Goal: Task Accomplishment & Management: Complete application form

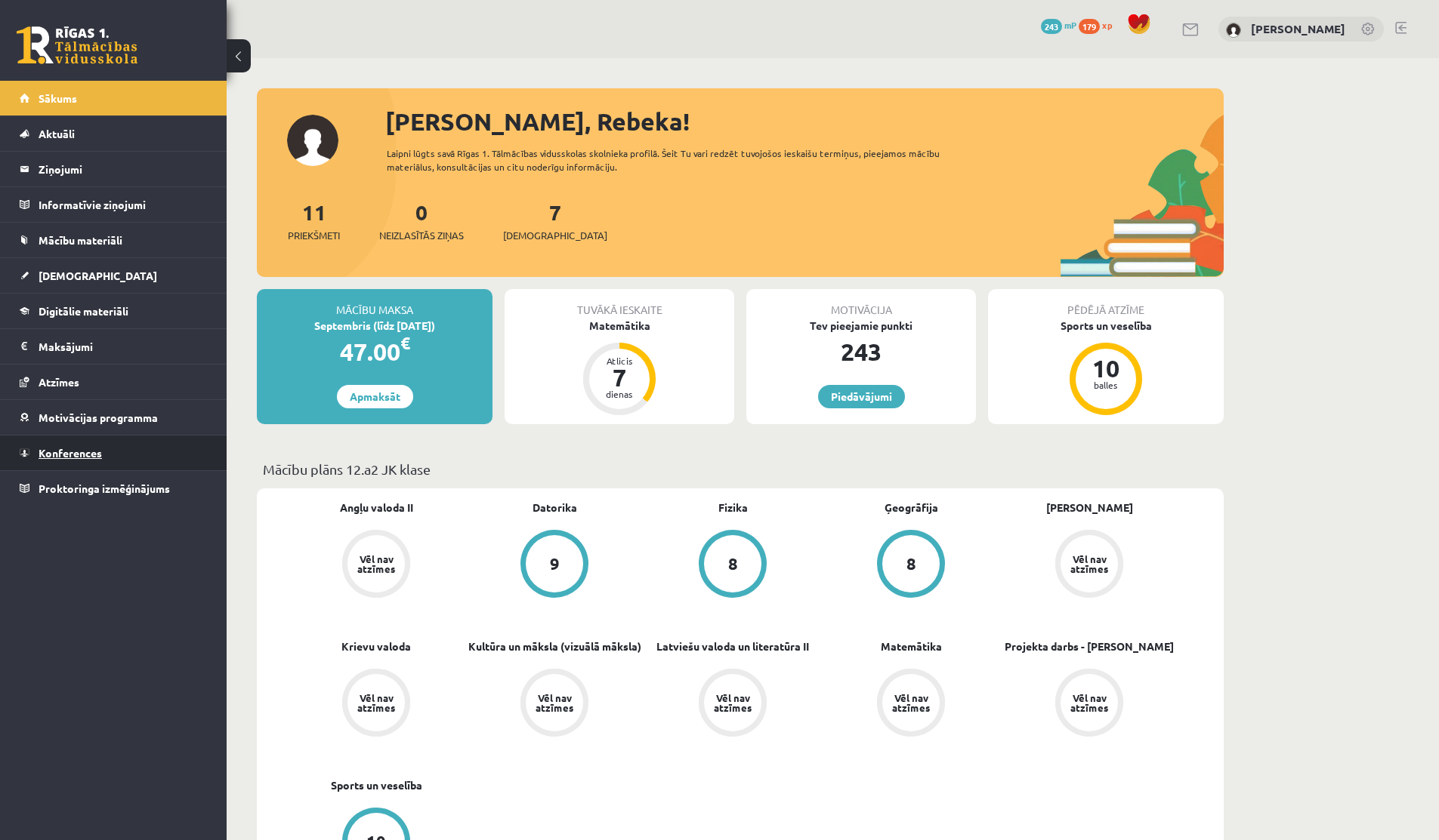
click at [70, 450] on span "Konferences" at bounding box center [70, 452] width 63 height 14
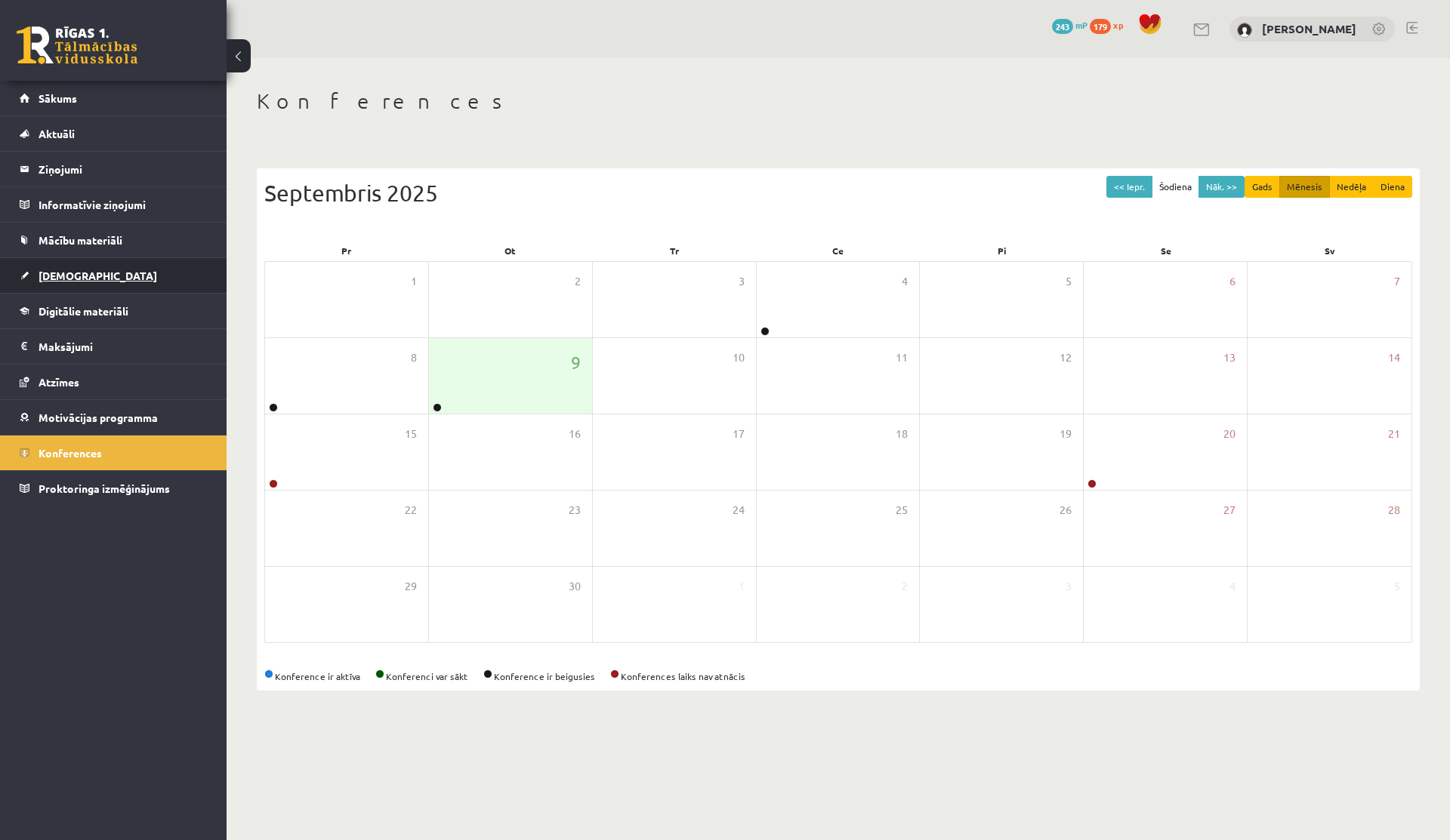
click at [62, 261] on link "[DEMOGRAPHIC_DATA]" at bounding box center [114, 275] width 188 height 35
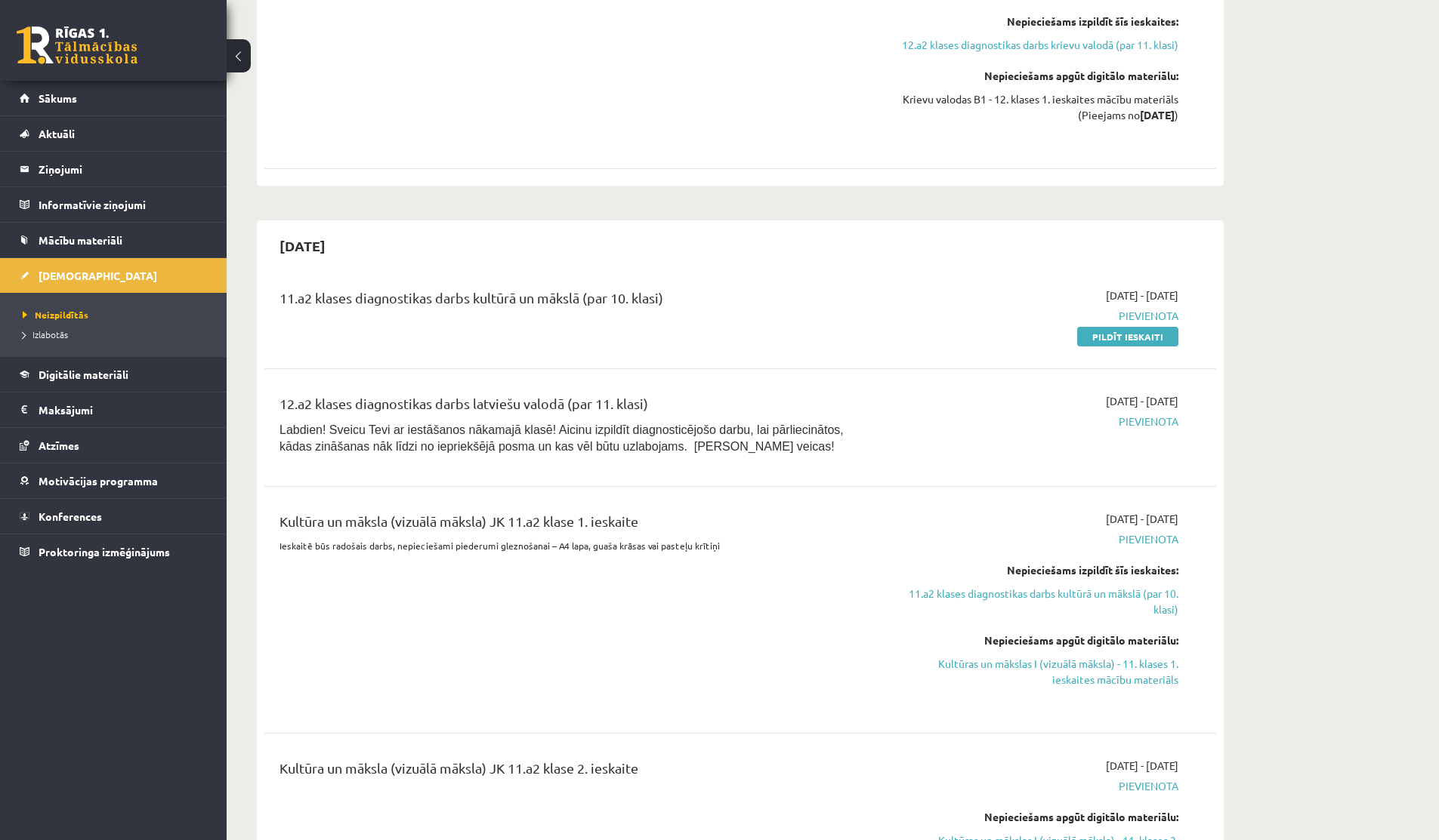
scroll to position [1662, 0]
click at [797, 332] on link "Pildīt ieskaiti" at bounding box center [1128, 336] width 101 height 19
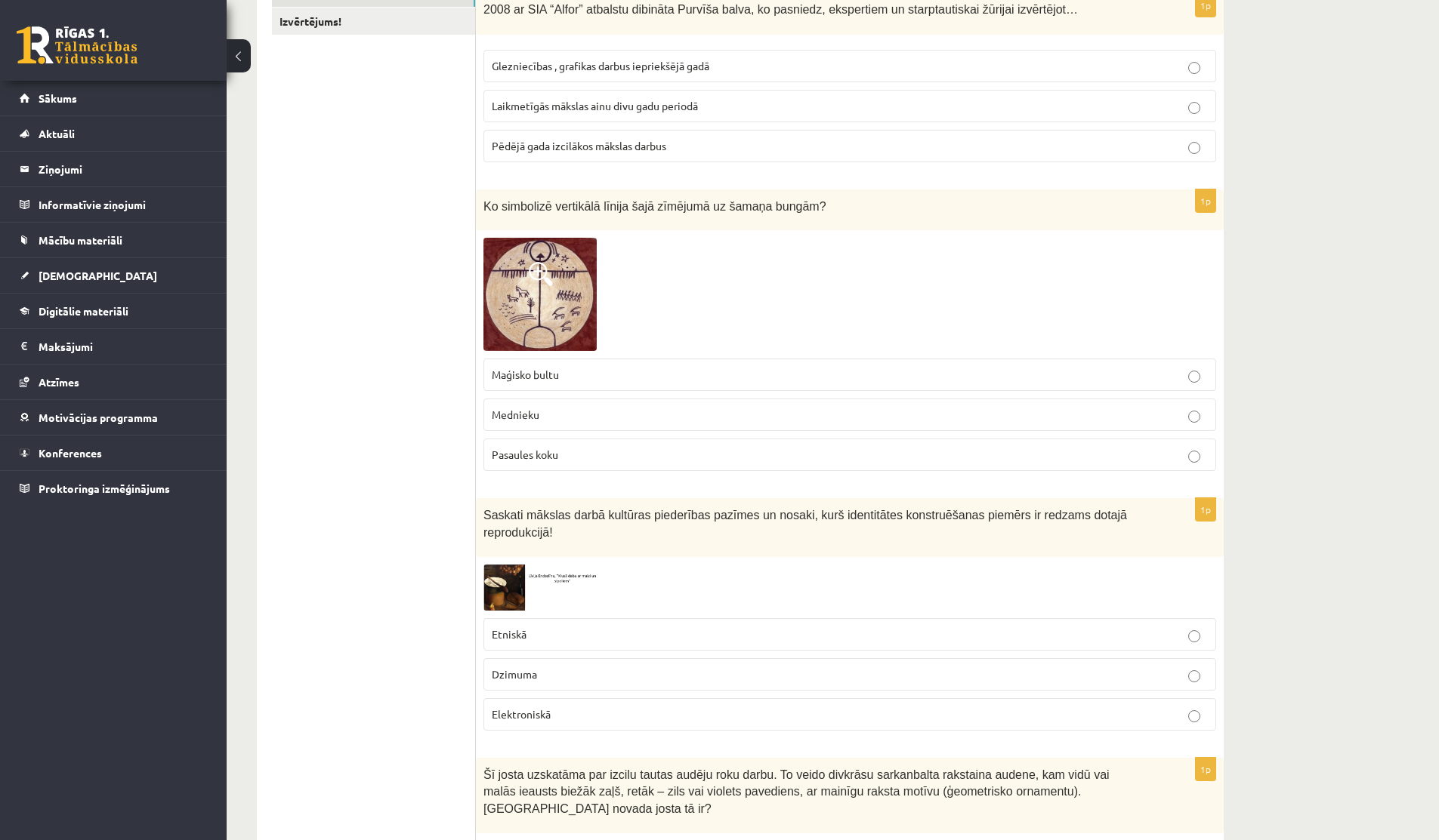
scroll to position [297, 0]
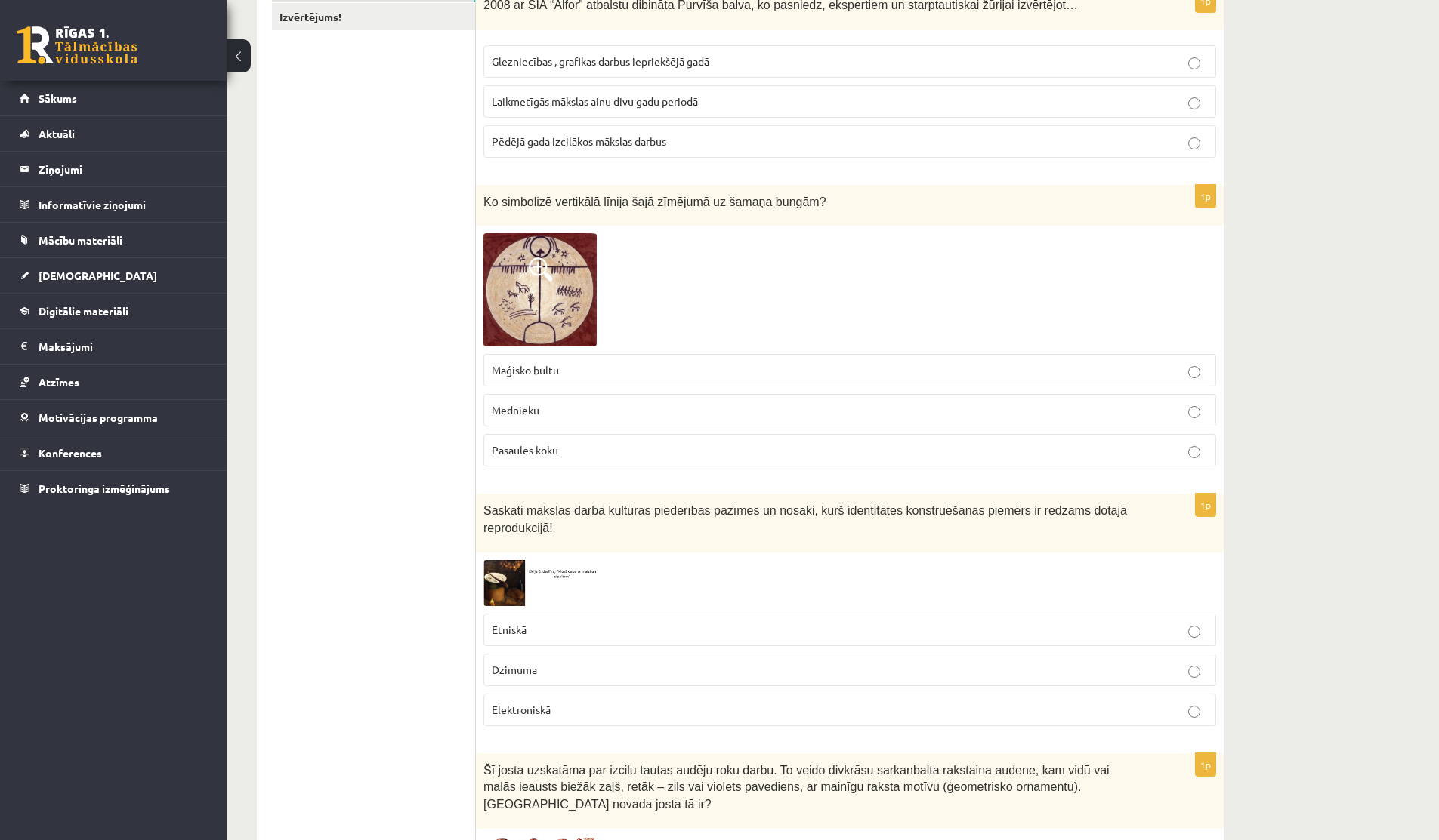
click at [550, 452] on span "Pasaules koku" at bounding box center [525, 450] width 67 height 14
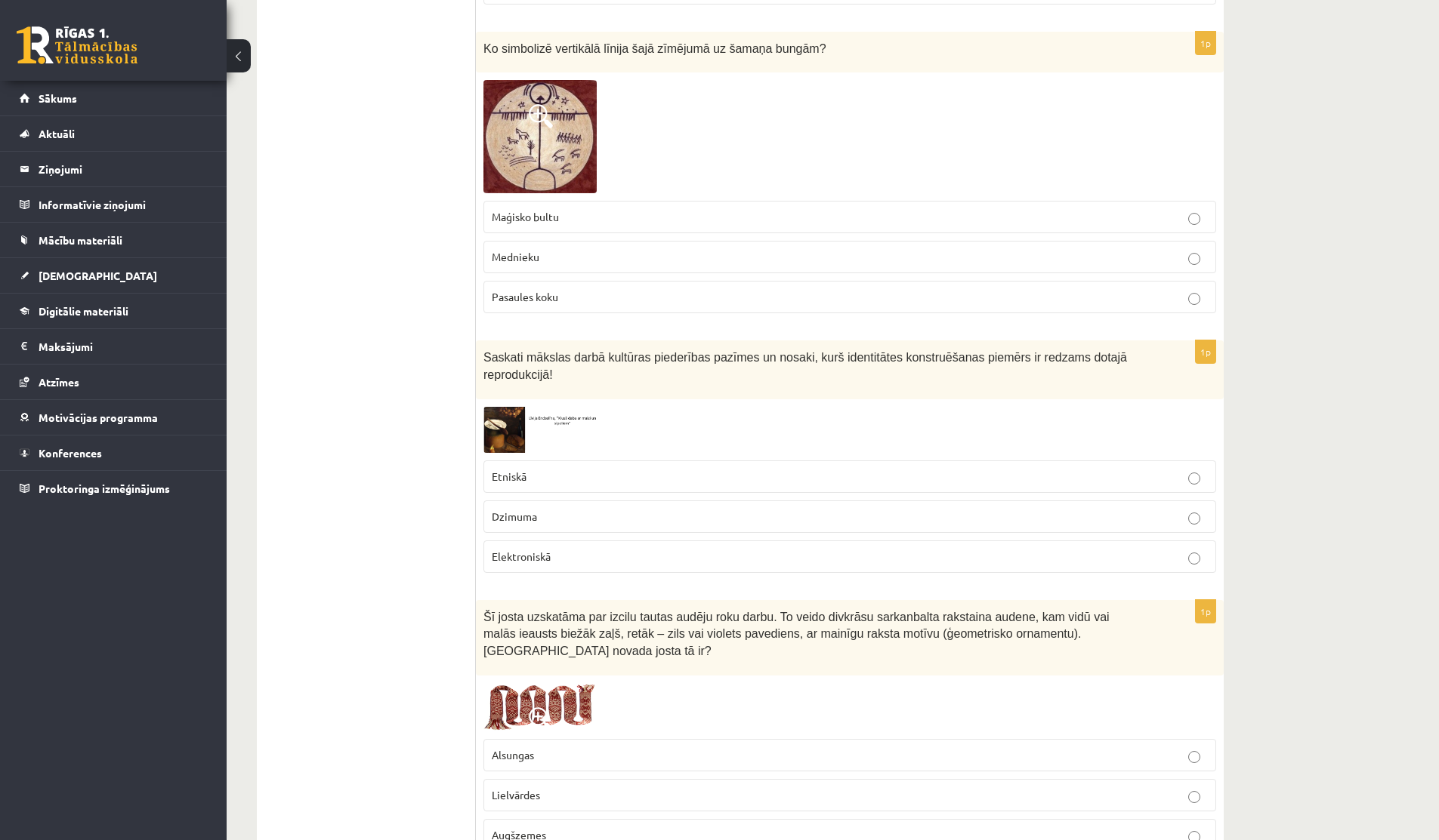
scroll to position [456, 0]
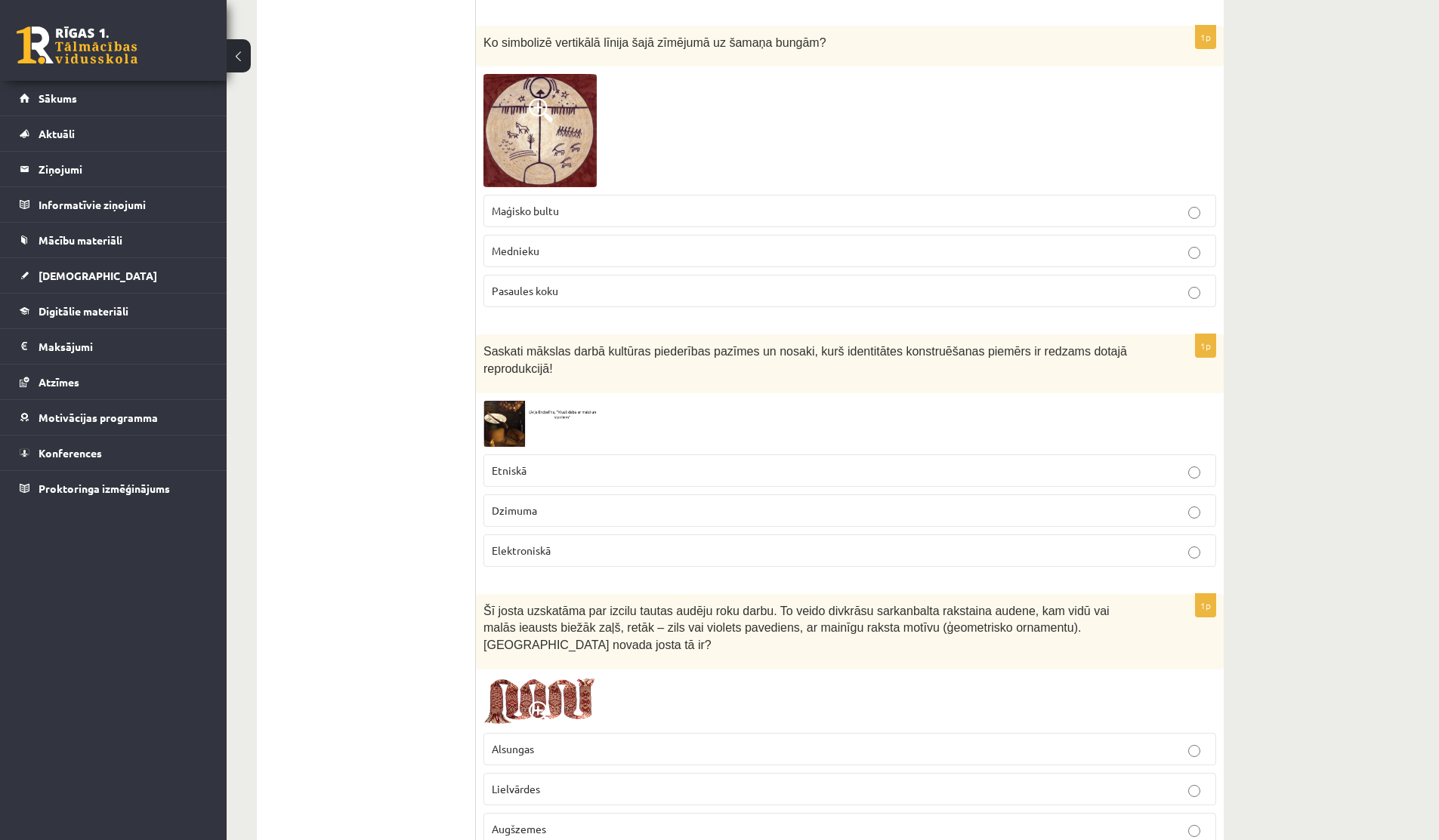
click at [516, 419] on img at bounding box center [540, 423] width 114 height 46
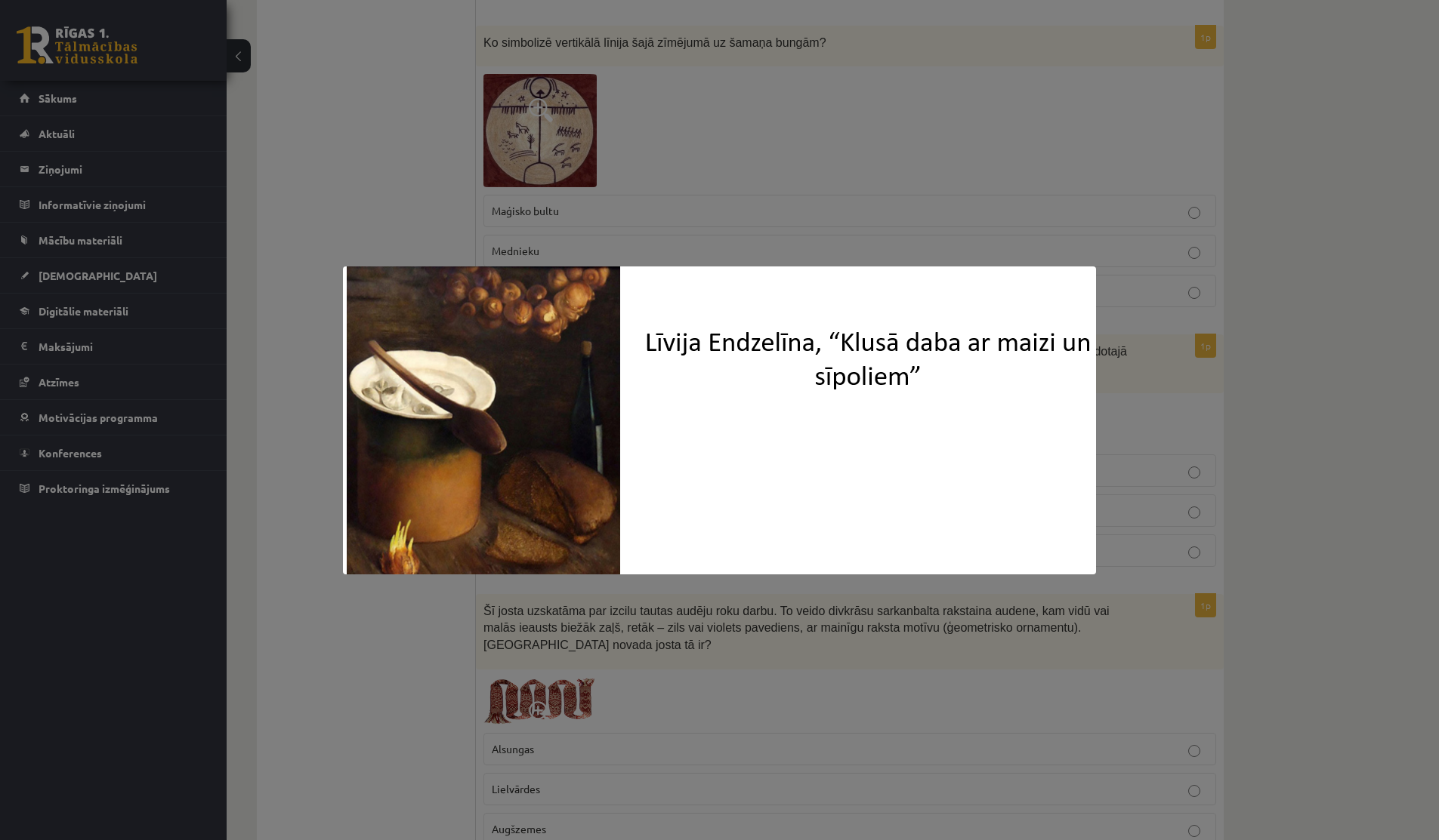
click at [372, 207] on div at bounding box center [720, 420] width 1439 height 840
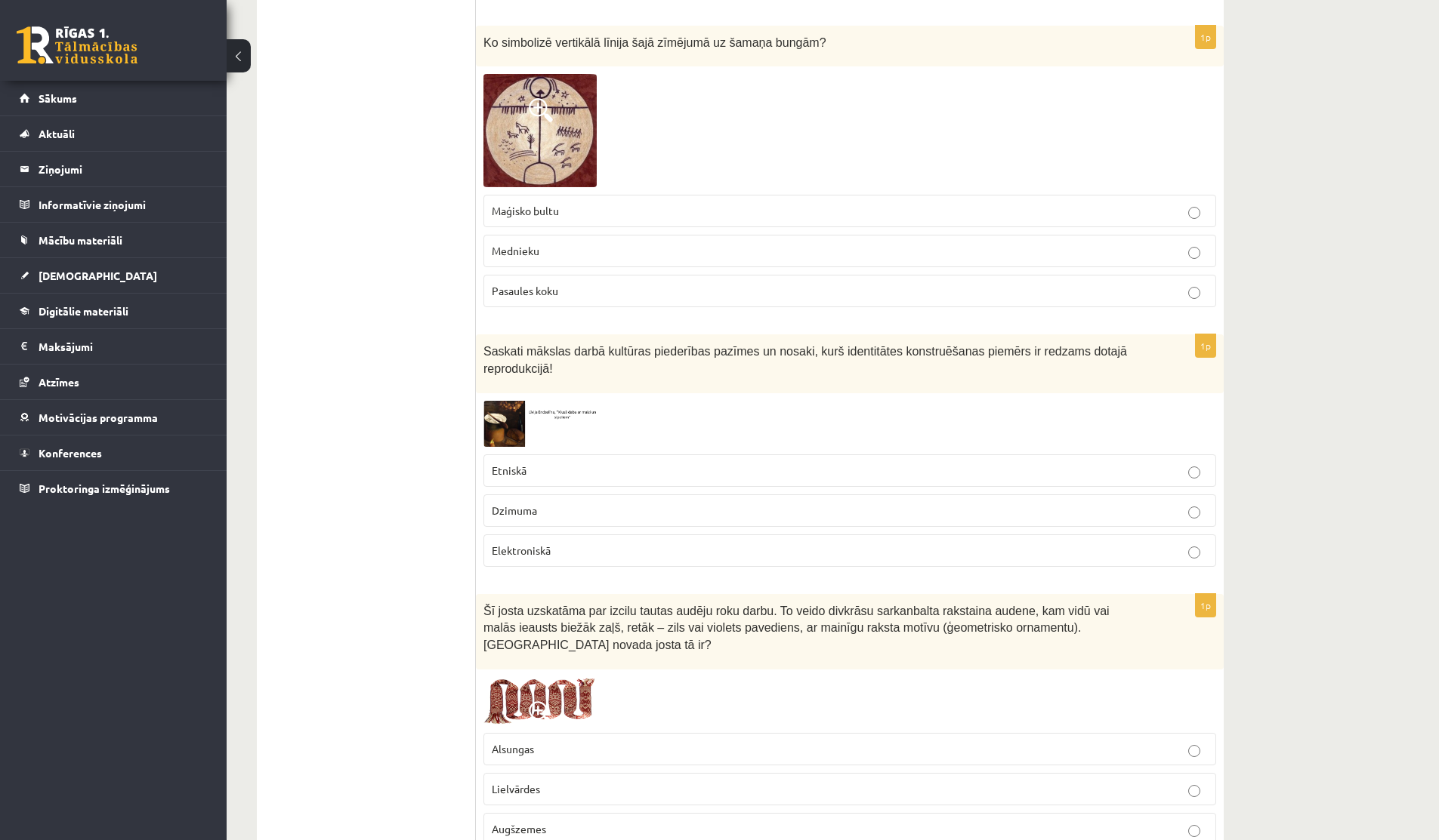
click at [502, 444] on img at bounding box center [540, 423] width 114 height 46
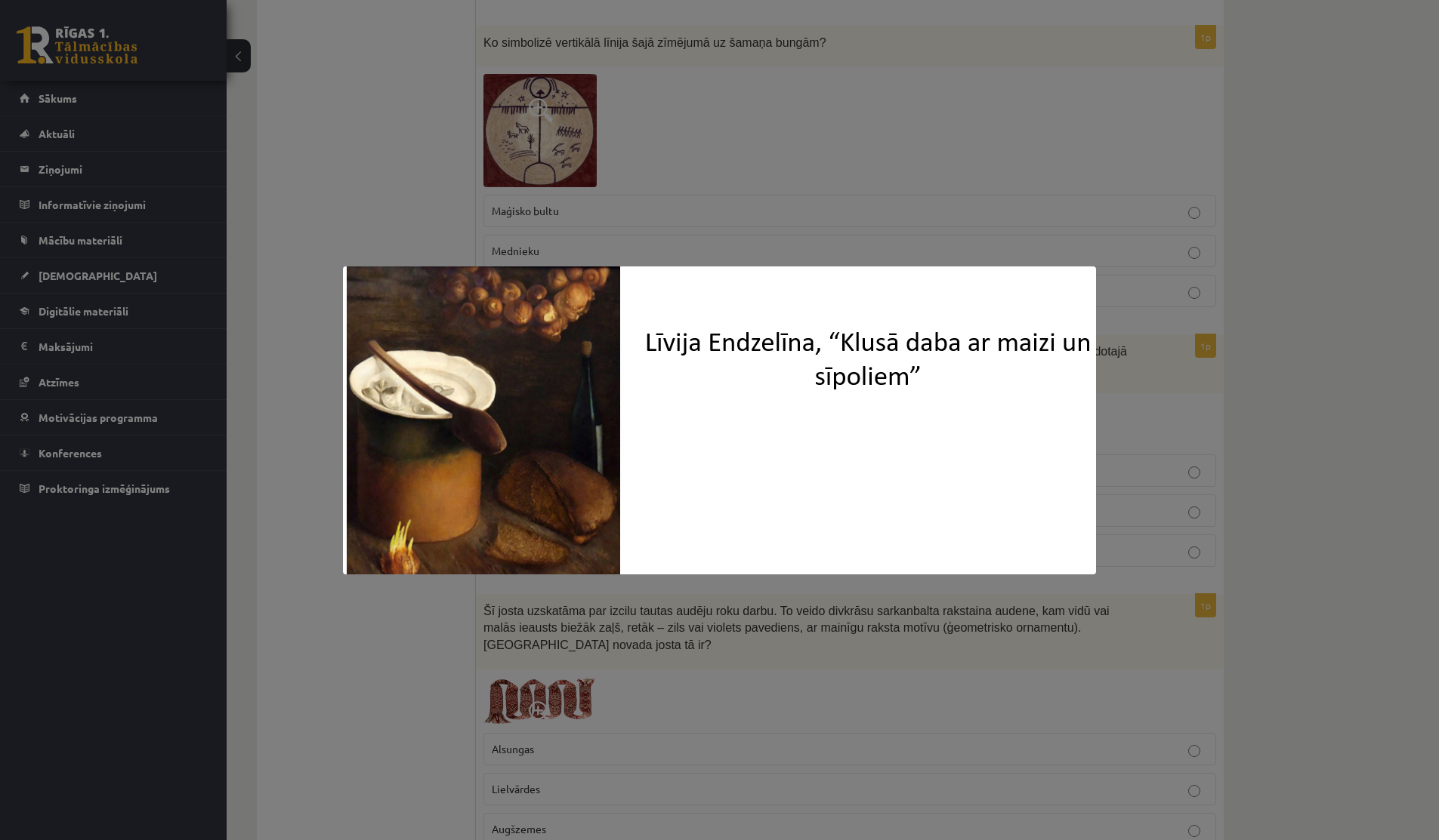
click at [321, 451] on div at bounding box center [720, 420] width 1439 height 840
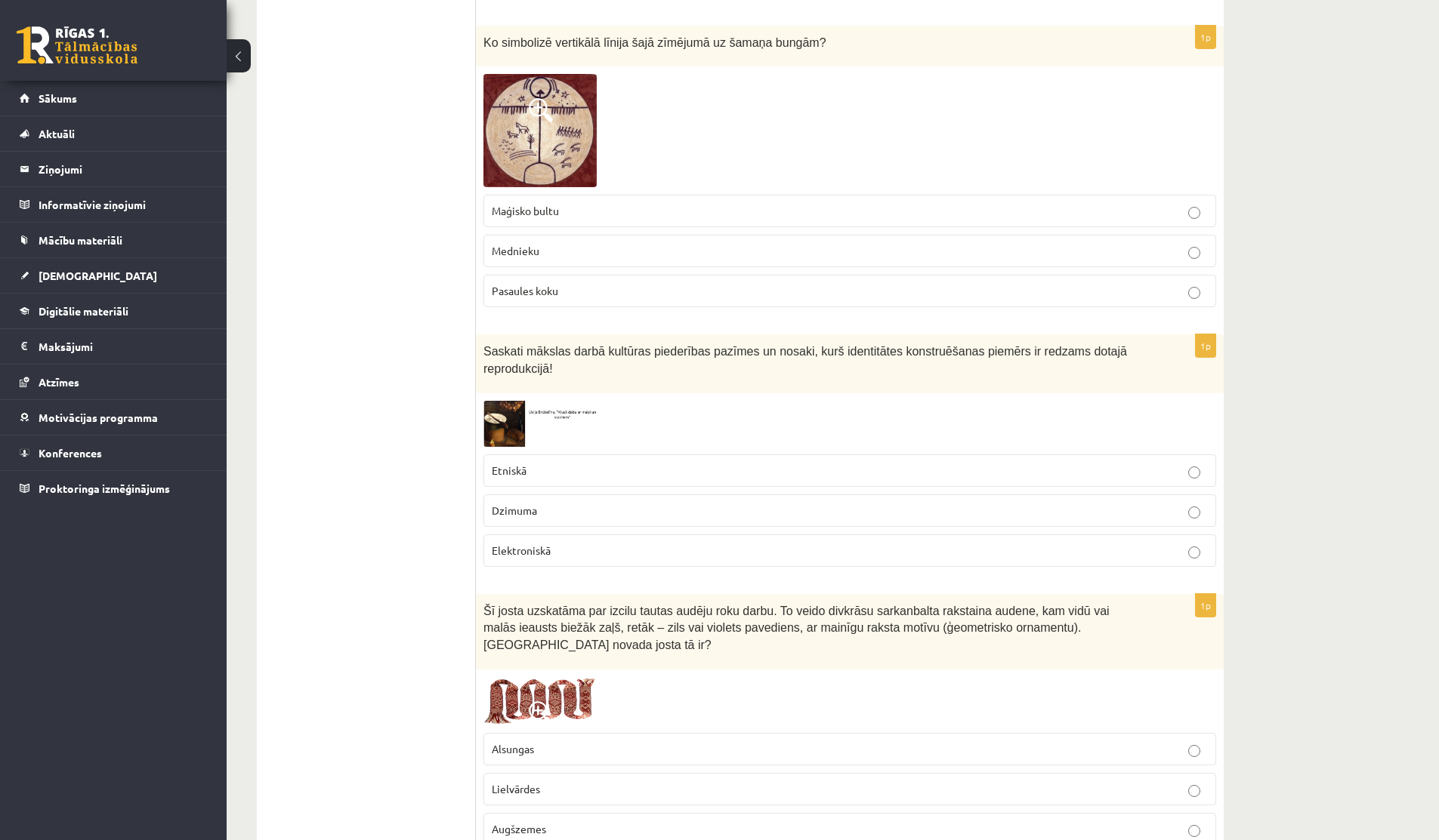
click at [510, 418] on img at bounding box center [540, 423] width 114 height 46
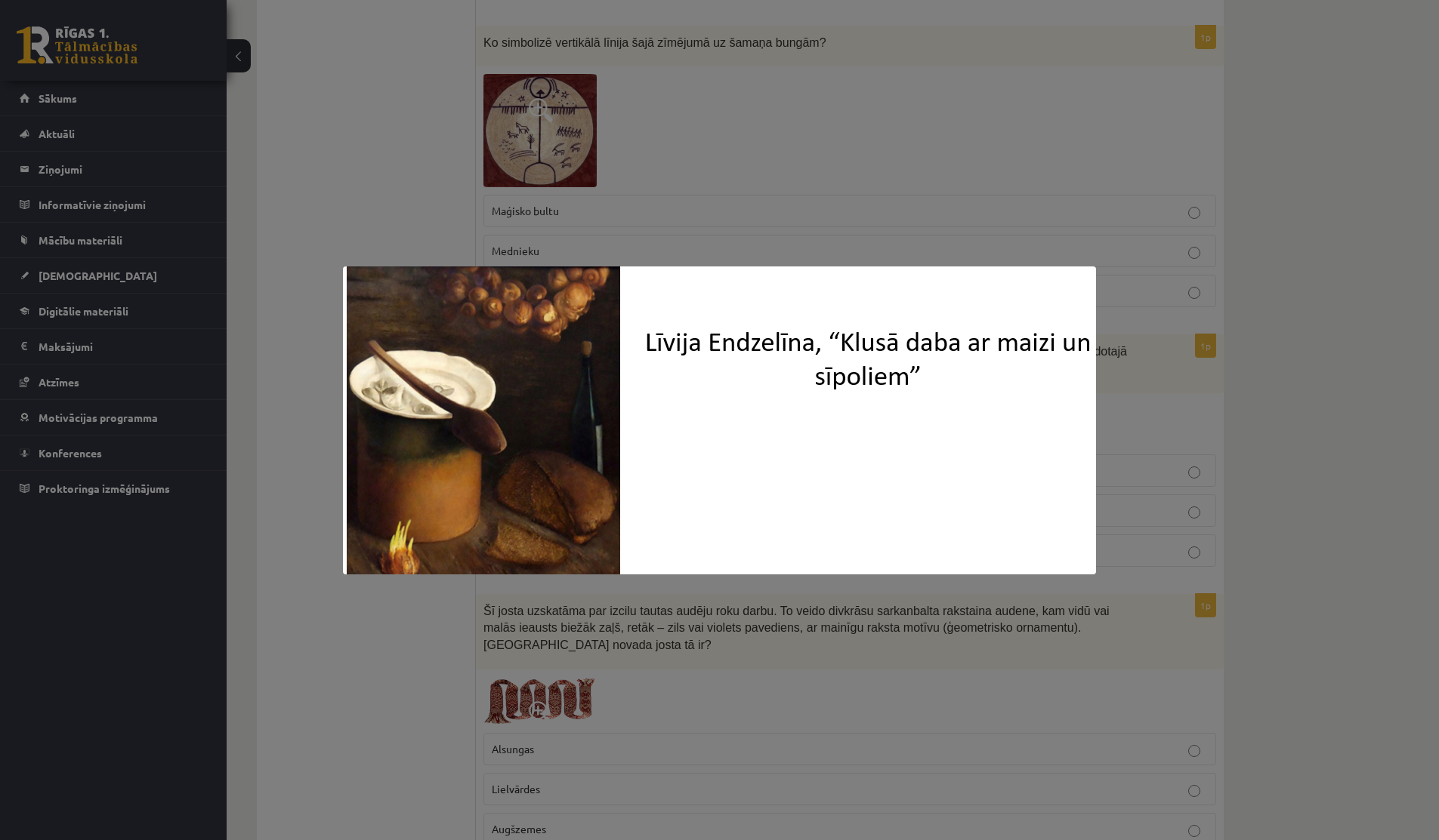
click at [384, 242] on div at bounding box center [720, 420] width 1439 height 840
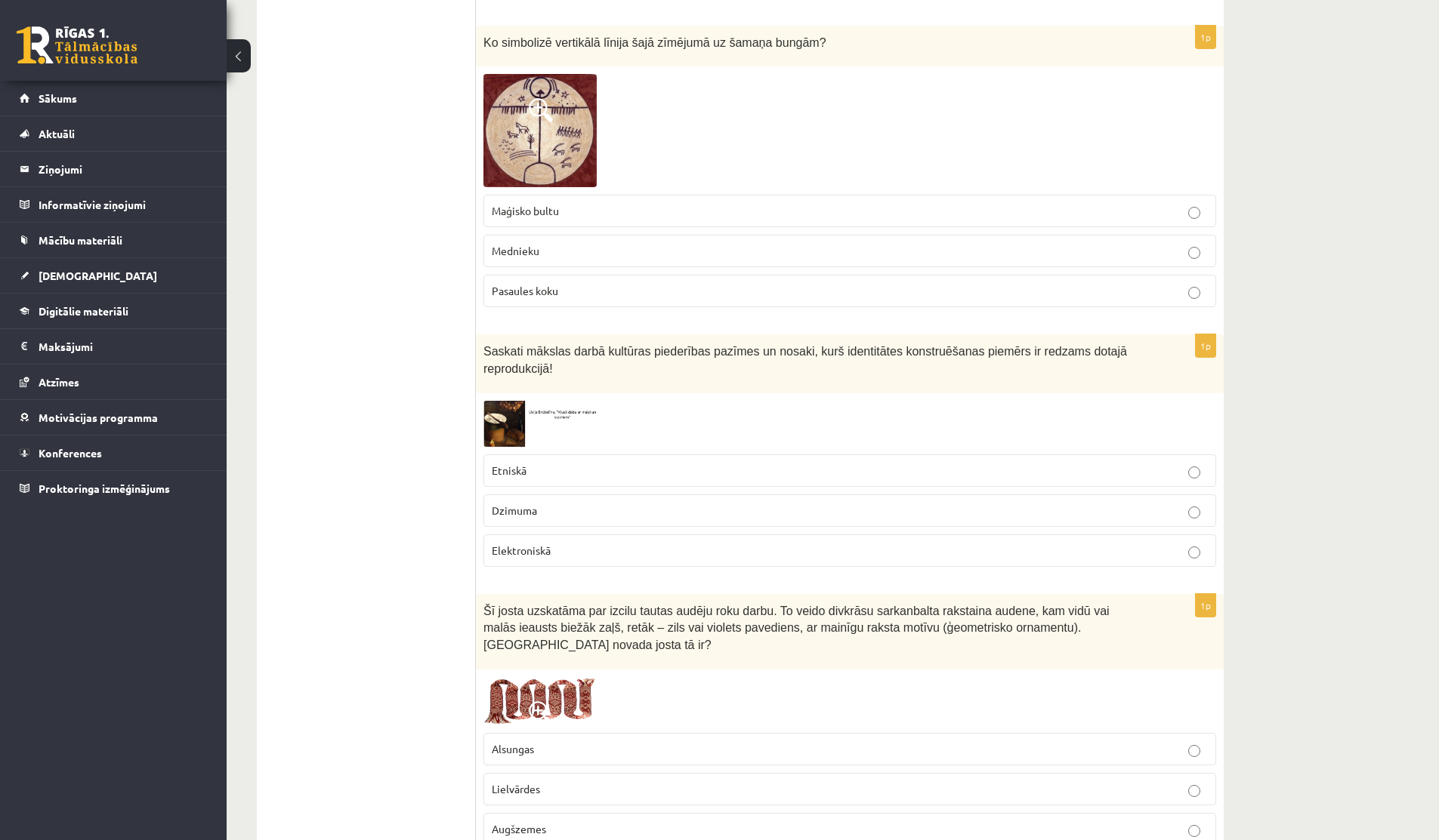
click at [535, 477] on p "Etniskā" at bounding box center [849, 471] width 716 height 16
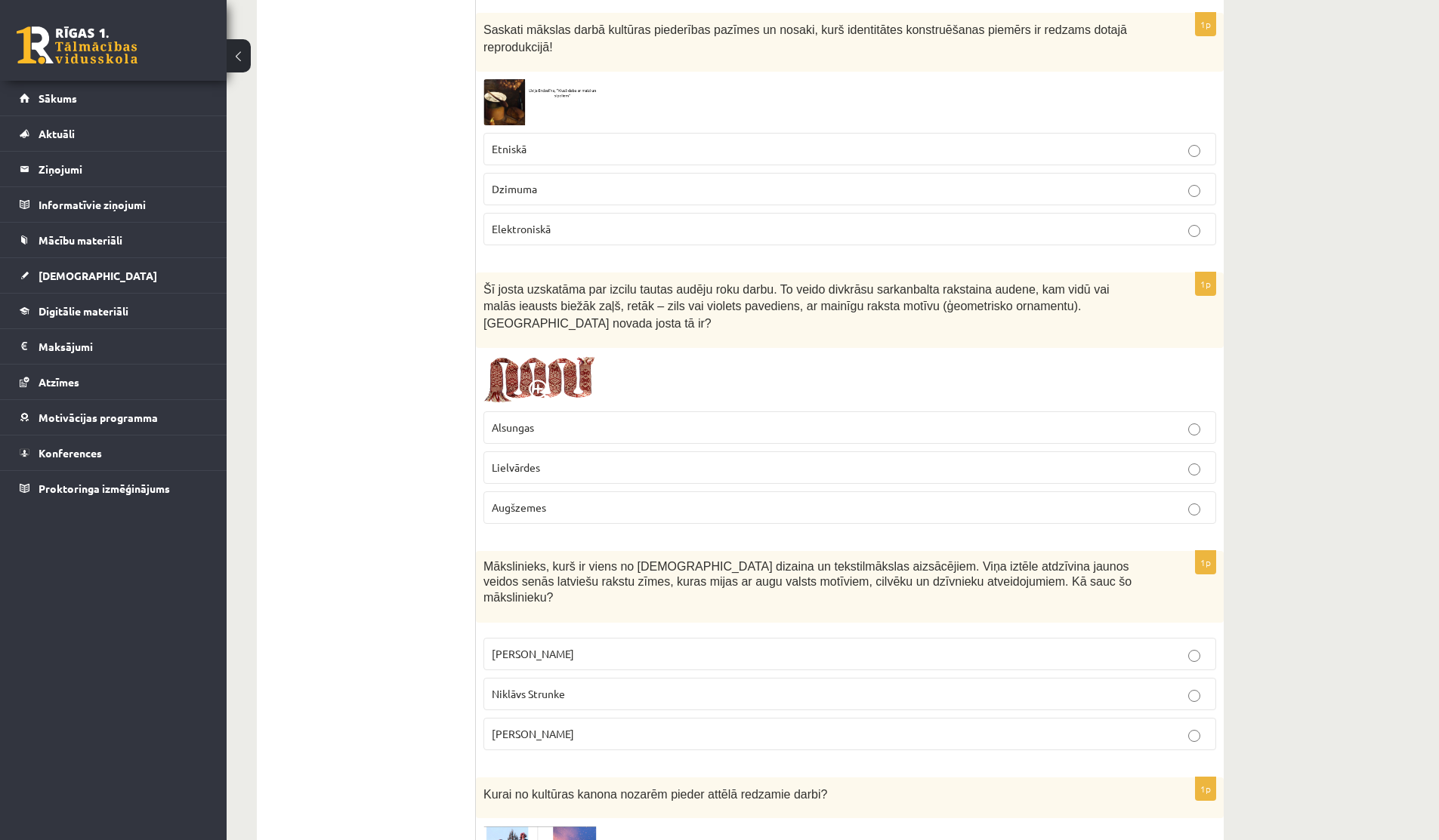
scroll to position [782, 0]
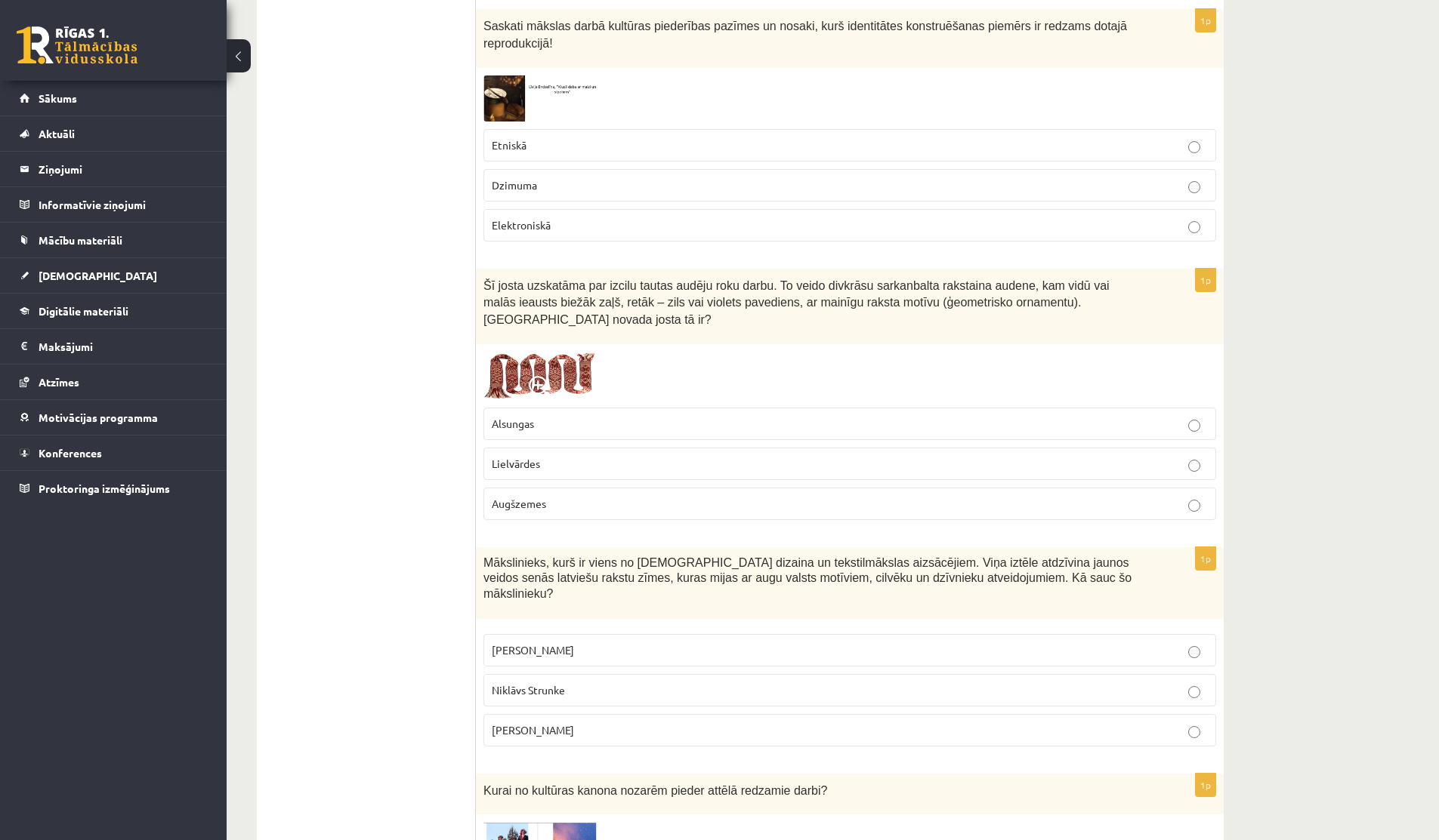
click at [545, 365] on img at bounding box center [540, 376] width 114 height 49
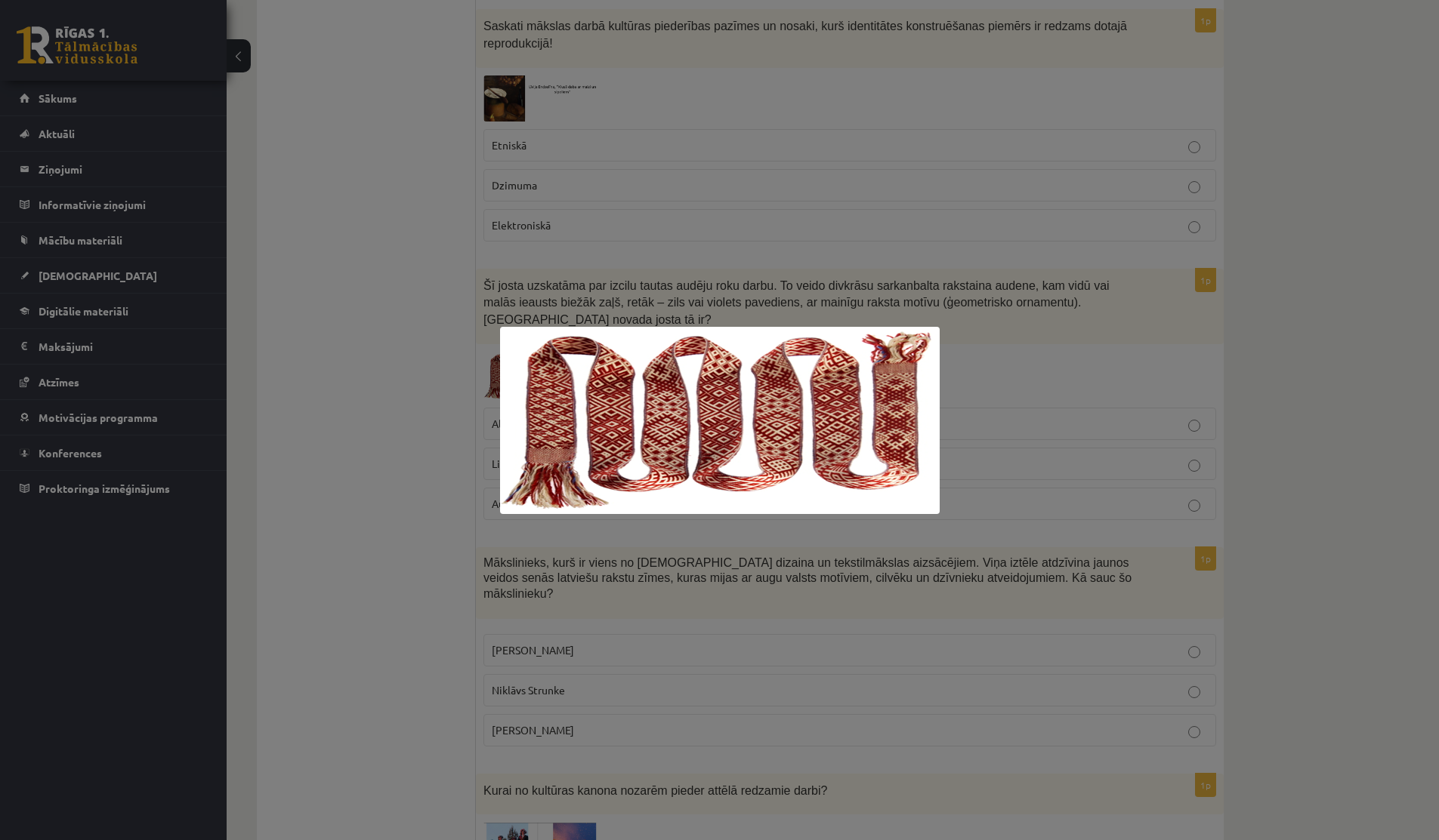
click at [423, 371] on div at bounding box center [720, 420] width 1439 height 840
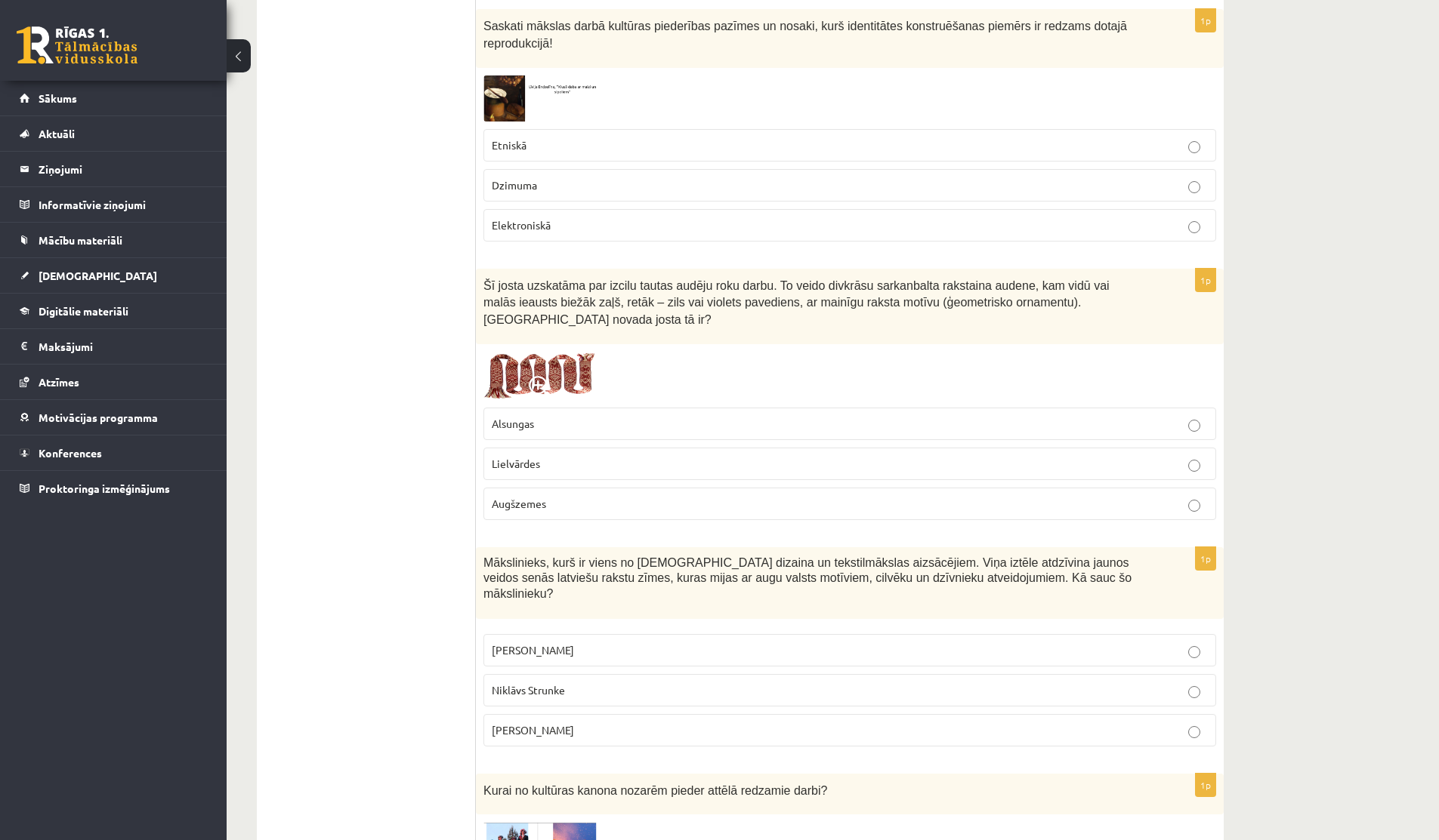
click at [512, 460] on span "Lielvārdes" at bounding box center [516, 463] width 49 height 14
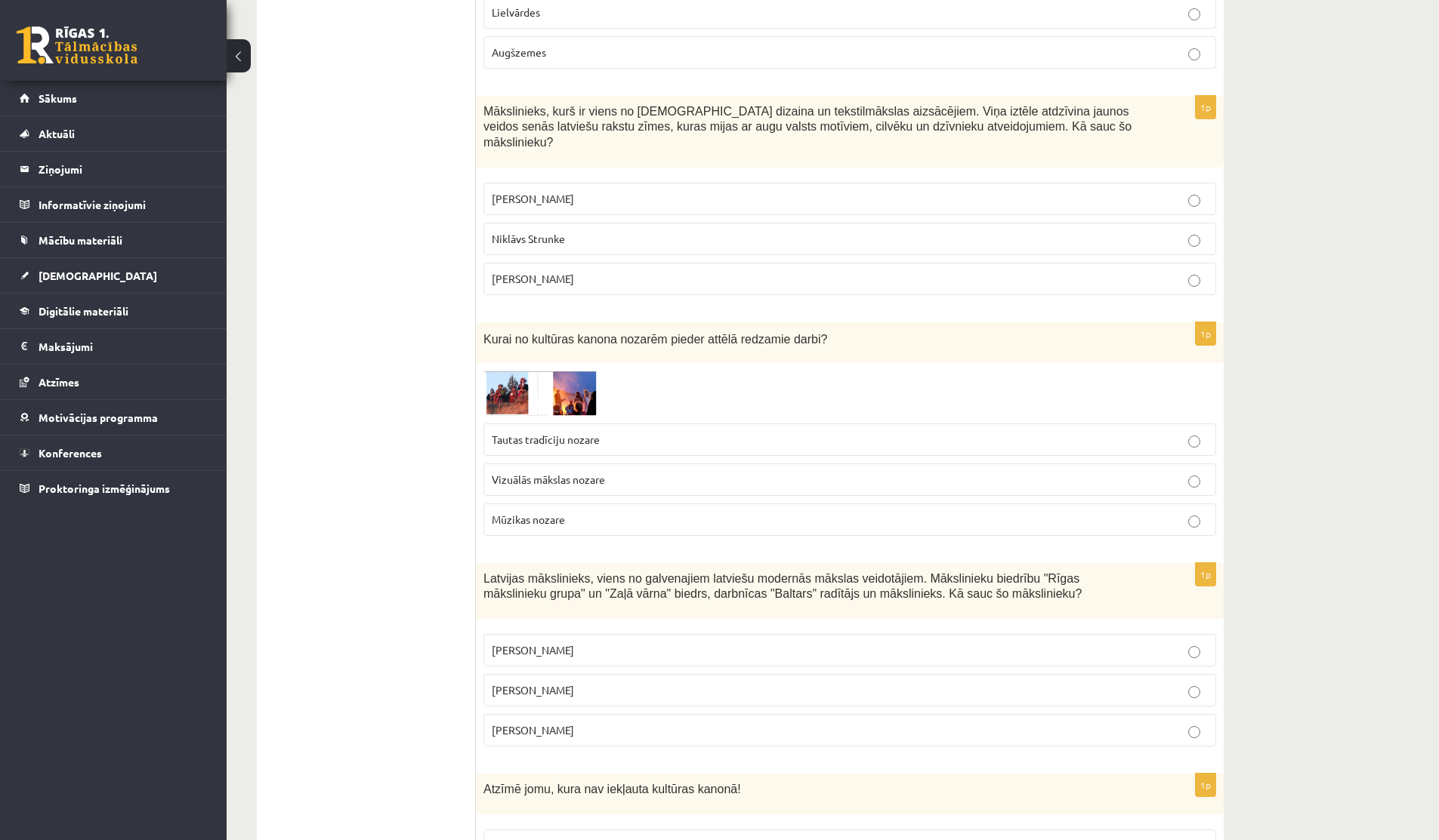
scroll to position [1234, 0]
click at [513, 385] on img at bounding box center [540, 391] width 114 height 45
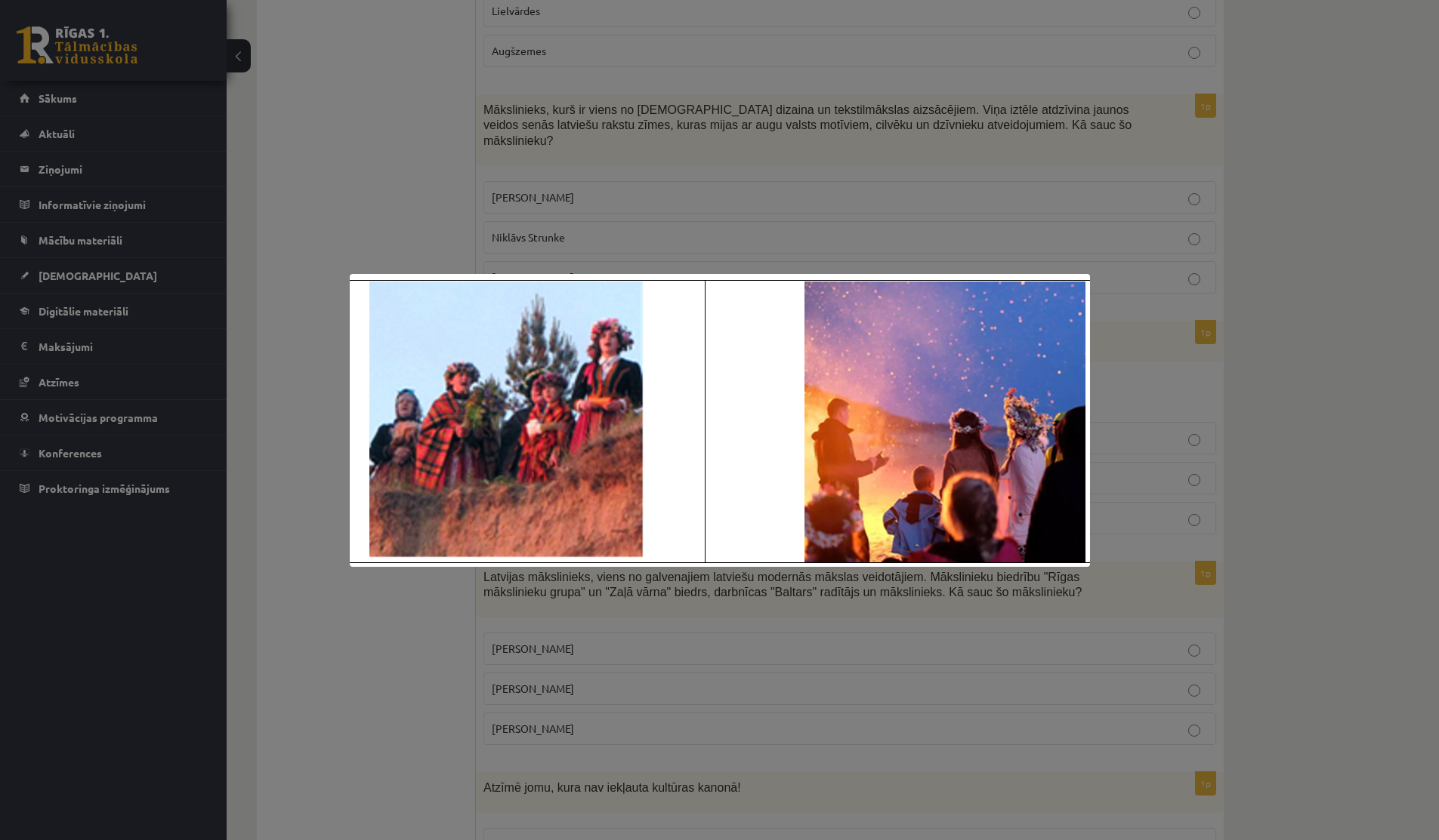
click at [326, 339] on div at bounding box center [720, 420] width 1439 height 840
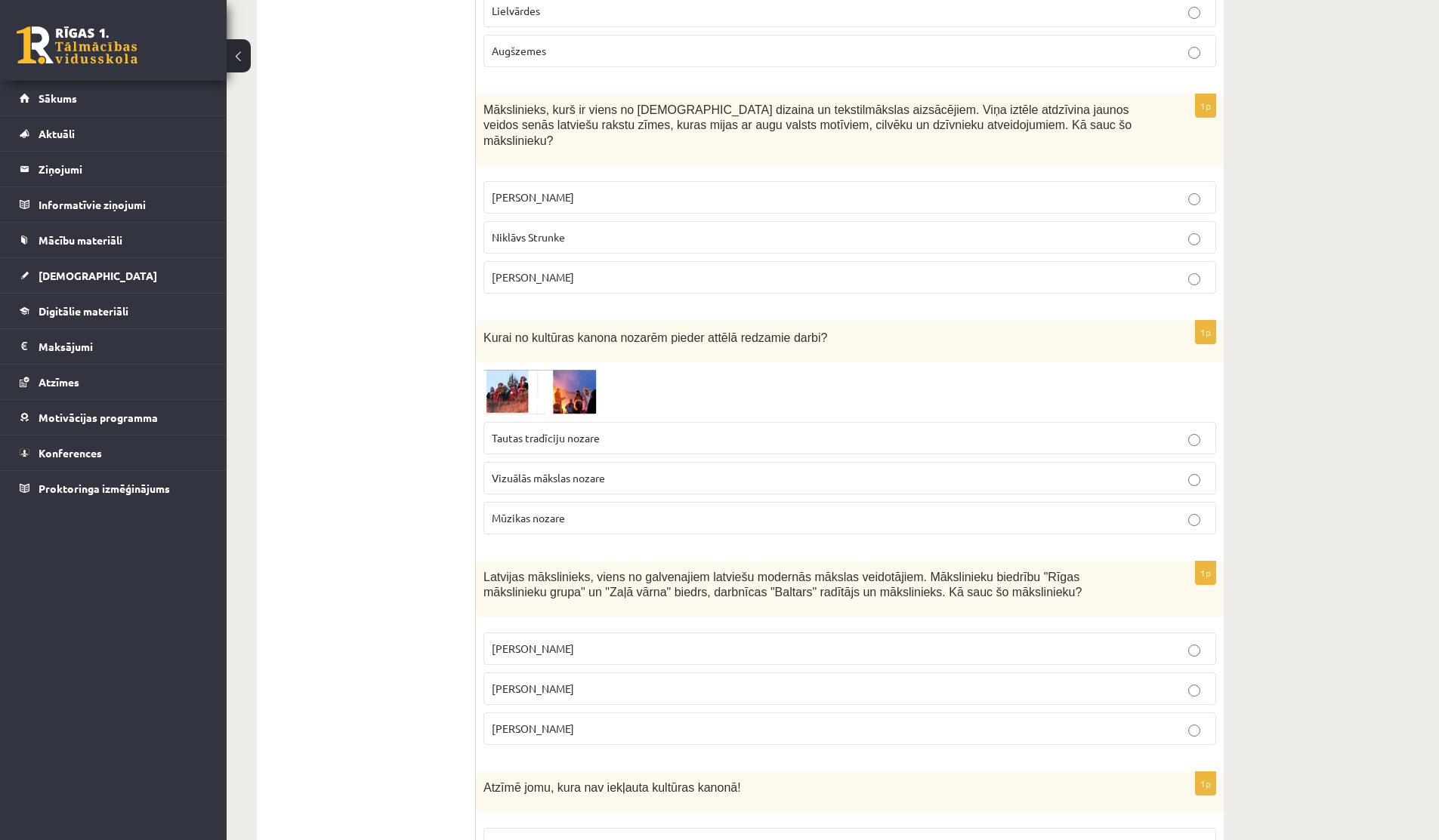
click at [520, 431] on span "Tautas tradīciju nozare" at bounding box center [545, 438] width 108 height 14
click at [513, 385] on img at bounding box center [540, 391] width 114 height 45
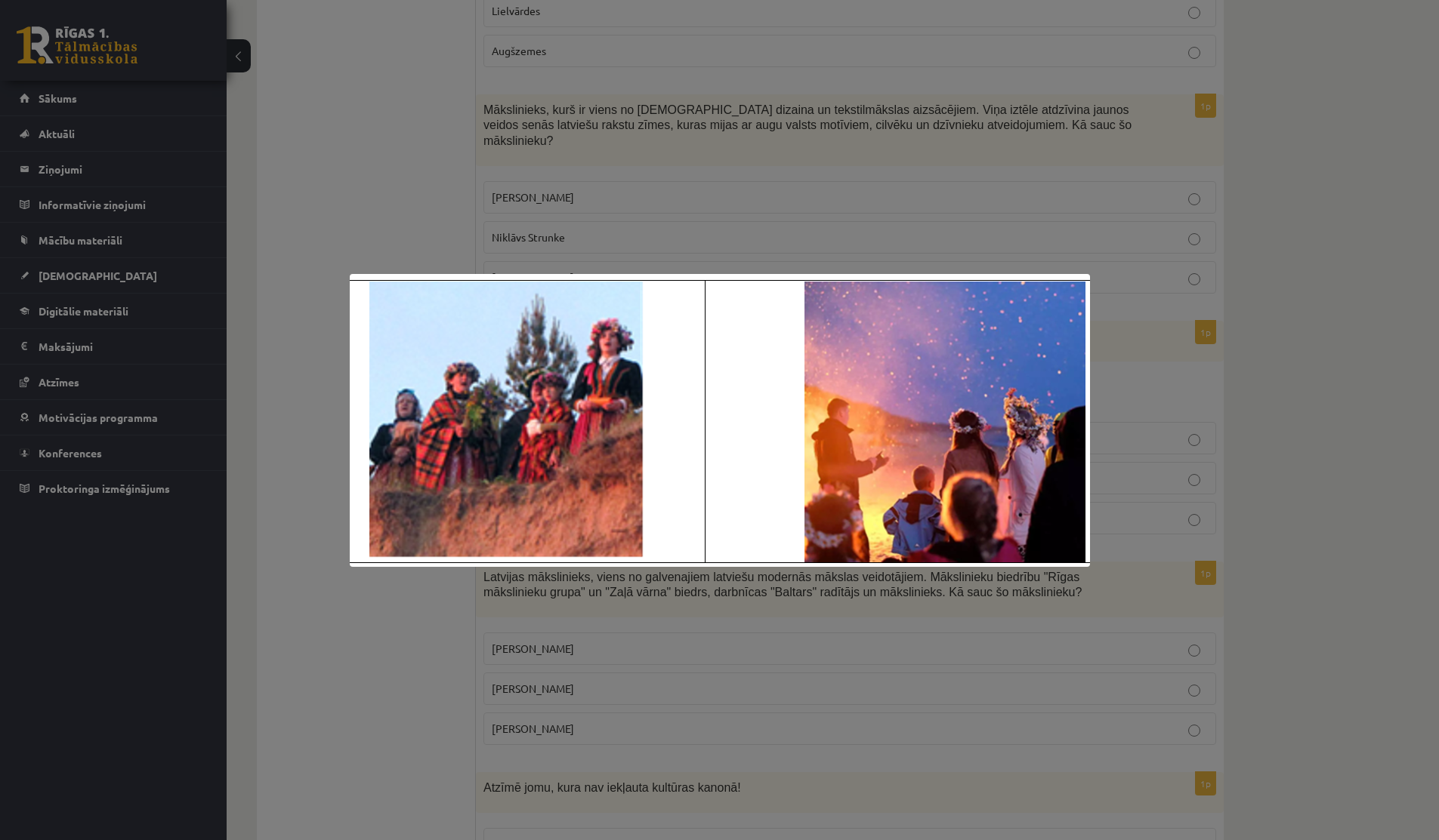
click at [367, 235] on div at bounding box center [720, 420] width 1439 height 840
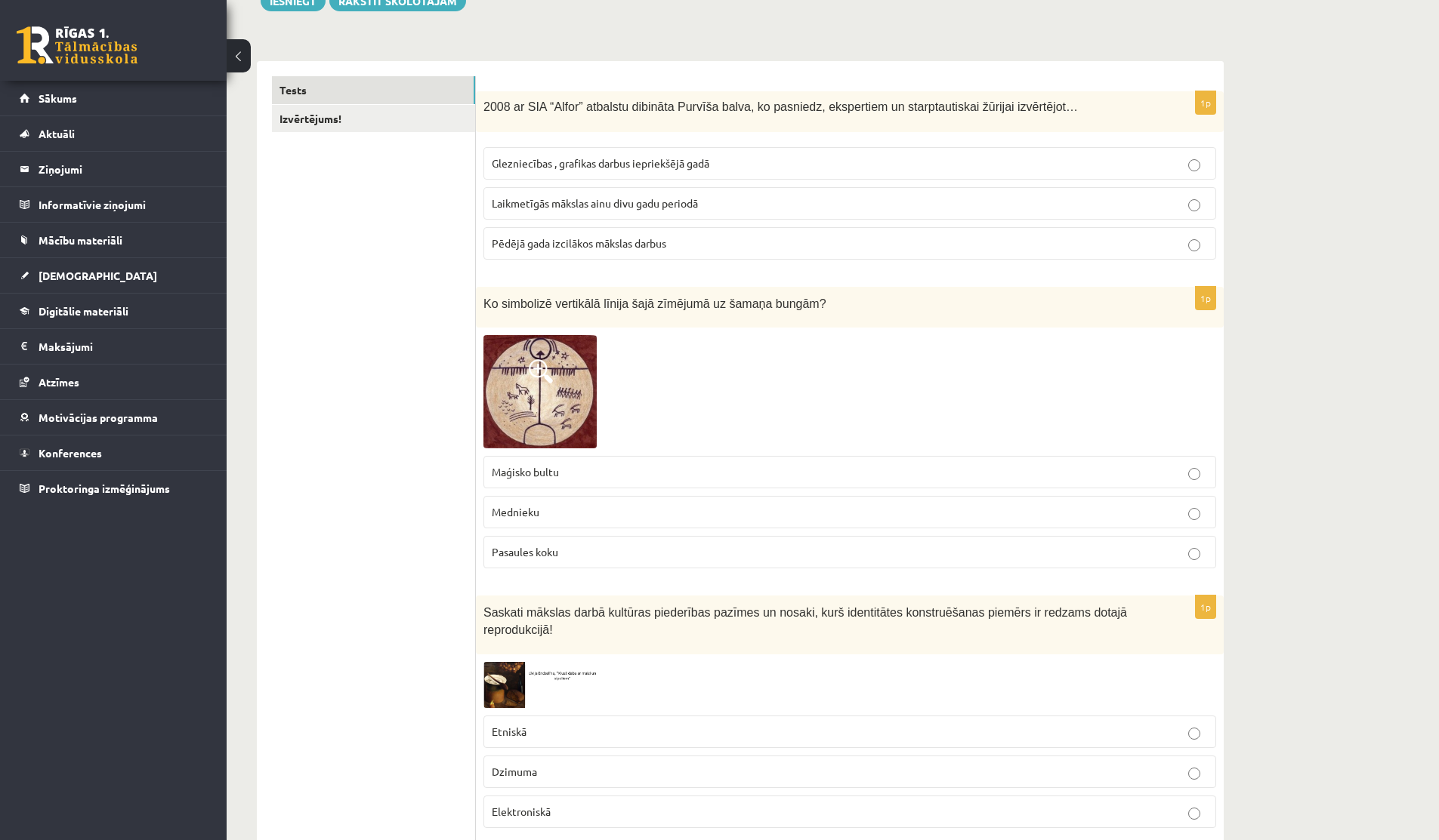
scroll to position [0, 0]
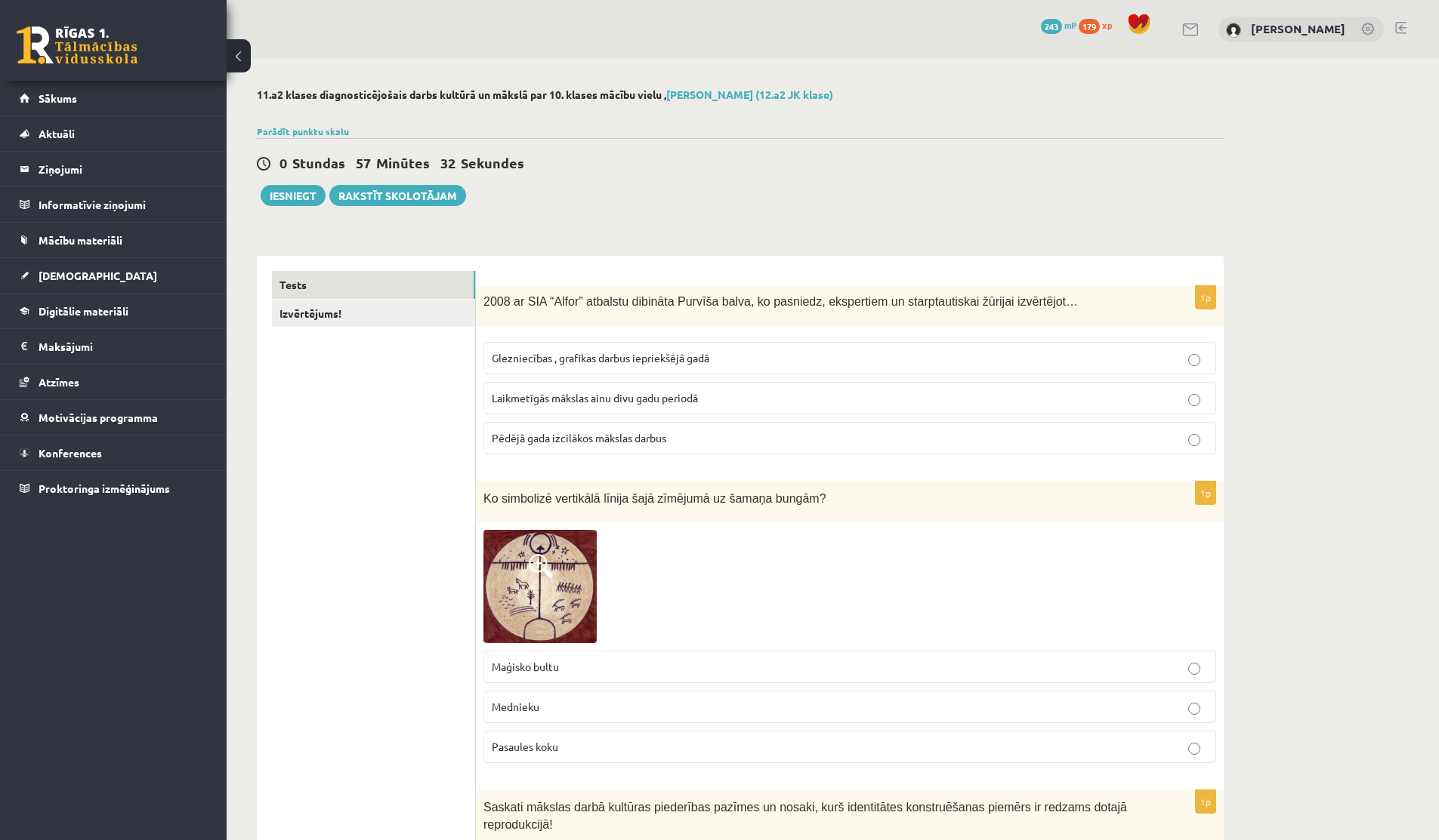
click at [646, 393] on span "Laikmetīgās mākslas ainu divu gadu periodā" at bounding box center [595, 397] width 206 height 14
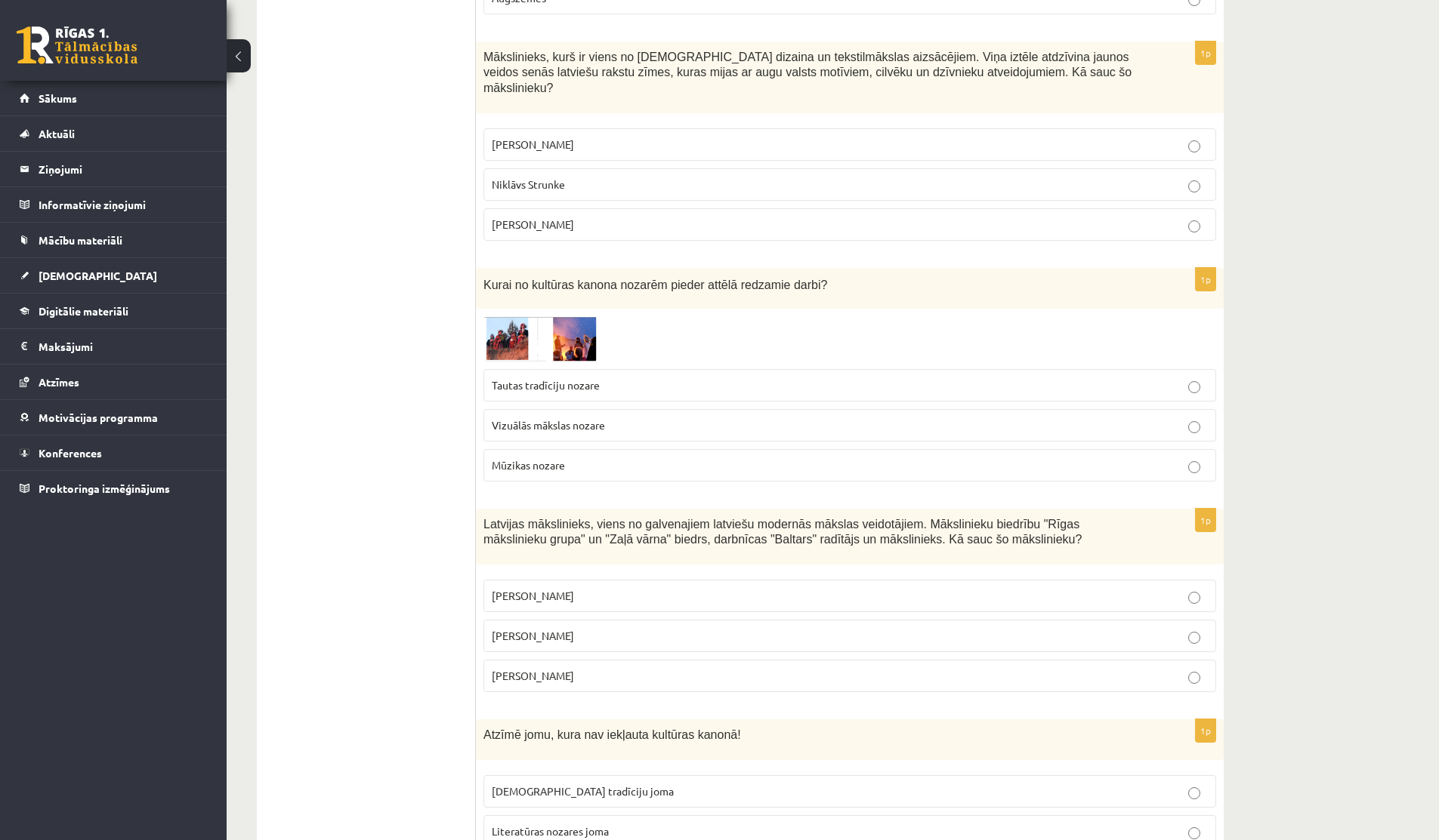
scroll to position [1278, 0]
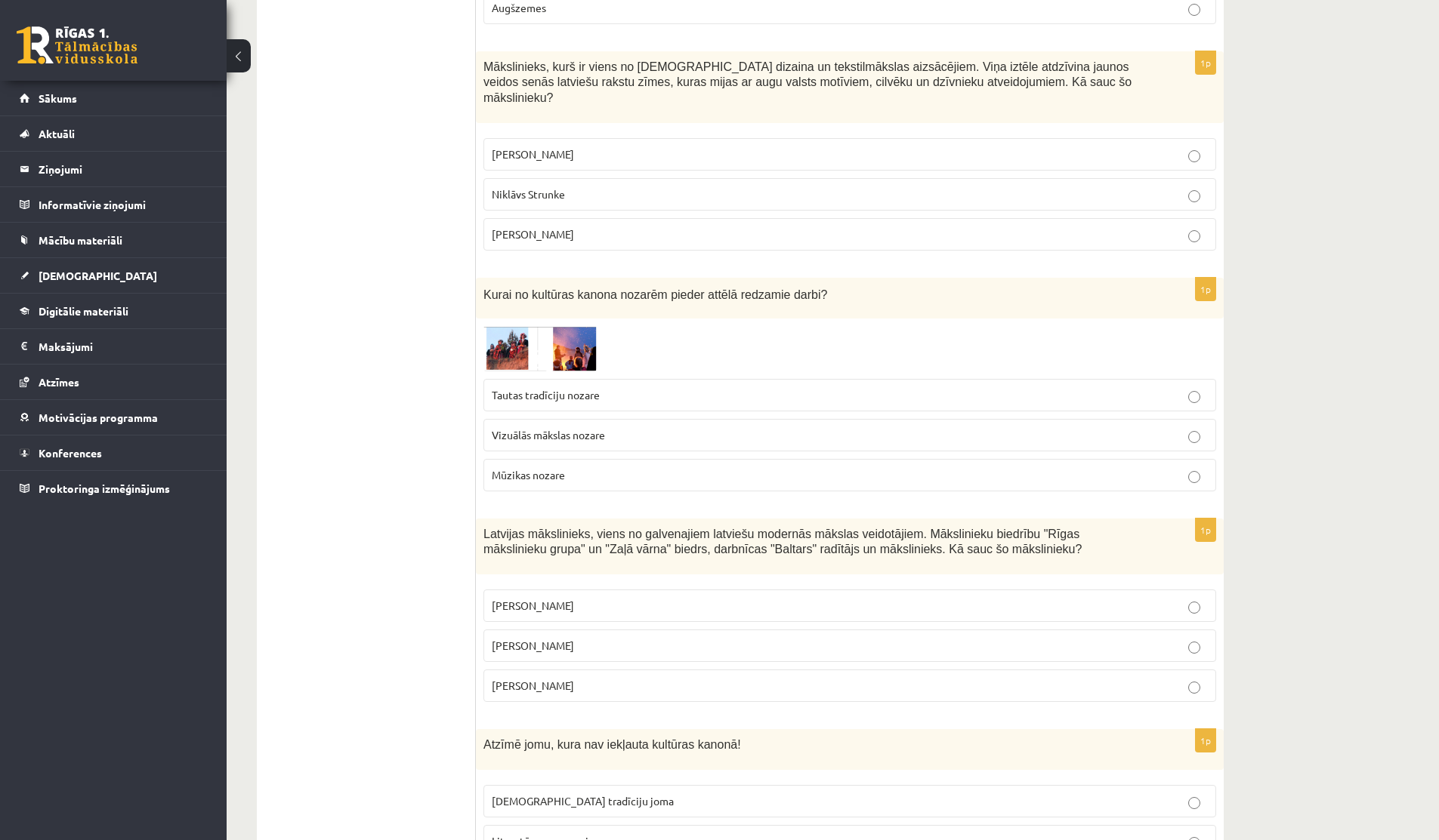
click at [708, 226] on p "Rihards Zariņš" at bounding box center [849, 234] width 716 height 16
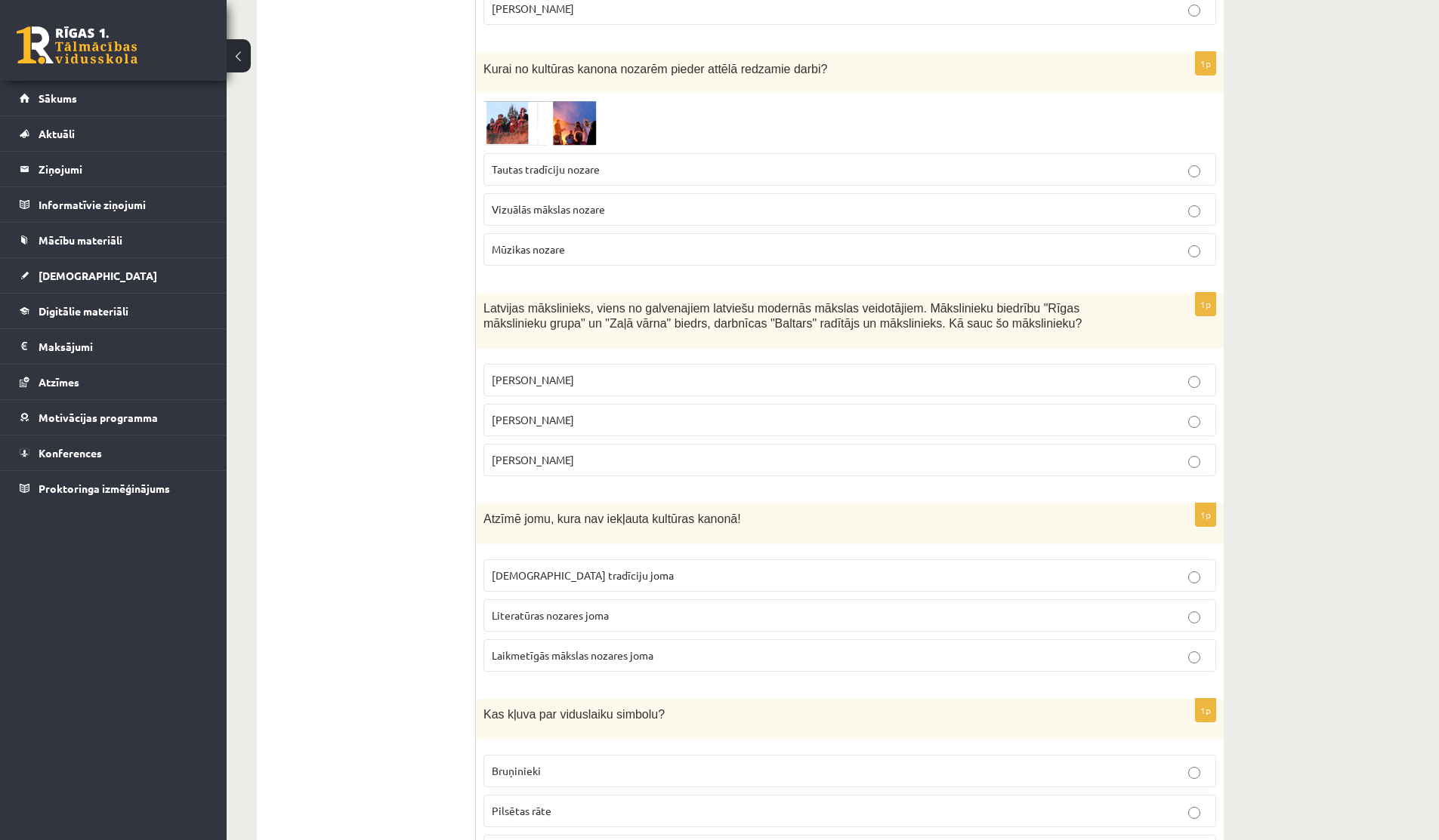
scroll to position [1523, 0]
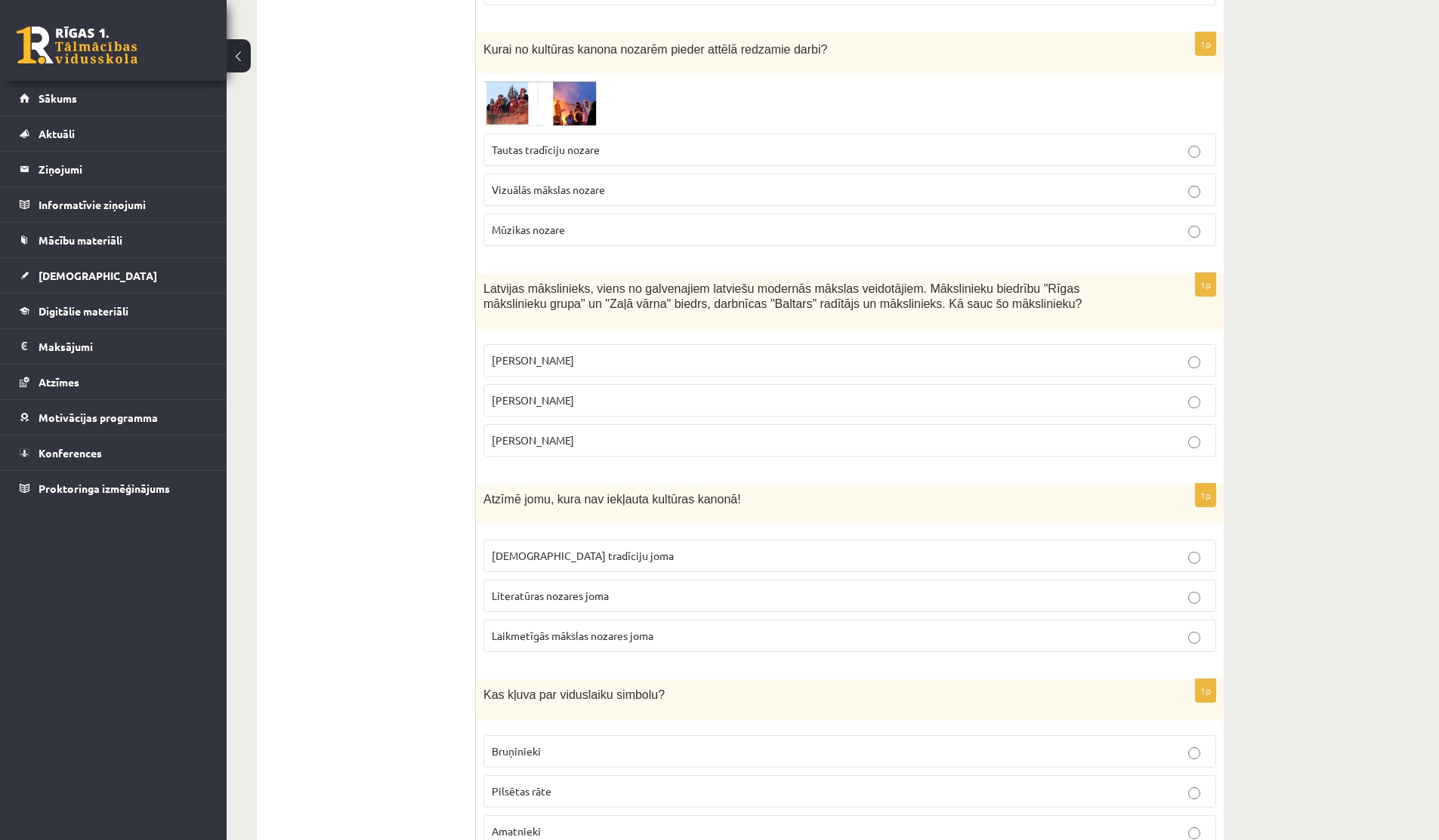
click at [696, 433] on p "Sigismunds Vidbergs" at bounding box center [849, 441] width 716 height 16
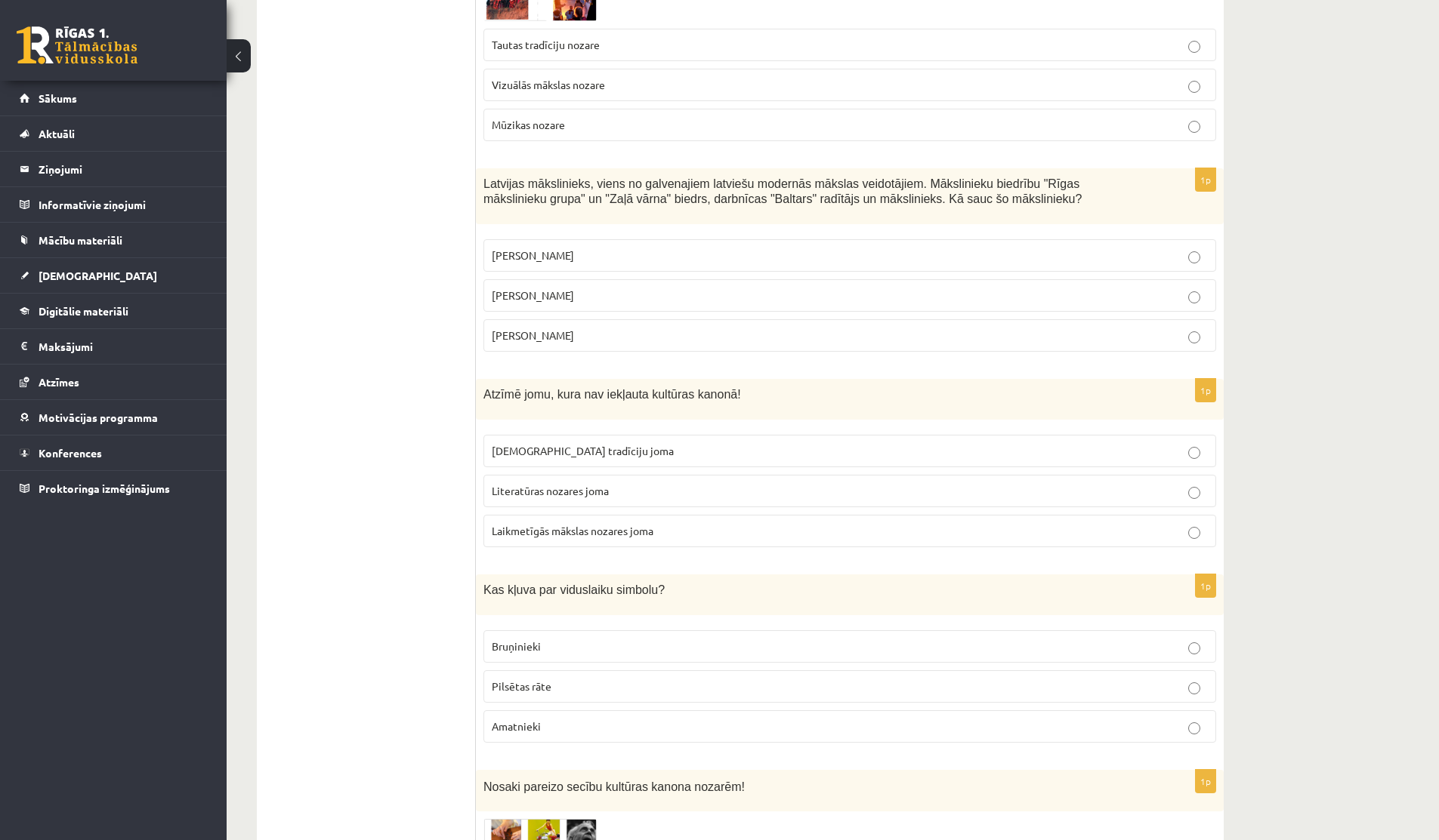
scroll to position [1651, 0]
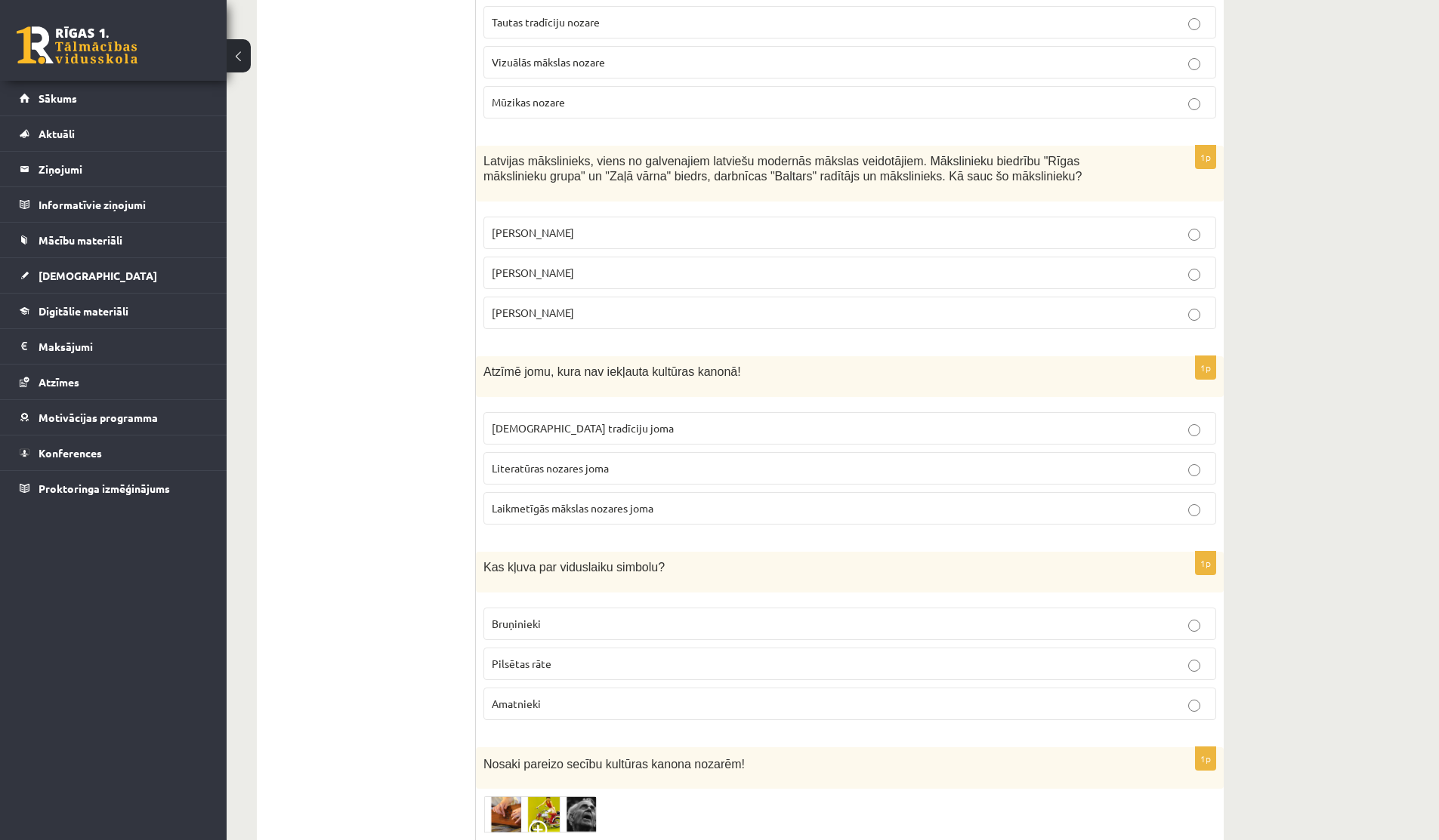
click at [691, 499] on label "Laikmetīgās mākslas nozares joma" at bounding box center [849, 508] width 732 height 32
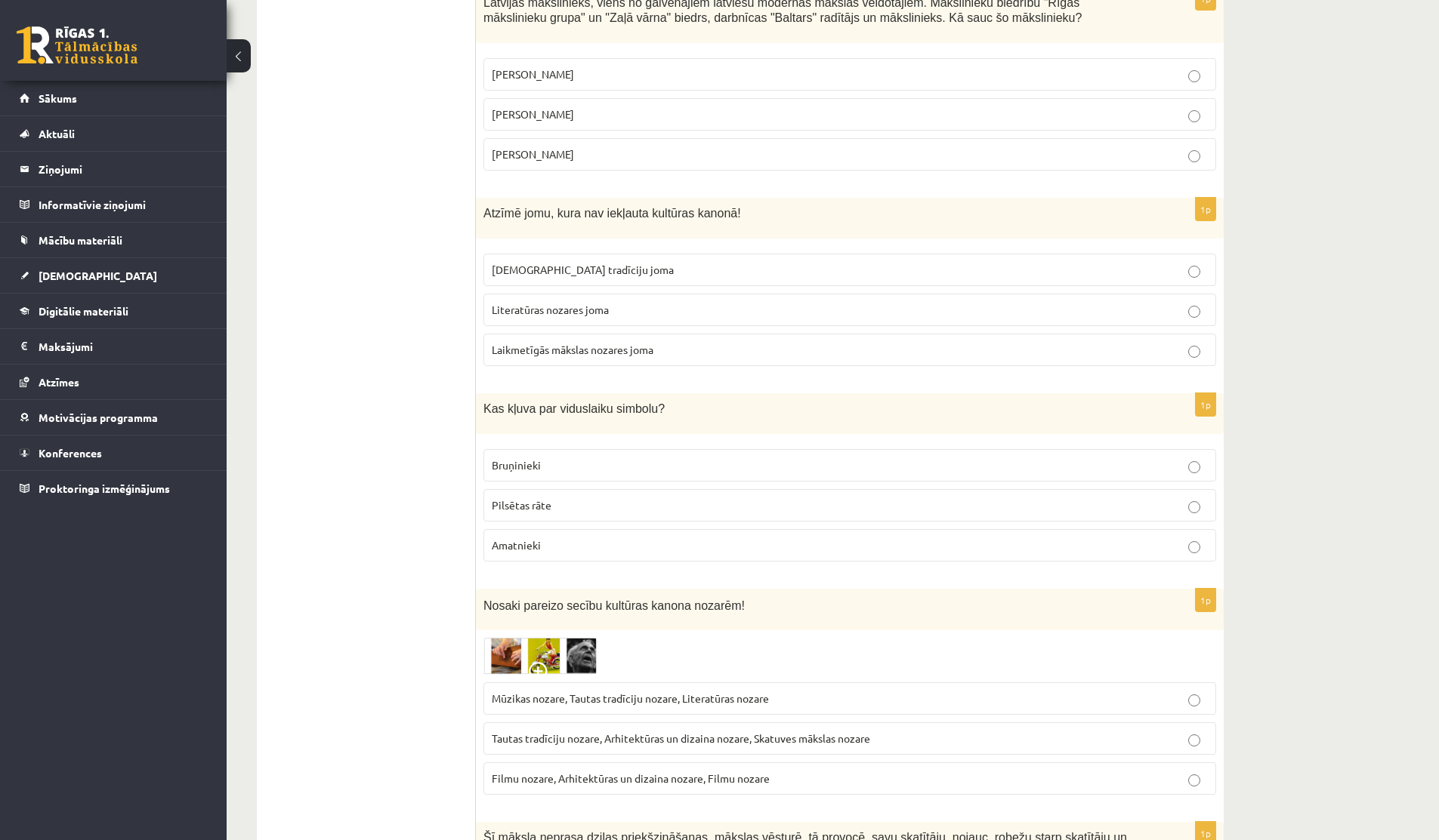
scroll to position [1833, 0]
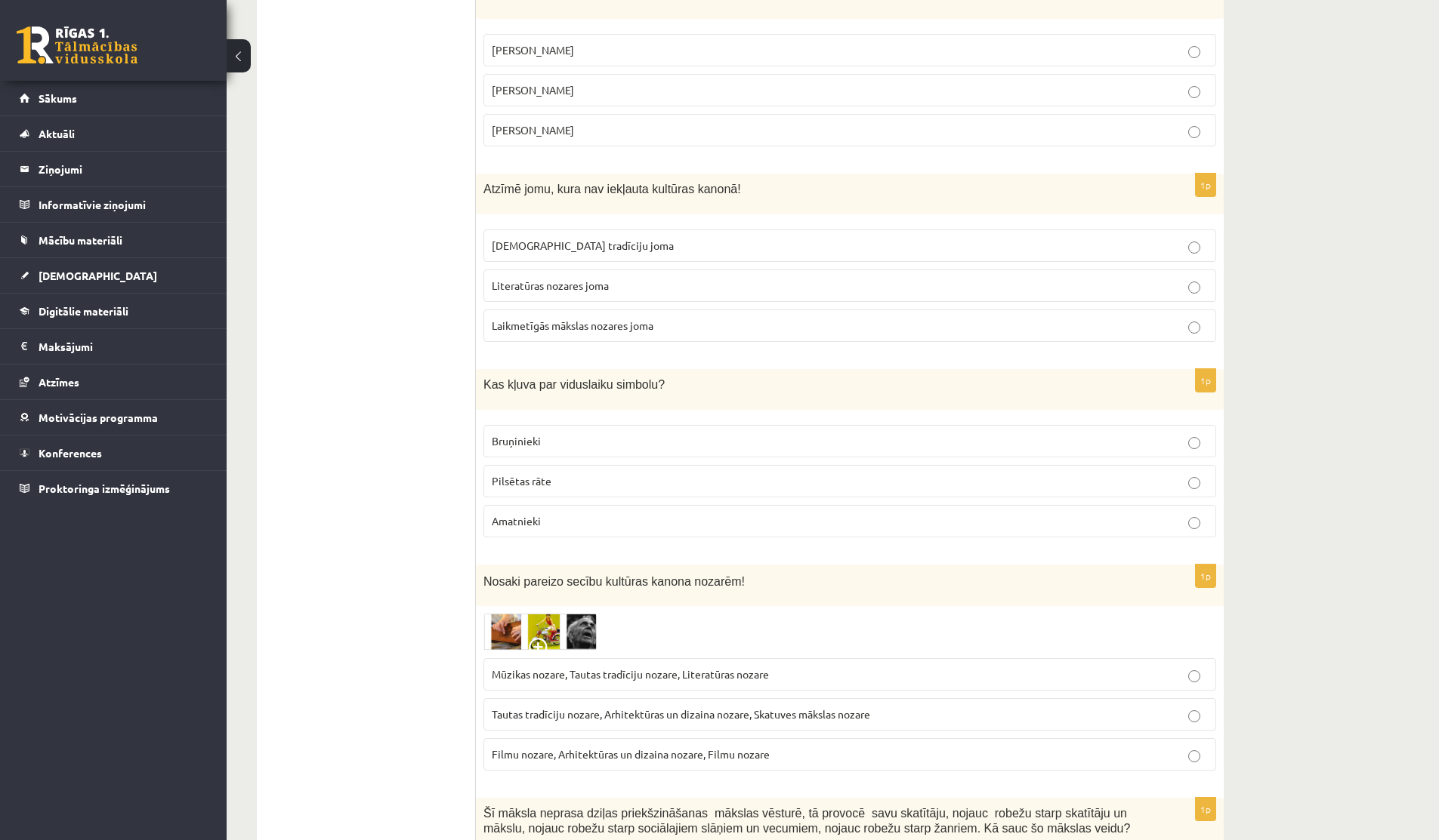
click at [653, 434] on p "Bruņinieki" at bounding box center [849, 442] width 716 height 16
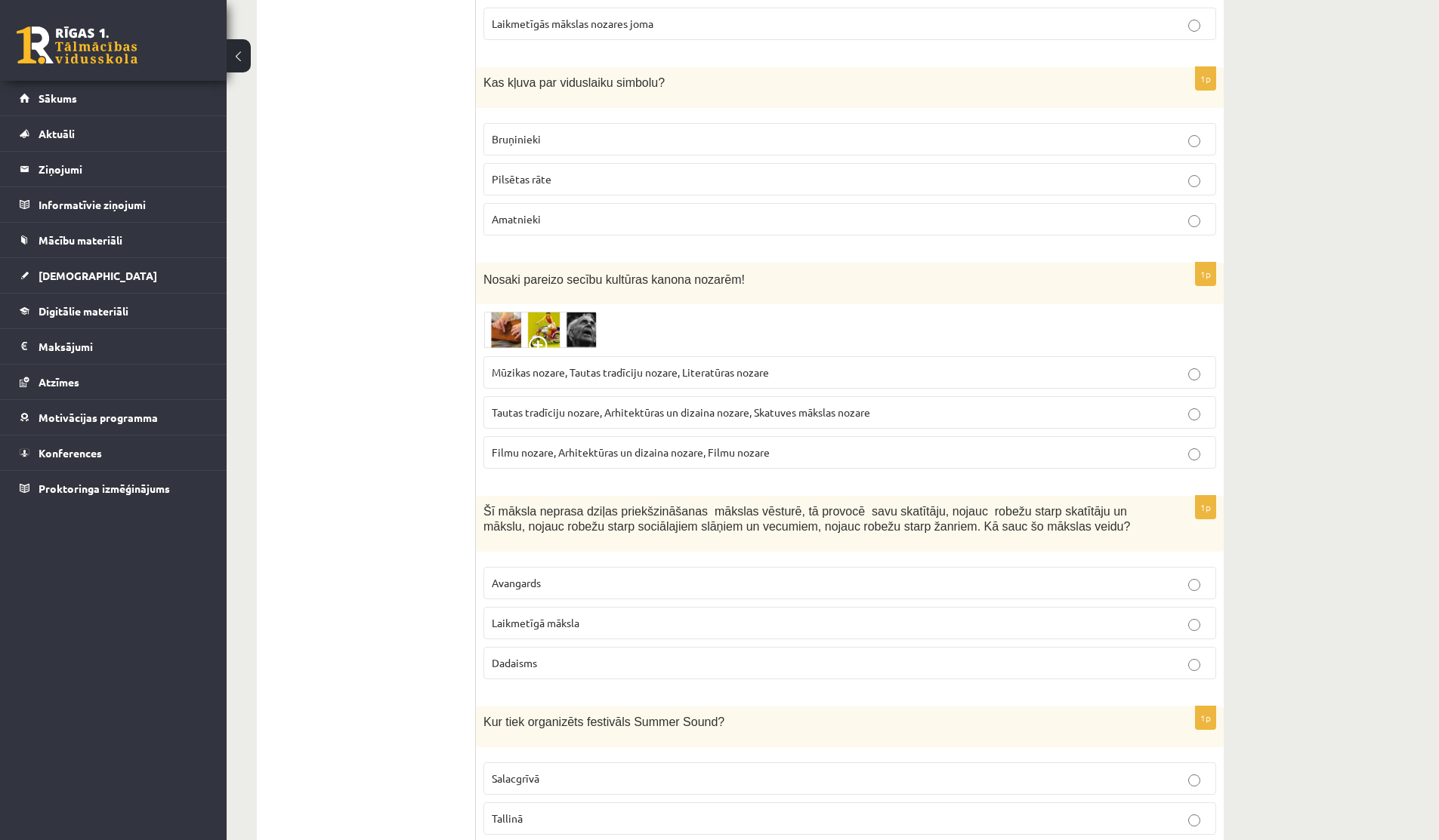
scroll to position [2157, 0]
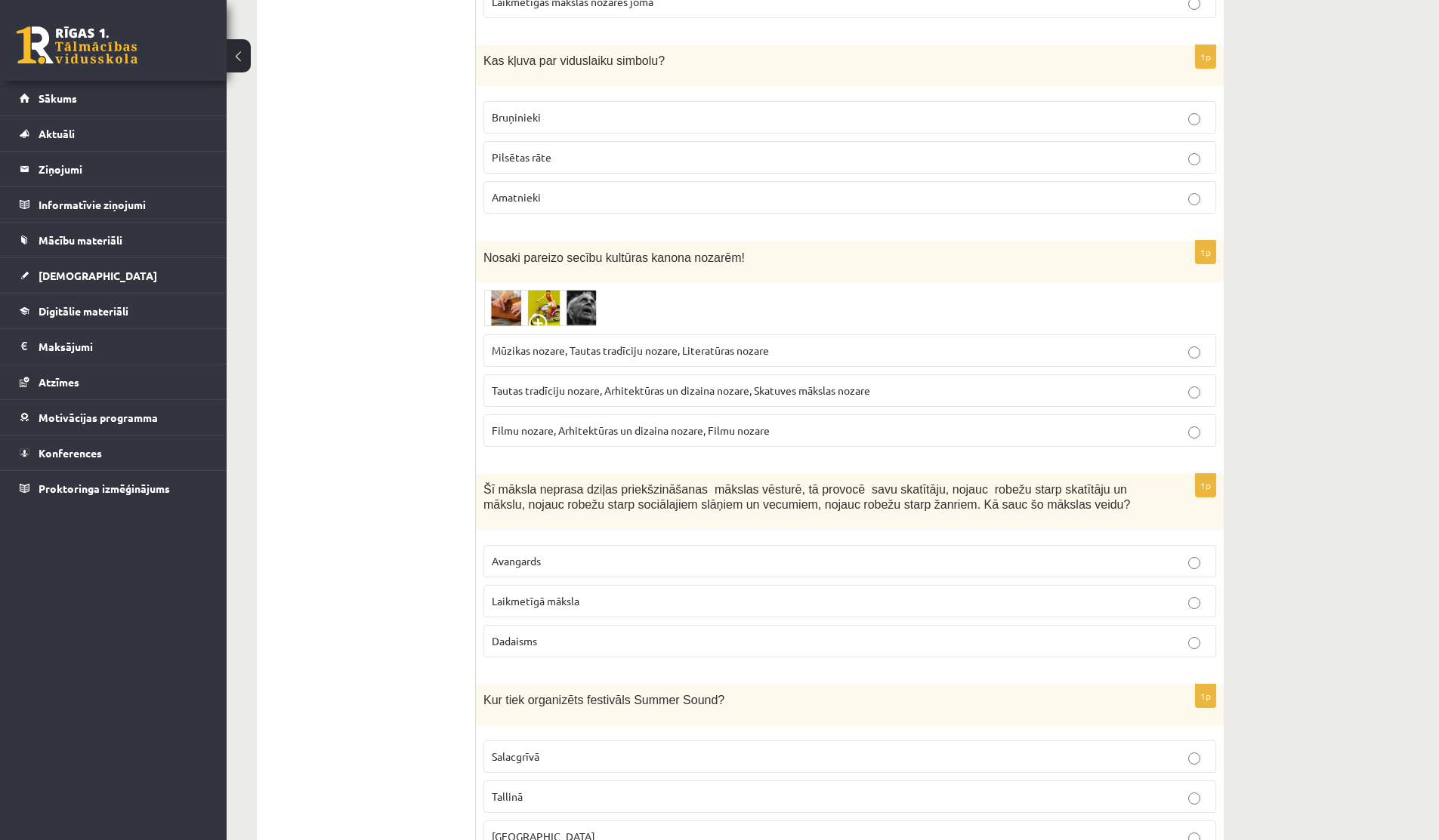
click at [554, 293] on img at bounding box center [540, 309] width 114 height 37
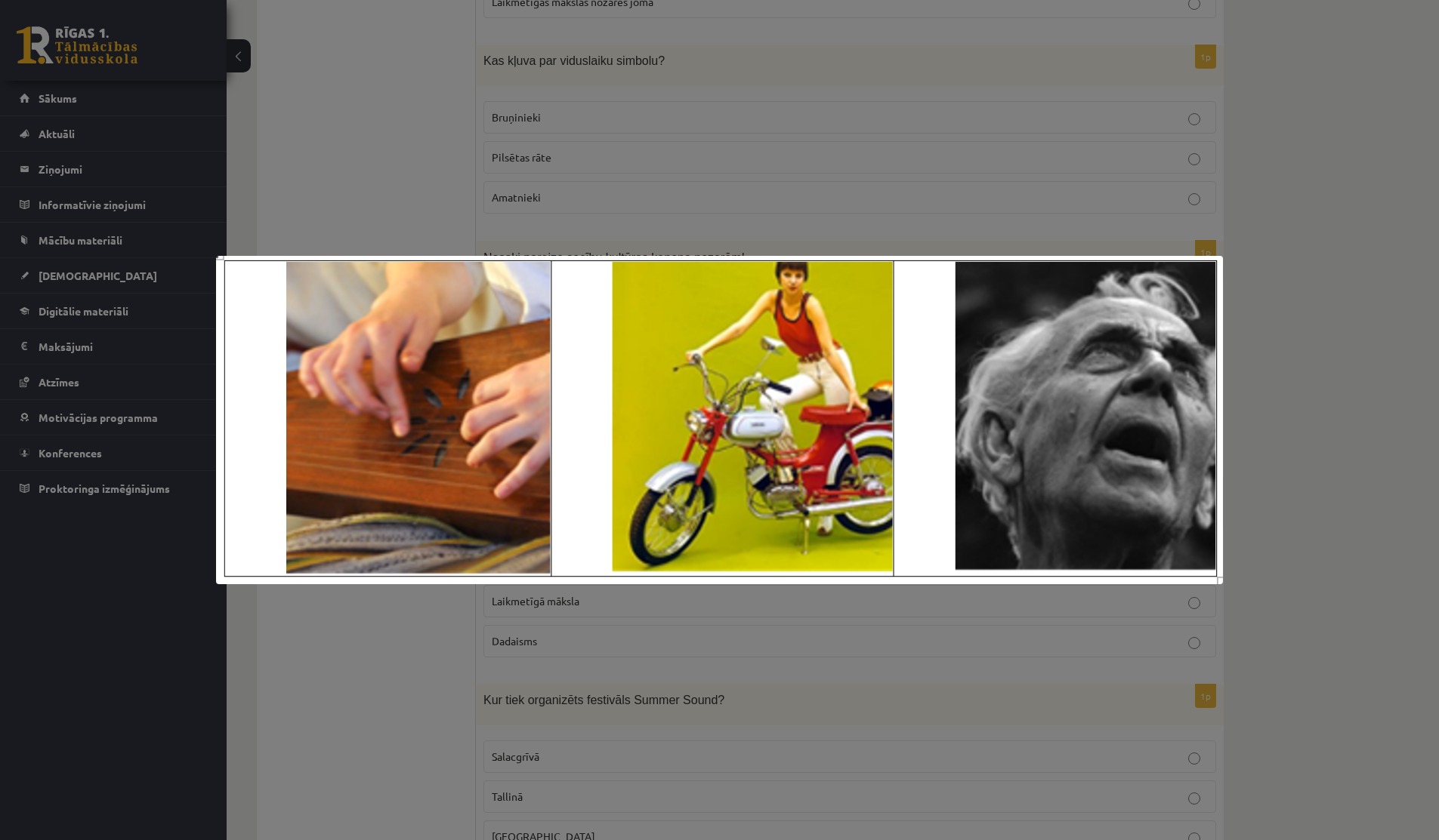
click at [316, 162] on div at bounding box center [720, 420] width 1439 height 840
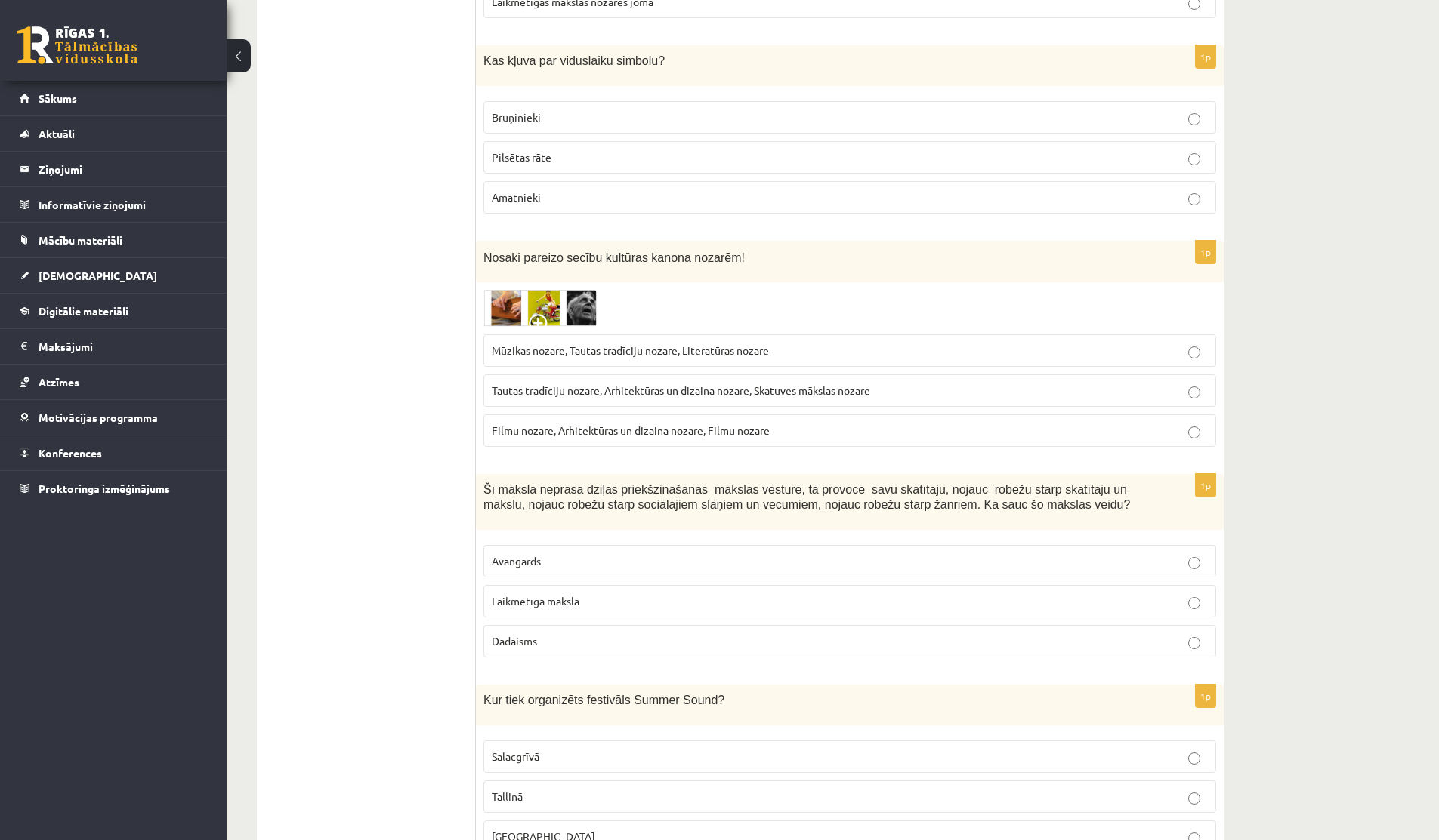
click at [539, 296] on img at bounding box center [540, 309] width 114 height 37
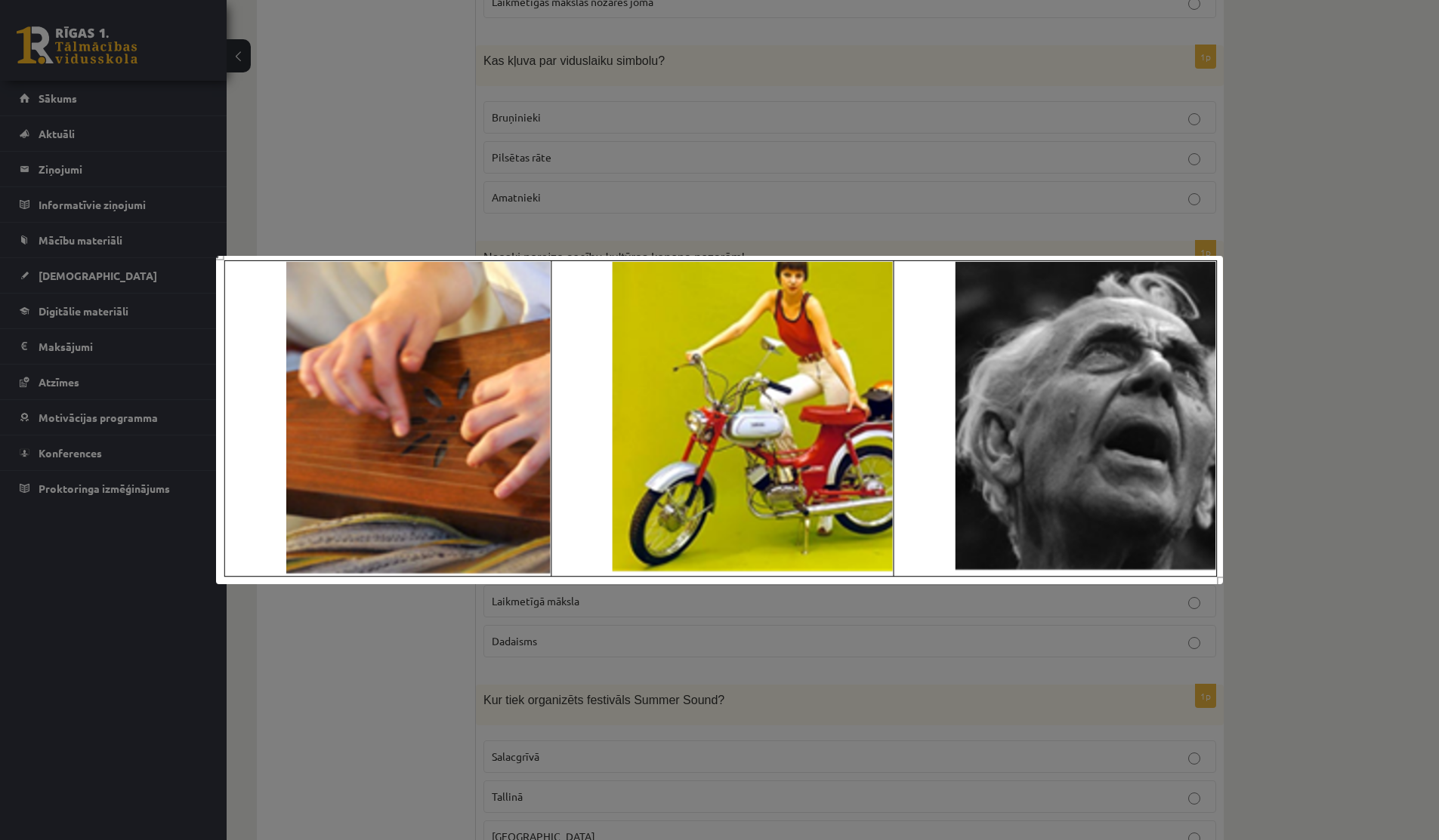
click at [317, 194] on div at bounding box center [720, 420] width 1439 height 840
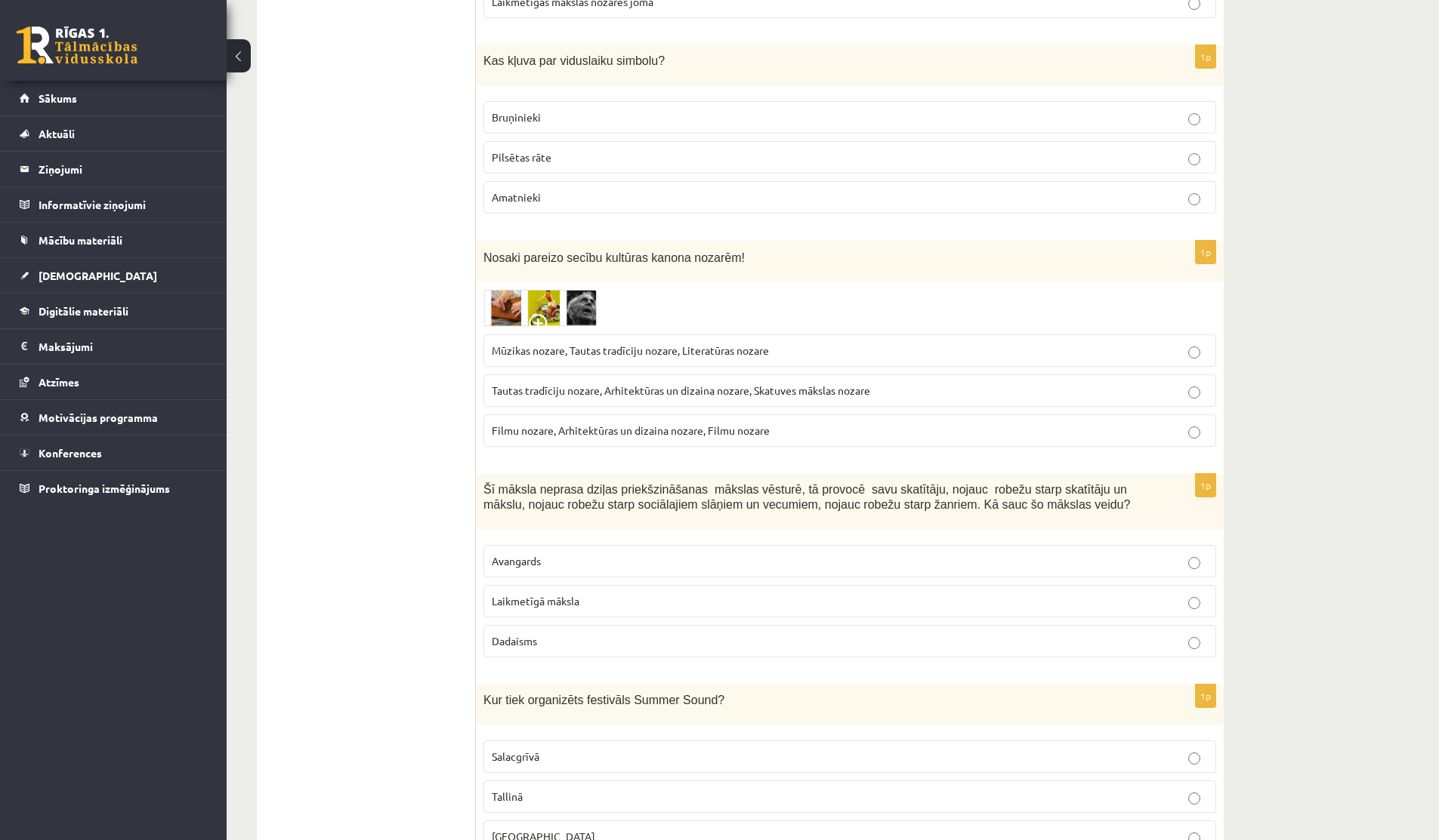
click at [605, 384] on span "Tautas tradīciju nozare, Arhitektūras un dizaina nozare, Skatuves mākslas nozare" at bounding box center [681, 390] width 379 height 14
click at [526, 290] on img at bounding box center [540, 309] width 114 height 37
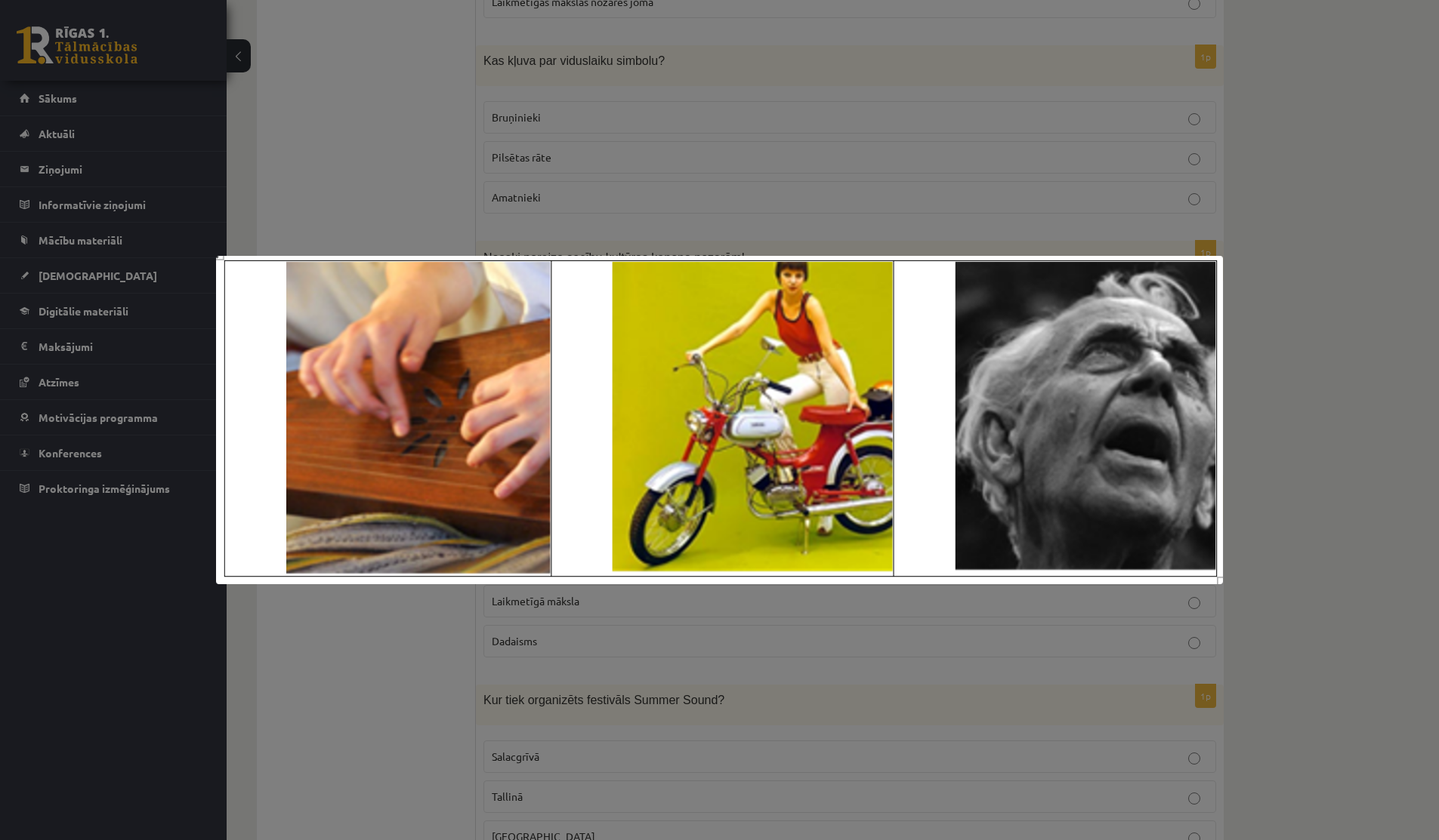
click at [335, 193] on div at bounding box center [720, 420] width 1439 height 840
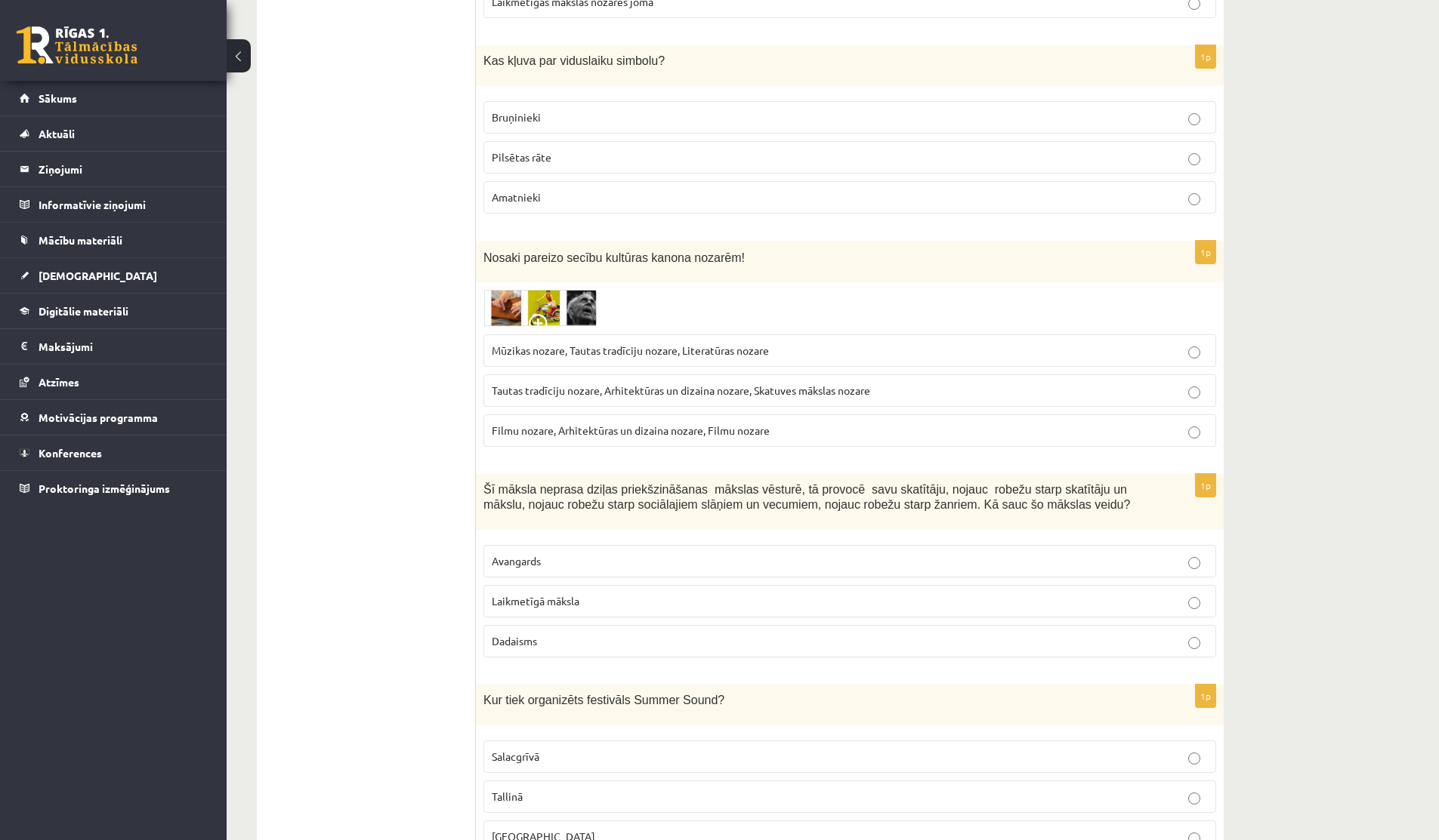
click at [532, 290] on img at bounding box center [540, 309] width 114 height 37
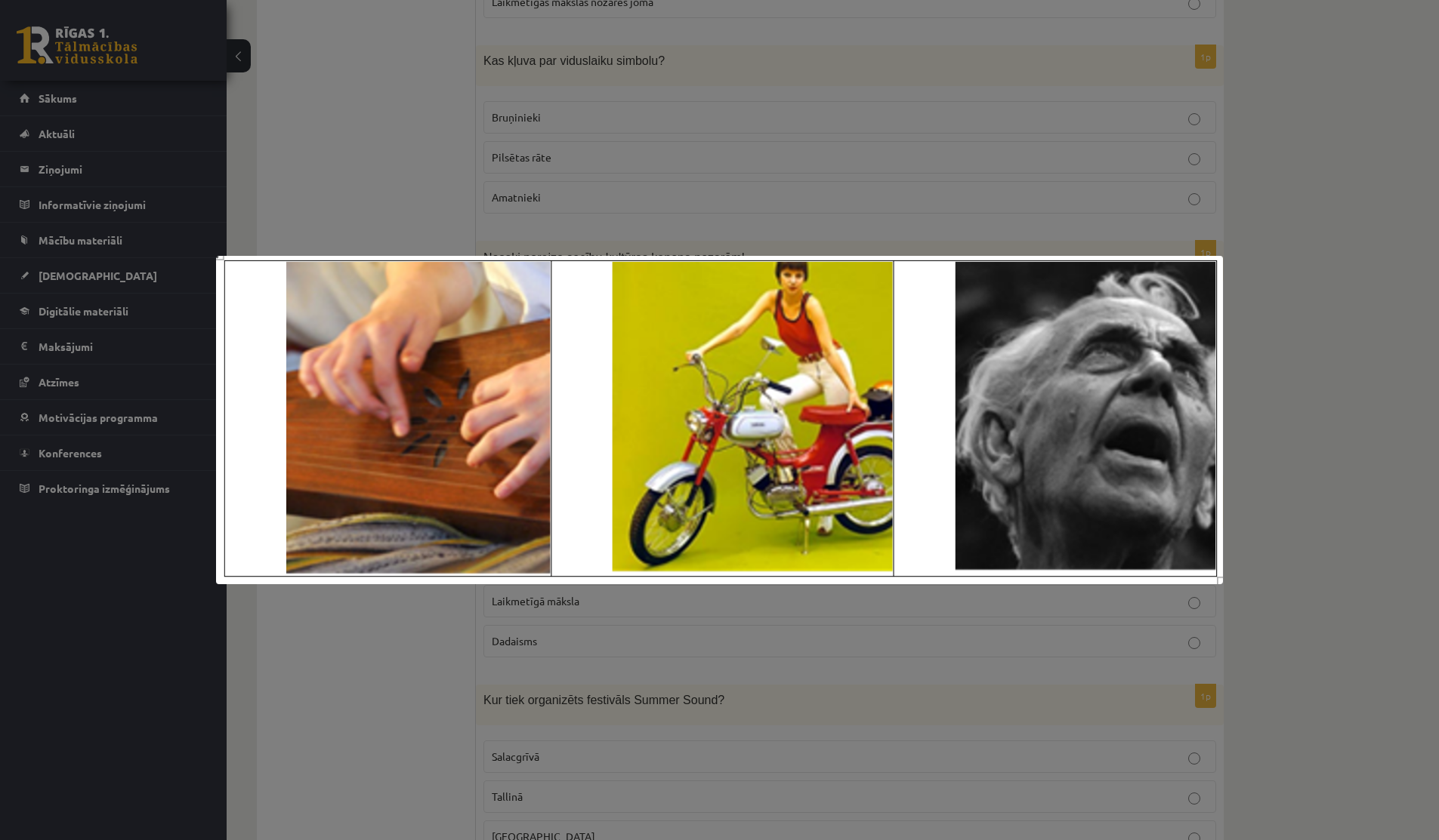
click at [290, 131] on div at bounding box center [720, 420] width 1439 height 840
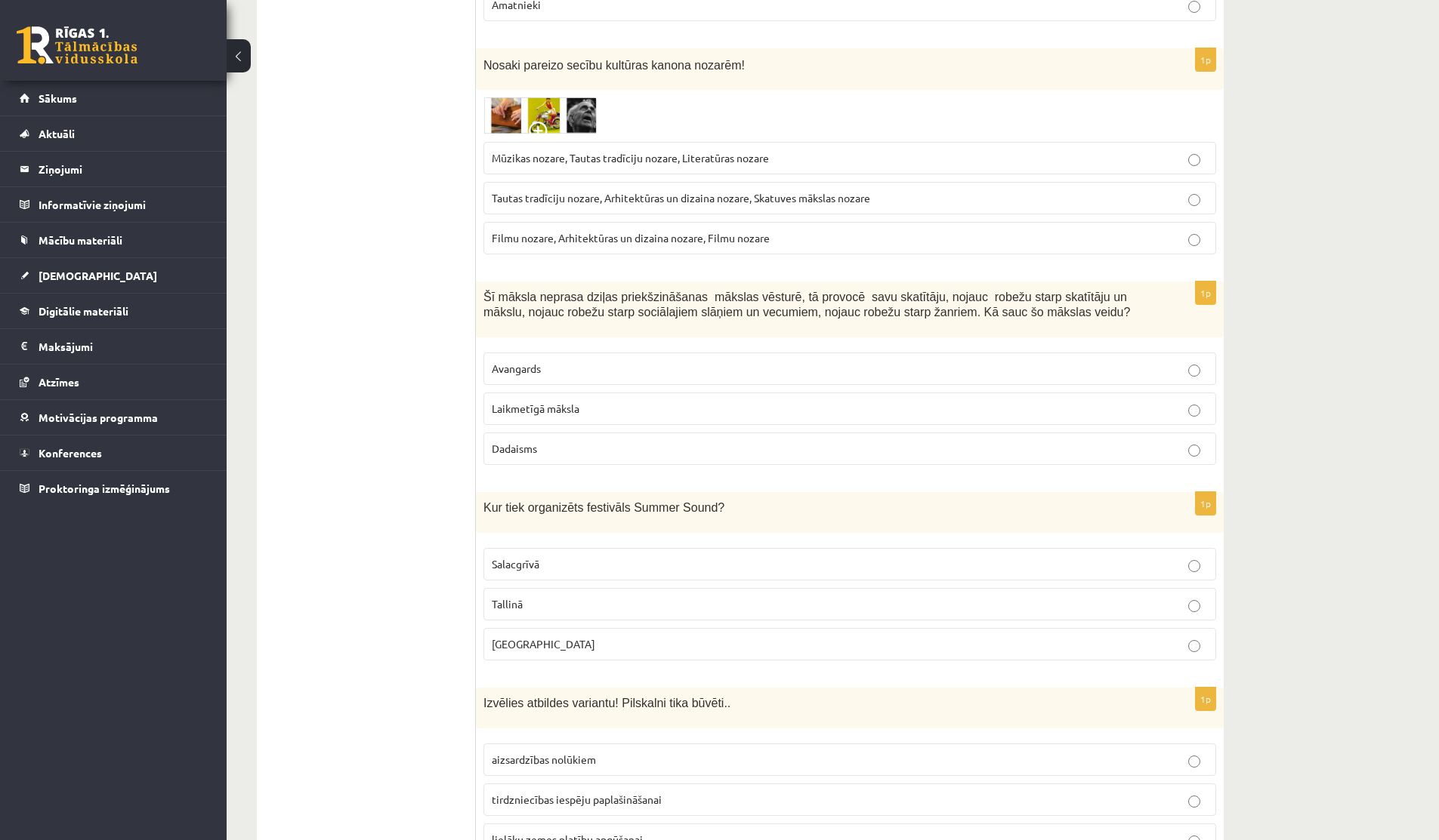
scroll to position [2351, 0]
click at [578, 401] on span "Laikmetīgā māksla" at bounding box center [535, 407] width 88 height 14
click at [626, 359] on p "Avangards" at bounding box center [849, 367] width 716 height 16
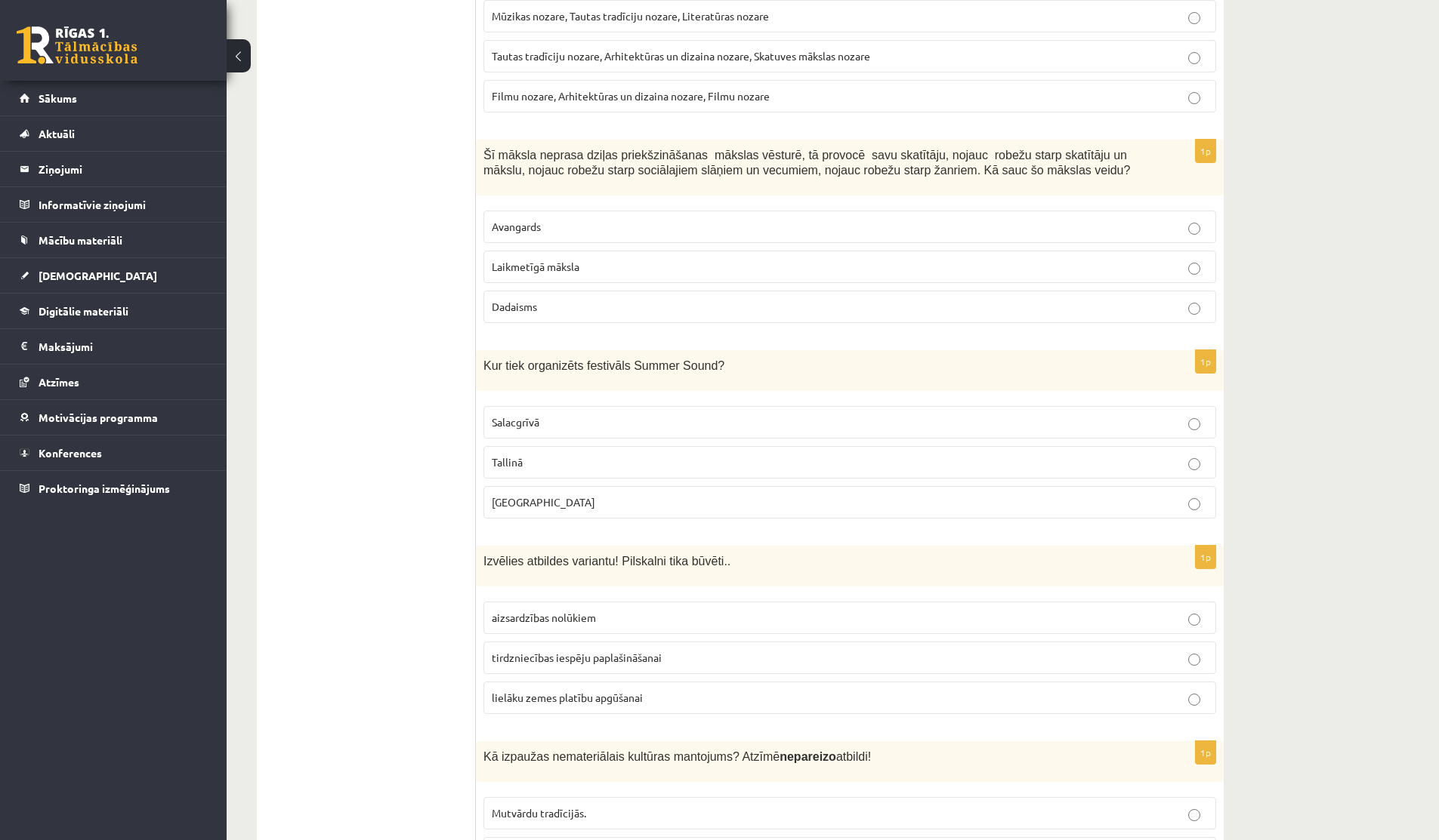
scroll to position [2496, 0]
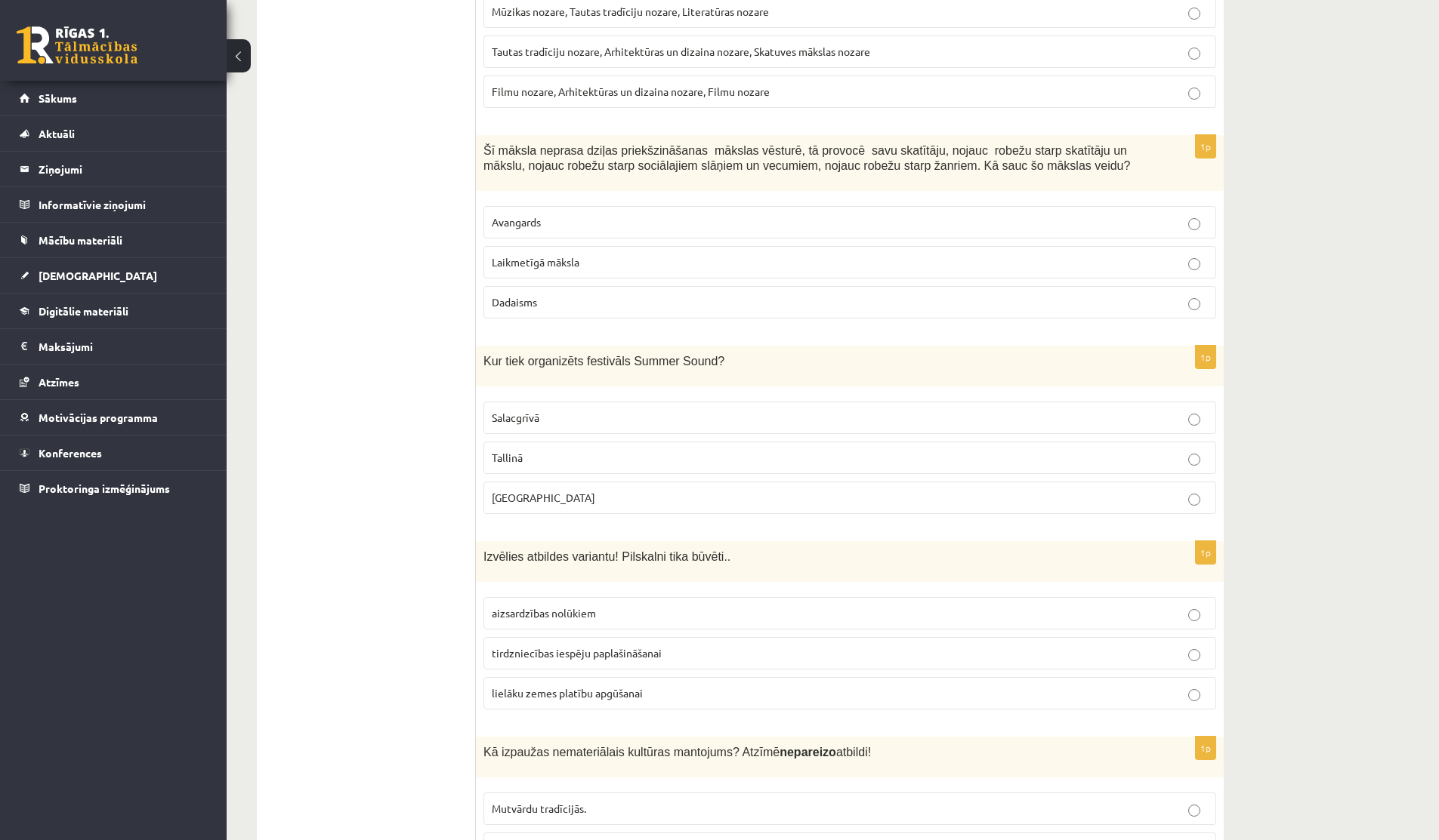
click at [606, 401] on label "Salacgrīvā" at bounding box center [849, 418] width 732 height 32
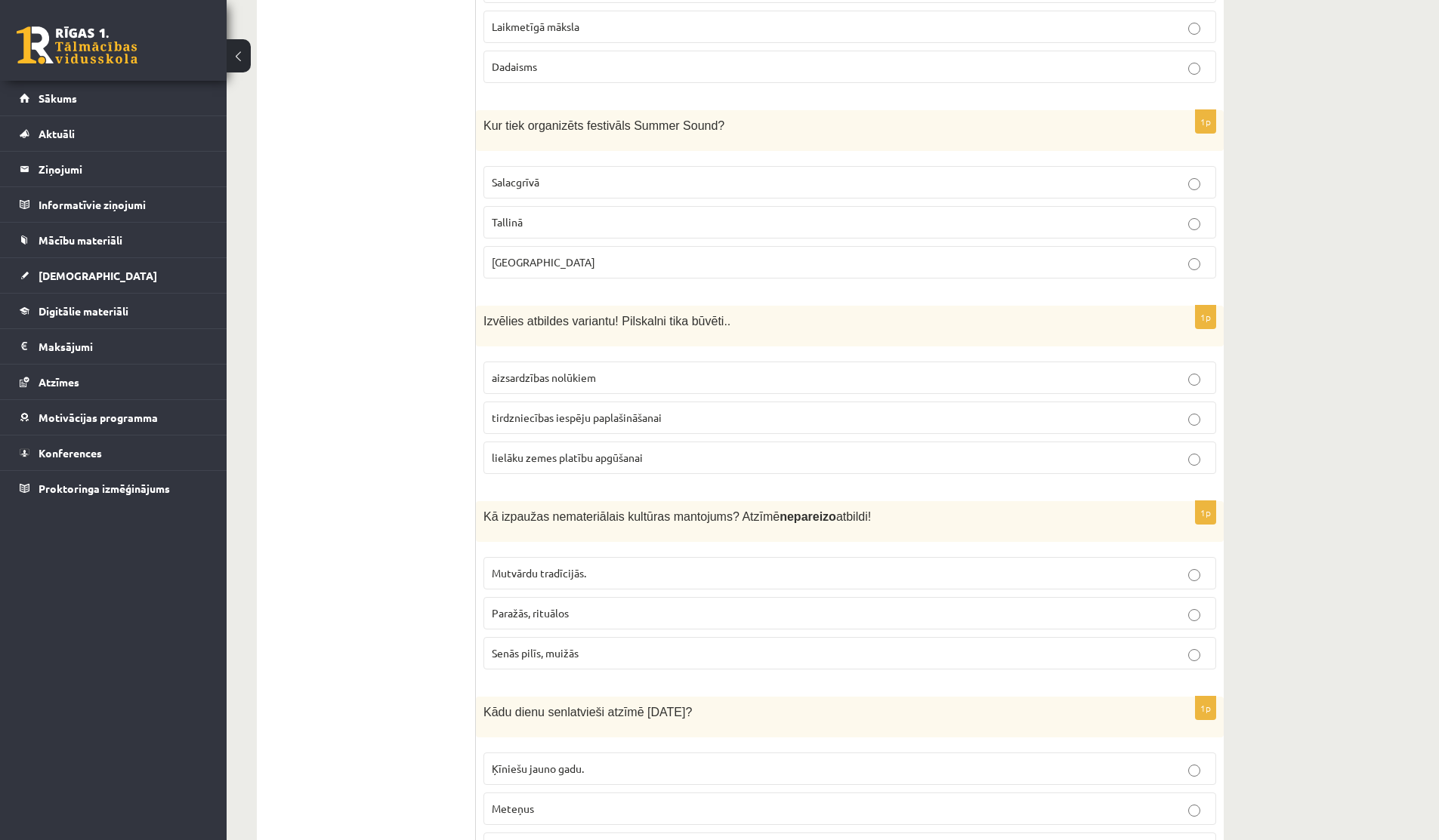
scroll to position [2737, 0]
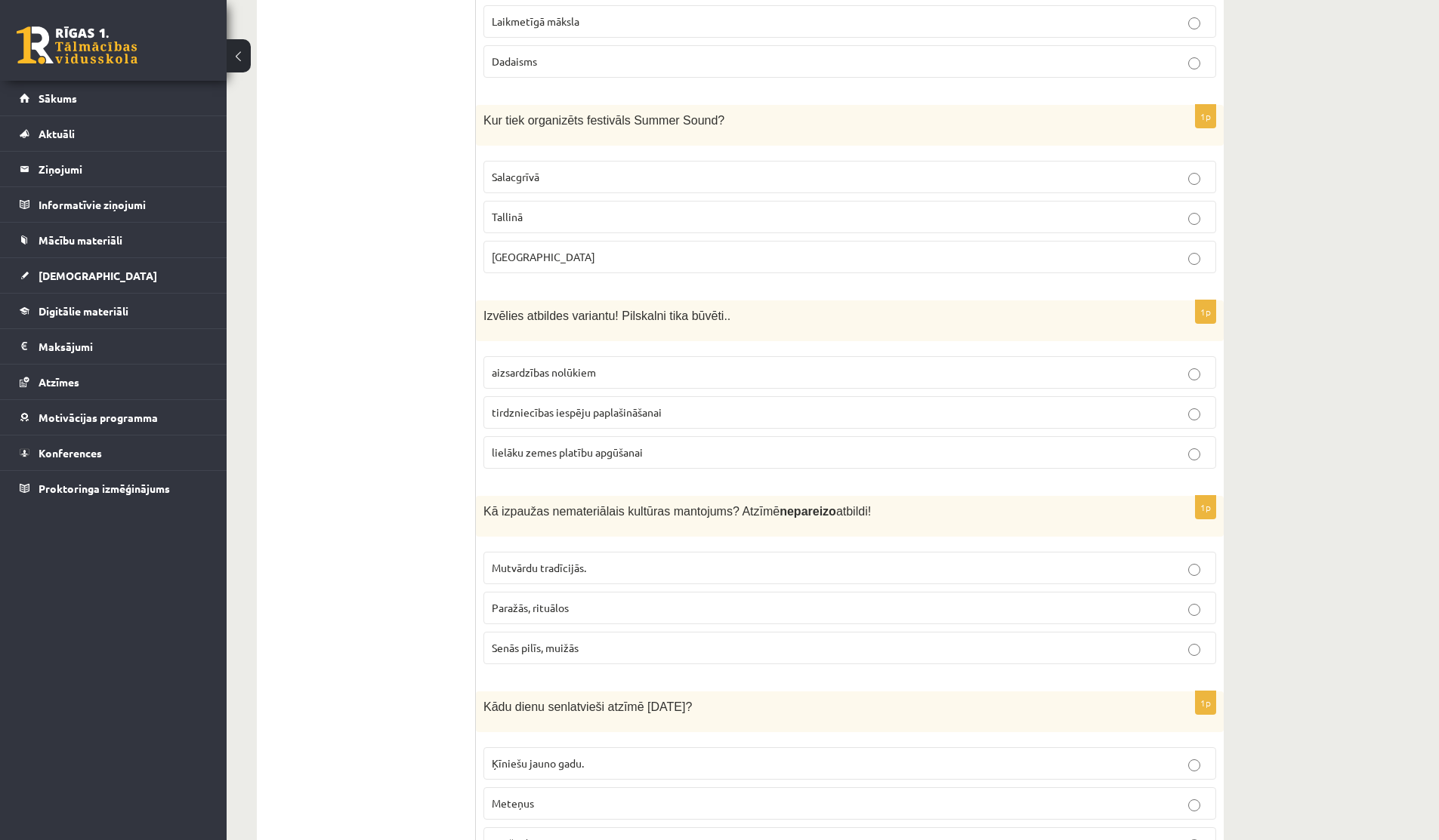
click at [602, 365] on p "aizsardzības nolūkiem" at bounding box center [849, 373] width 716 height 16
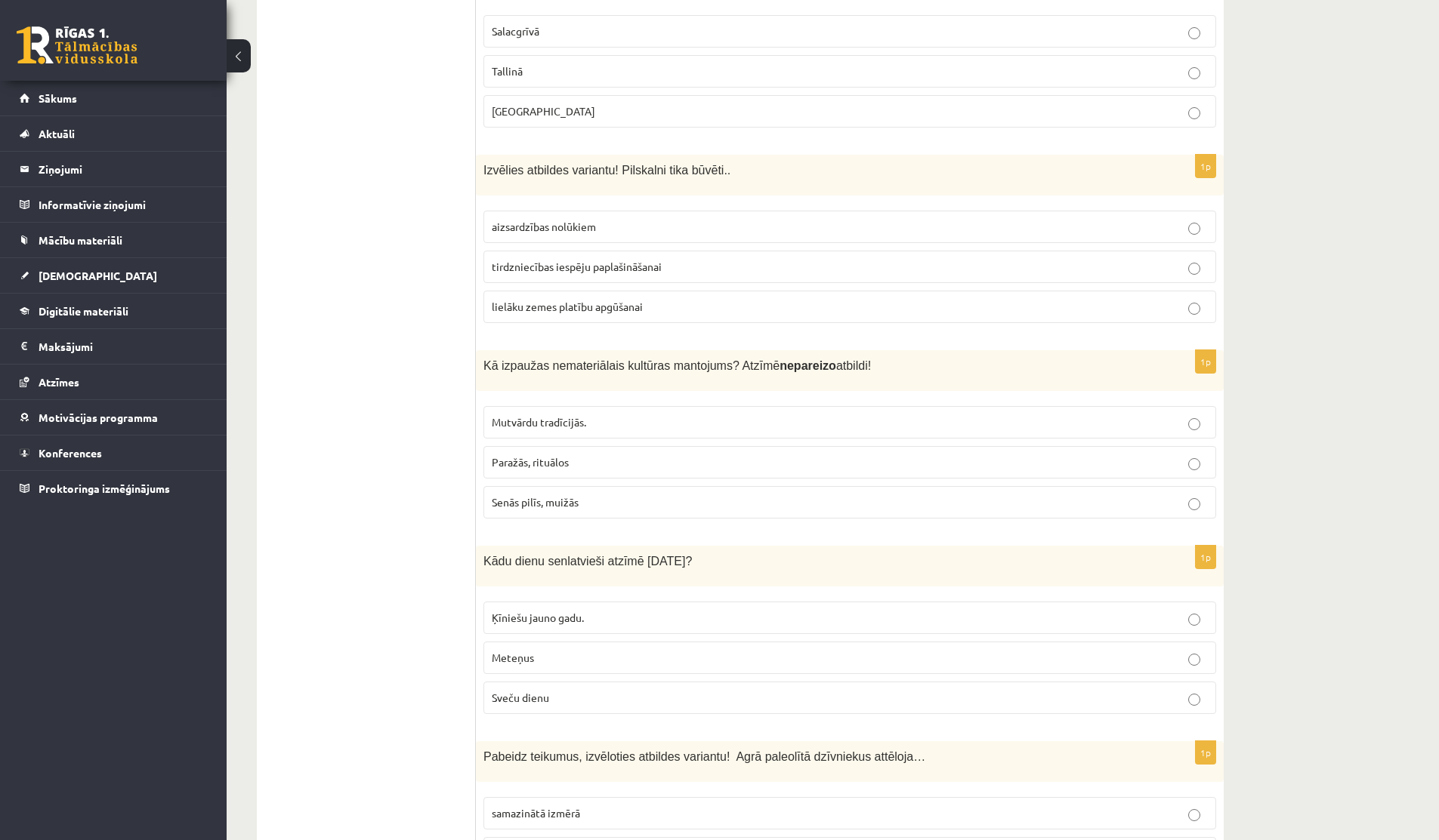
scroll to position [2898, 0]
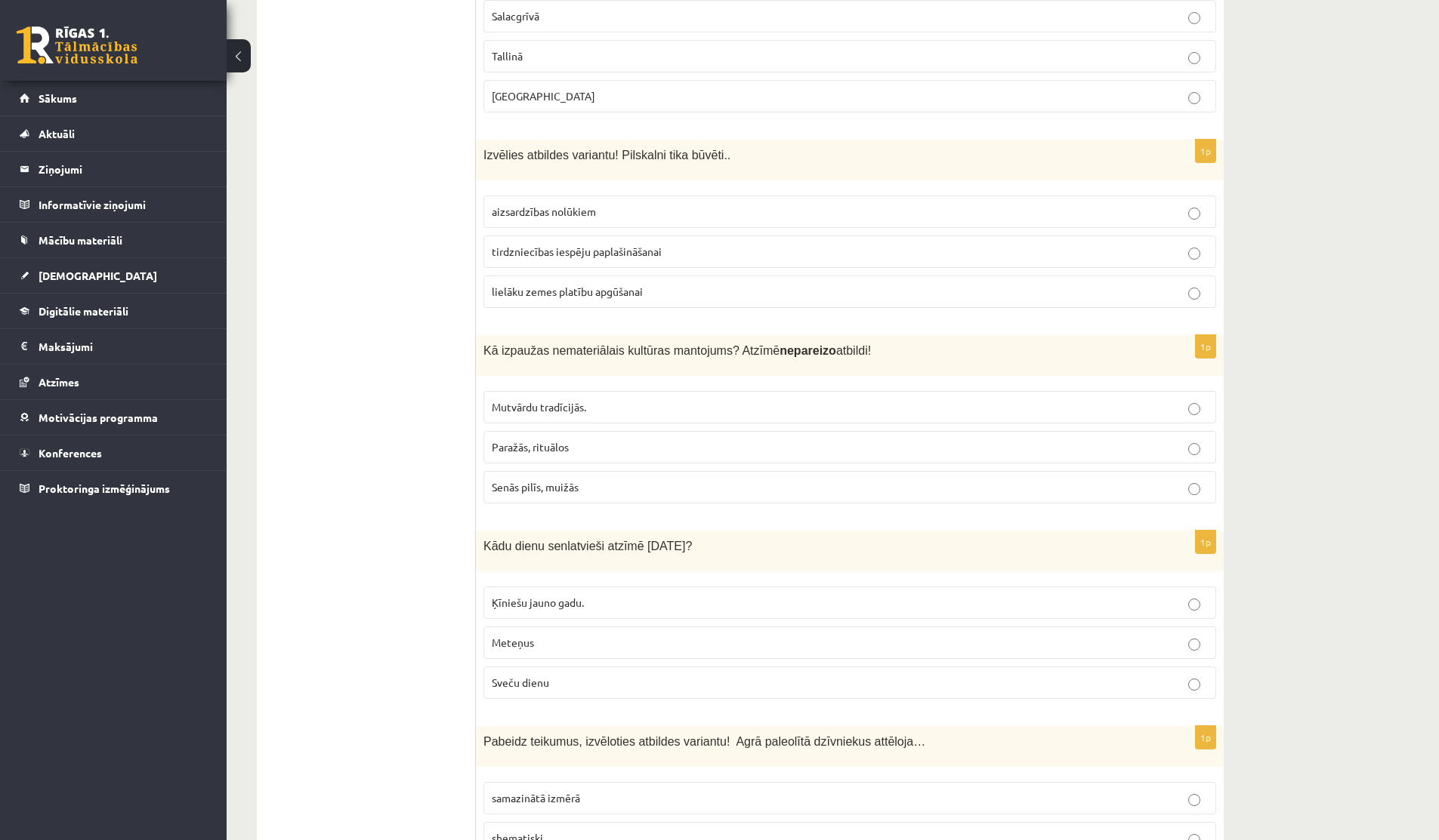
click at [521, 480] on span "Senās pilīs, muižās" at bounding box center [535, 486] width 87 height 14
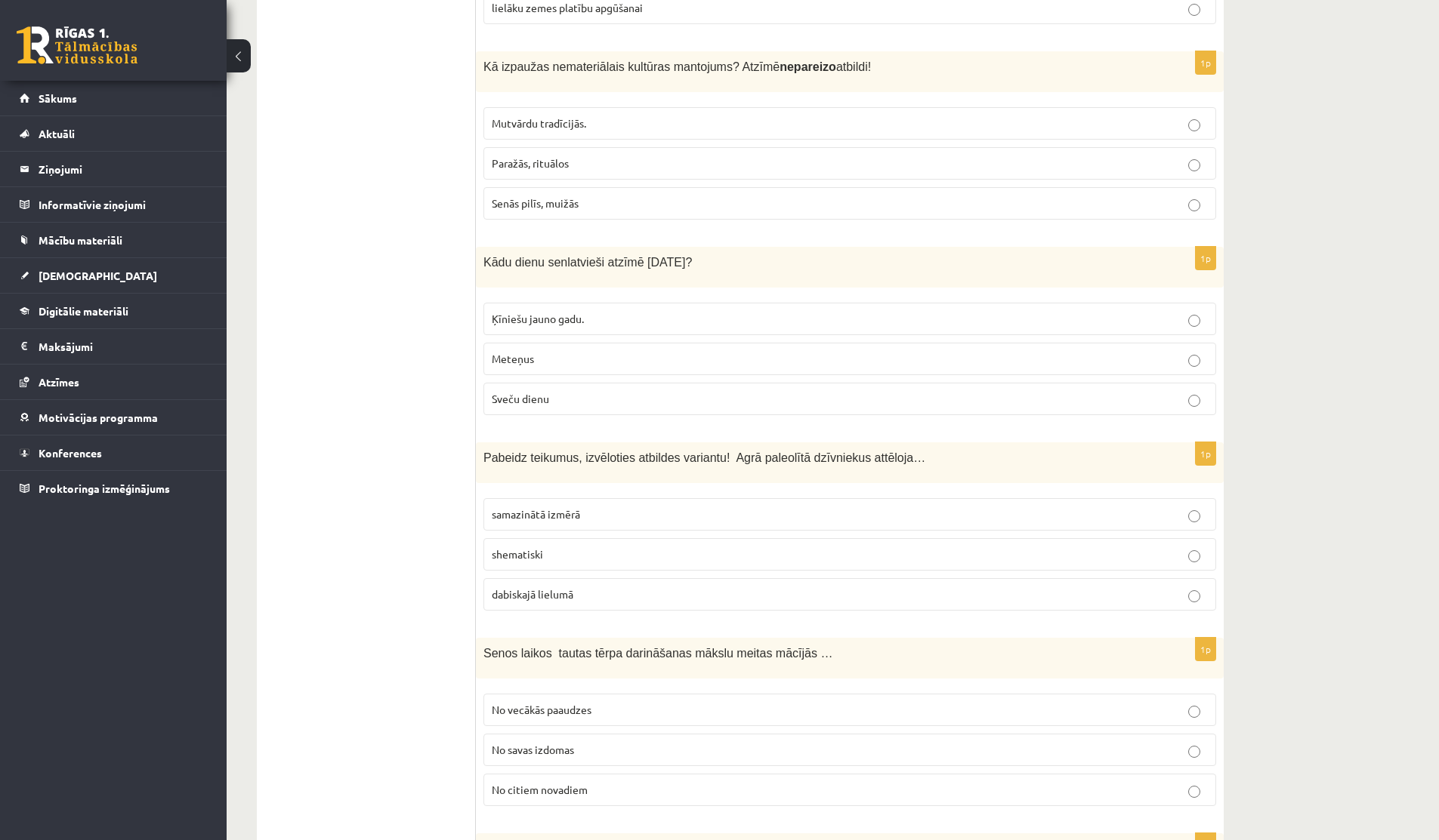
scroll to position [3196, 0]
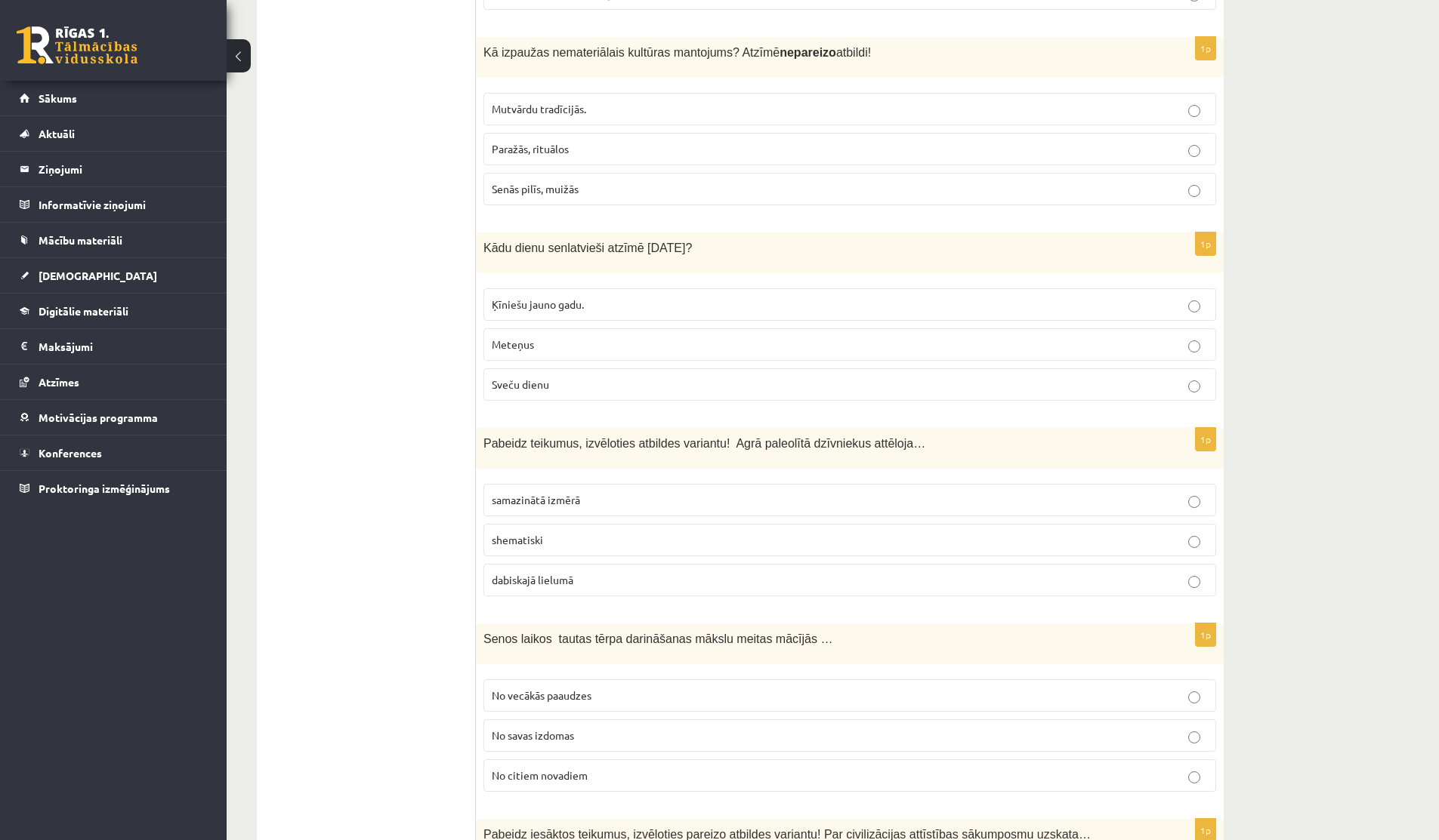
click at [551, 377] on p "Sveču dienu" at bounding box center [849, 385] width 716 height 16
click at [530, 492] on p "samazinātā izmērā" at bounding box center [849, 500] width 716 height 16
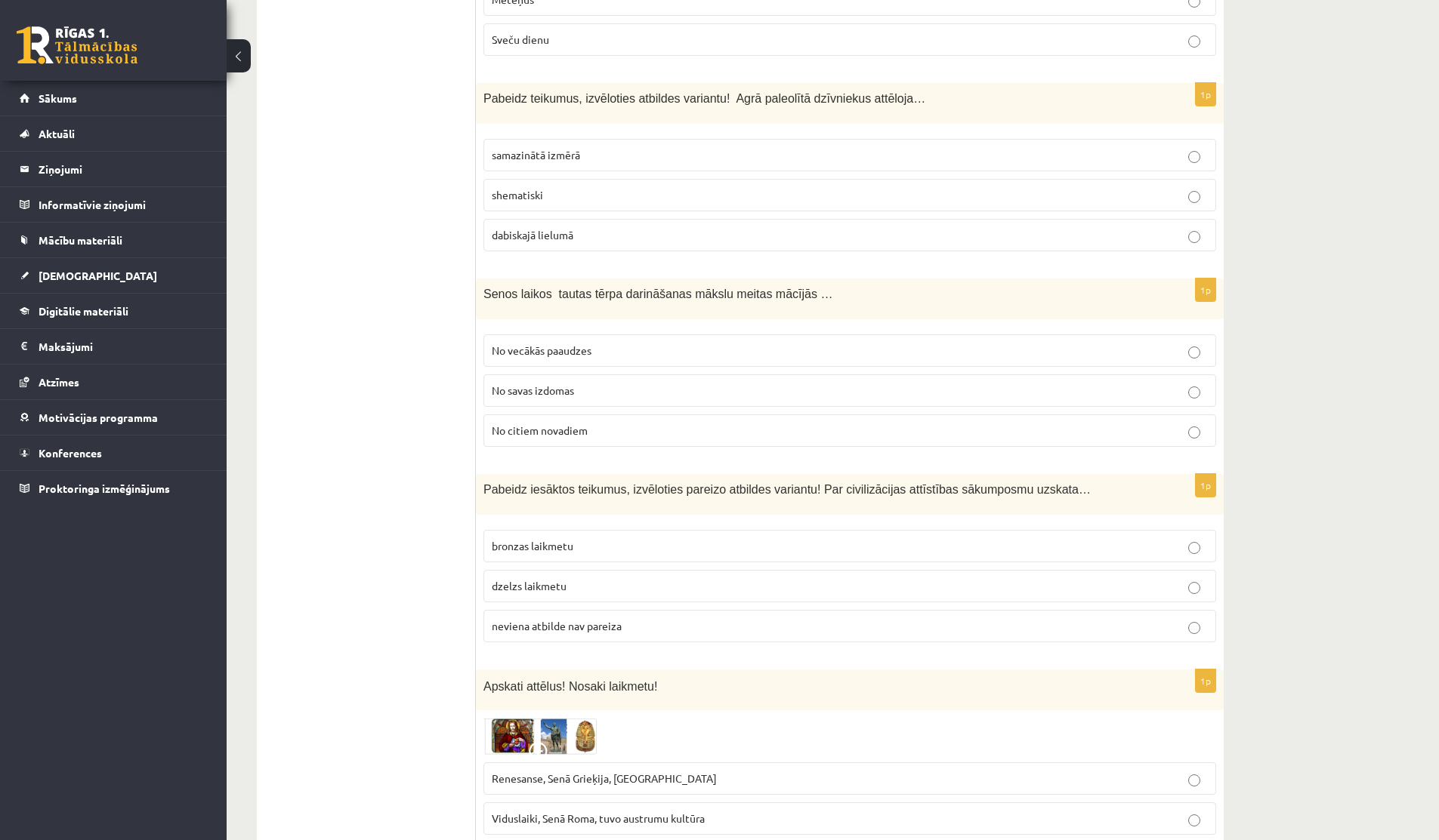
scroll to position [3568, 0]
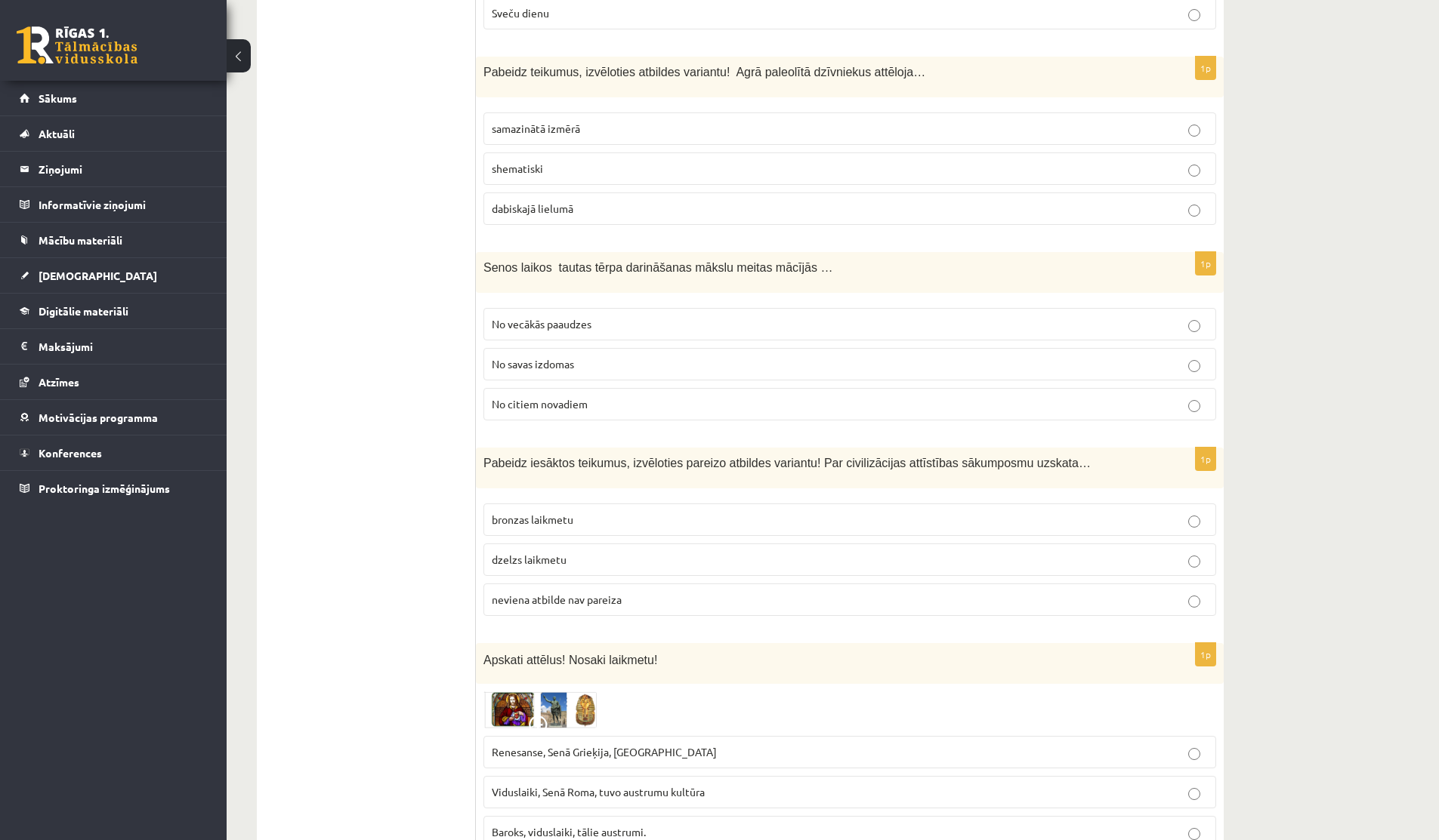
click at [565, 317] on span "No vecākās paaudzes" at bounding box center [541, 324] width 100 height 14
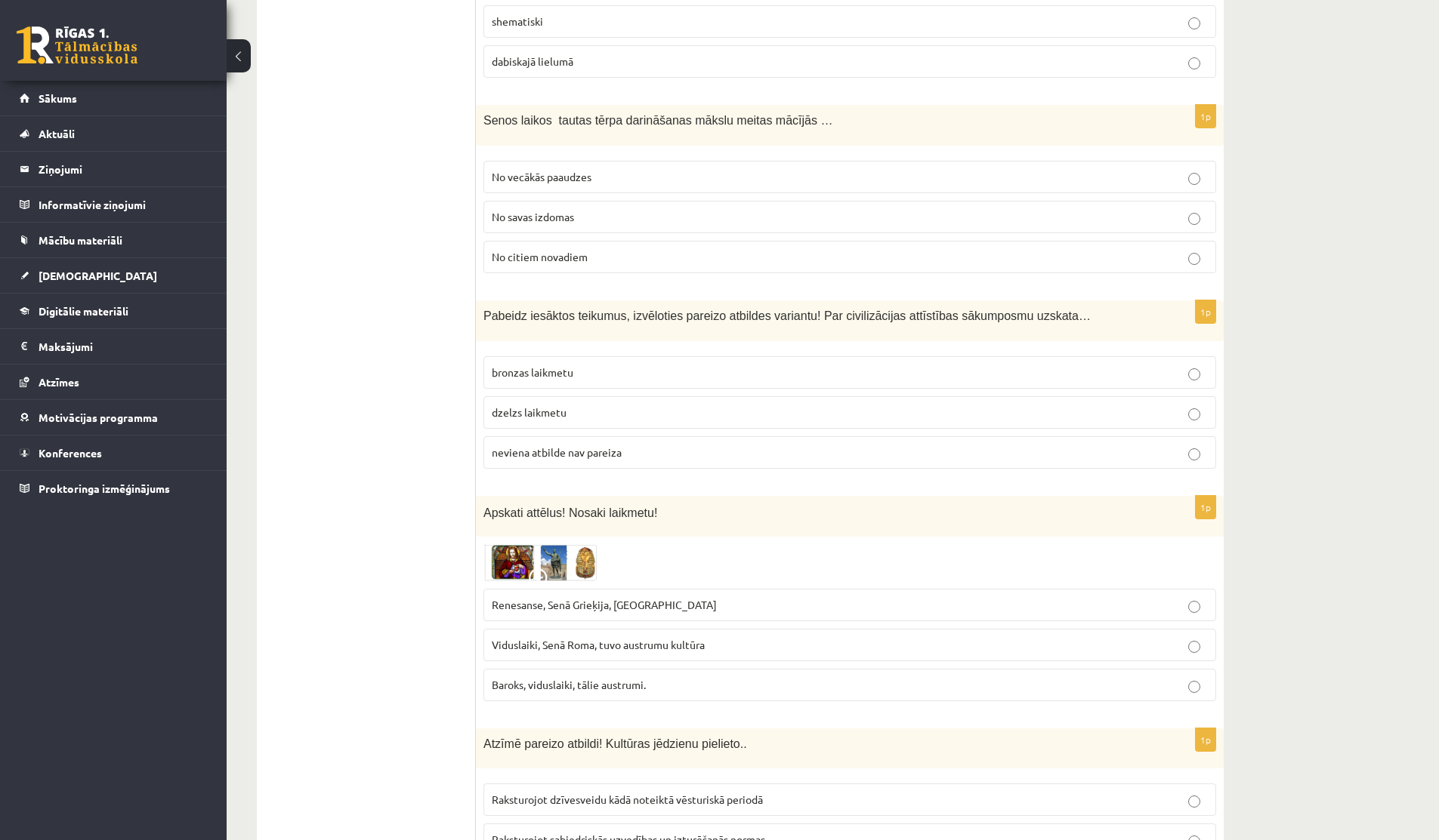
scroll to position [3722, 0]
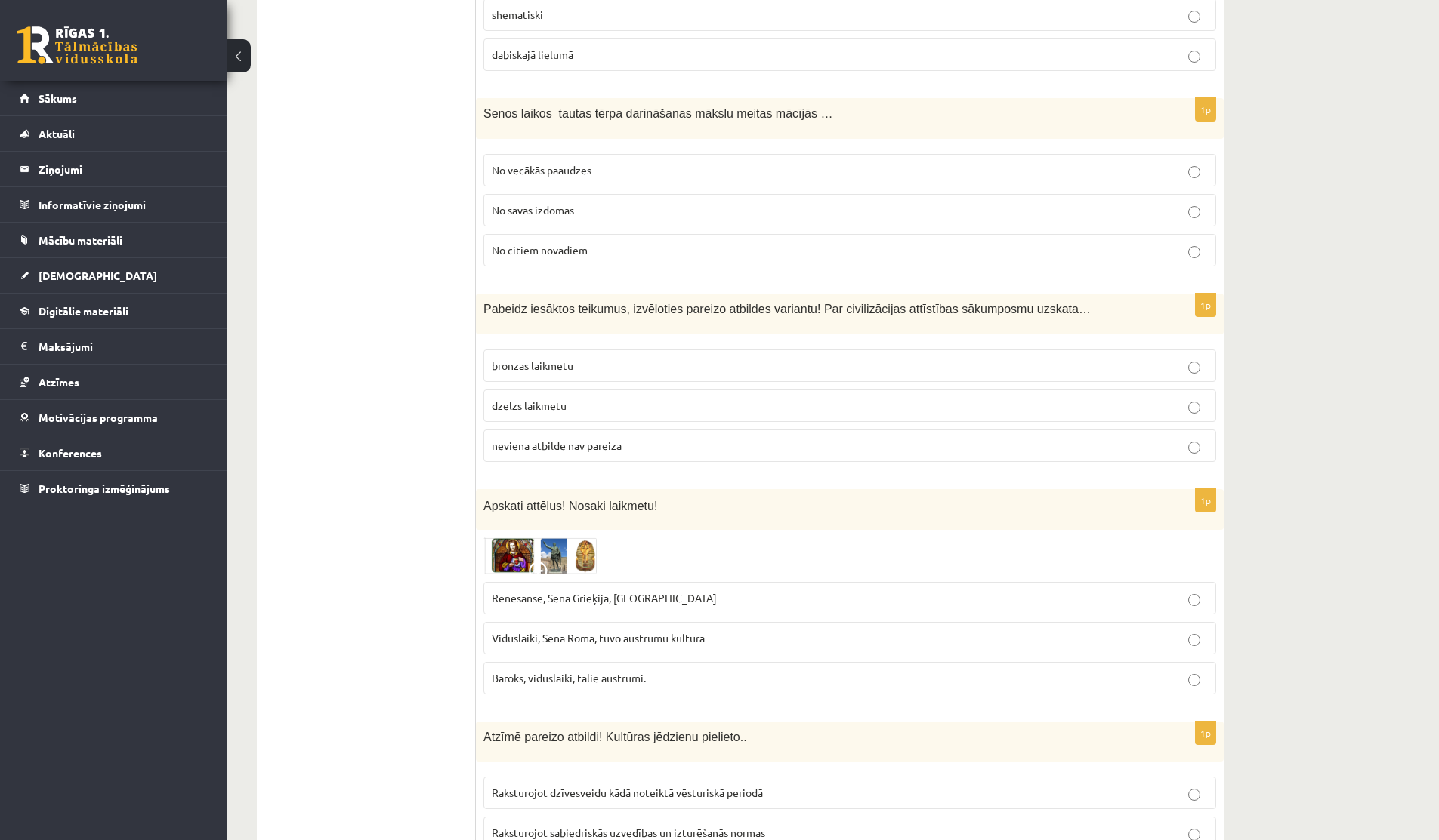
click at [619, 438] on p "neviena atbilde nav pareiza" at bounding box center [849, 446] width 716 height 16
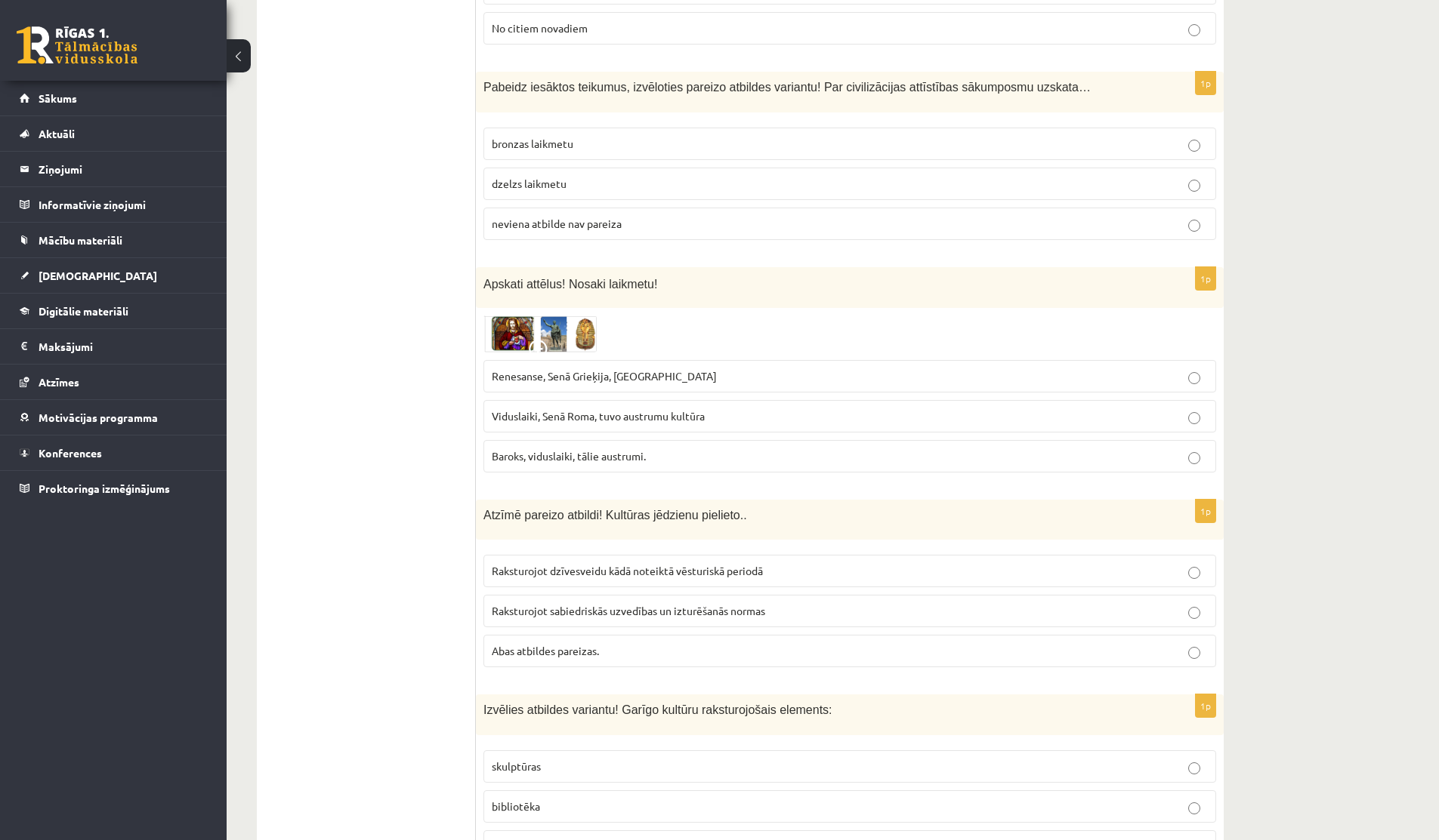
scroll to position [3971, 0]
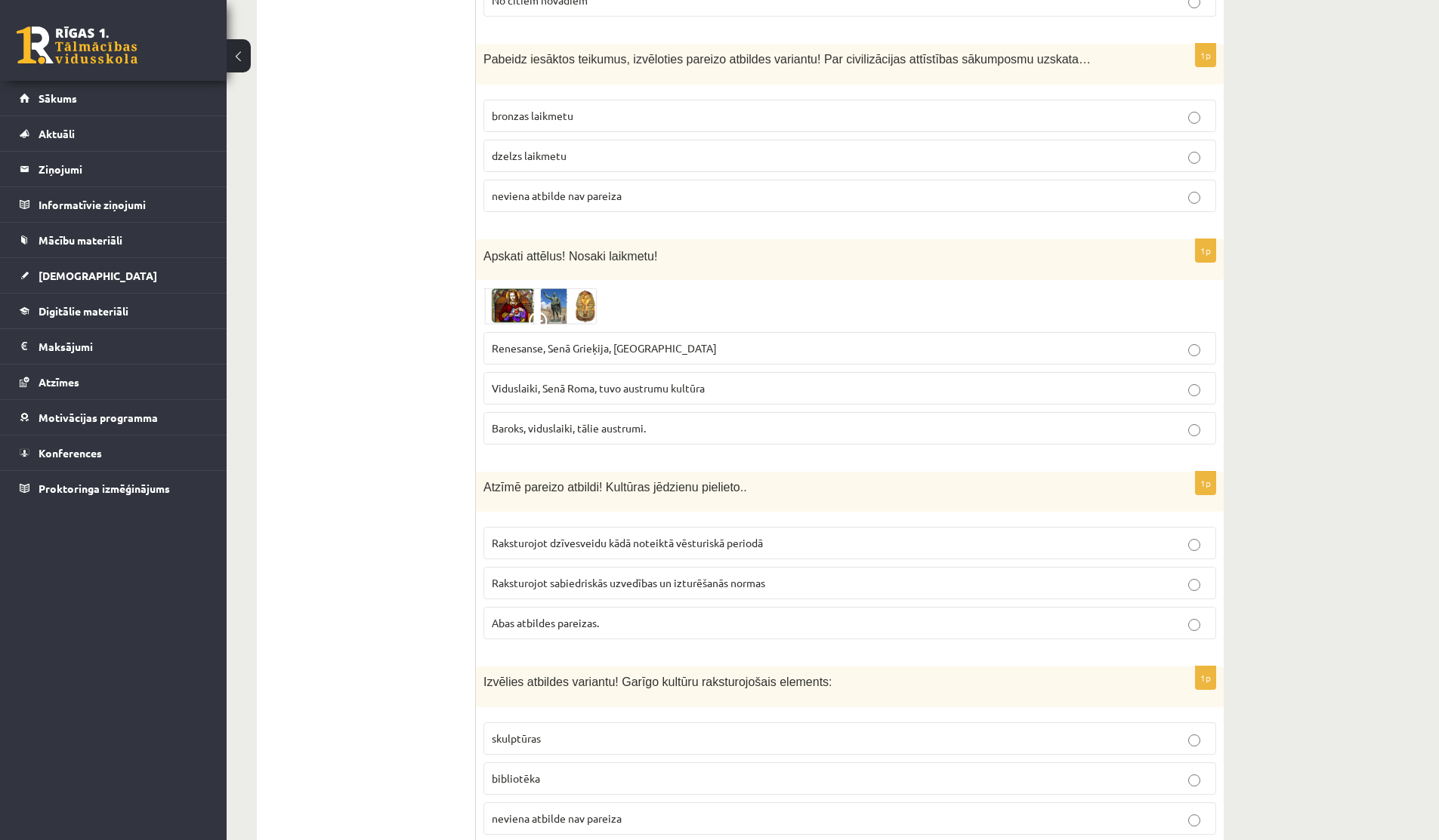
click at [532, 288] on img at bounding box center [540, 306] width 114 height 36
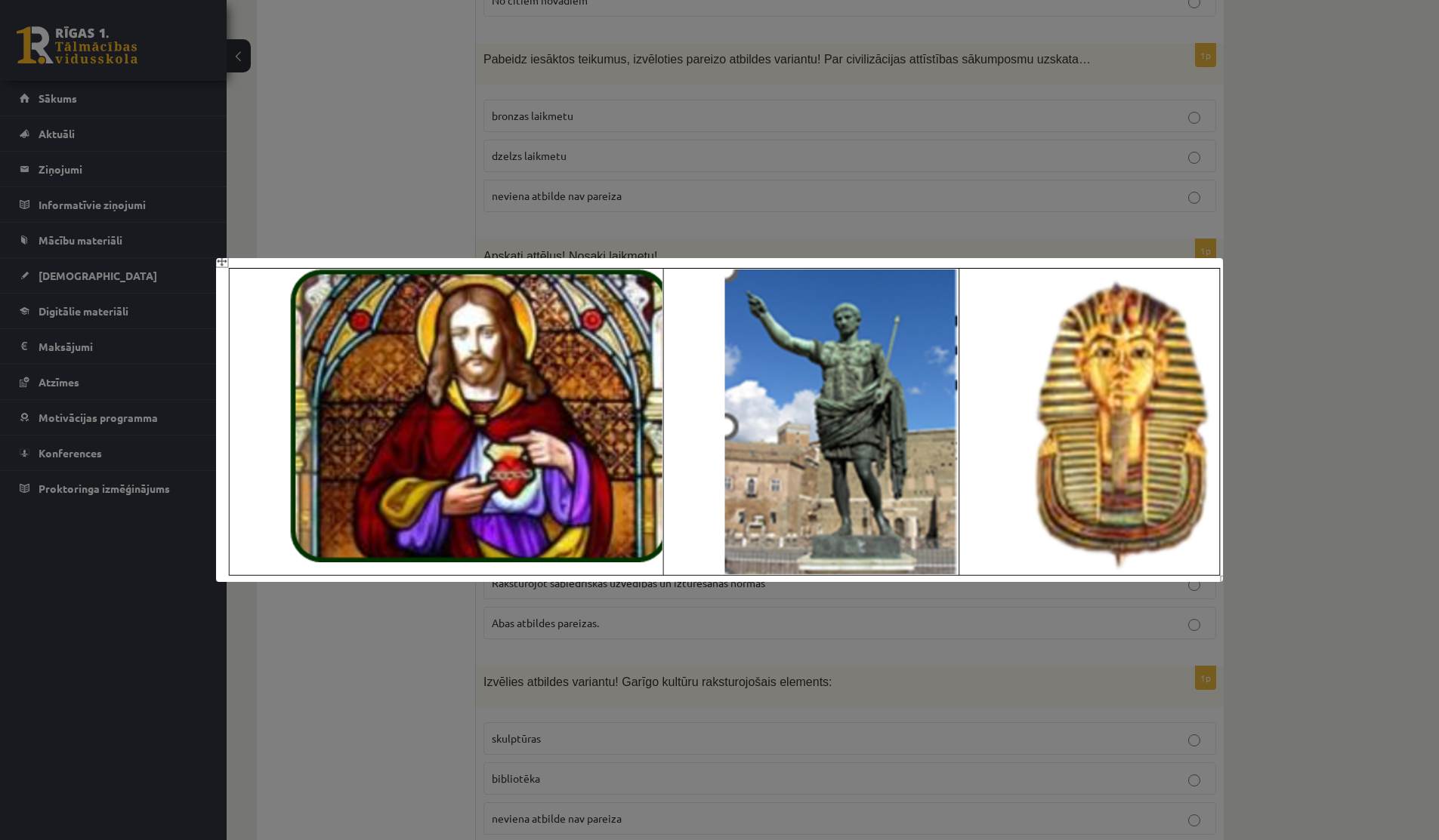
click at [397, 192] on div at bounding box center [720, 420] width 1439 height 840
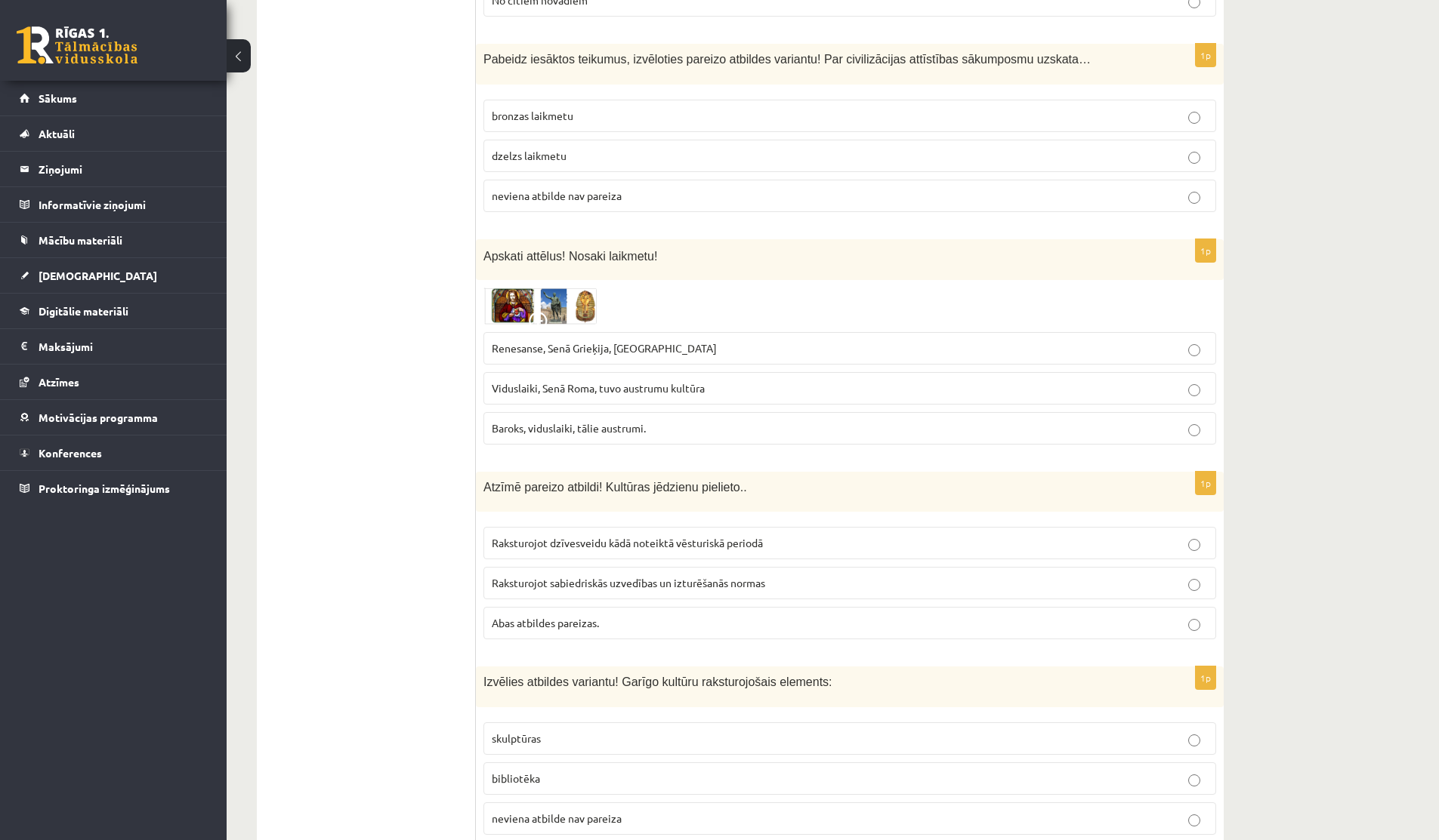
click at [547, 312] on span at bounding box center [541, 324] width 24 height 24
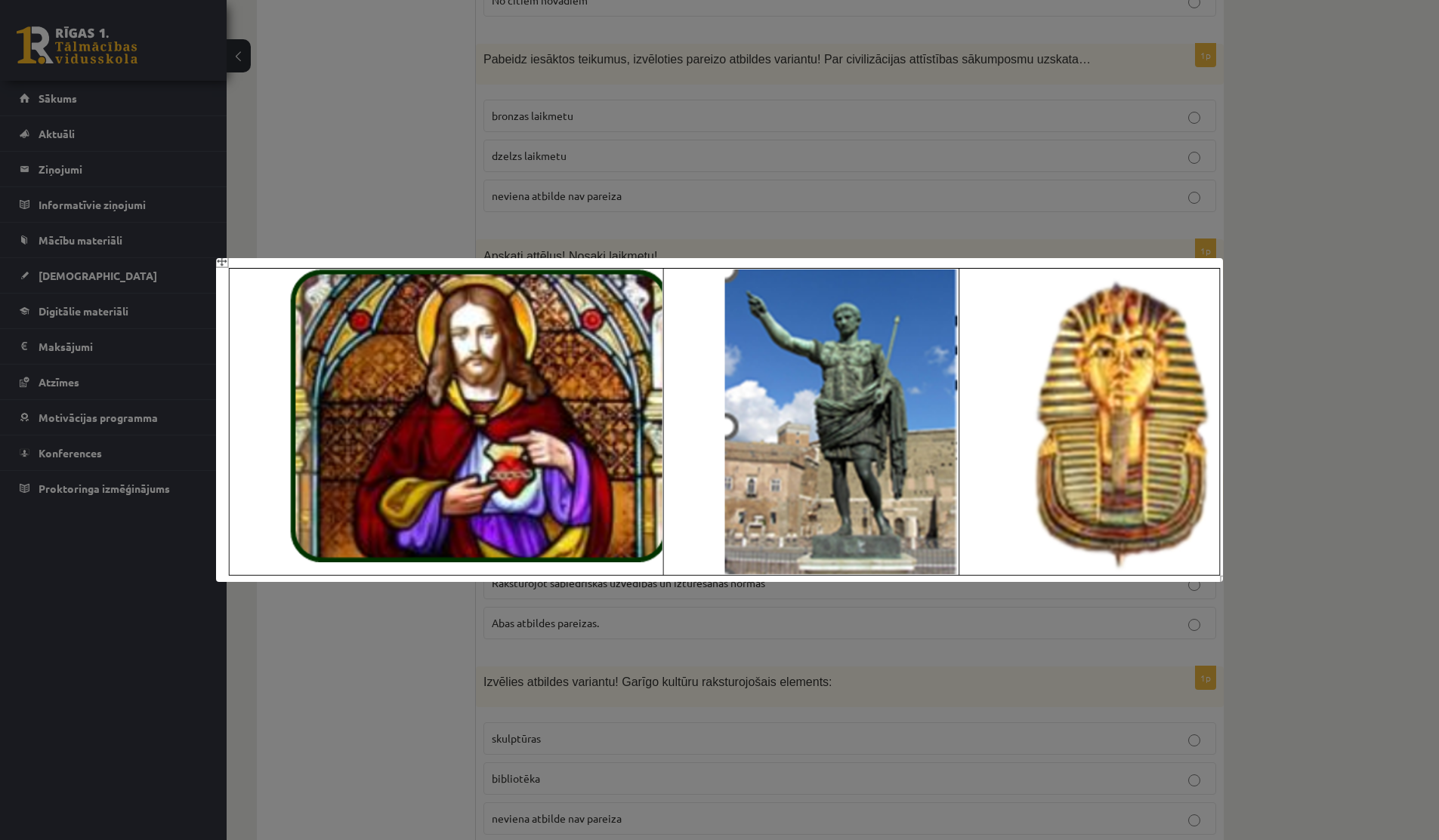
click at [361, 195] on div at bounding box center [720, 420] width 1439 height 840
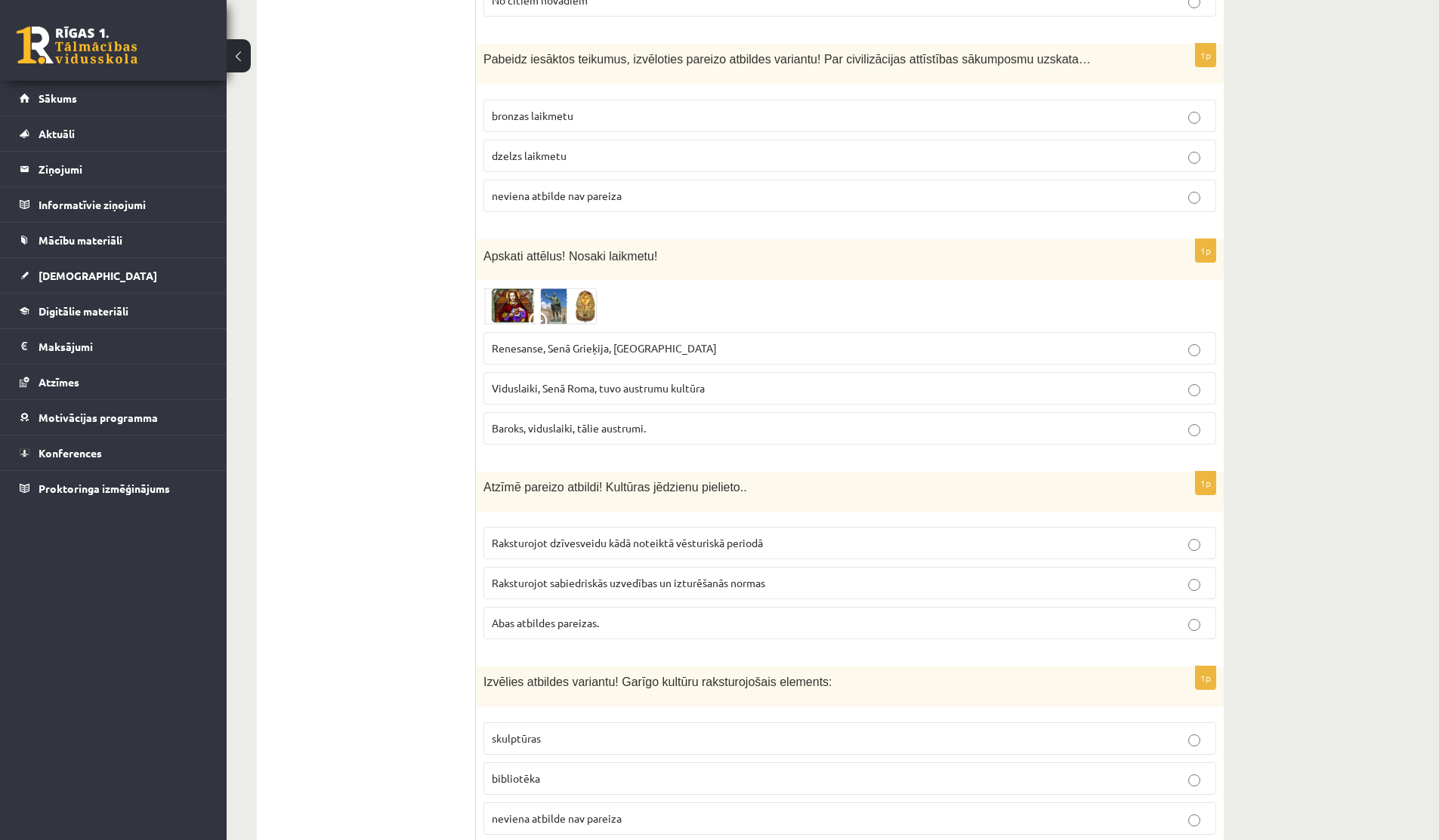
click at [508, 379] on label "Viduslaiki, Senā Roma, tuvo austrumu kultūra" at bounding box center [849, 388] width 732 height 32
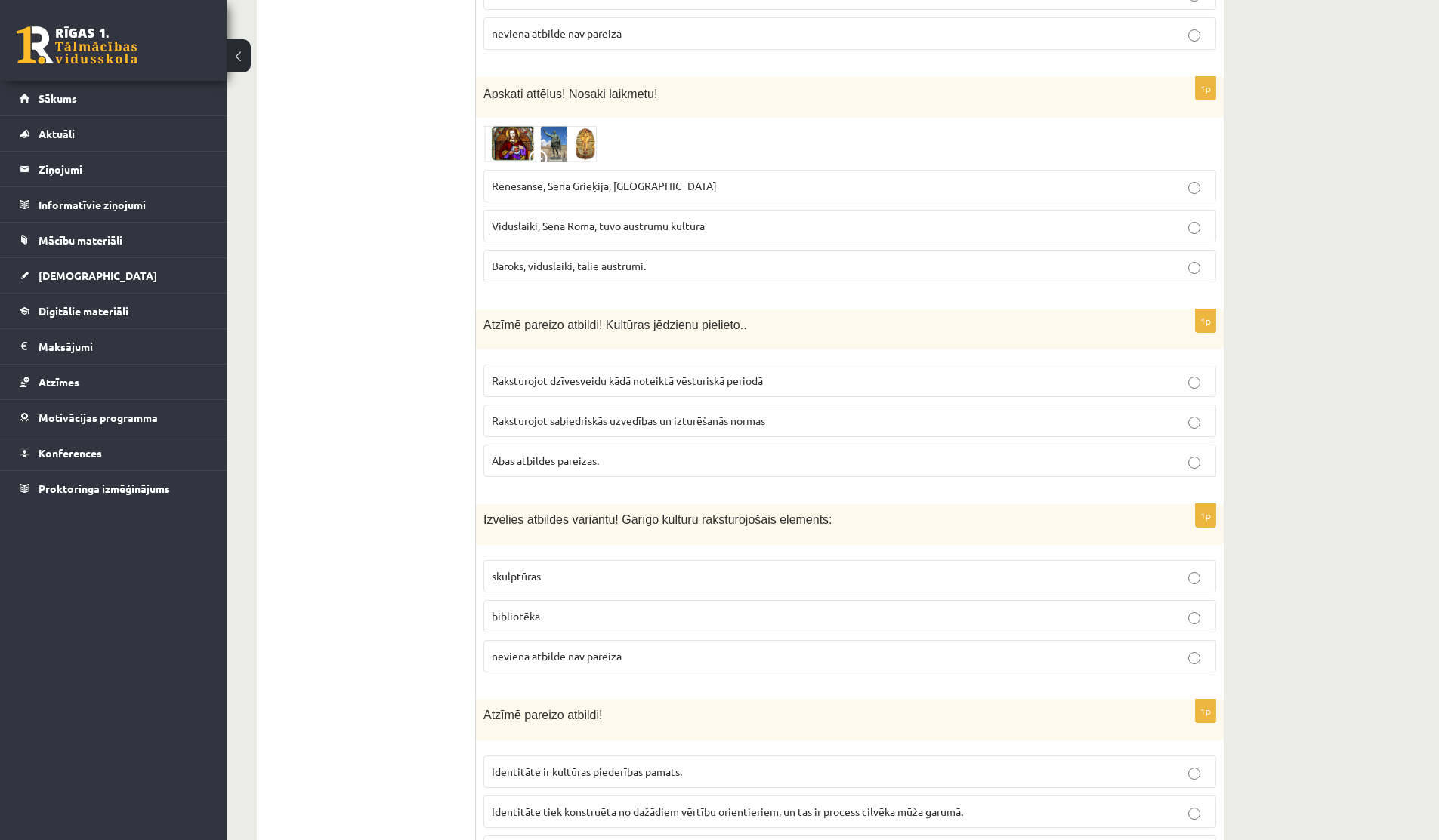
scroll to position [4162, 0]
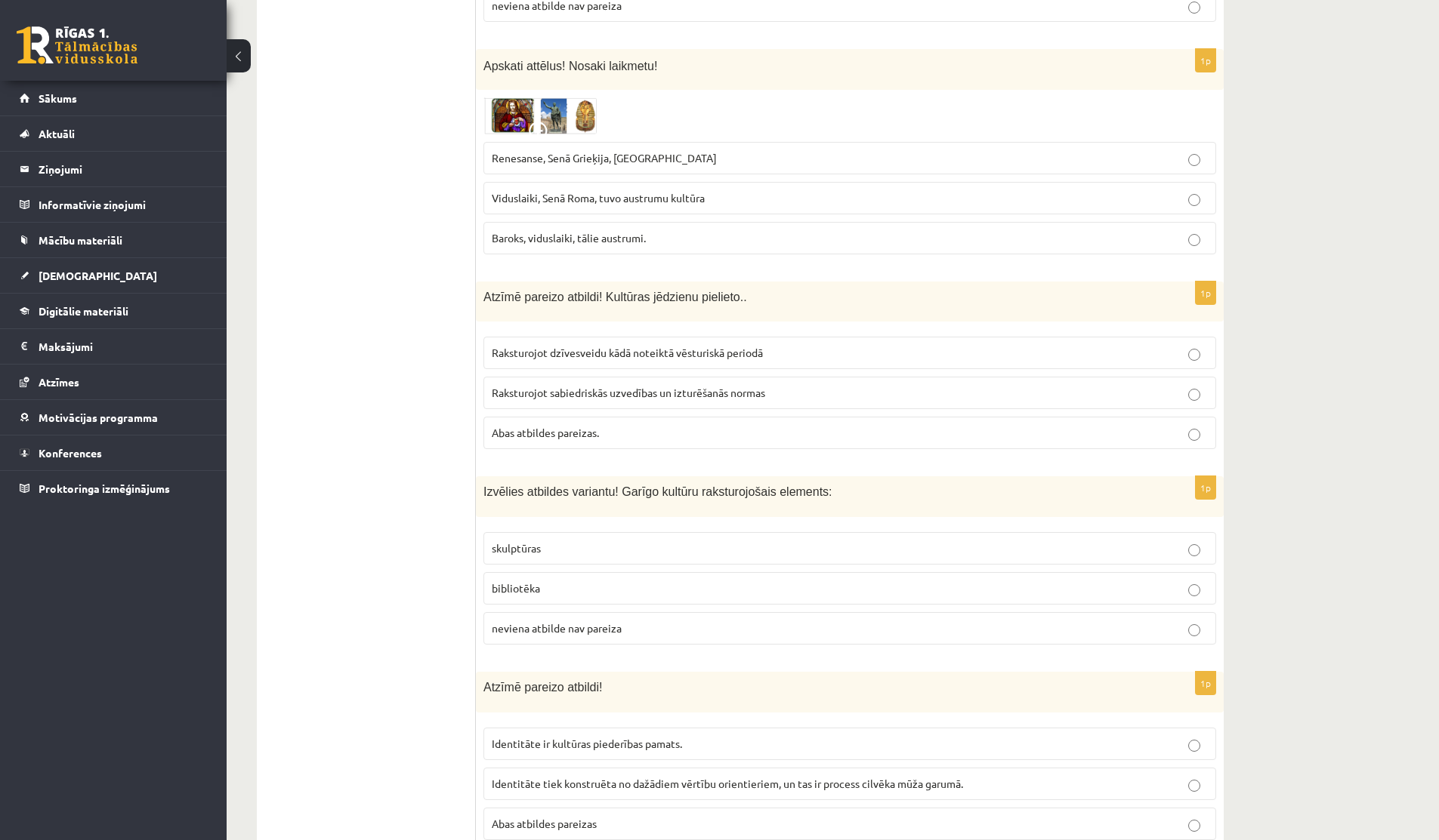
click at [587, 426] on span "Abas atbildes pareizas." at bounding box center [545, 432] width 107 height 14
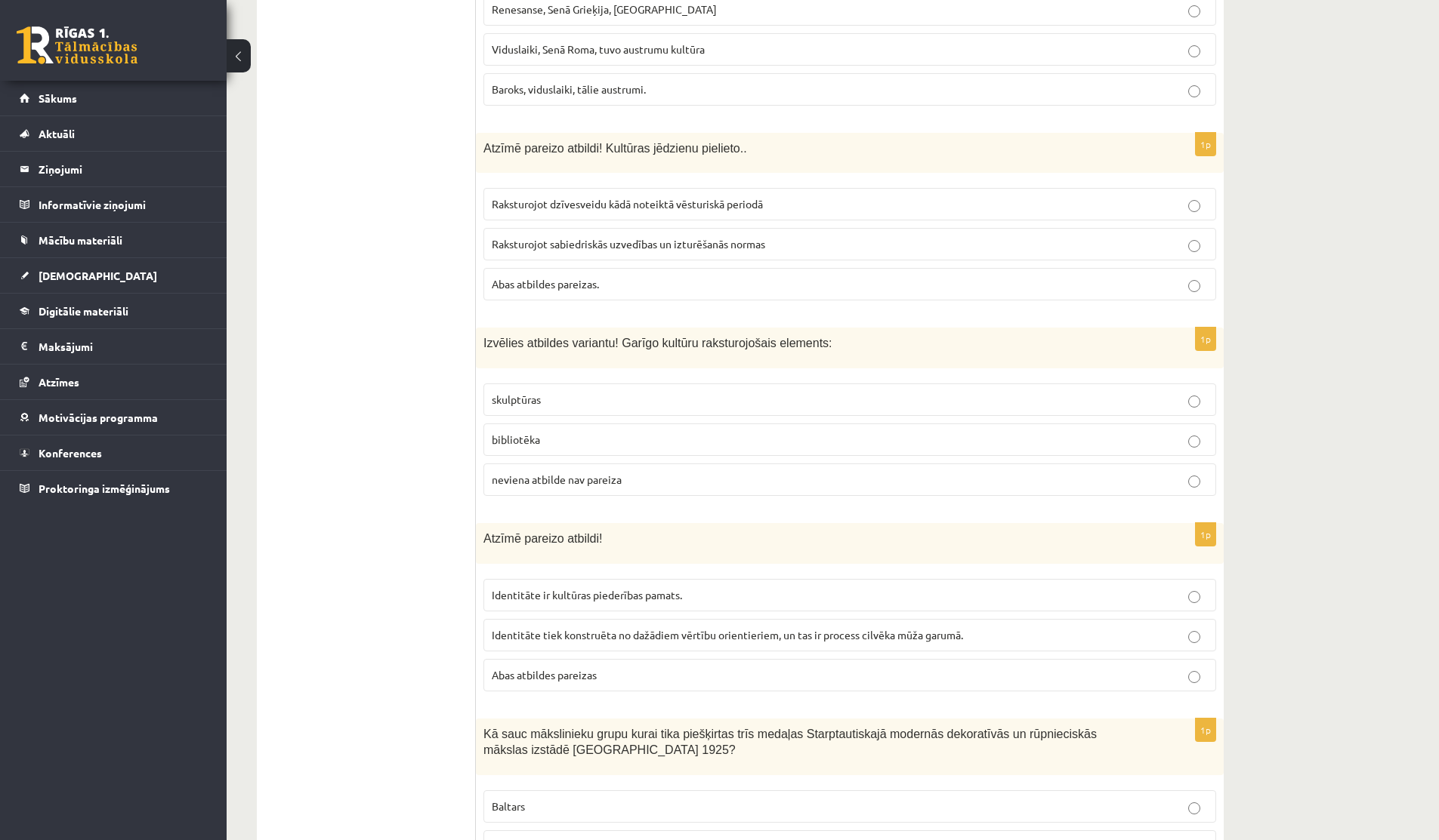
scroll to position [4309, 0]
click at [513, 393] on p "skulptūras" at bounding box center [849, 401] width 716 height 16
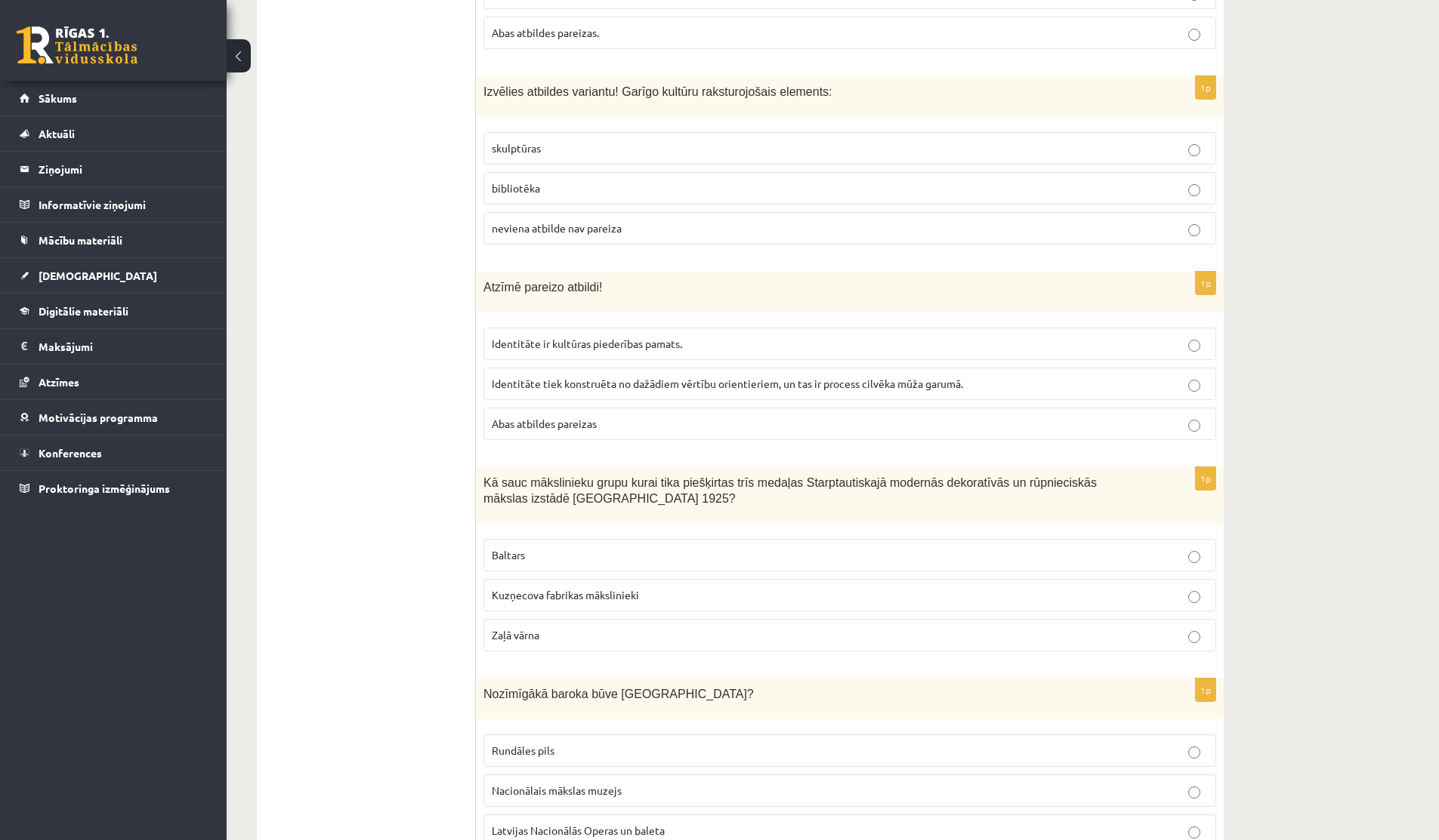
scroll to position [4571, 0]
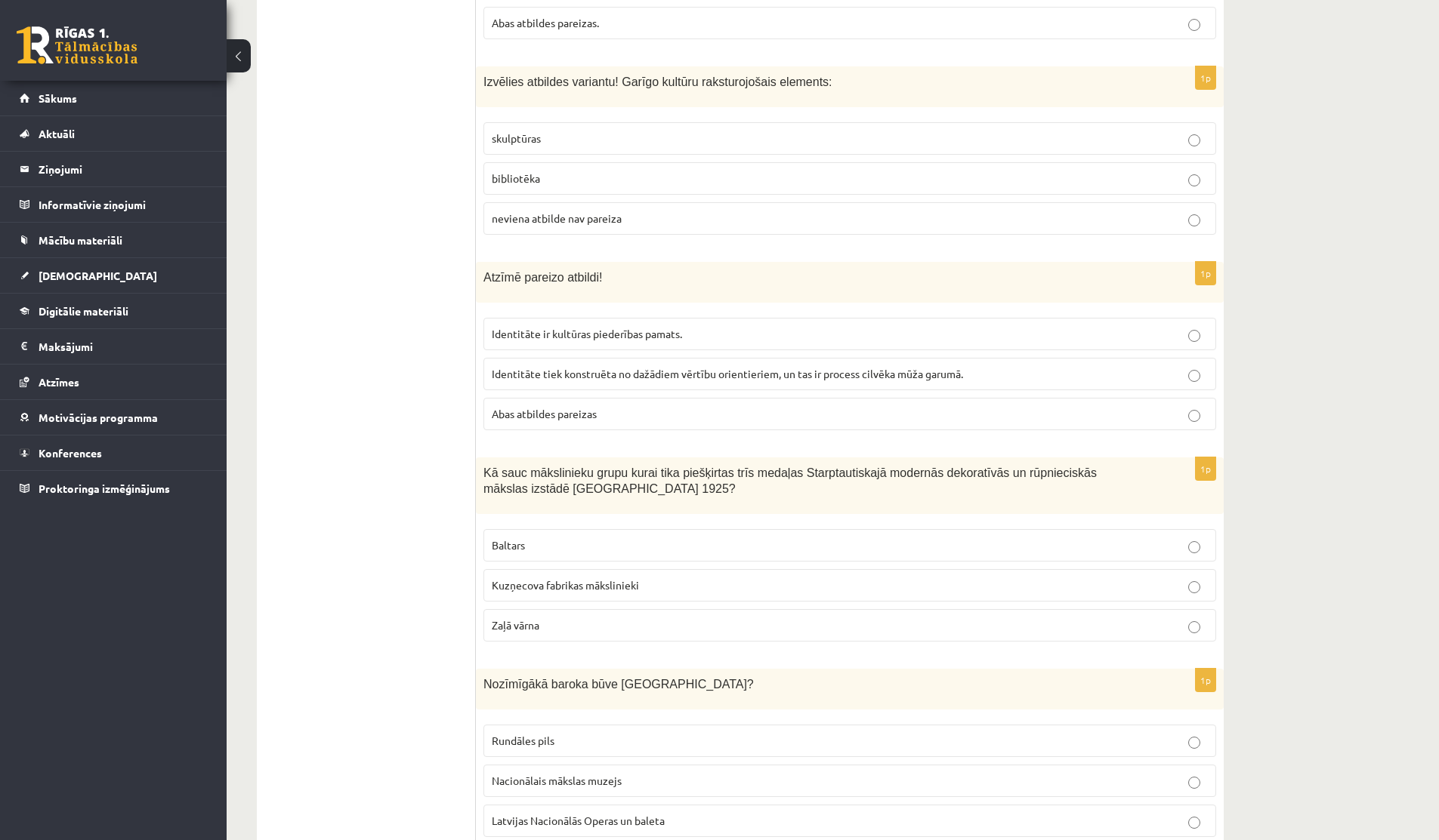
click at [664, 406] on p "Abas atbildes pareizas" at bounding box center [849, 414] width 716 height 16
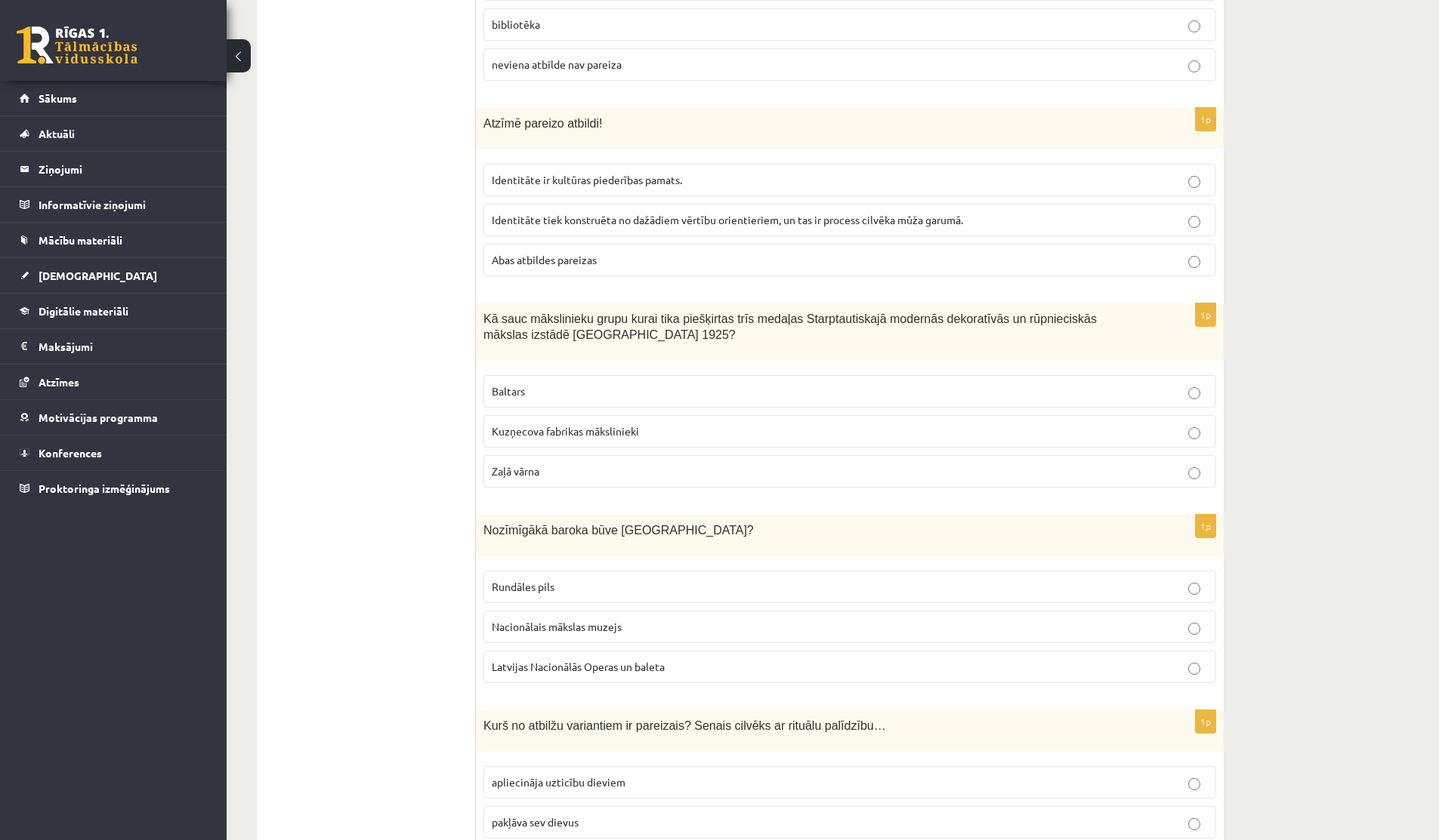
scroll to position [4745, 0]
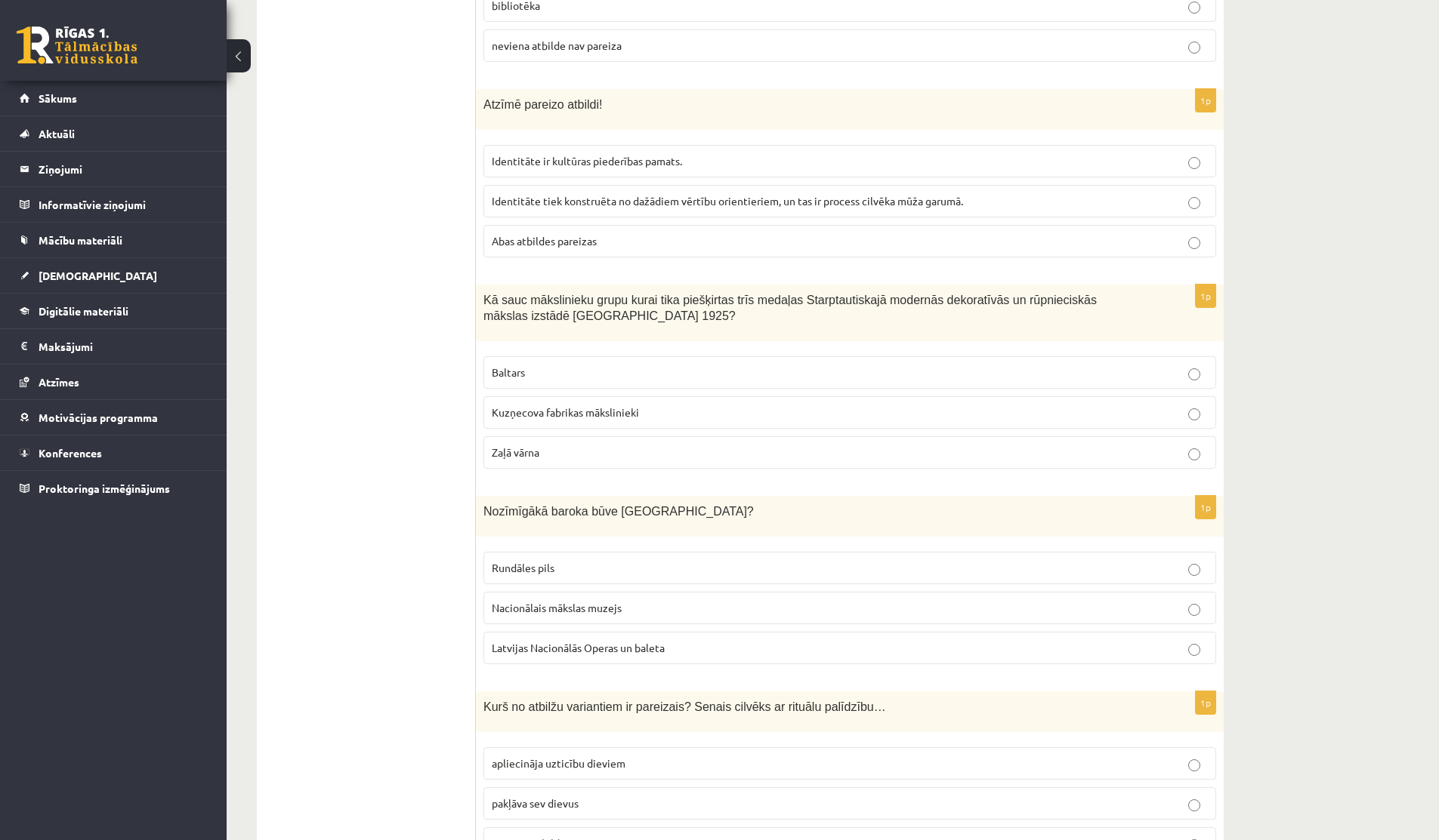
click at [510, 445] on span "Zaļā vārna" at bounding box center [515, 452] width 48 height 14
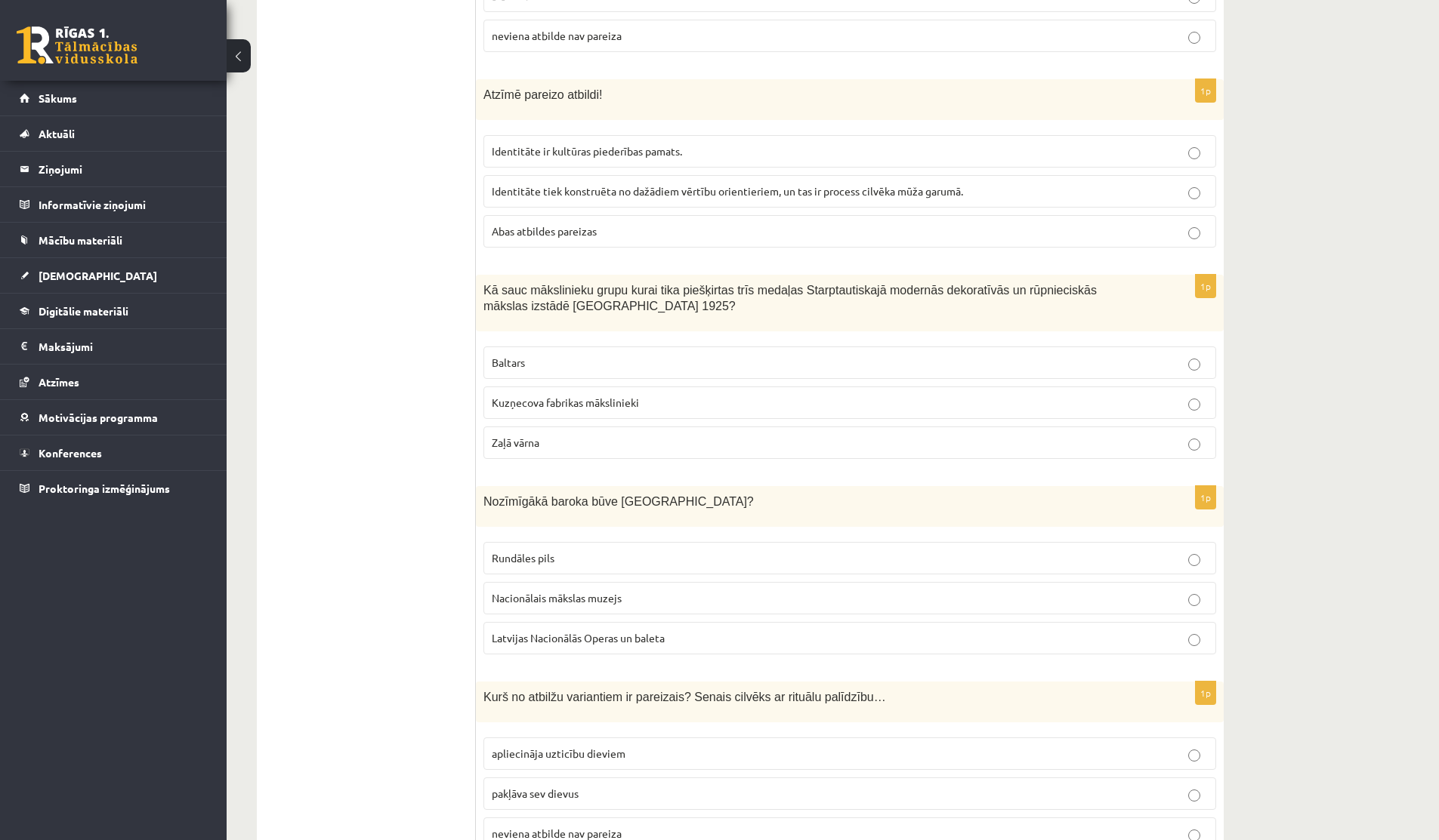
click at [608, 400] on label "Kuzņecova fabrikas mākslinieki" at bounding box center [849, 403] width 732 height 32
click at [612, 395] on p "Kuzņecova fabrikas mākslinieki" at bounding box center [849, 403] width 716 height 16
click at [604, 354] on label "Baltars" at bounding box center [849, 362] width 732 height 32
click at [603, 396] on span "Kuzņecova fabrikas mākslinieki" at bounding box center [565, 402] width 148 height 14
click at [598, 355] on p "Baltars" at bounding box center [849, 363] width 716 height 16
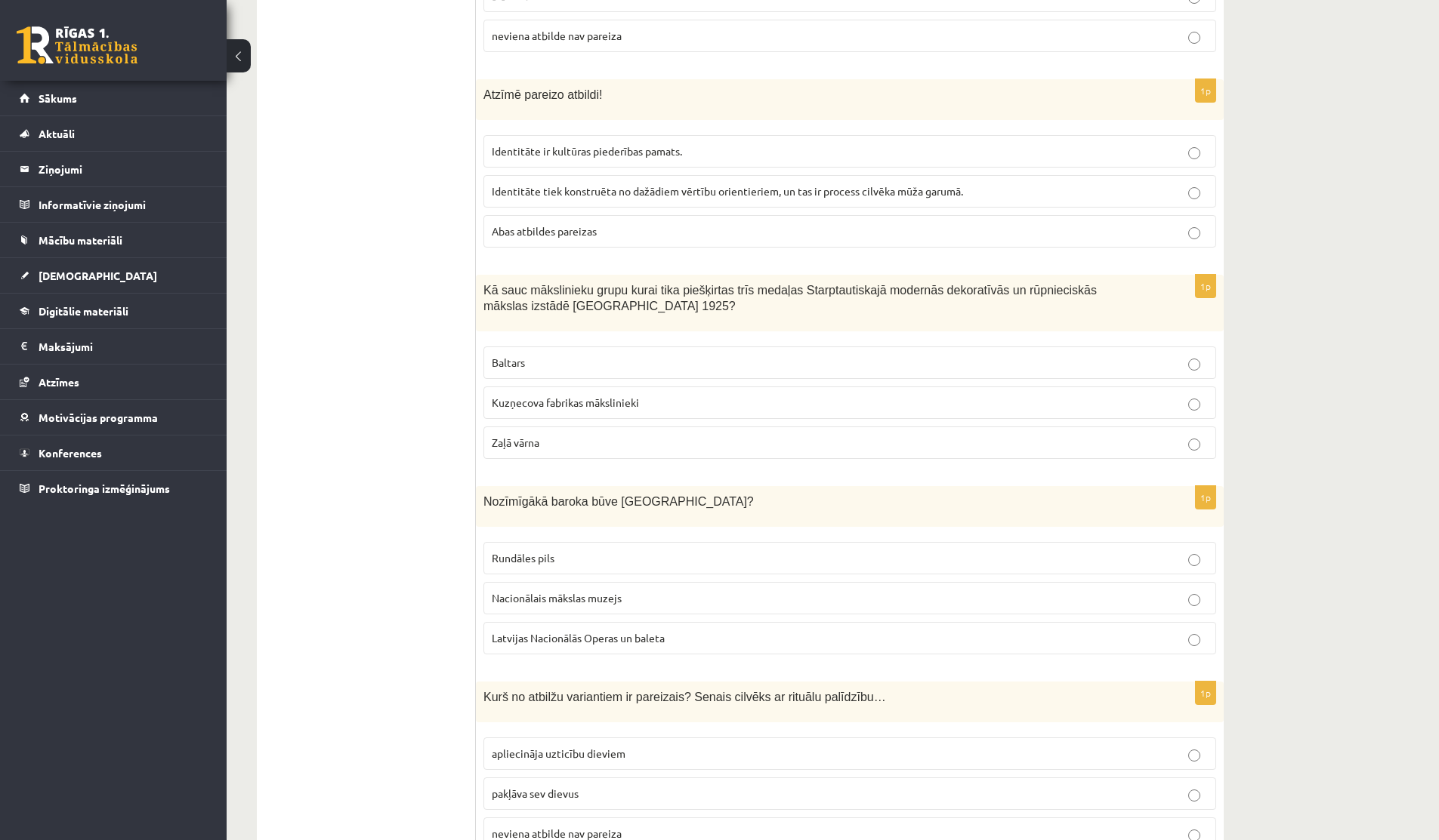
click at [565, 551] on p "Rundāles pils" at bounding box center [849, 559] width 716 height 16
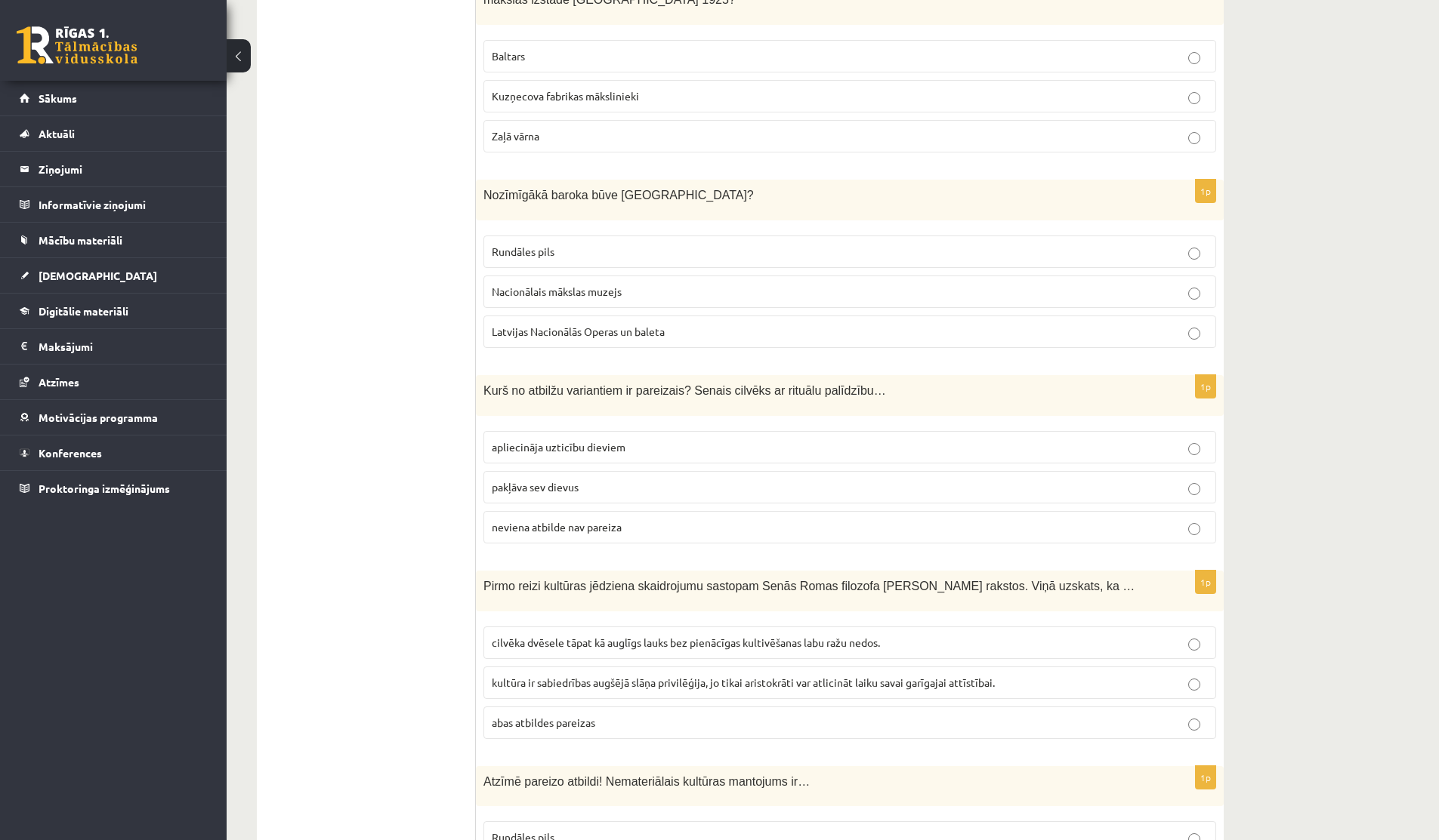
scroll to position [5070, 0]
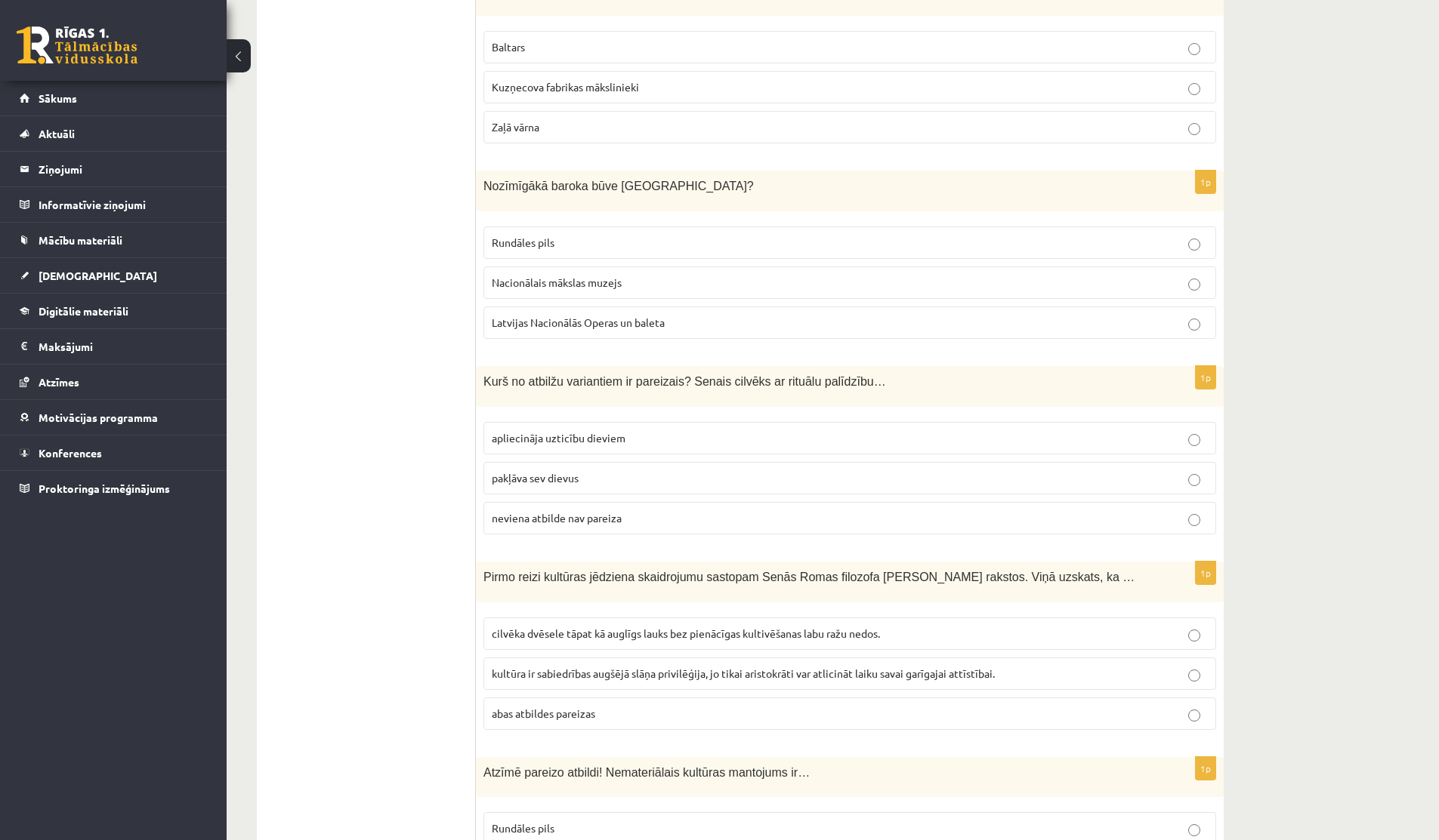
click at [596, 431] on p "apliecināja uzticību dieviem" at bounding box center [849, 439] width 716 height 16
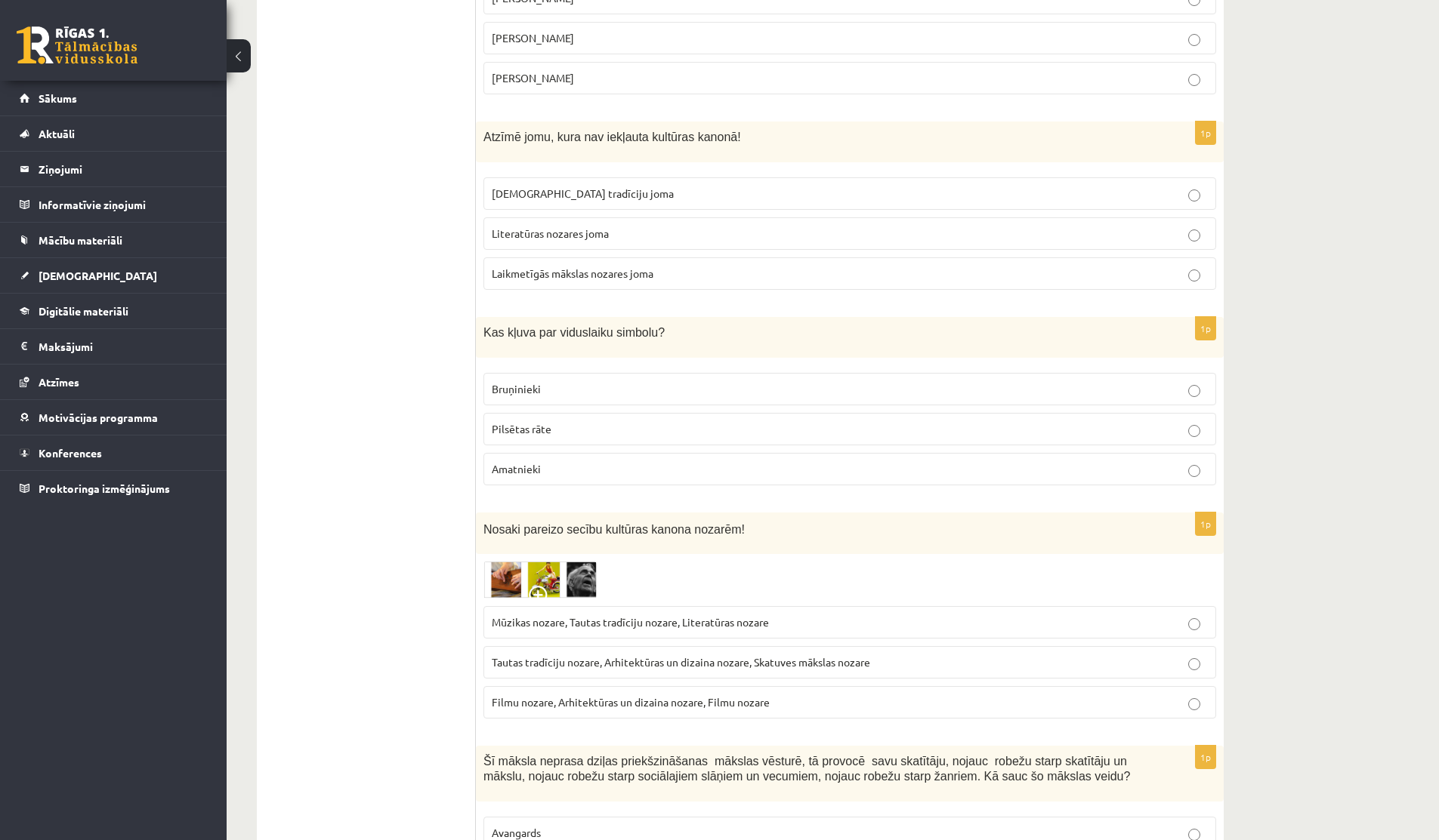
scroll to position [1887, 0]
click at [618, 420] on p "Pilsētas rāte" at bounding box center [849, 428] width 716 height 16
click at [622, 384] on label "Bruņinieki" at bounding box center [849, 388] width 732 height 32
click at [595, 420] on p "Pilsētas rāte" at bounding box center [849, 428] width 716 height 16
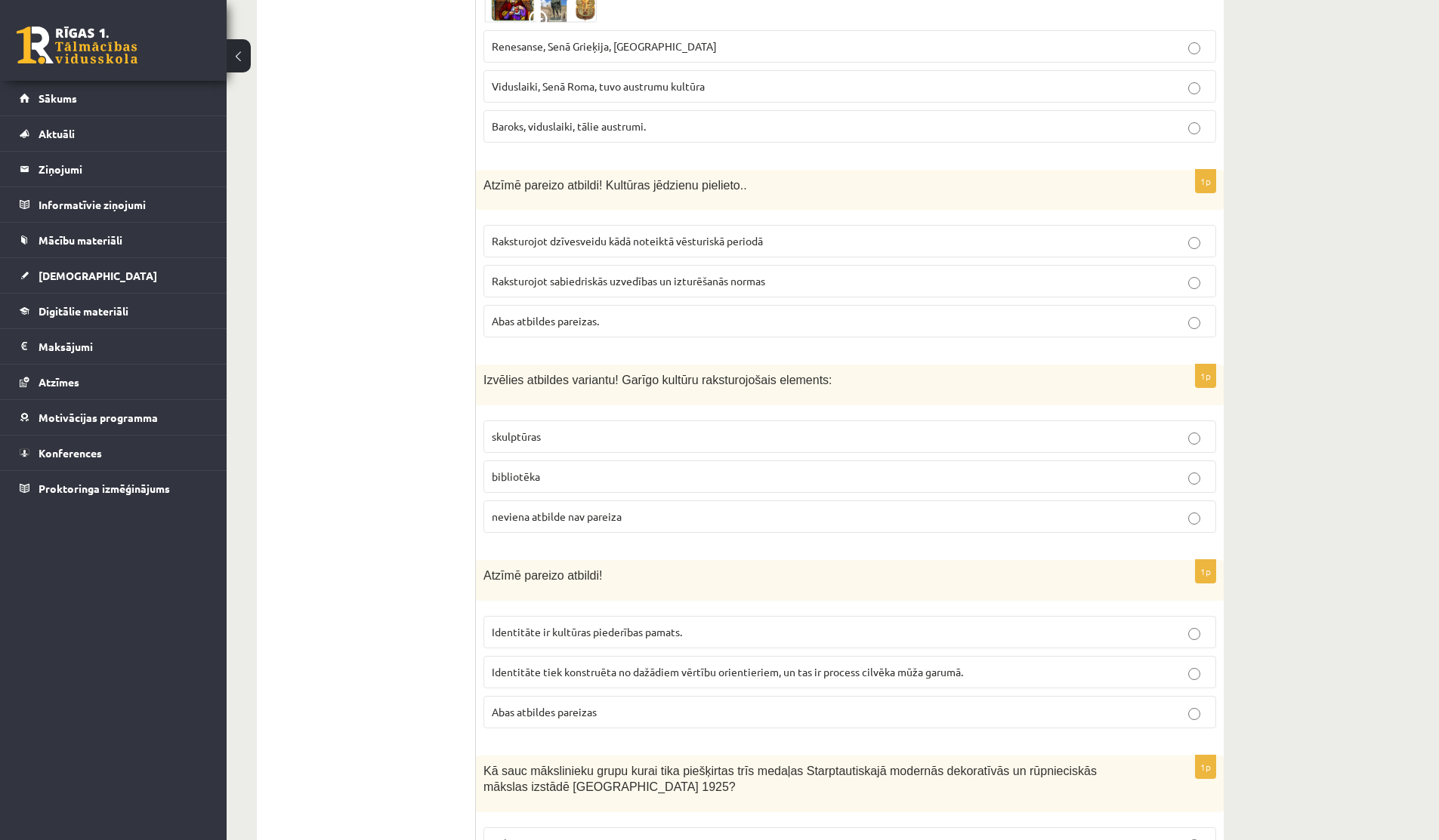
scroll to position [4275, 0]
click at [653, 466] on p "bibliotēka" at bounding box center [849, 474] width 716 height 16
click at [655, 429] on label "skulptūras" at bounding box center [849, 435] width 732 height 32
click at [635, 507] on p "neviena atbilde nav pareiza" at bounding box center [849, 515] width 716 height 16
click at [664, 426] on p "skulptūras" at bounding box center [849, 435] width 716 height 16
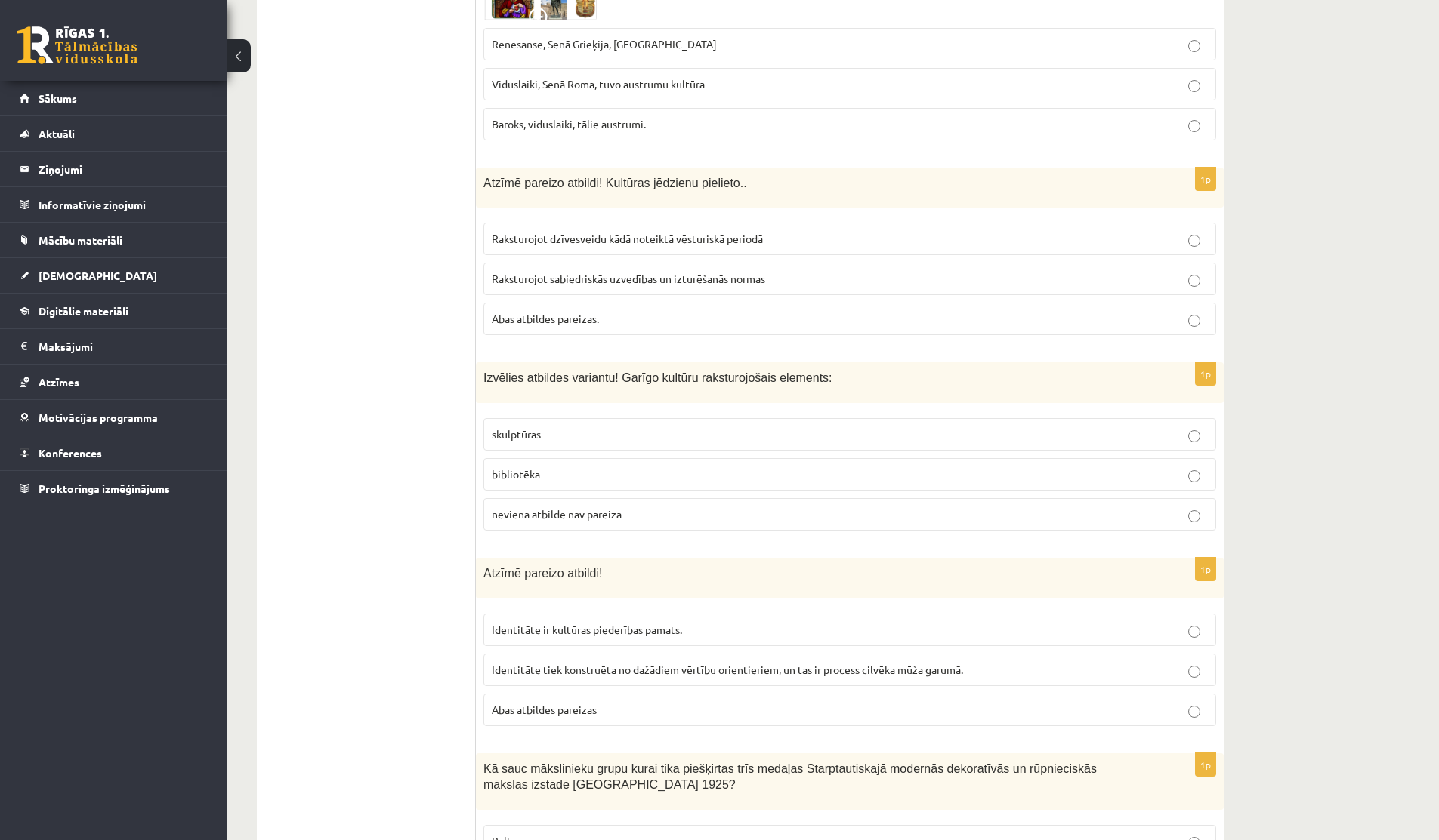
click at [625, 507] on p "neviena atbilde nav pareiza" at bounding box center [849, 515] width 716 height 16
click at [636, 425] on label "skulptūras" at bounding box center [849, 435] width 732 height 32
click at [734, 466] on p "bibliotēka" at bounding box center [849, 474] width 716 height 16
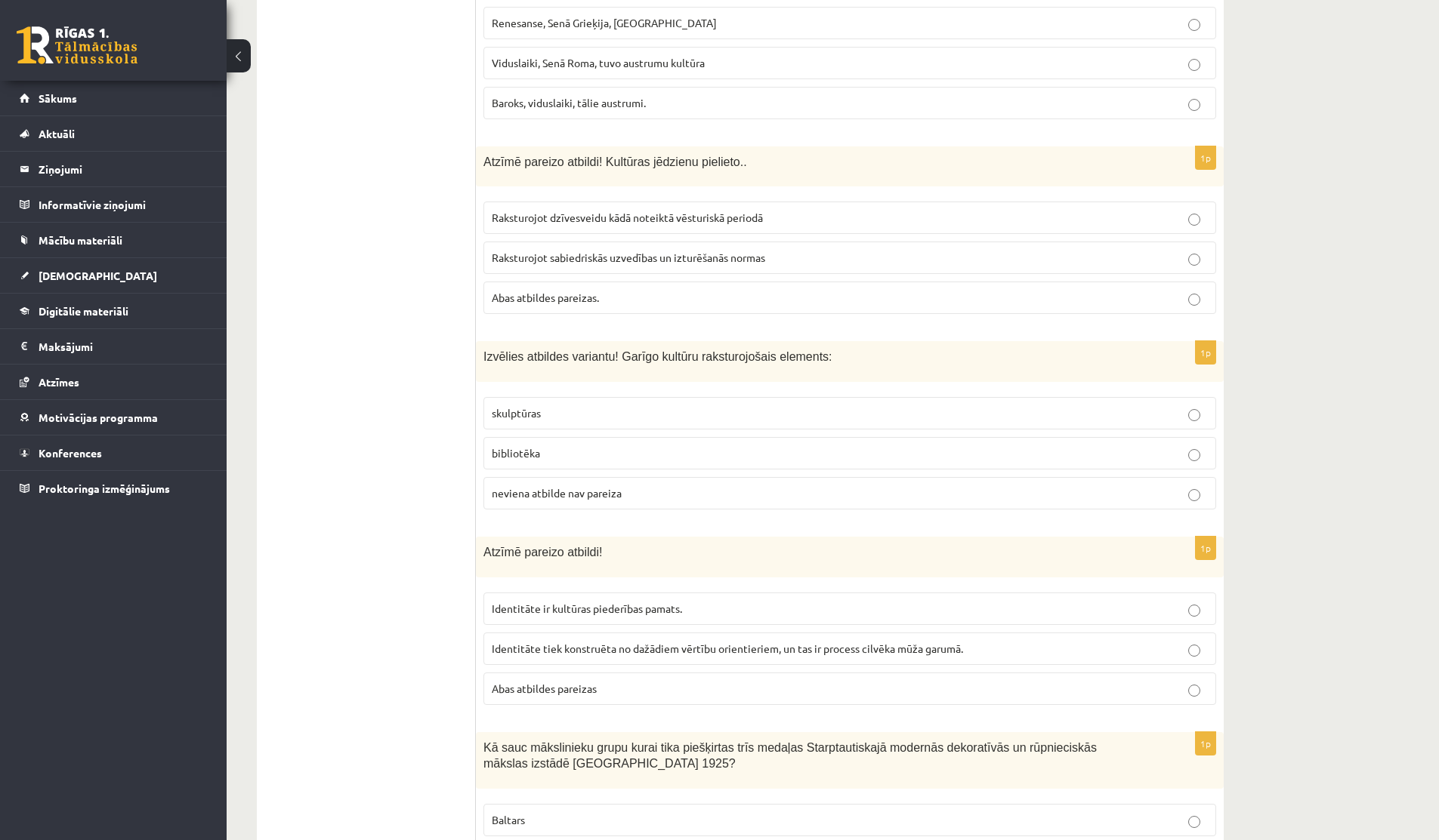
scroll to position [4298, 0]
click at [699, 404] on p "skulptūras" at bounding box center [849, 412] width 716 height 16
click at [634, 484] on p "neviena atbilde nav pareiza" at bounding box center [849, 492] width 716 height 16
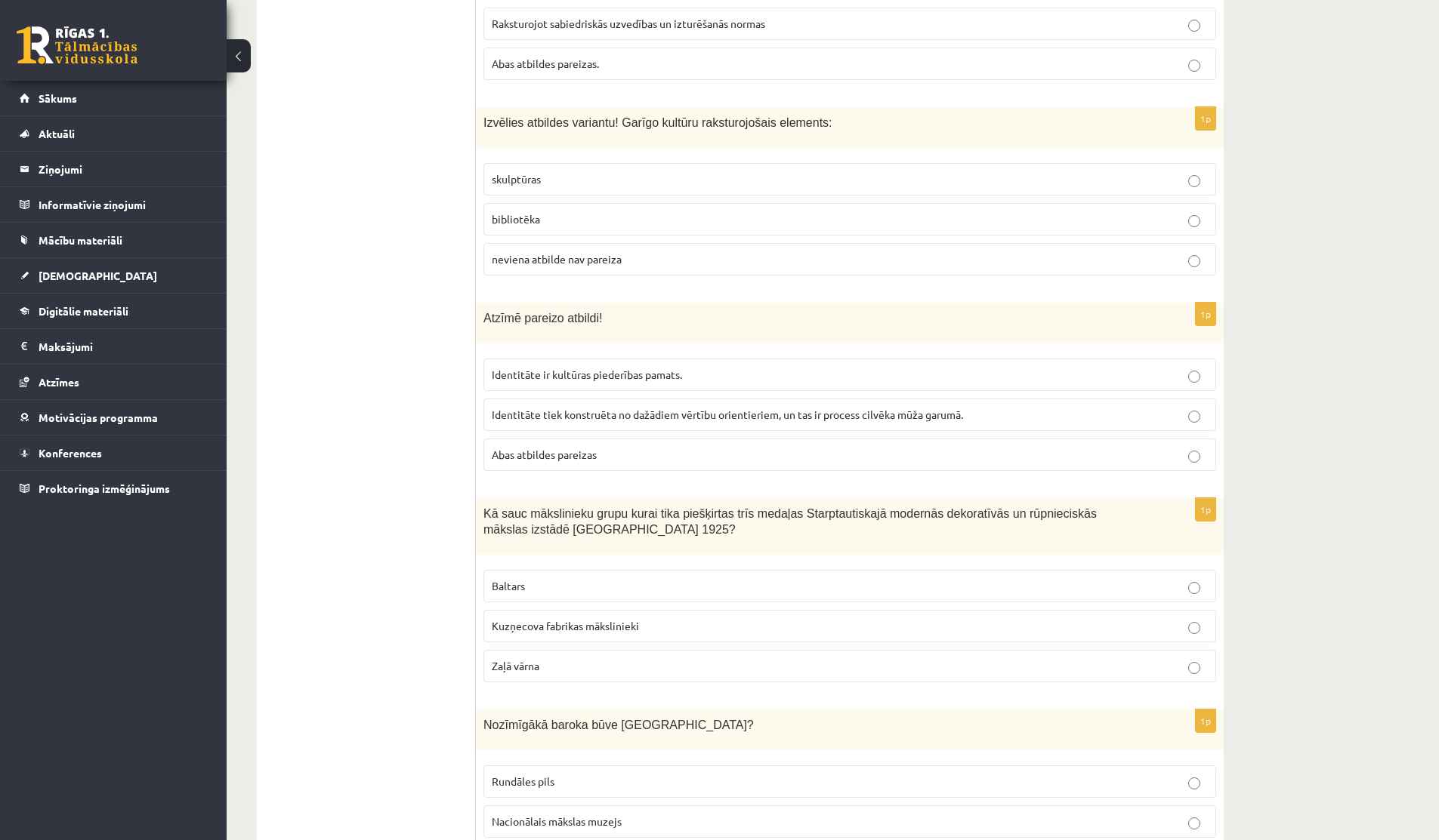
scroll to position [4529, 0]
click at [658, 213] on p "bibliotēka" at bounding box center [849, 221] width 716 height 16
click at [660, 245] on label "neviena atbilde nav pareiza" at bounding box center [849, 261] width 732 height 32
click at [658, 213] on p "bibliotēka" at bounding box center [849, 221] width 716 height 16
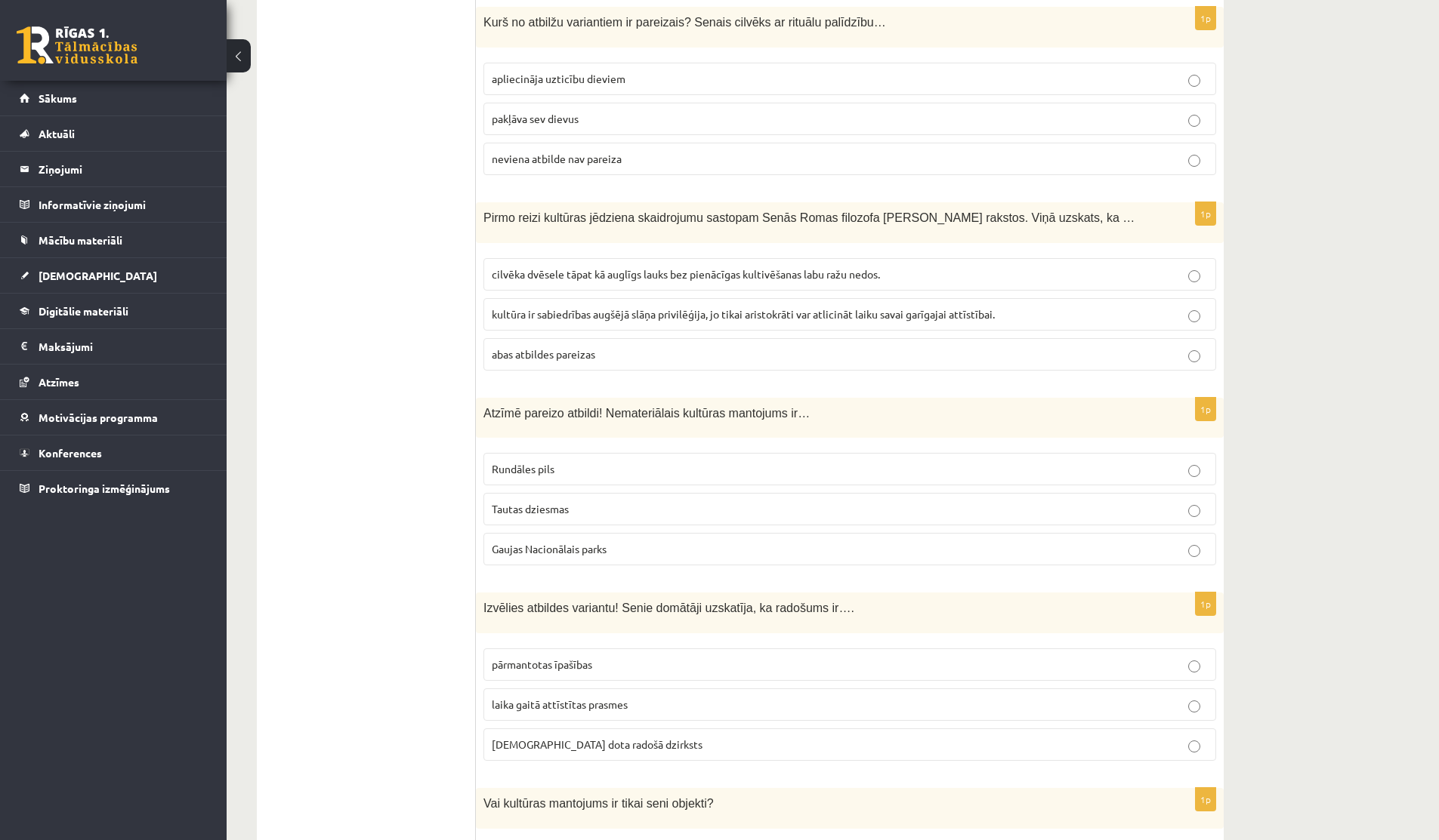
scroll to position [5548, 0]
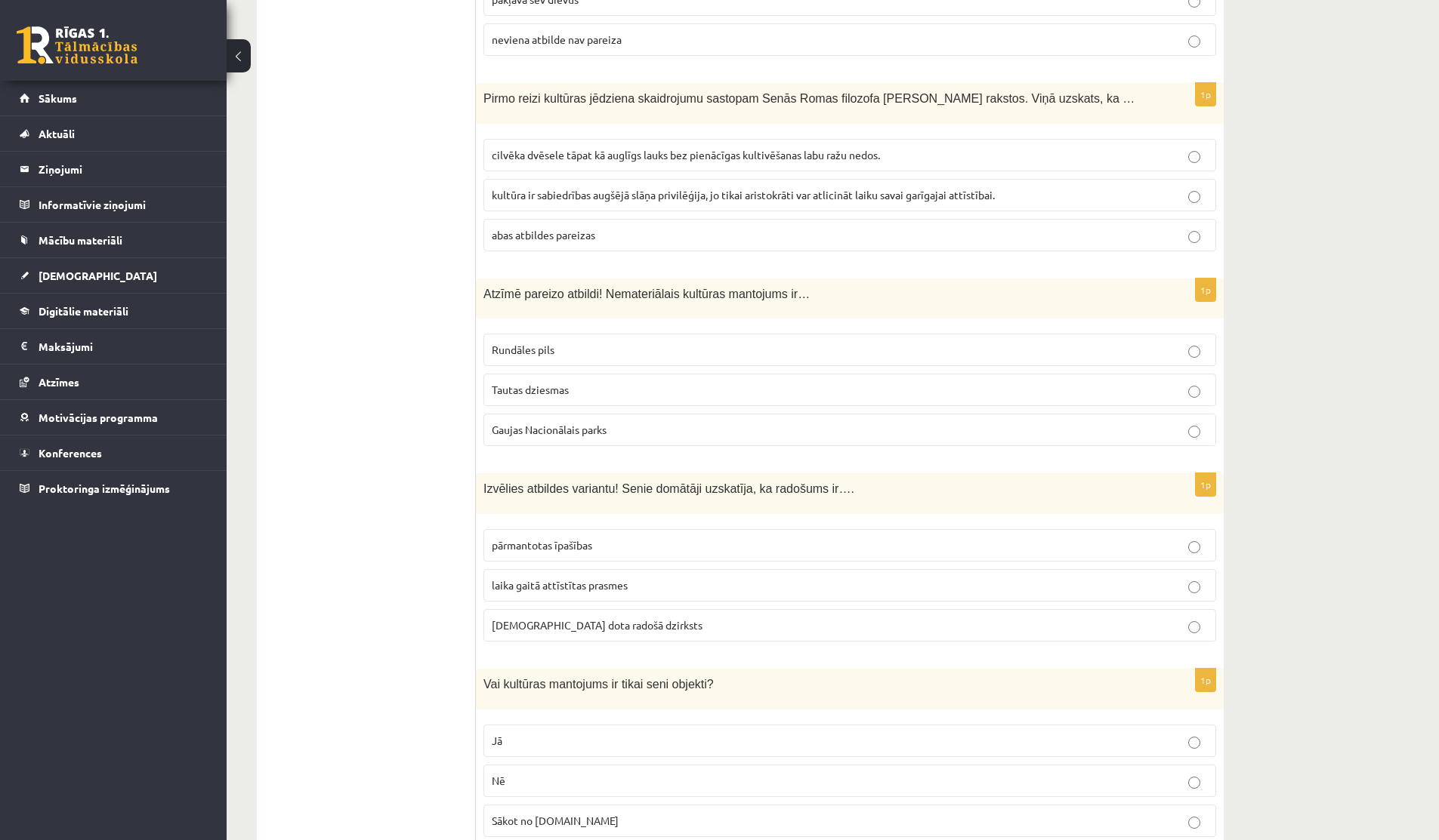
click at [510, 386] on label "Tautas dziesmas" at bounding box center [849, 390] width 732 height 32
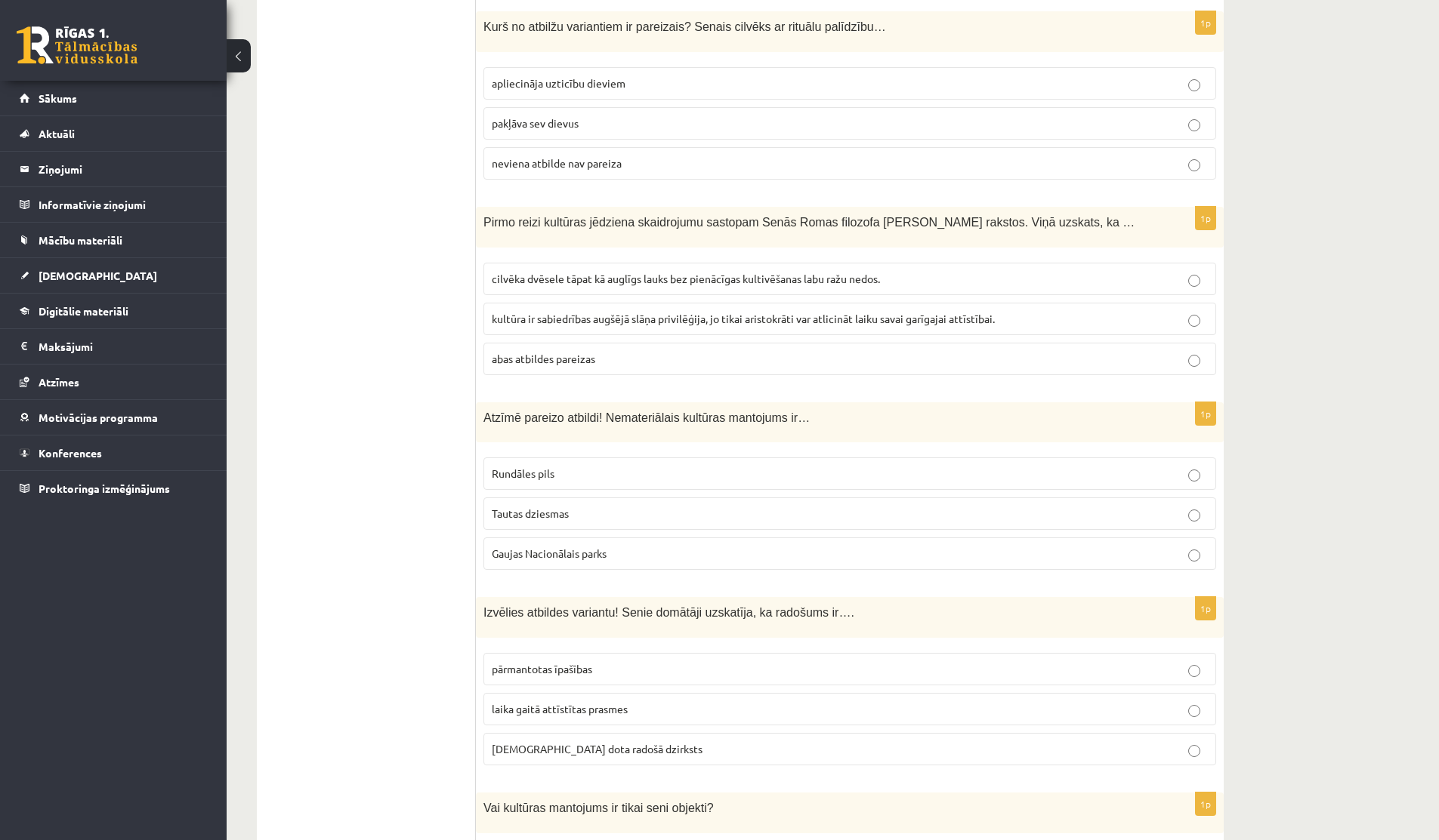
scroll to position [5295, 0]
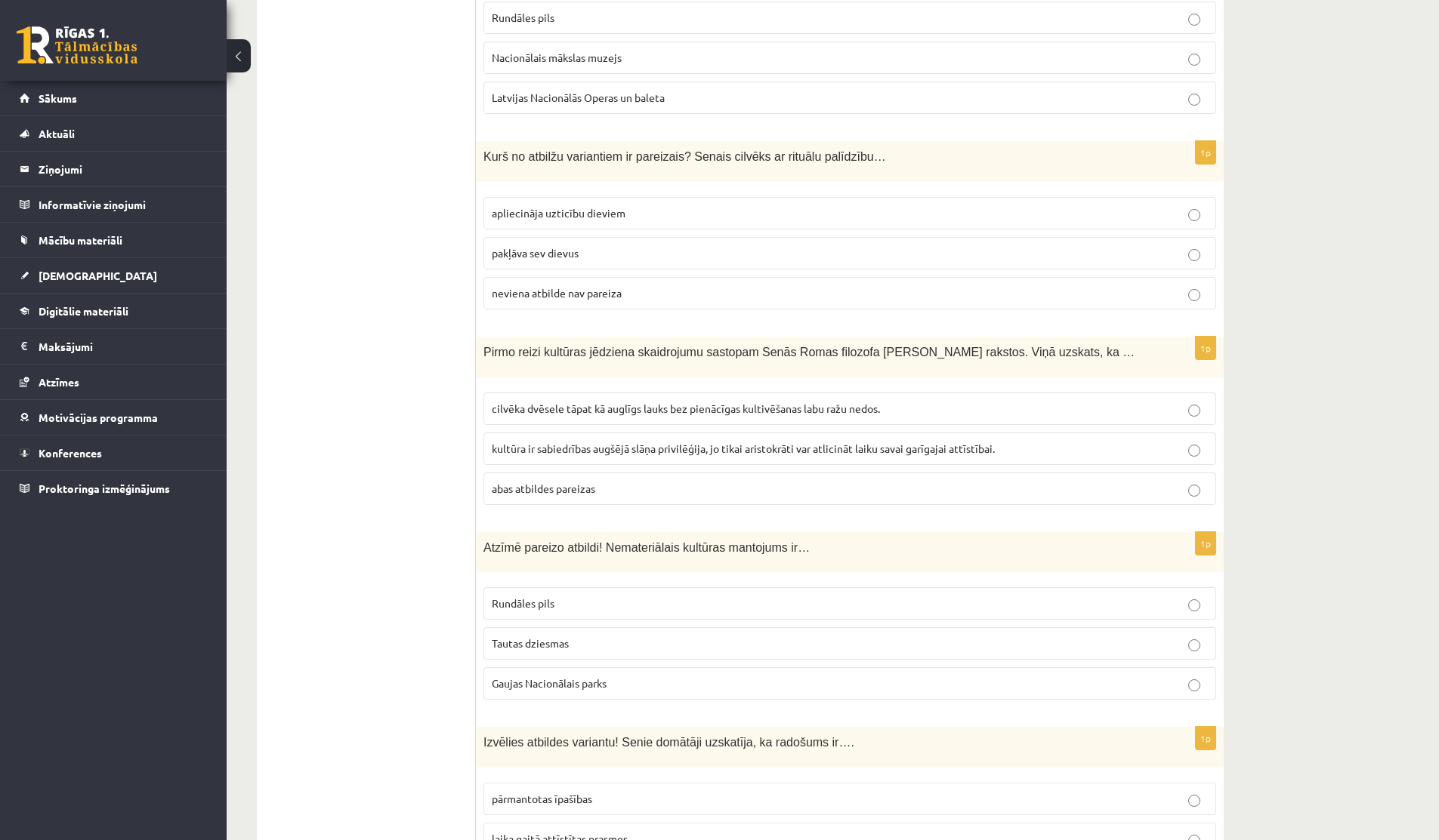
click at [934, 401] on p "cilvēka dvēsele tāpat kā auglīgs lauks bez pienācīgas kultivēšanas labu ražu ne…" at bounding box center [849, 409] width 716 height 16
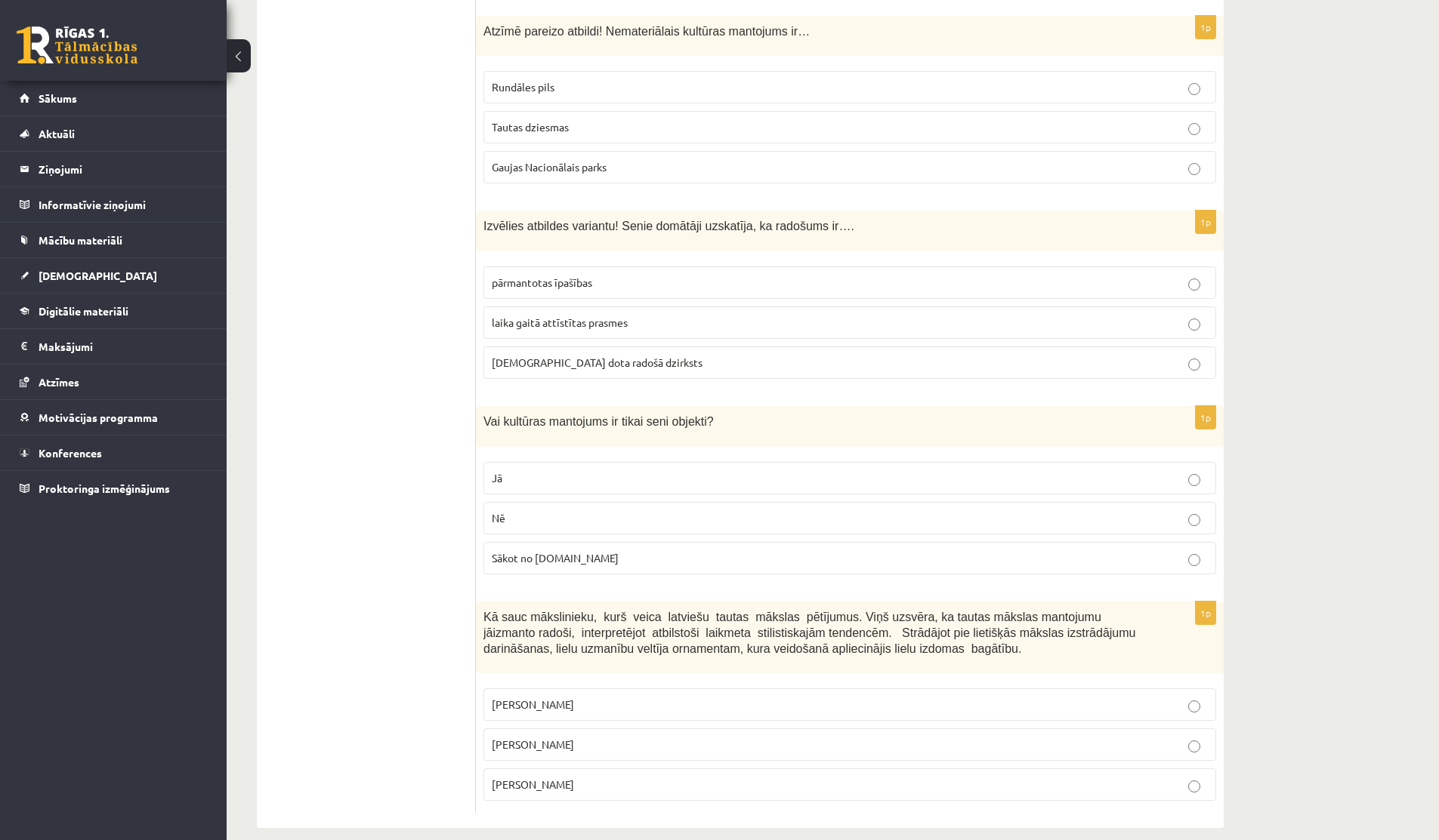
scroll to position [5811, 0]
click at [752, 510] on p "Nē" at bounding box center [849, 518] width 716 height 16
click at [616, 696] on p "Ansis Cīrulis" at bounding box center [849, 705] width 716 height 16
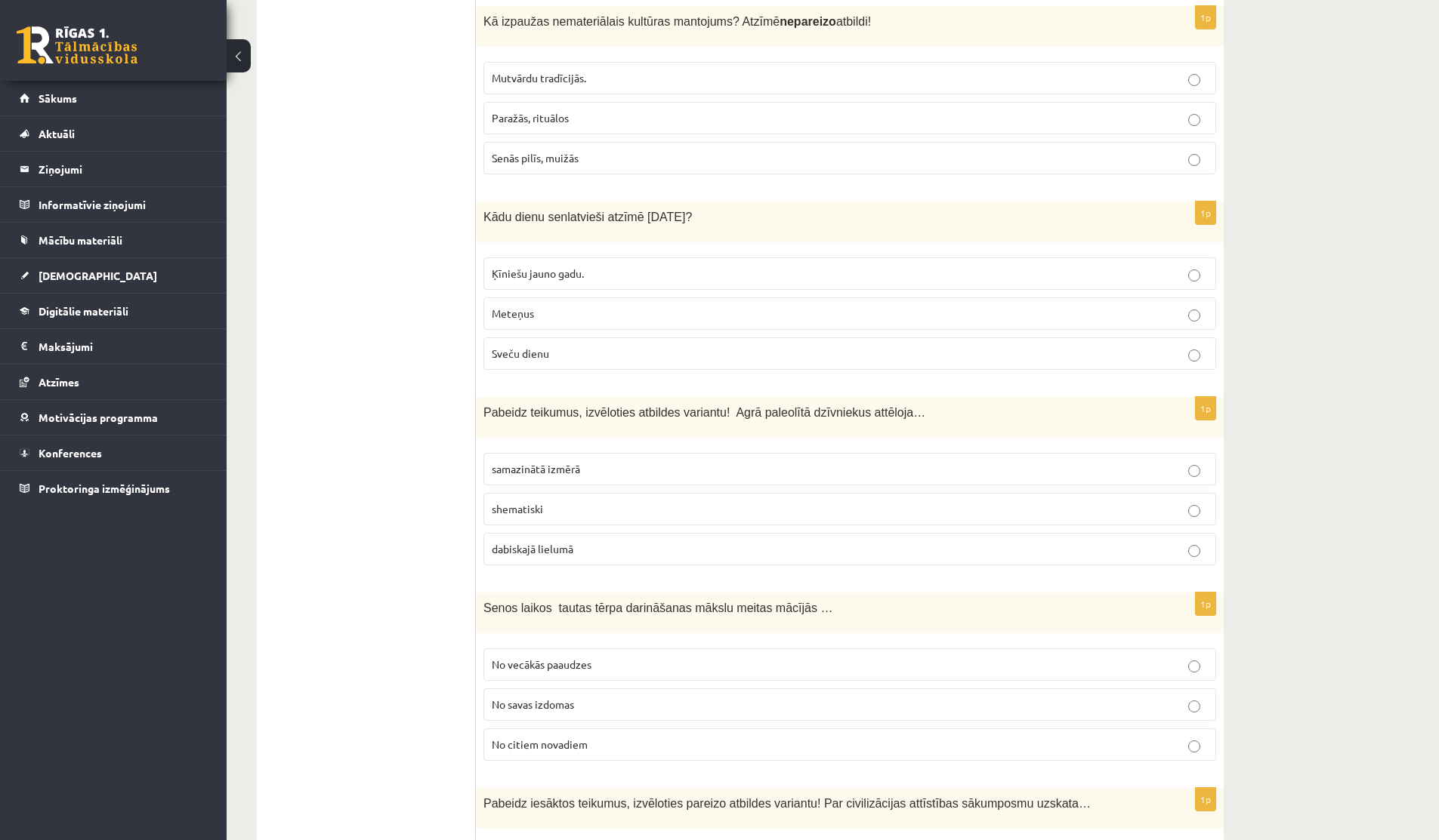
scroll to position [3262, 0]
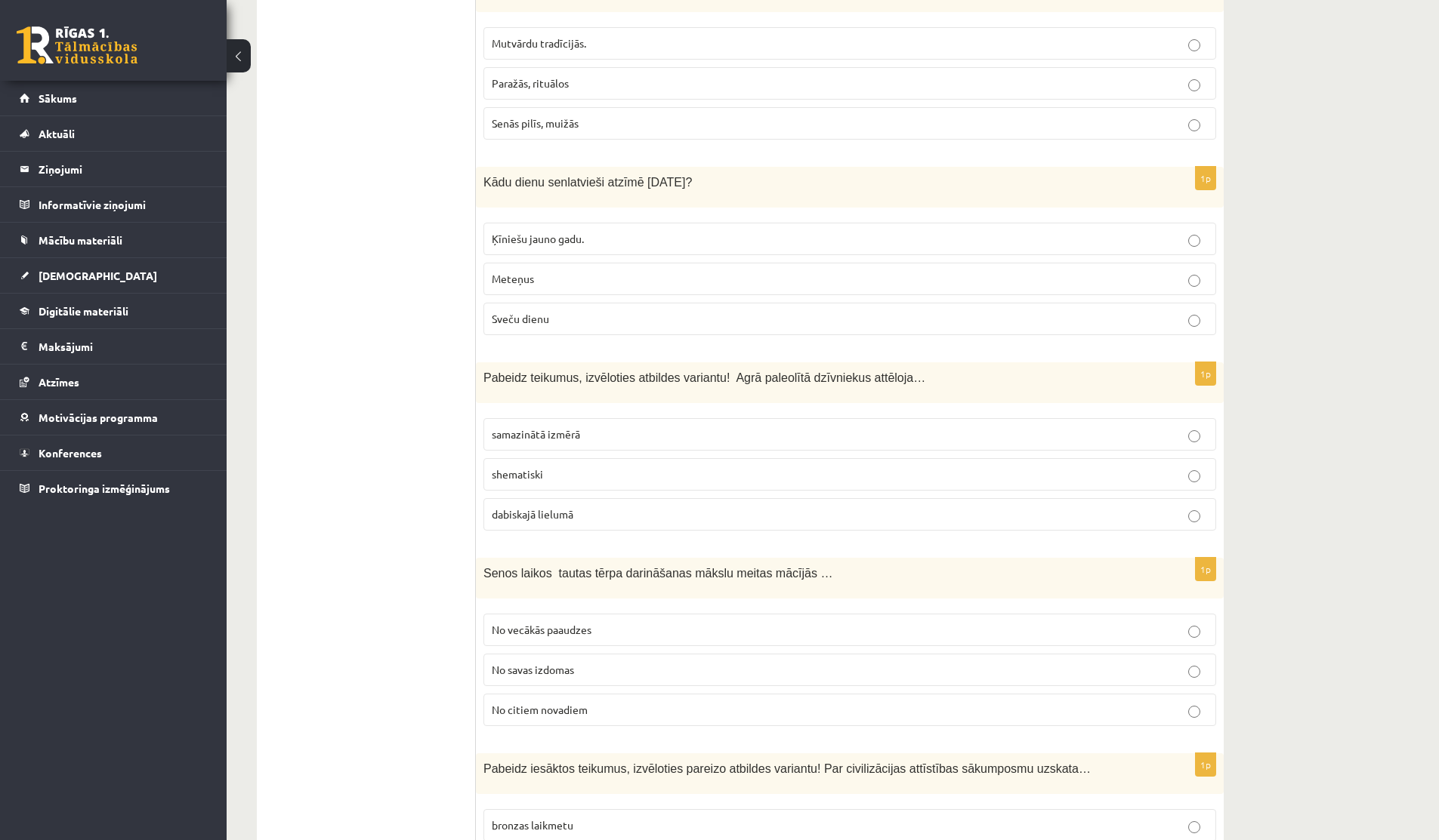
click at [660, 507] on p "dabiskajā lielumā" at bounding box center [849, 515] width 716 height 16
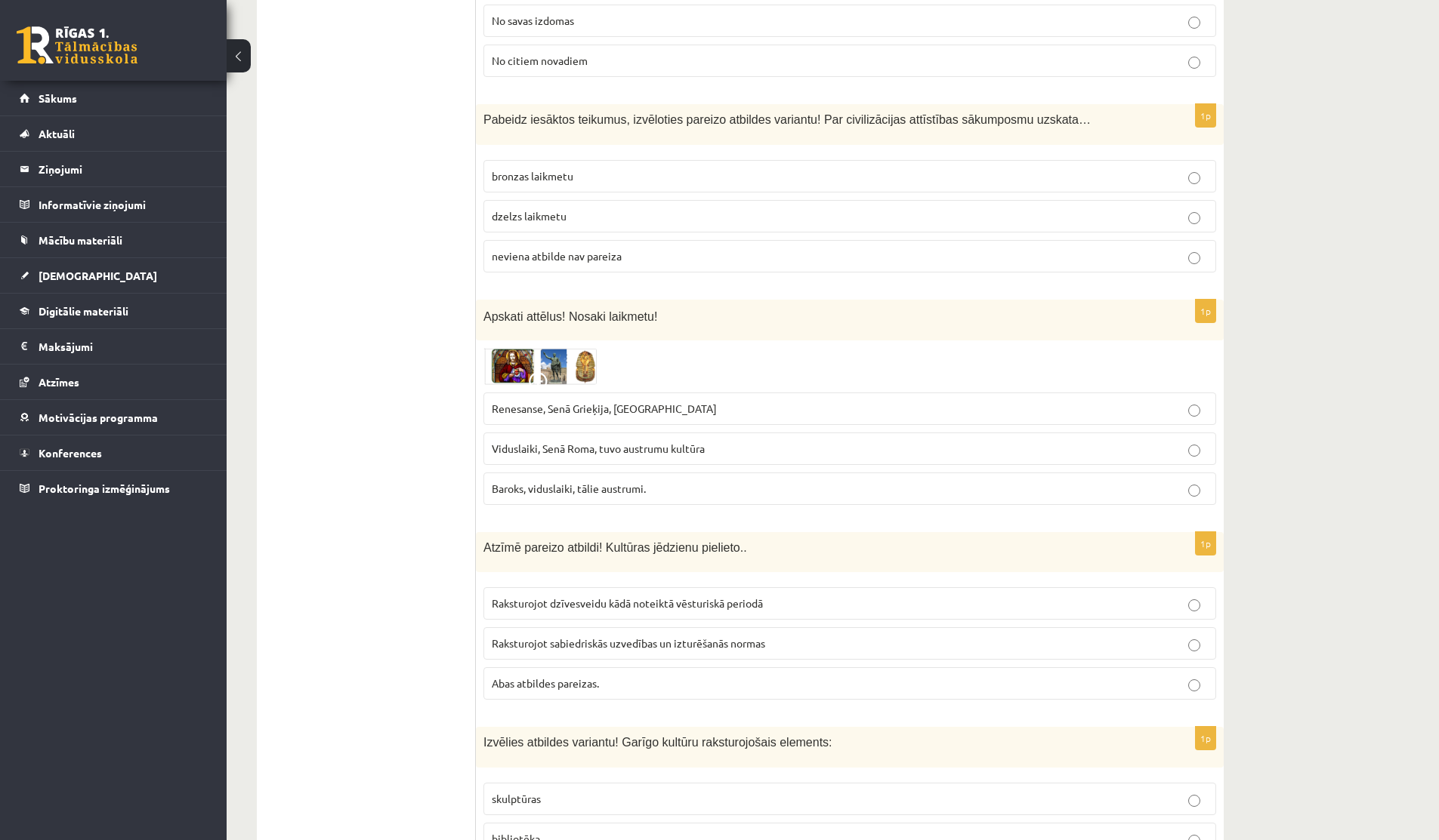
scroll to position [3973, 0]
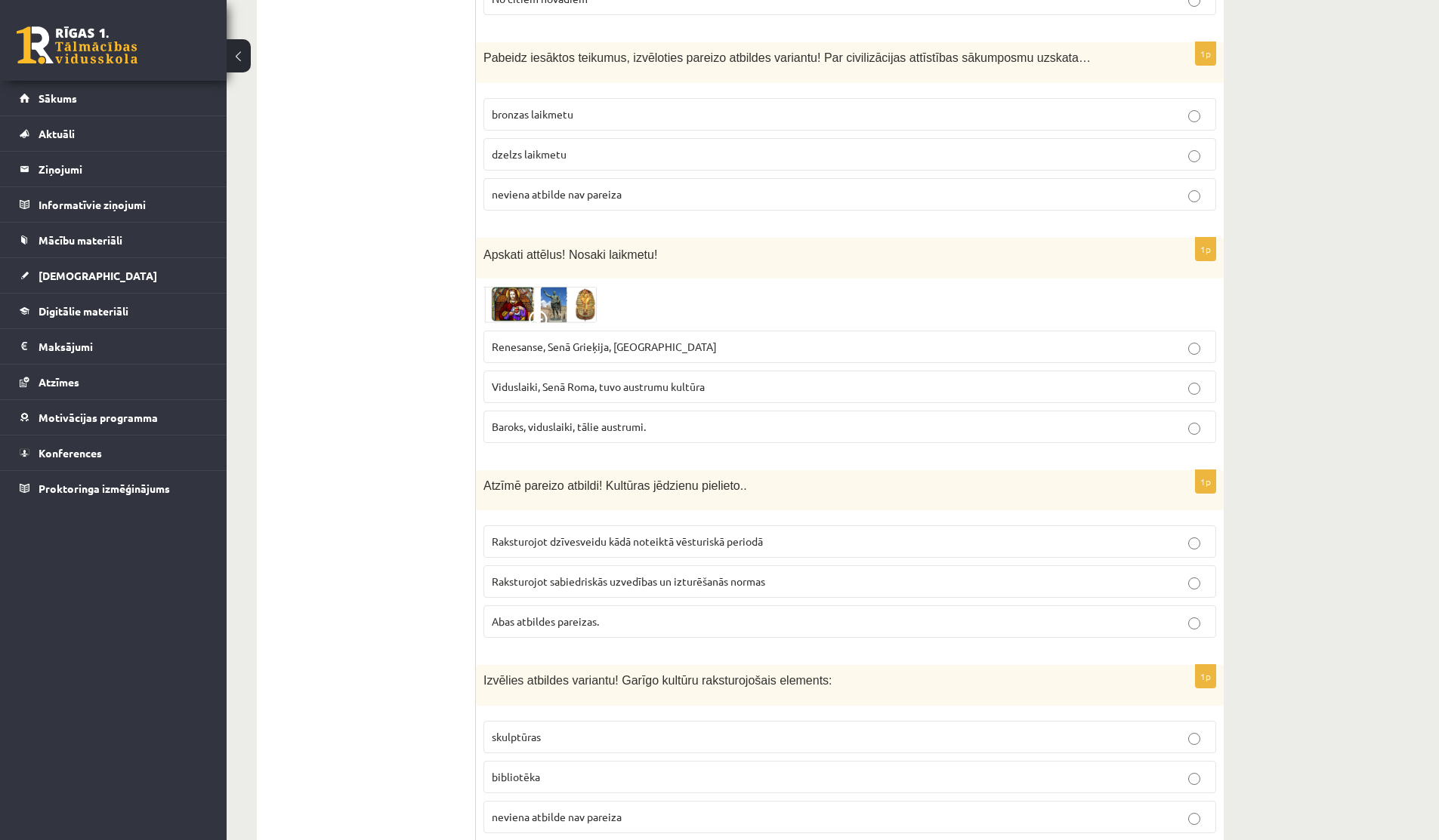
click at [532, 311] on span at bounding box center [541, 323] width 24 height 24
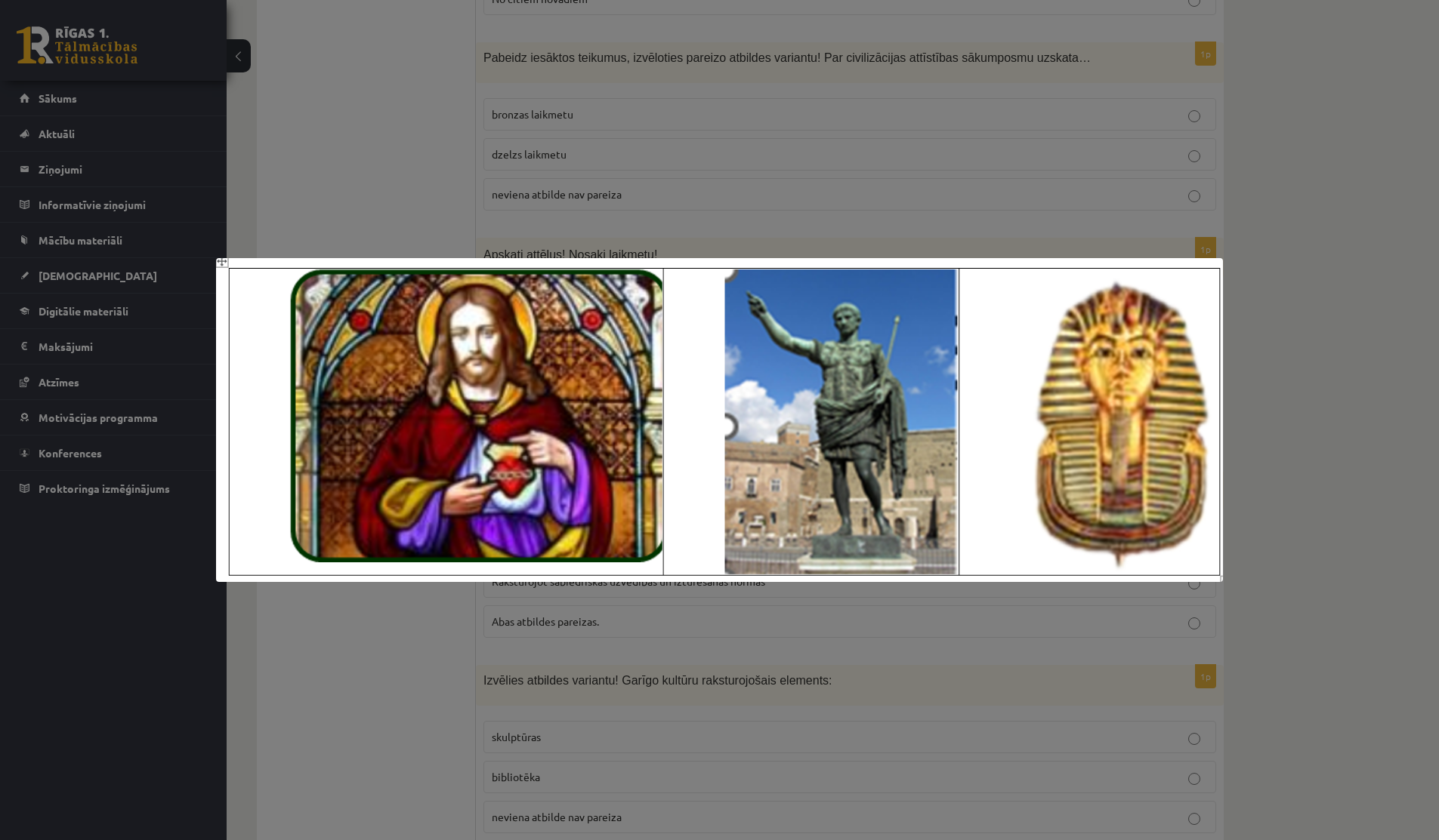
click at [386, 199] on div at bounding box center [720, 420] width 1439 height 840
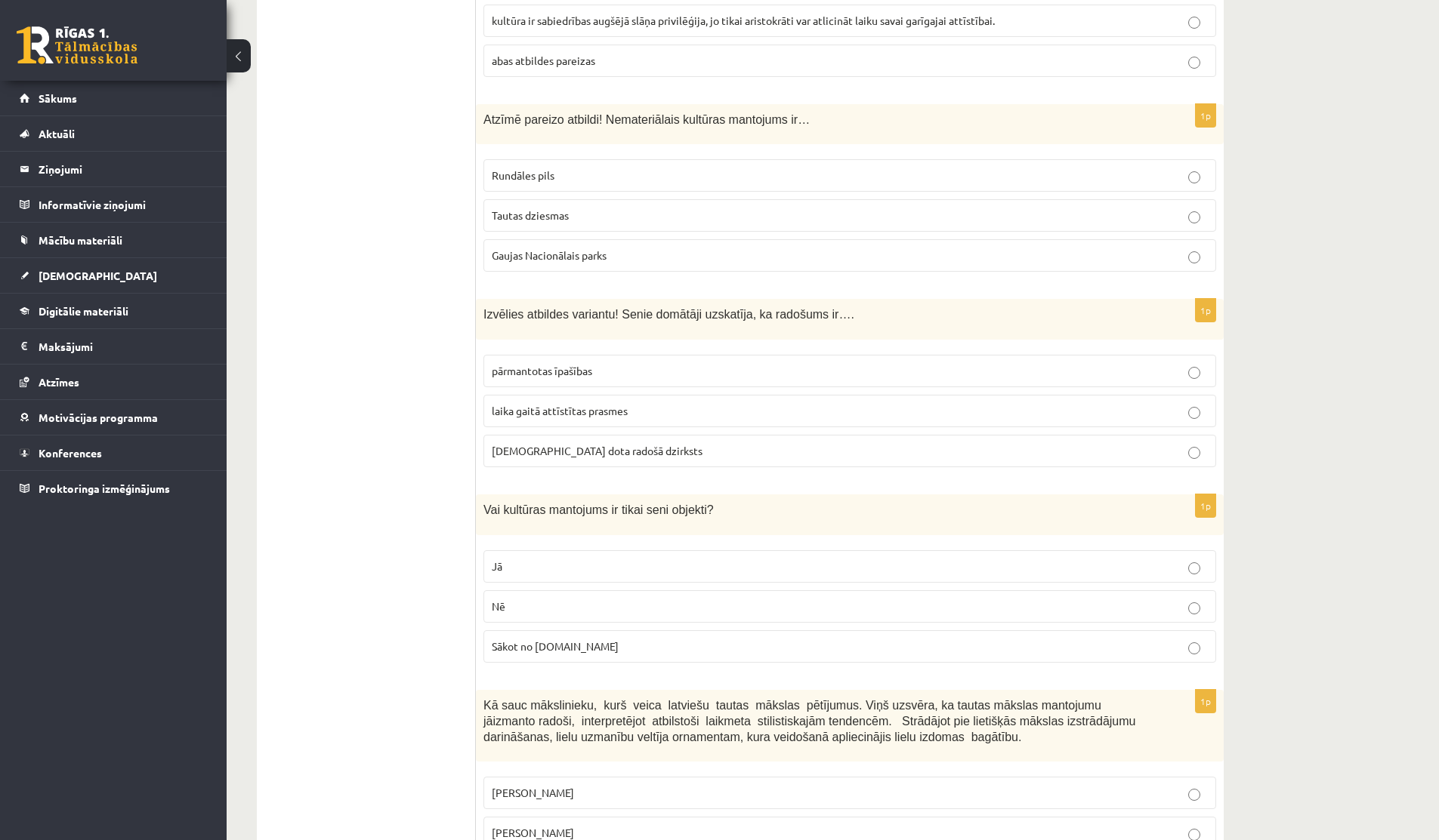
scroll to position [5750, 0]
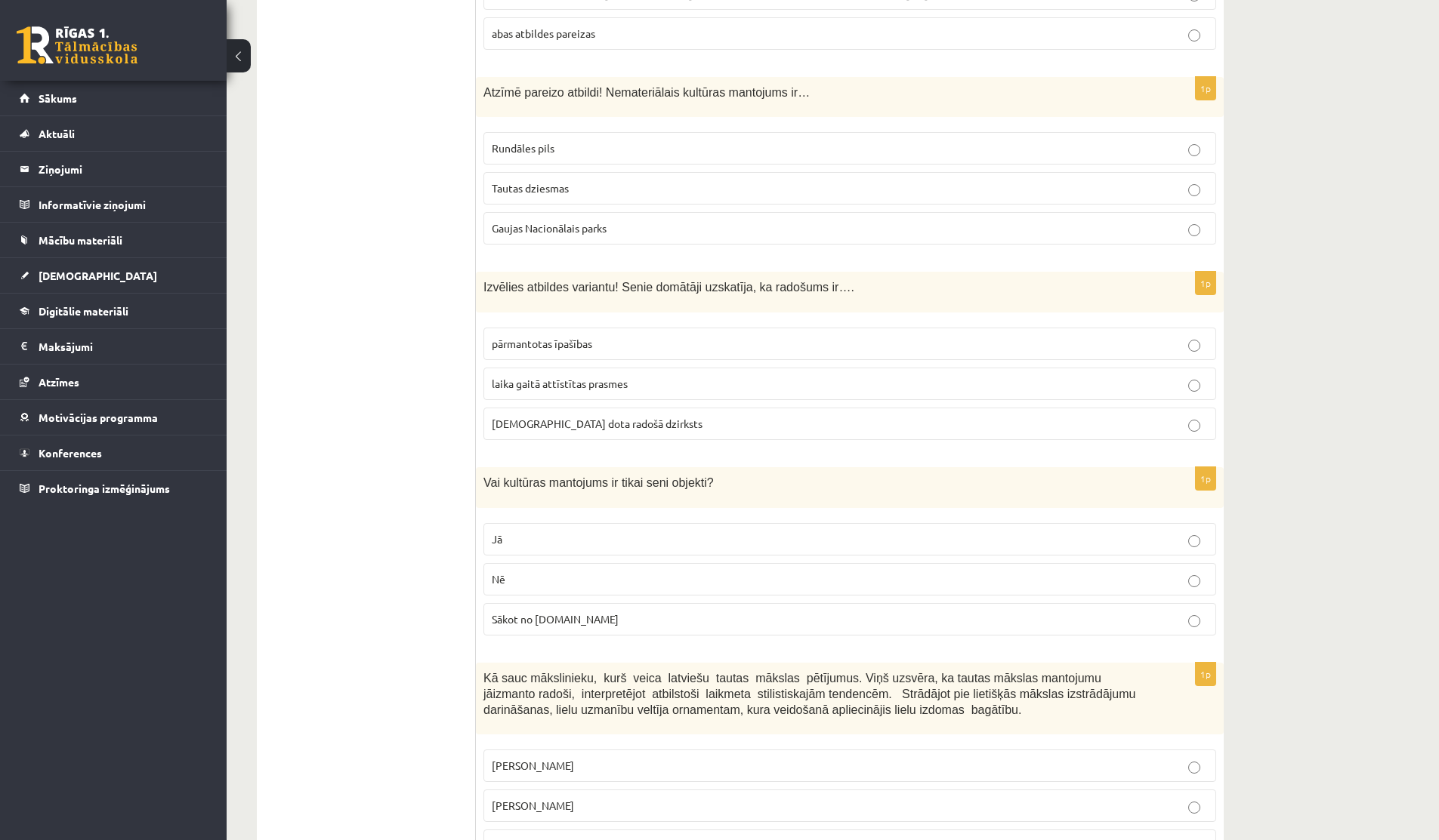
click at [531, 416] on p "dieva dota radošā dzirksts" at bounding box center [849, 424] width 716 height 16
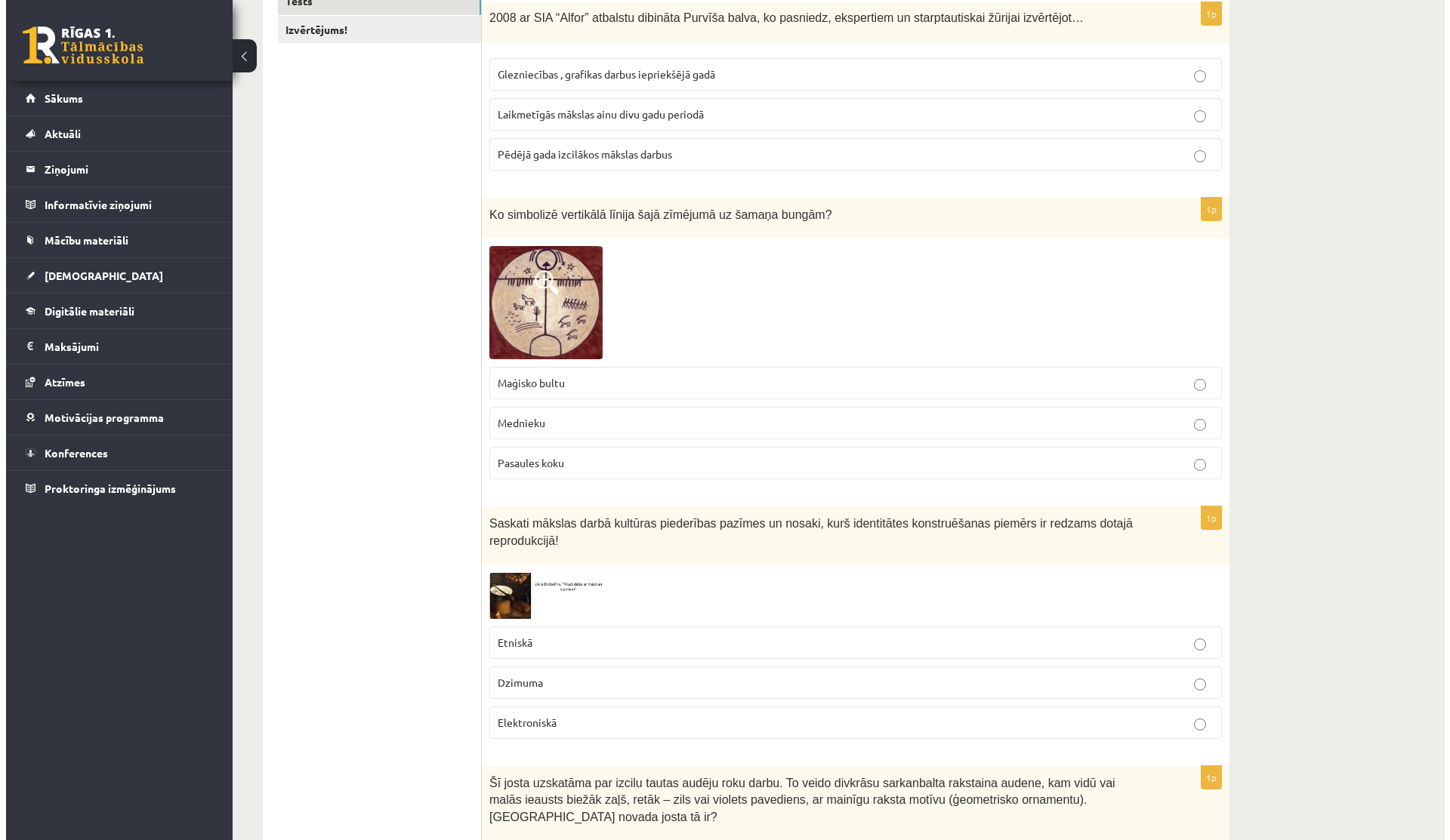
scroll to position [0, 0]
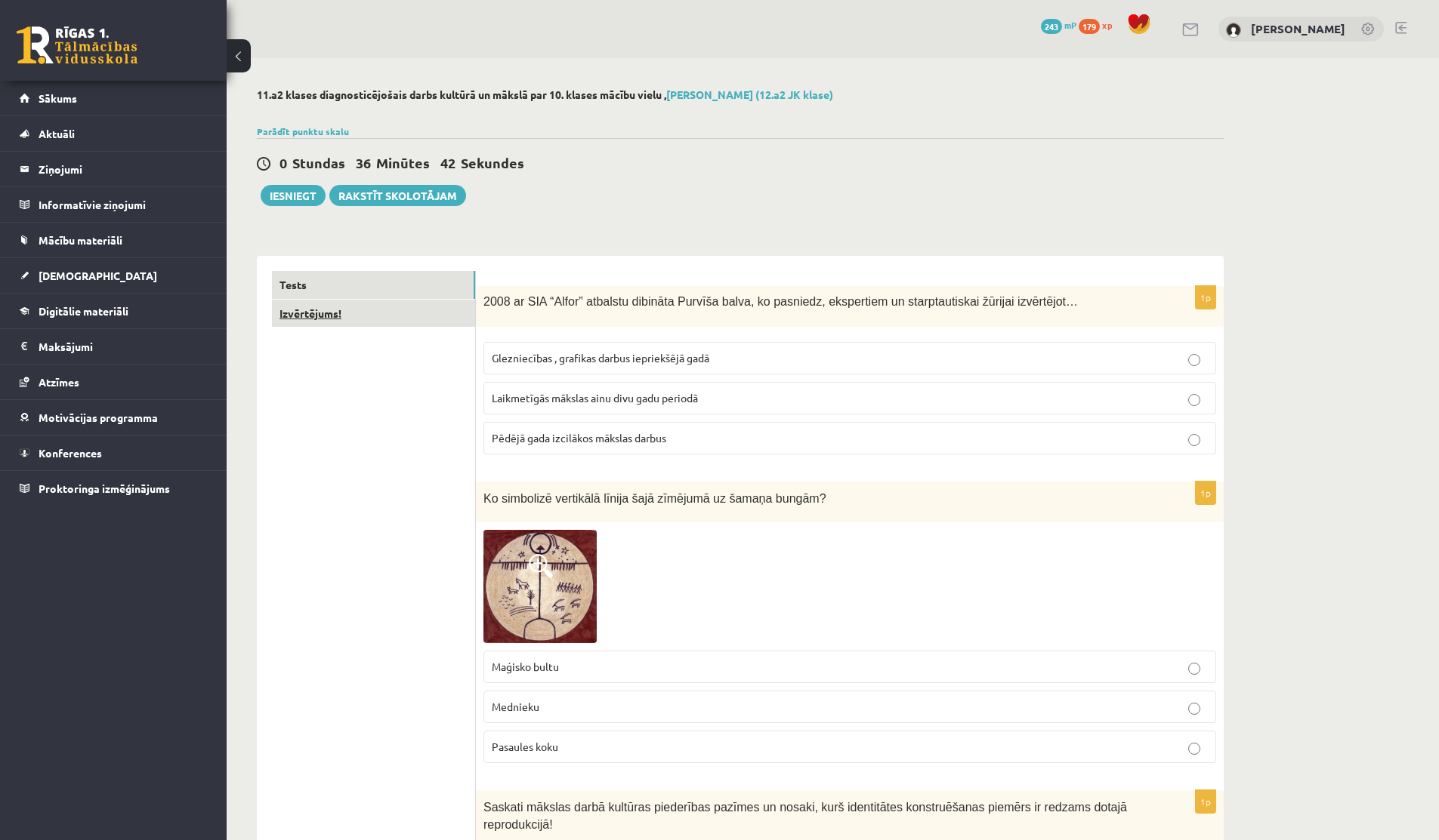
click at [361, 315] on link "Izvērtējums!" at bounding box center [373, 314] width 203 height 28
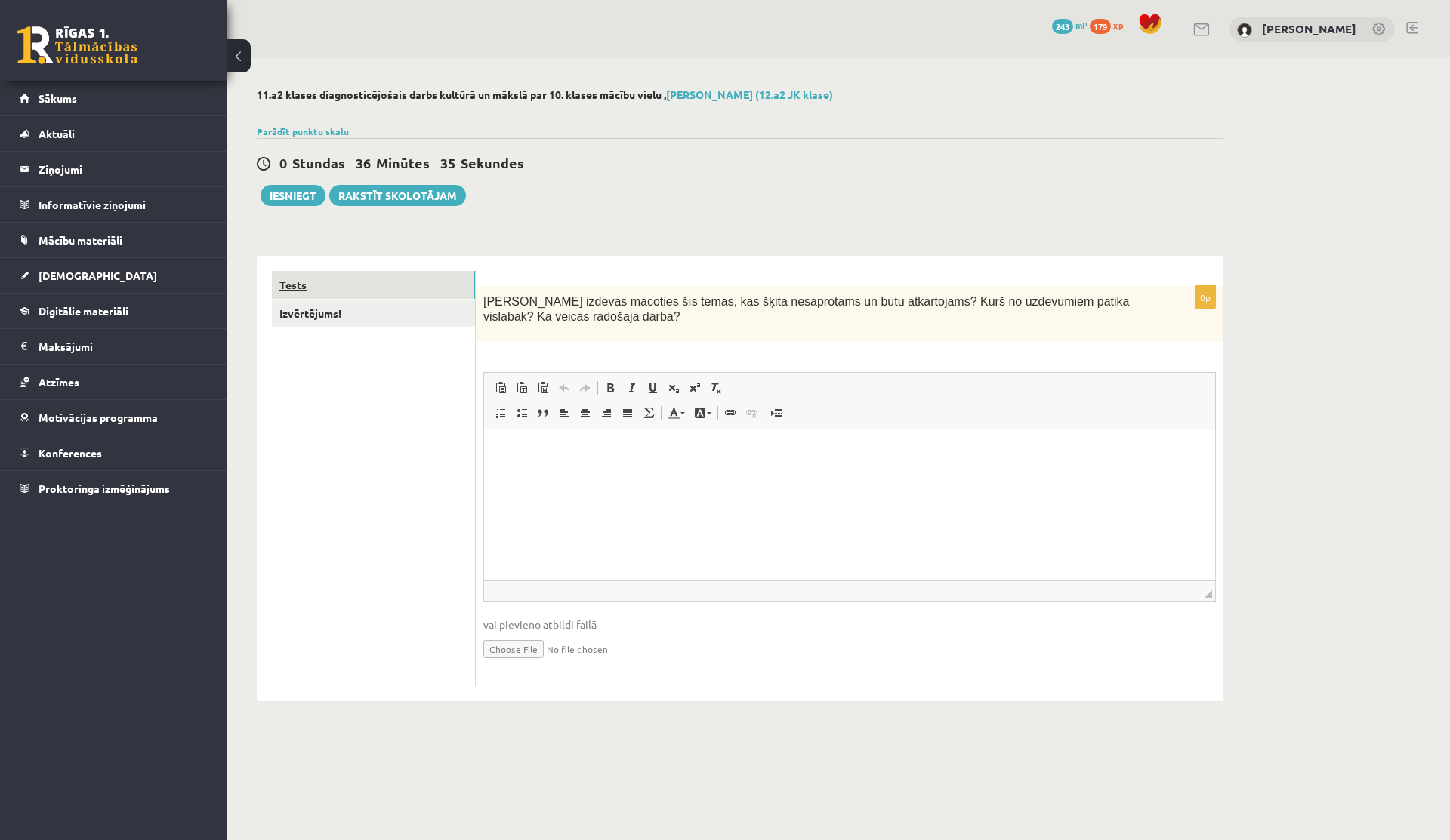
click at [398, 288] on link "Tests" at bounding box center [373, 285] width 203 height 28
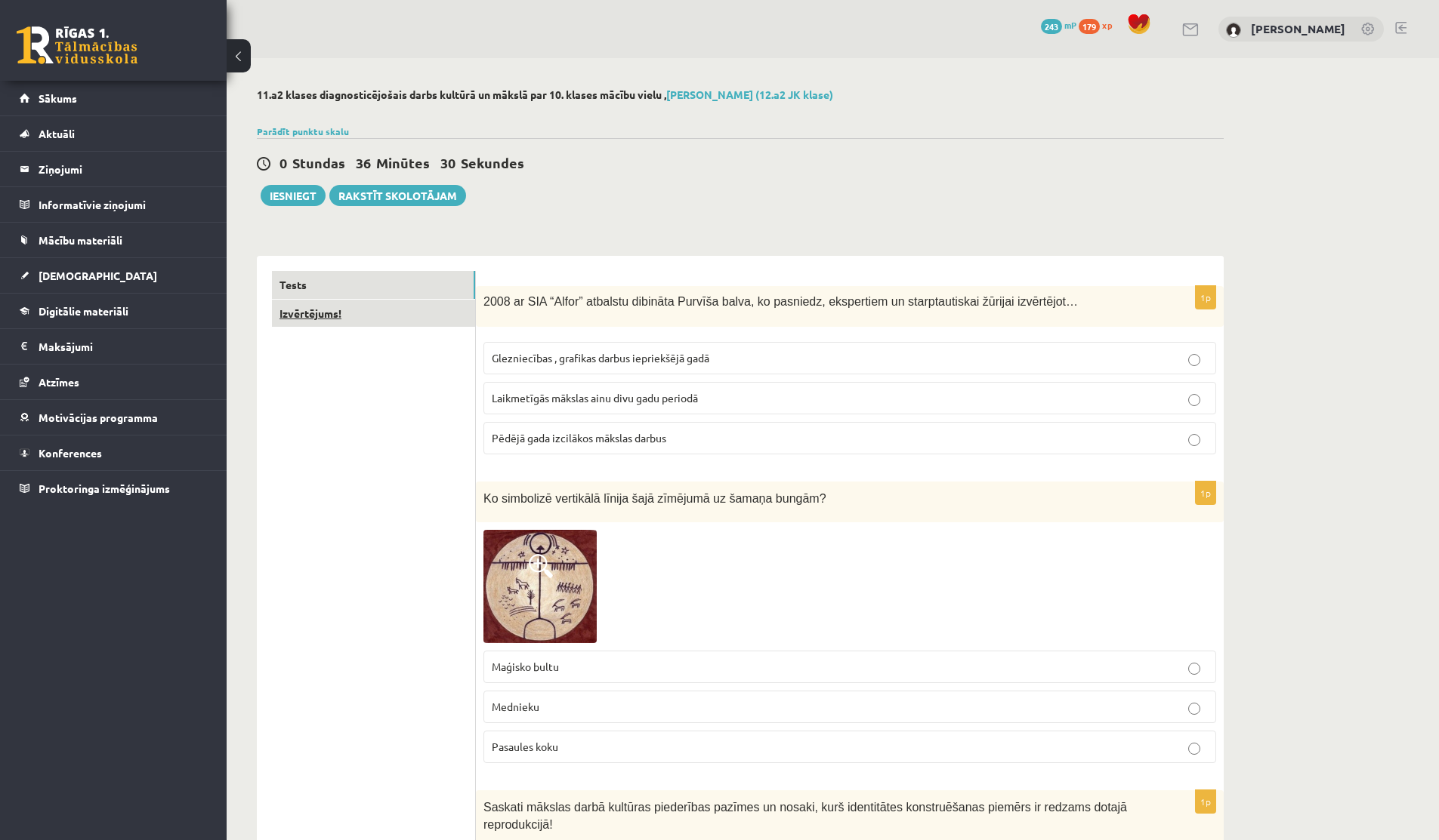
click at [427, 322] on link "Izvērtējums!" at bounding box center [373, 314] width 203 height 28
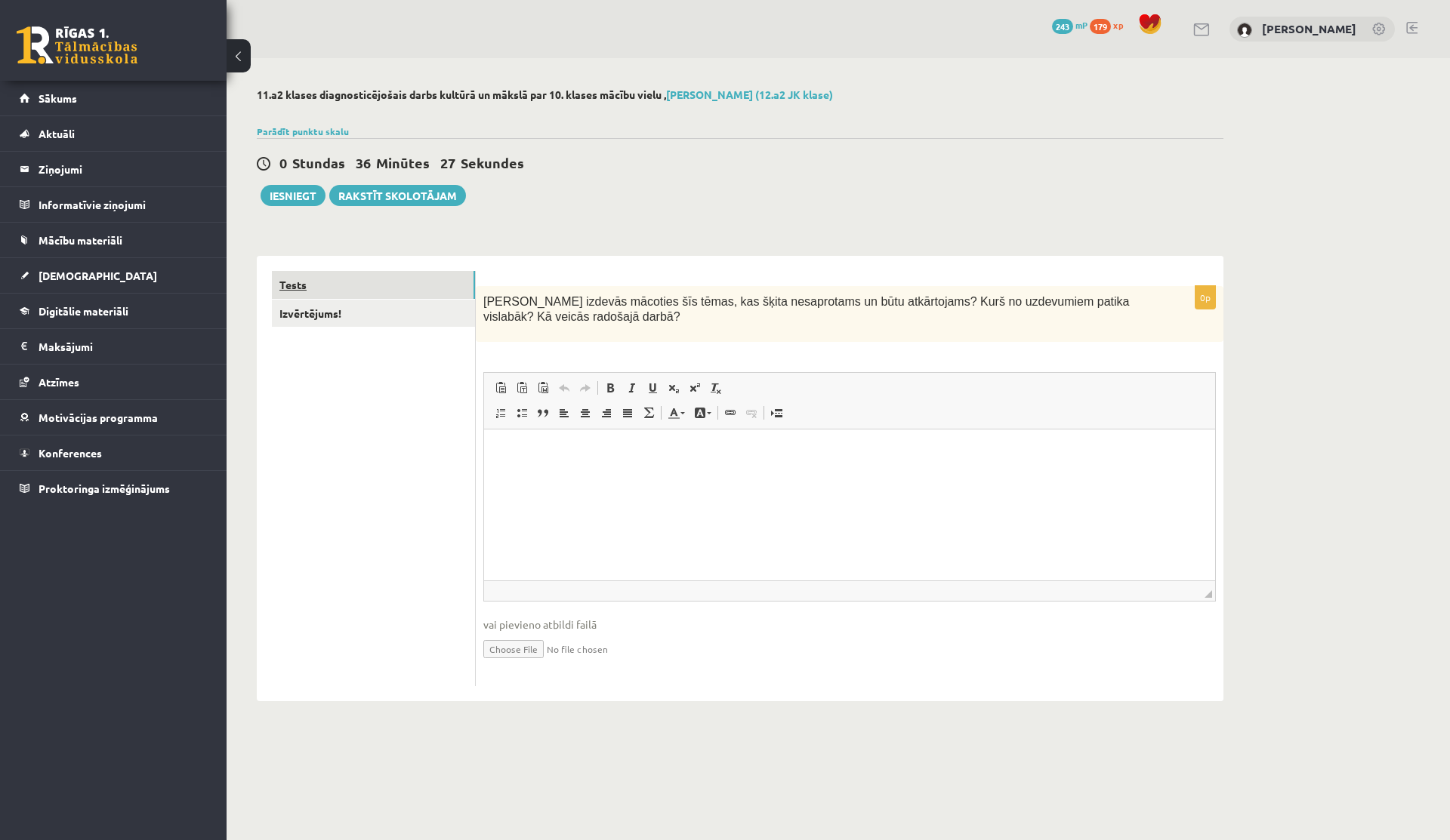
click at [389, 291] on link "Tests" at bounding box center [373, 285] width 203 height 28
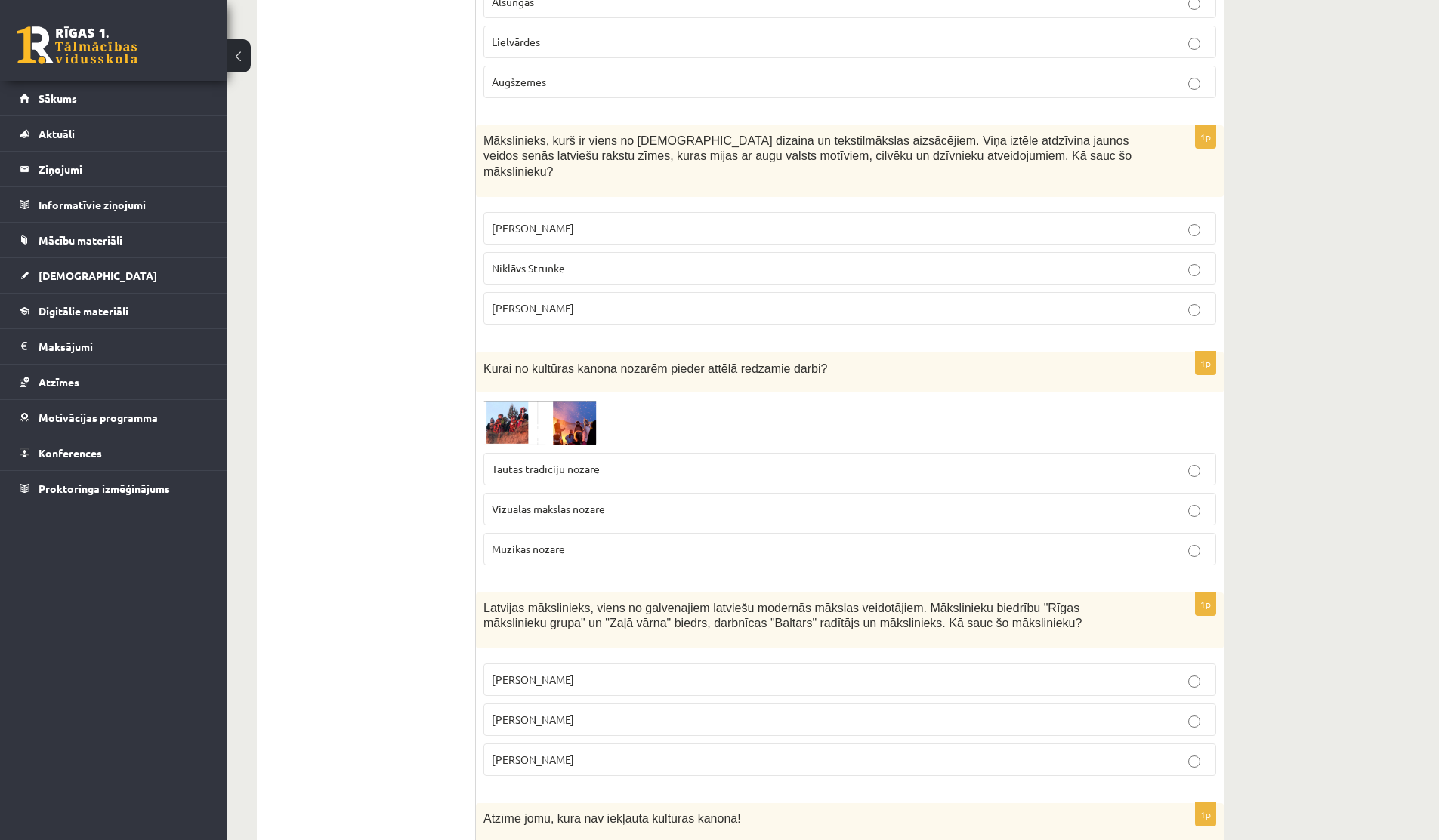
scroll to position [1199, 0]
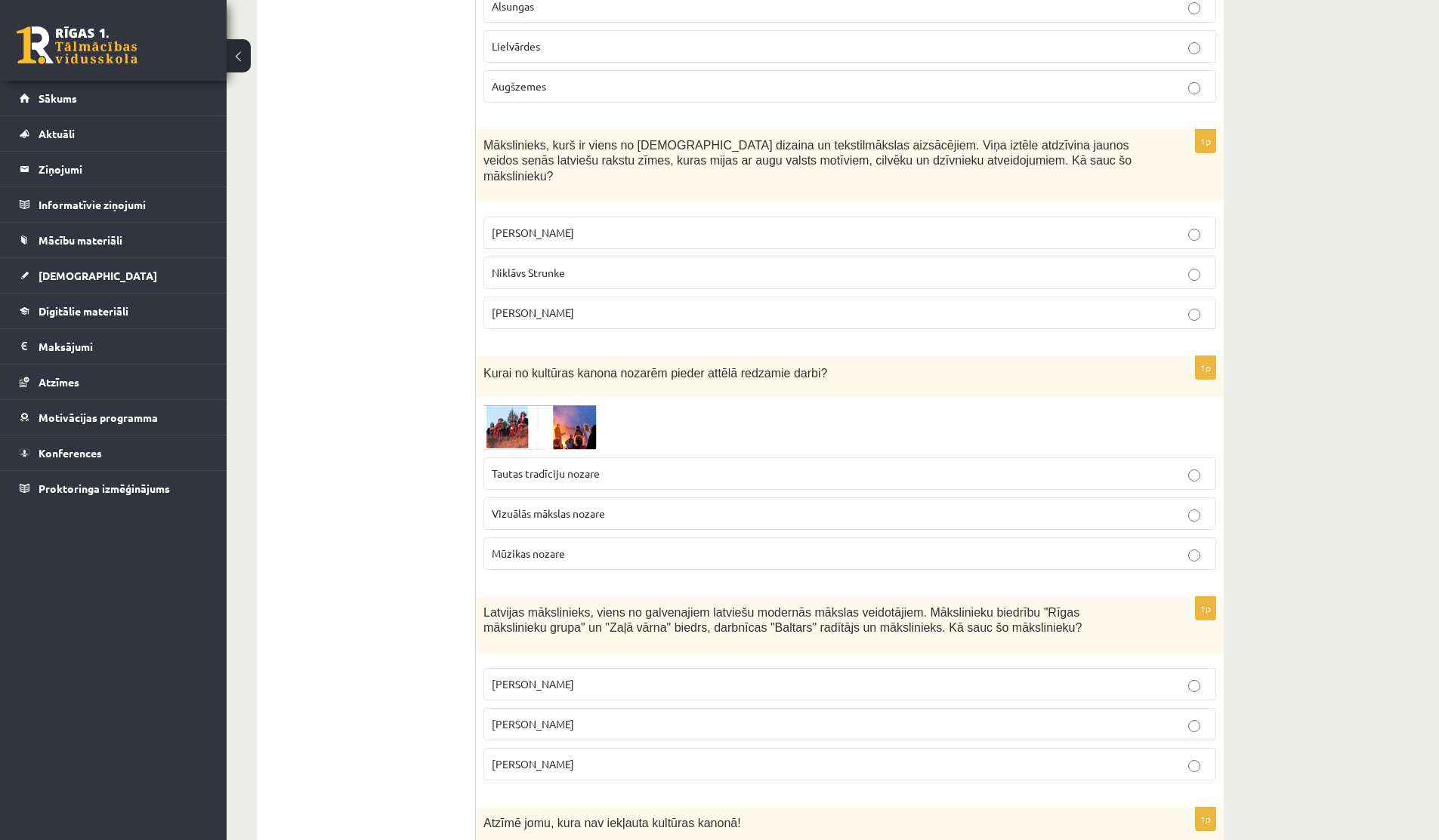
click at [548, 429] on span at bounding box center [541, 441] width 24 height 24
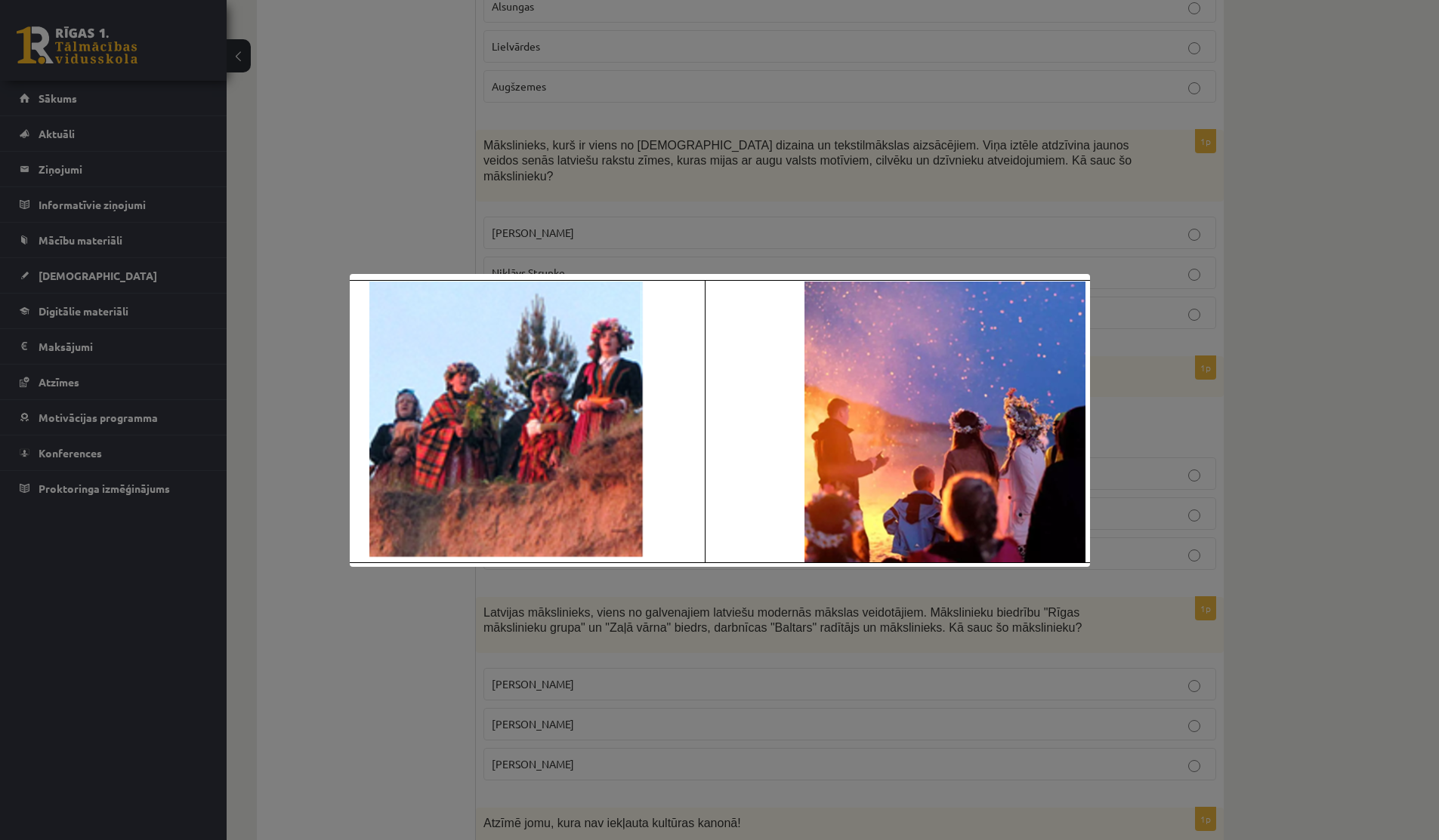
click at [332, 233] on div at bounding box center [720, 420] width 1439 height 840
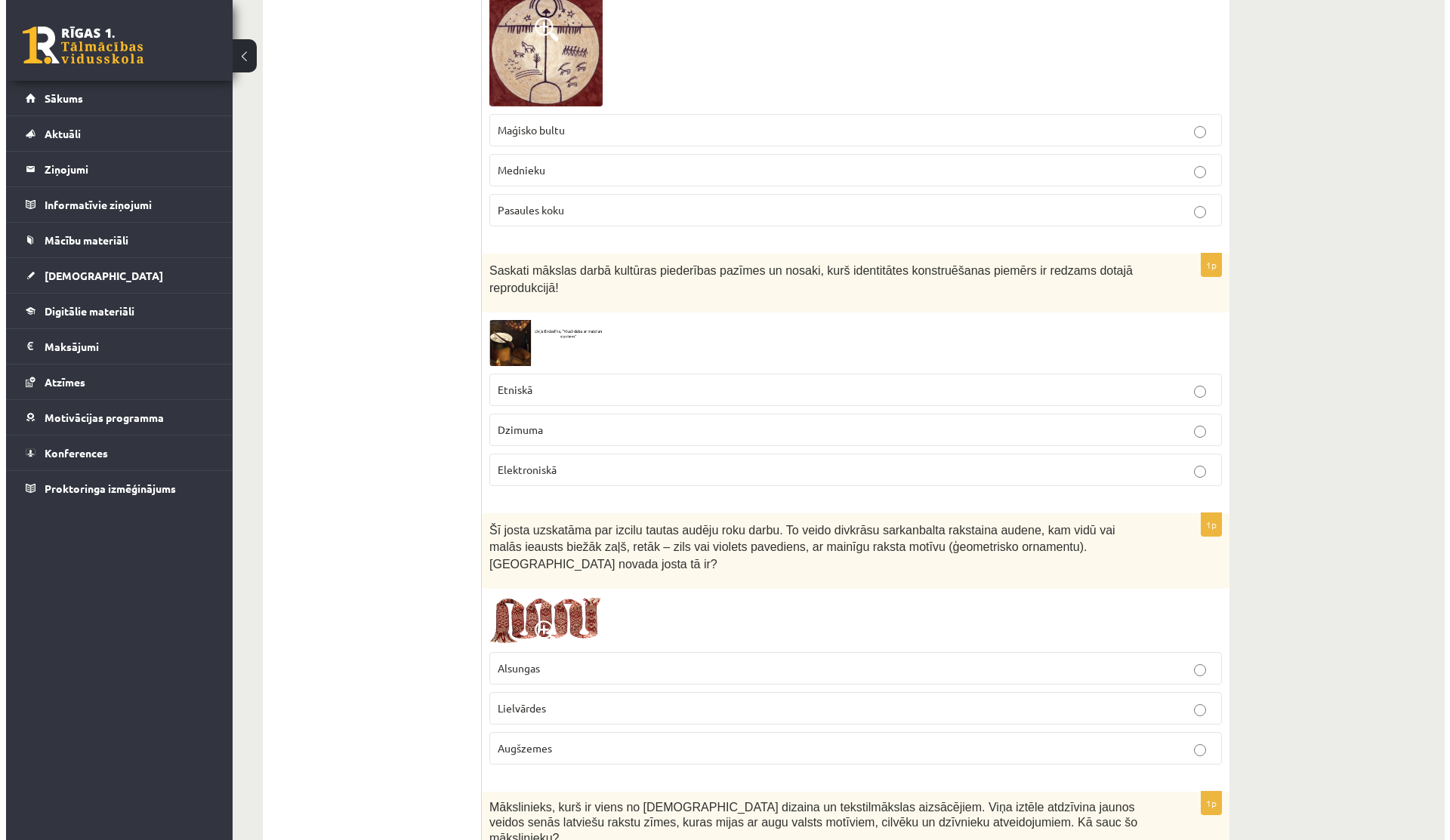
scroll to position [0, 0]
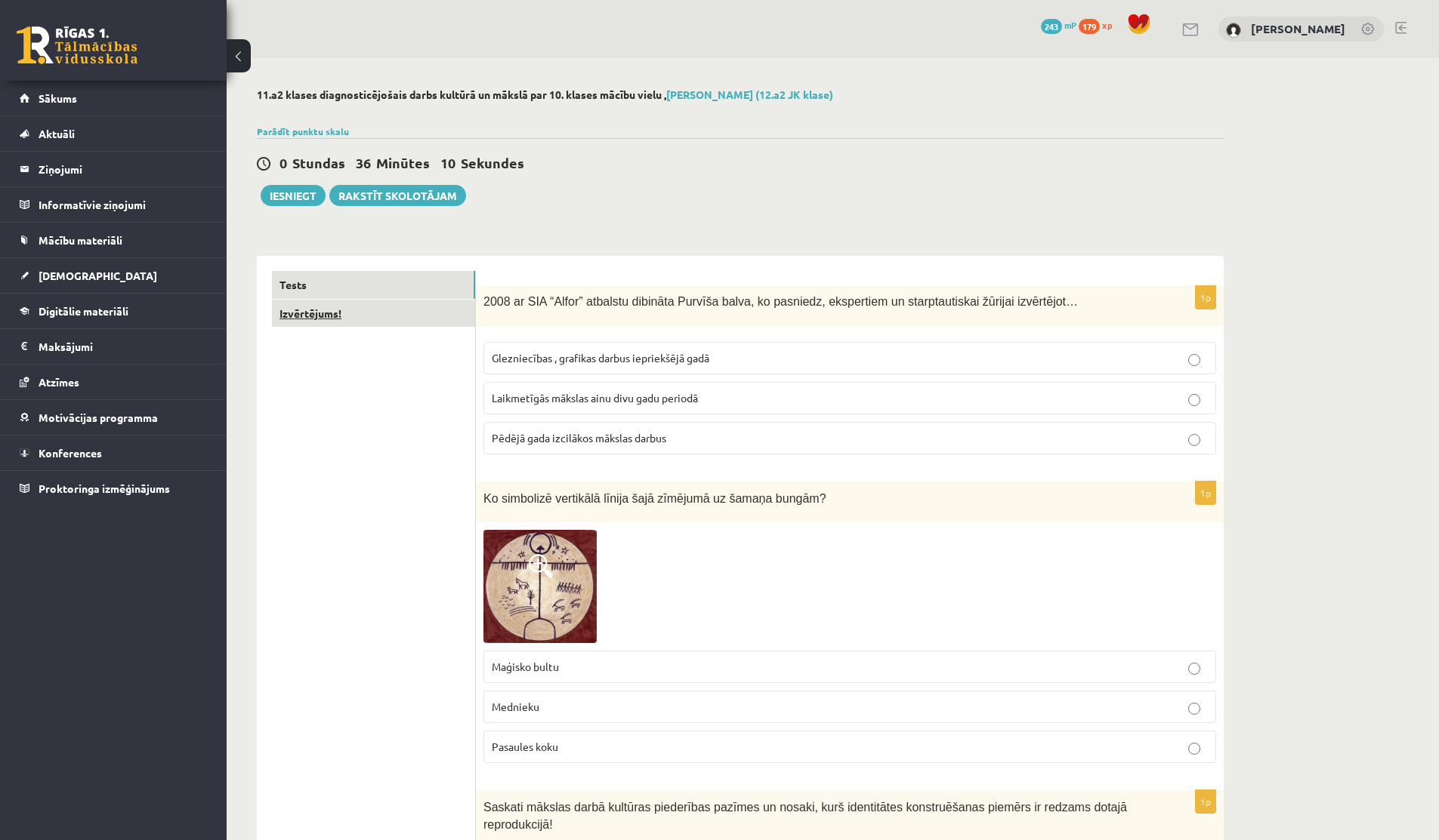
click at [324, 313] on link "Izvērtējums!" at bounding box center [373, 314] width 203 height 28
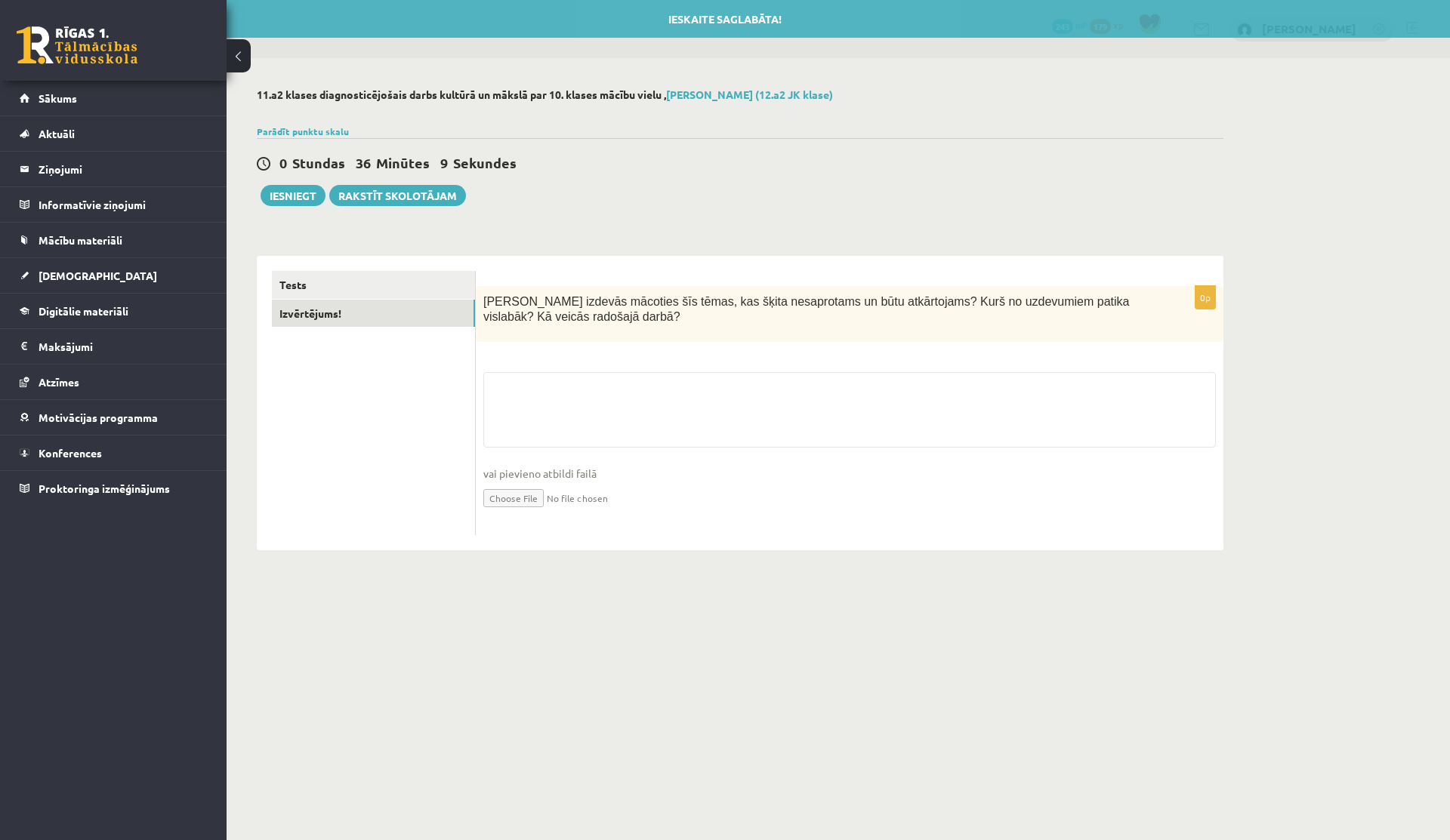
click at [533, 362] on div "0p Kas izdevās mācoties šīs tēmas, kas šķita nesaprotams un būtu atkārtojams? K…" at bounding box center [850, 411] width 748 height 250
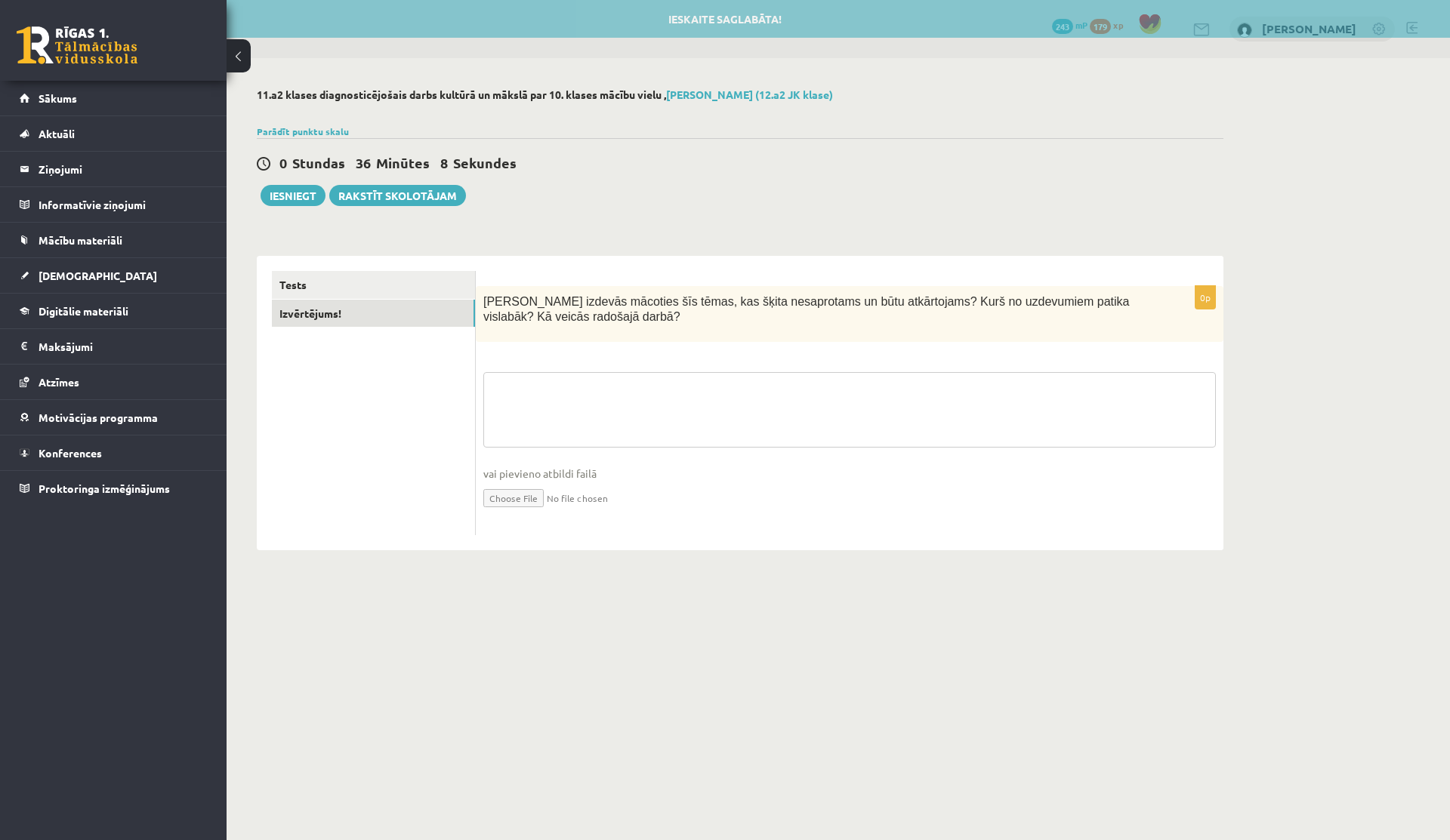
click at [523, 379] on textarea at bounding box center [849, 409] width 732 height 75
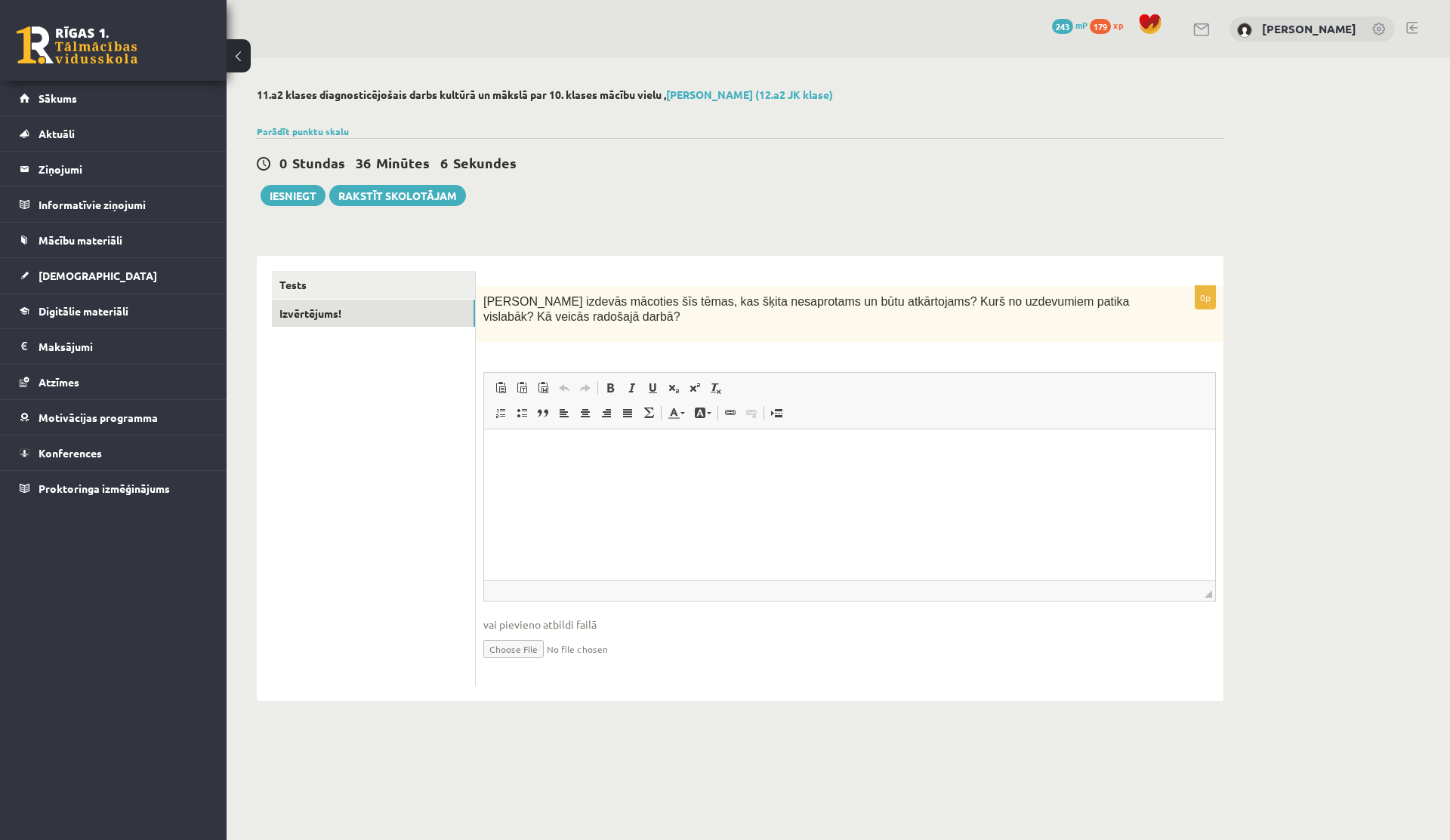
click at [540, 450] on p "Editor, wiswyg-editor-user-answer-47024820969360" at bounding box center [850, 452] width 701 height 16
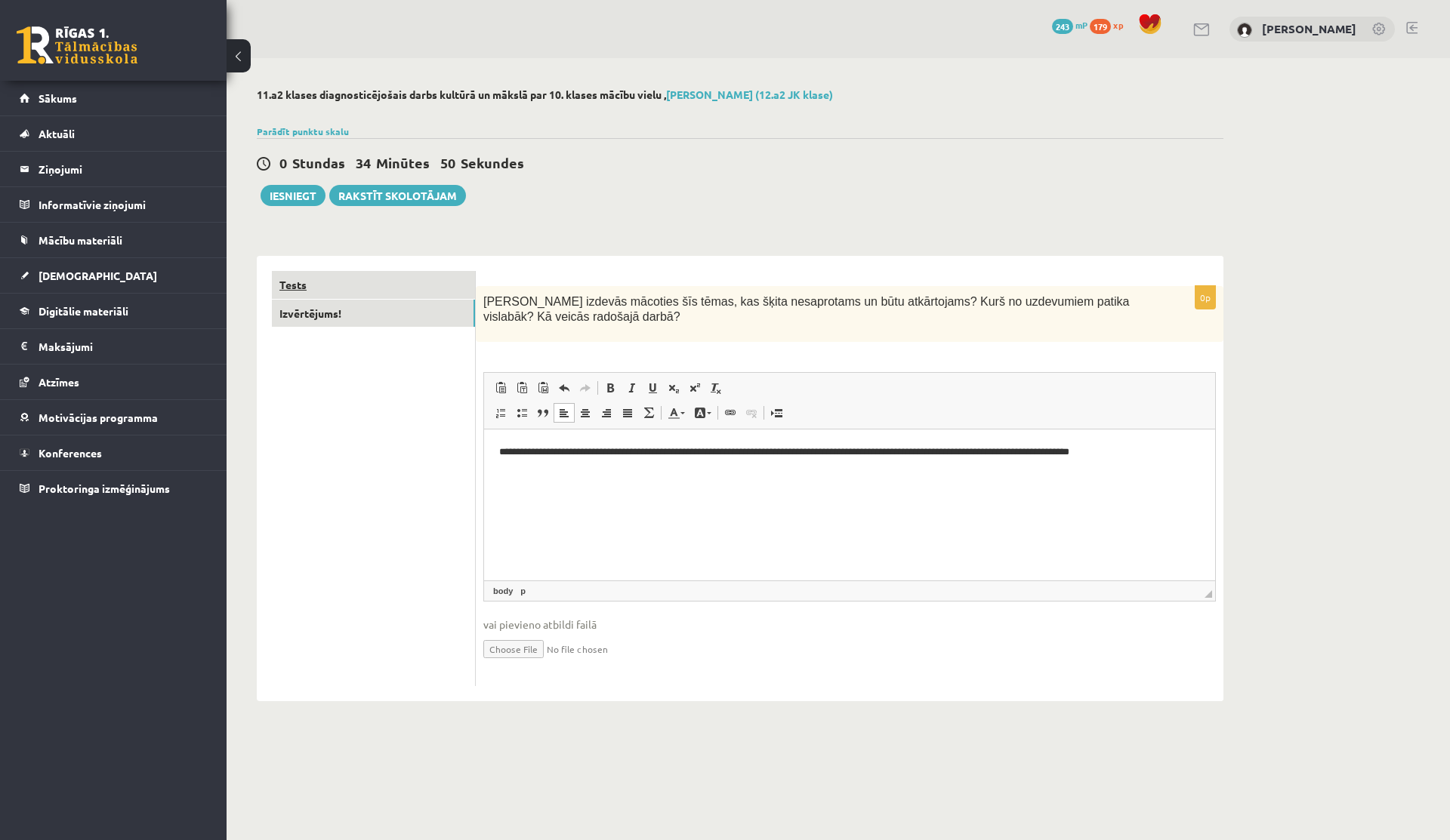
click at [302, 286] on link "Tests" at bounding box center [373, 285] width 203 height 28
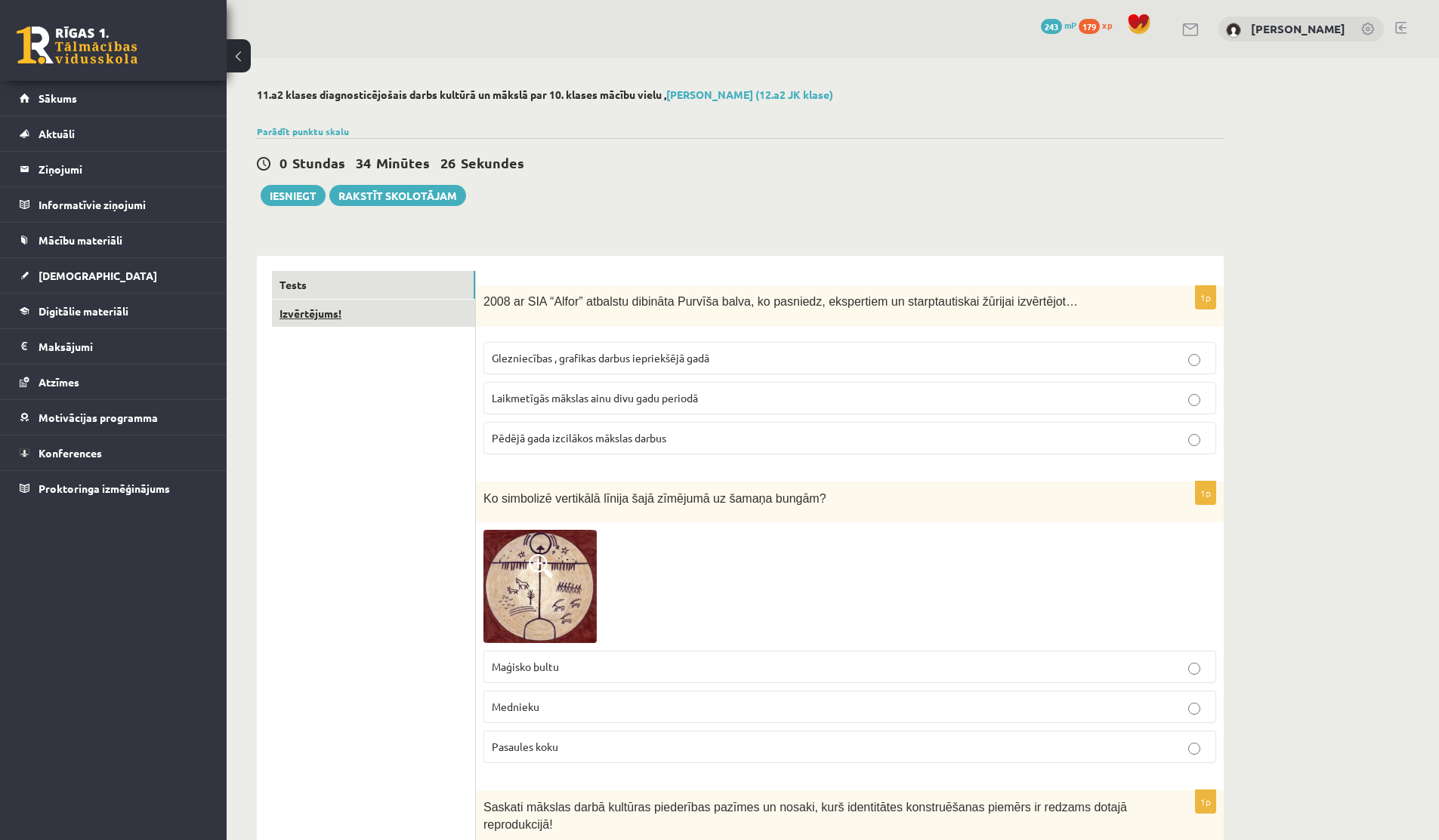
click at [350, 313] on link "Izvērtējums!" at bounding box center [373, 314] width 203 height 28
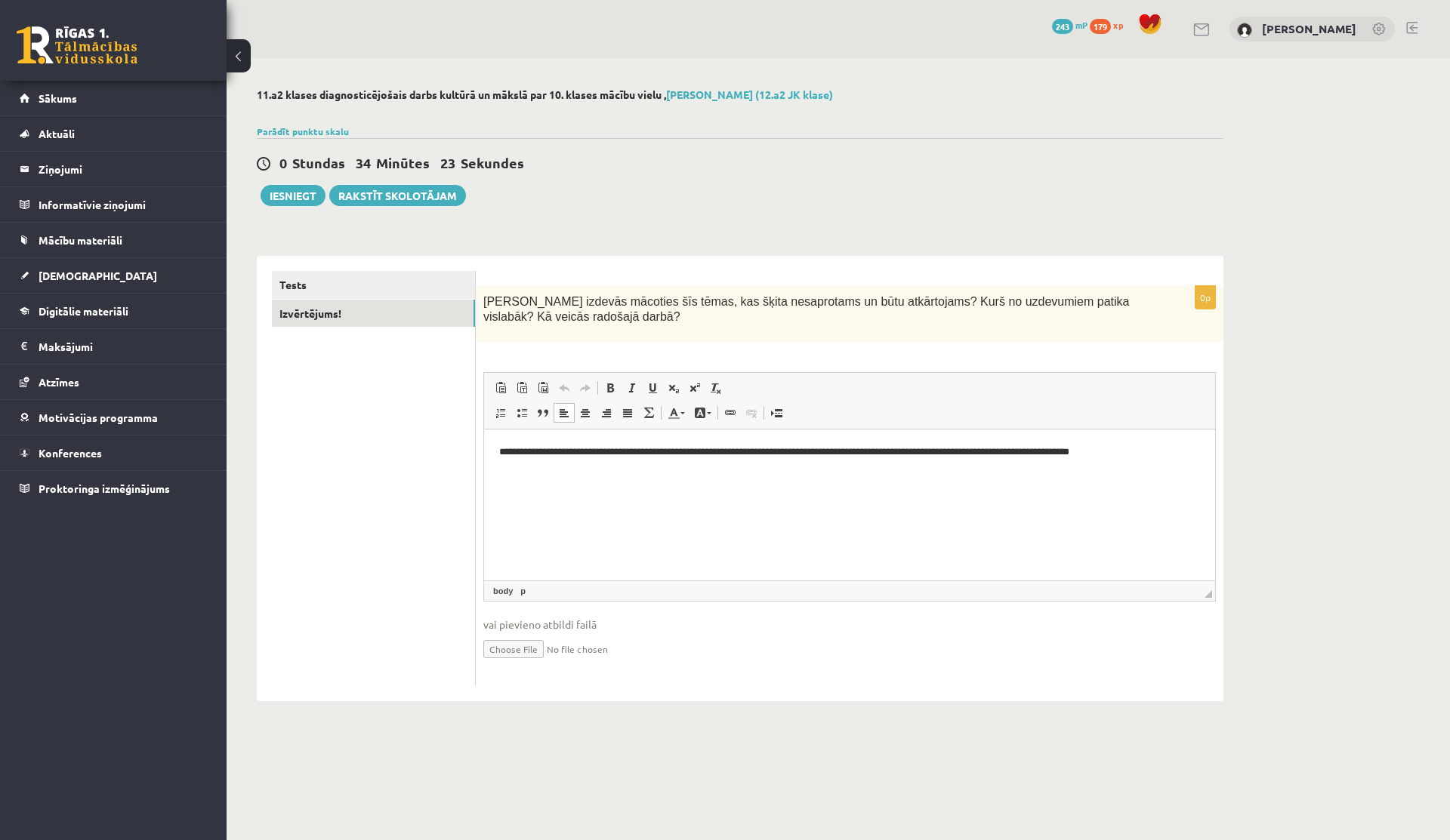
click at [600, 454] on p "**********" at bounding box center [850, 452] width 701 height 16
click at [1186, 456] on p "**********" at bounding box center [850, 452] width 701 height 16
click at [402, 275] on link "Tests" at bounding box center [373, 285] width 203 height 28
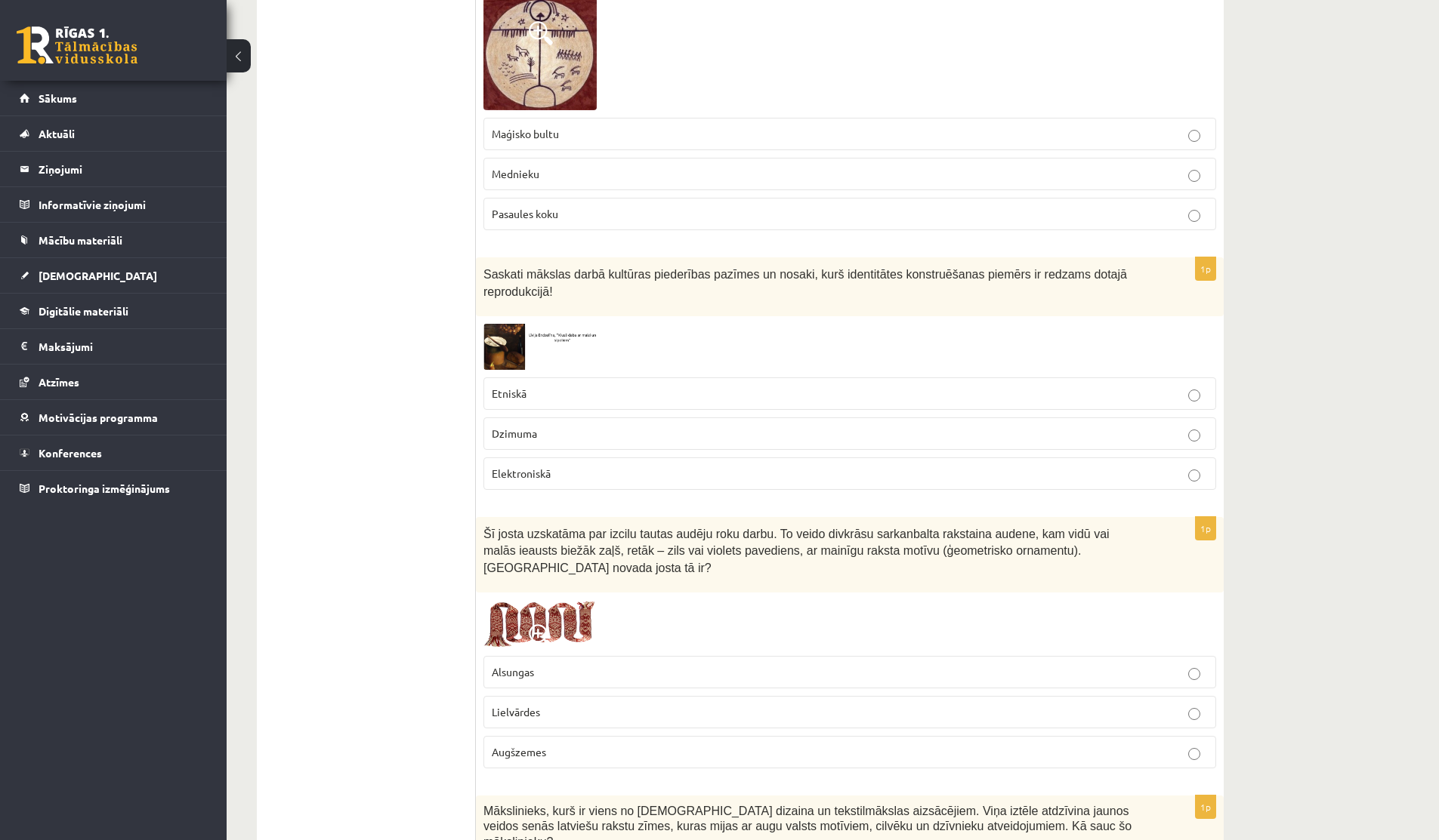
scroll to position [195, 0]
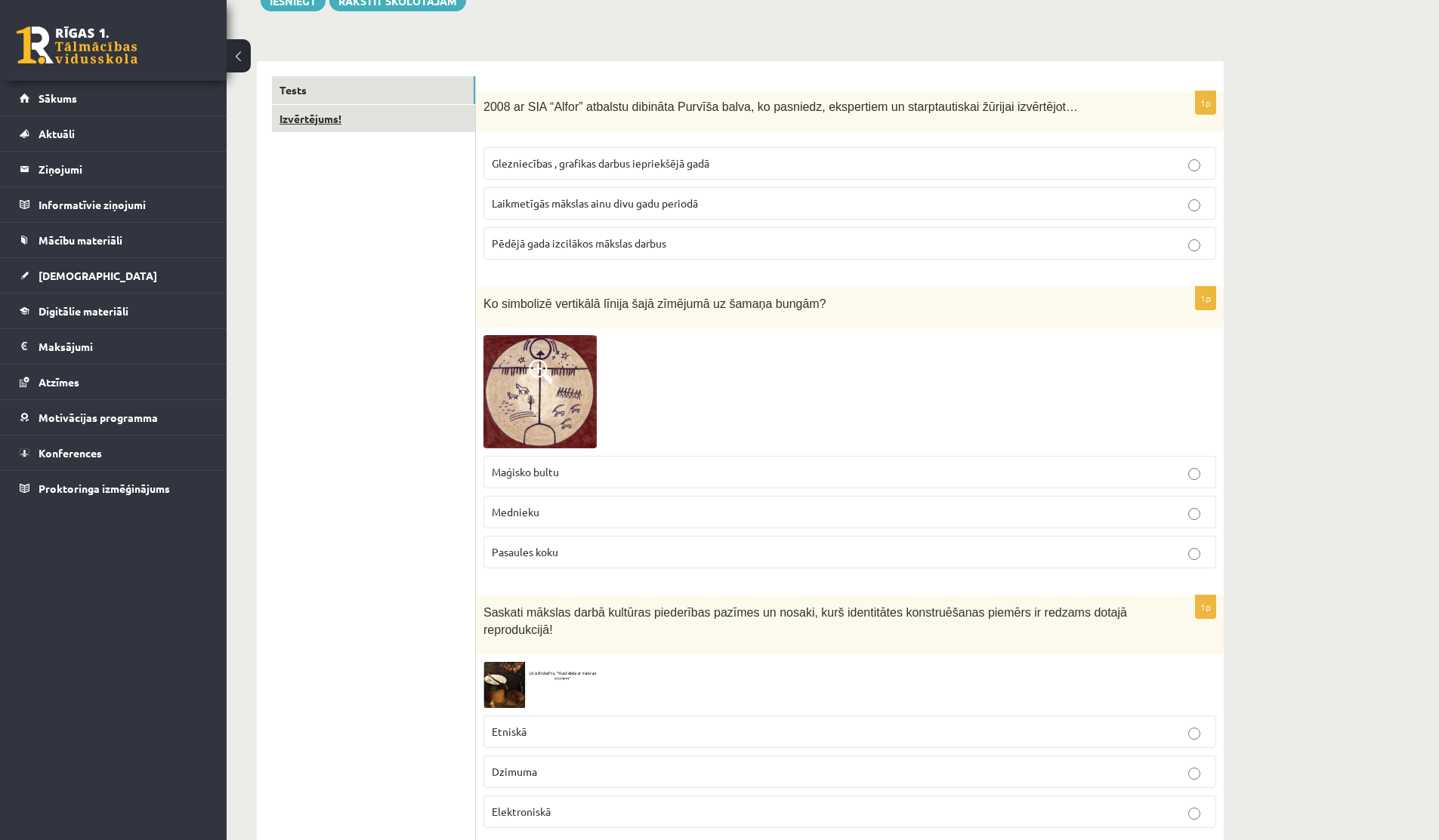
click at [311, 129] on link "Izvērtējums!" at bounding box center [373, 118] width 203 height 28
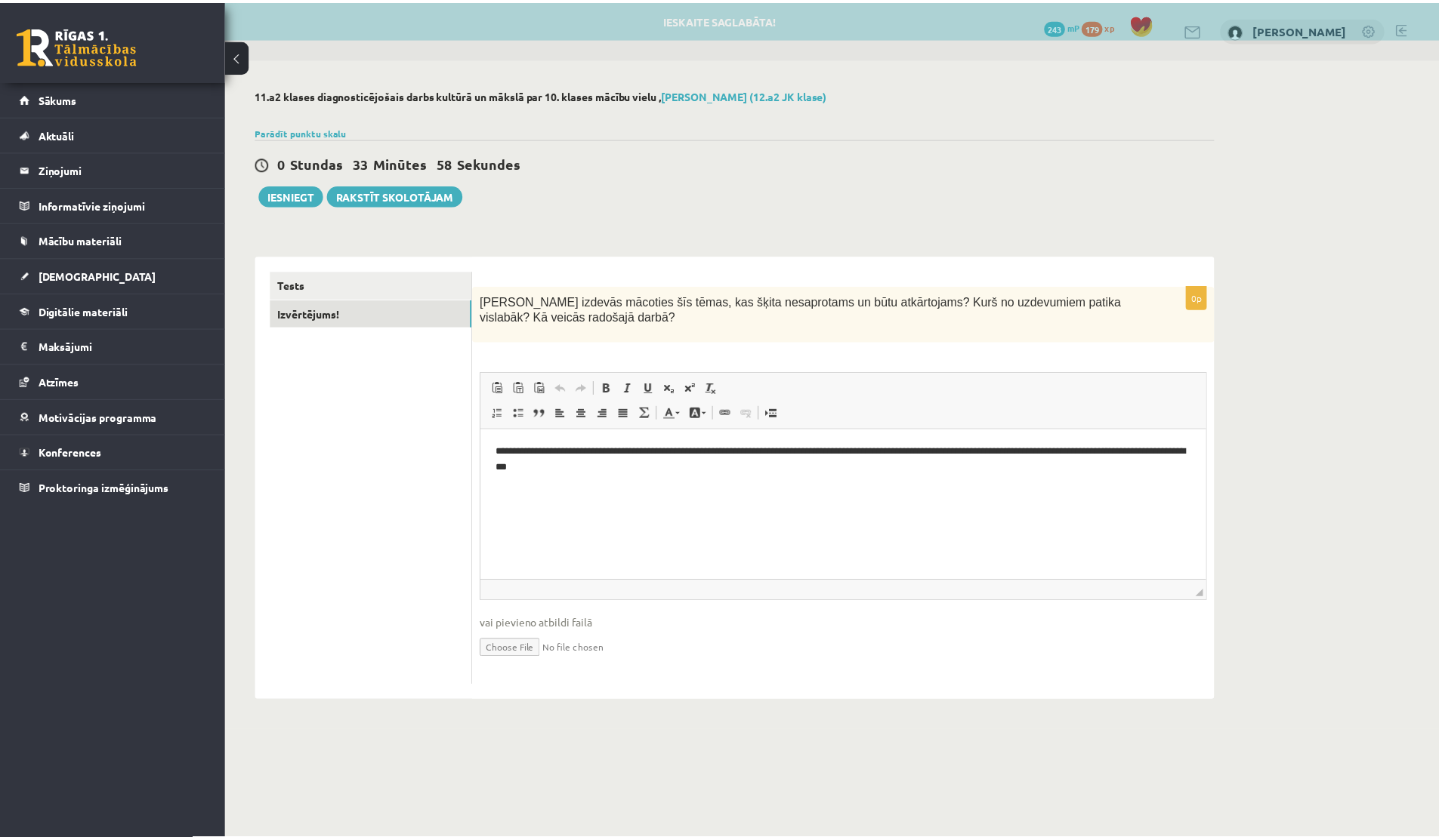
scroll to position [0, 0]
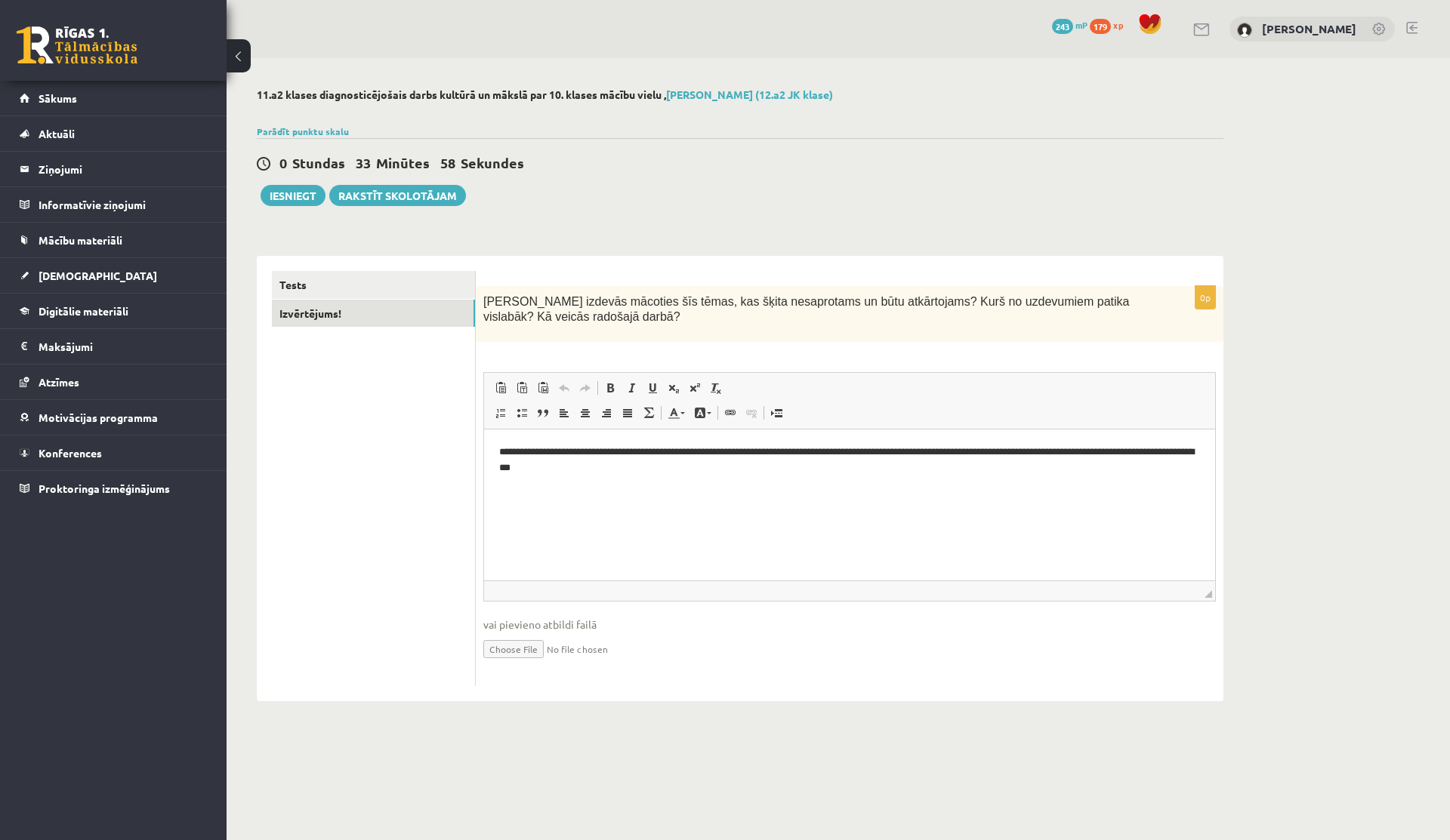
click at [680, 478] on html "**********" at bounding box center [849, 461] width 731 height 62
click at [322, 126] on link "Parādīt punktu skalu" at bounding box center [303, 131] width 92 height 12
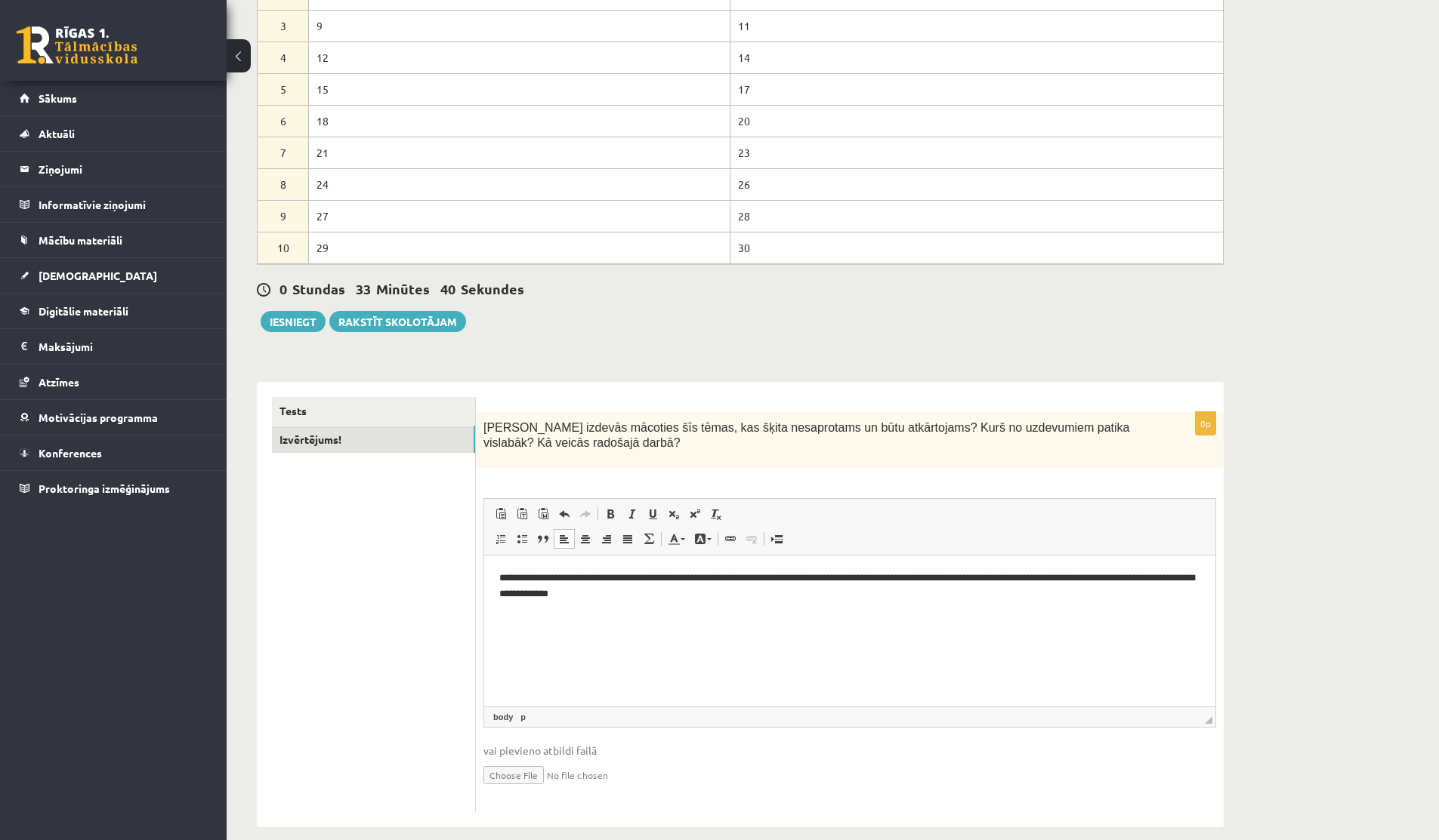
scroll to position [246, 0]
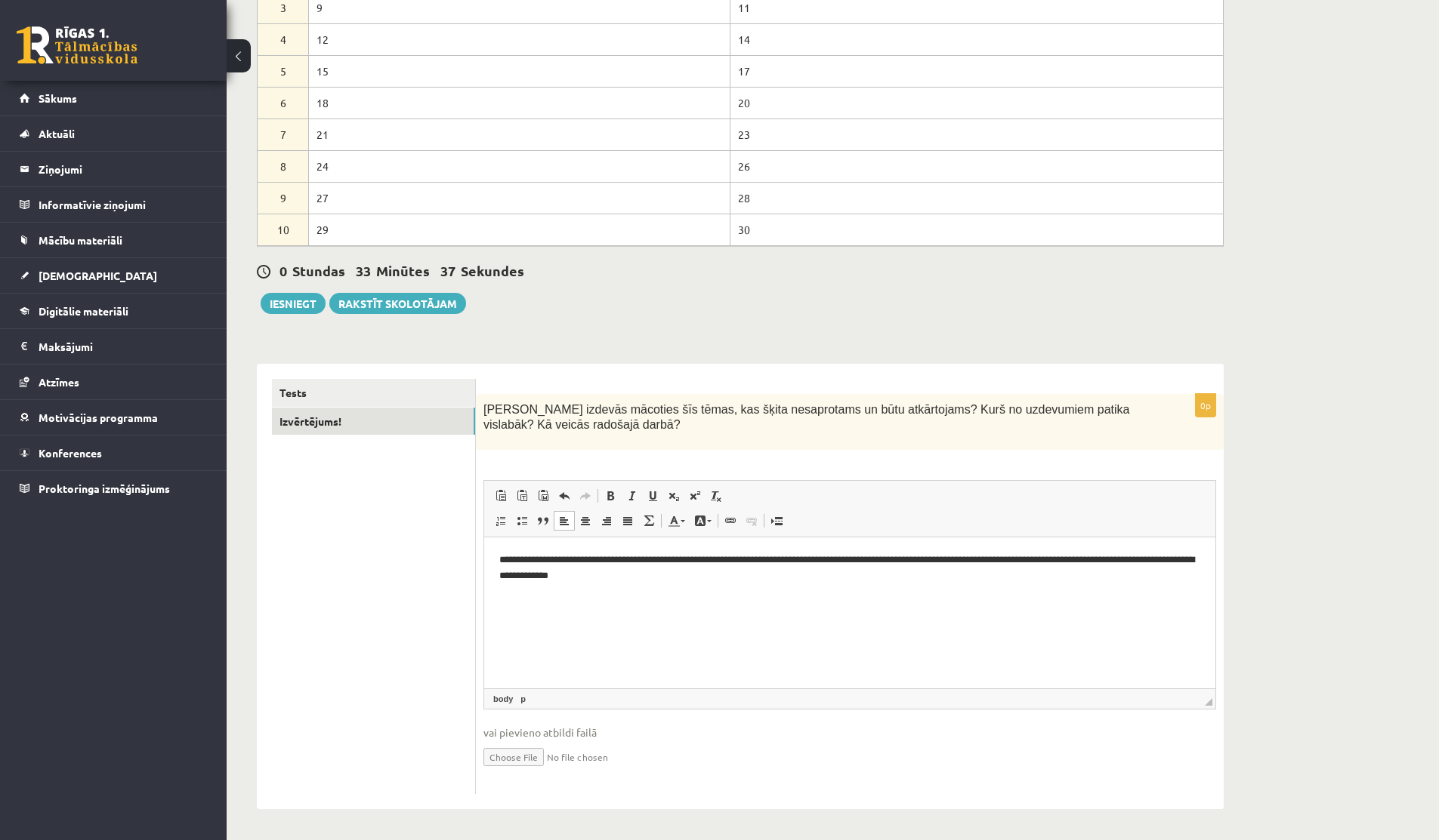
click at [844, 578] on p "**********" at bounding box center [850, 568] width 701 height 32
click at [975, 558] on p "**********" at bounding box center [850, 568] width 701 height 32
click at [1115, 562] on p "**********" at bounding box center [850, 568] width 701 height 32
click at [321, 384] on link "Tests" at bounding box center [373, 392] width 203 height 28
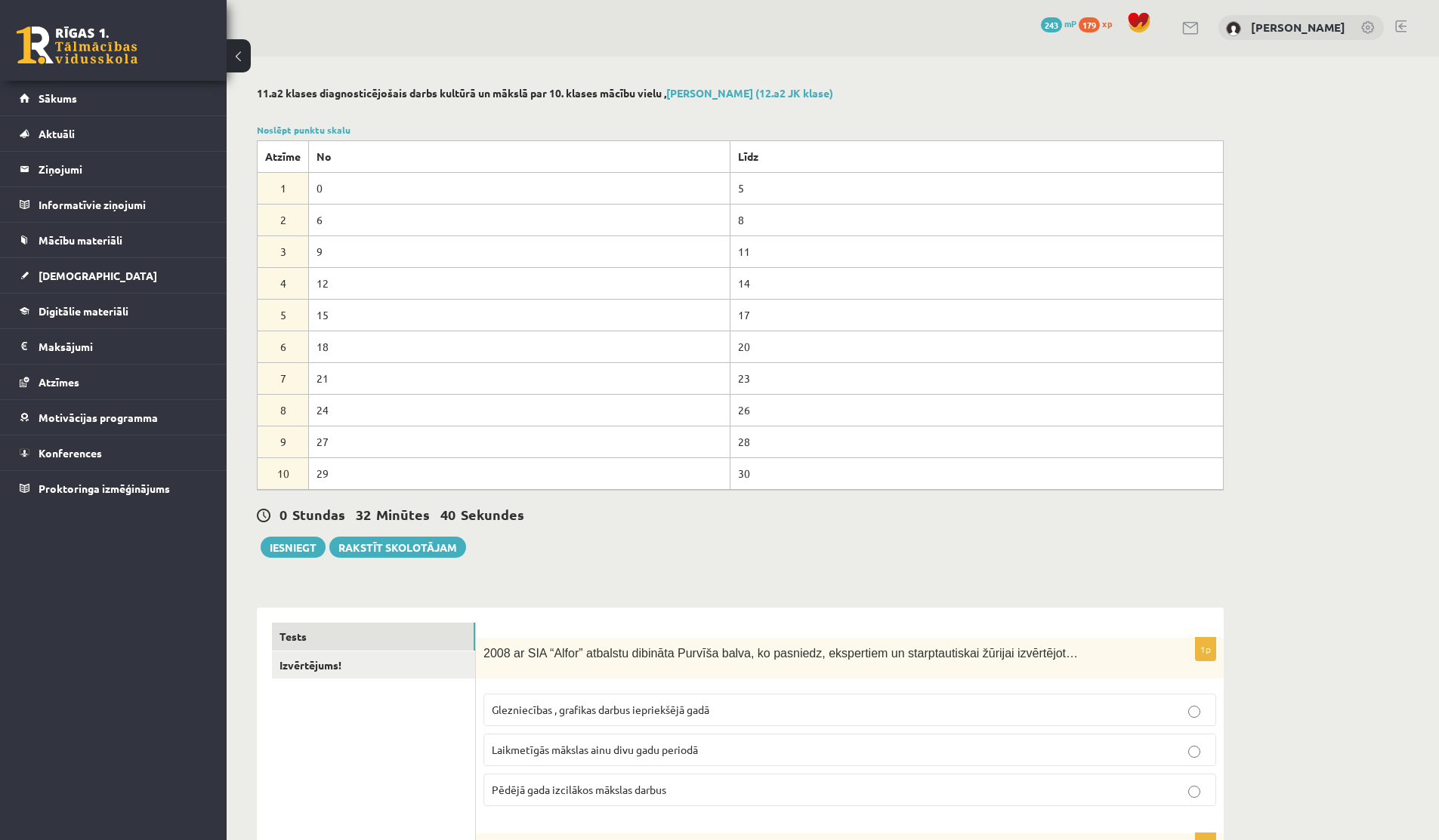
scroll to position [0, 0]
click at [337, 671] on link "Izvērtējums!" at bounding box center [373, 666] width 203 height 28
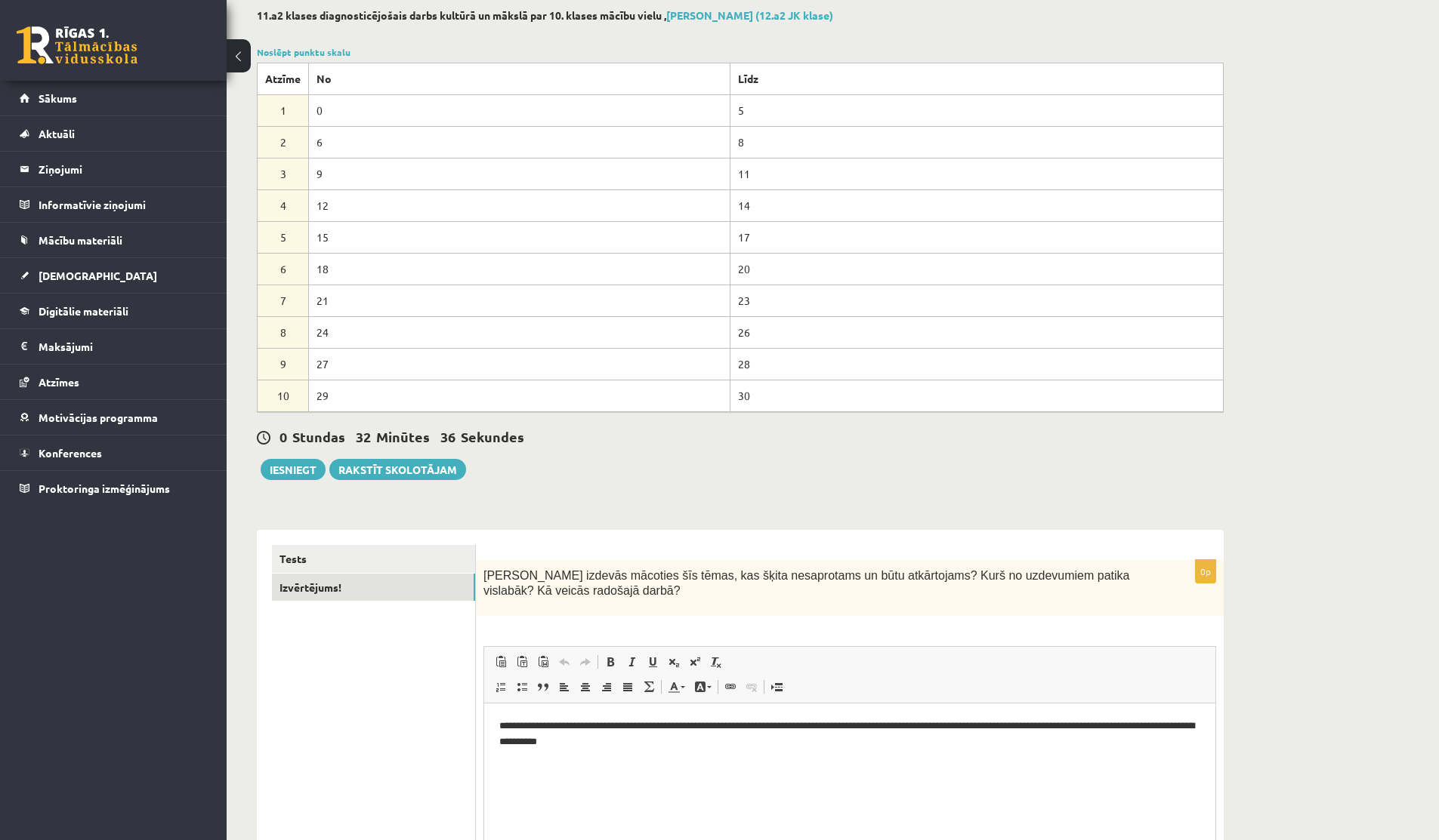
scroll to position [246, 0]
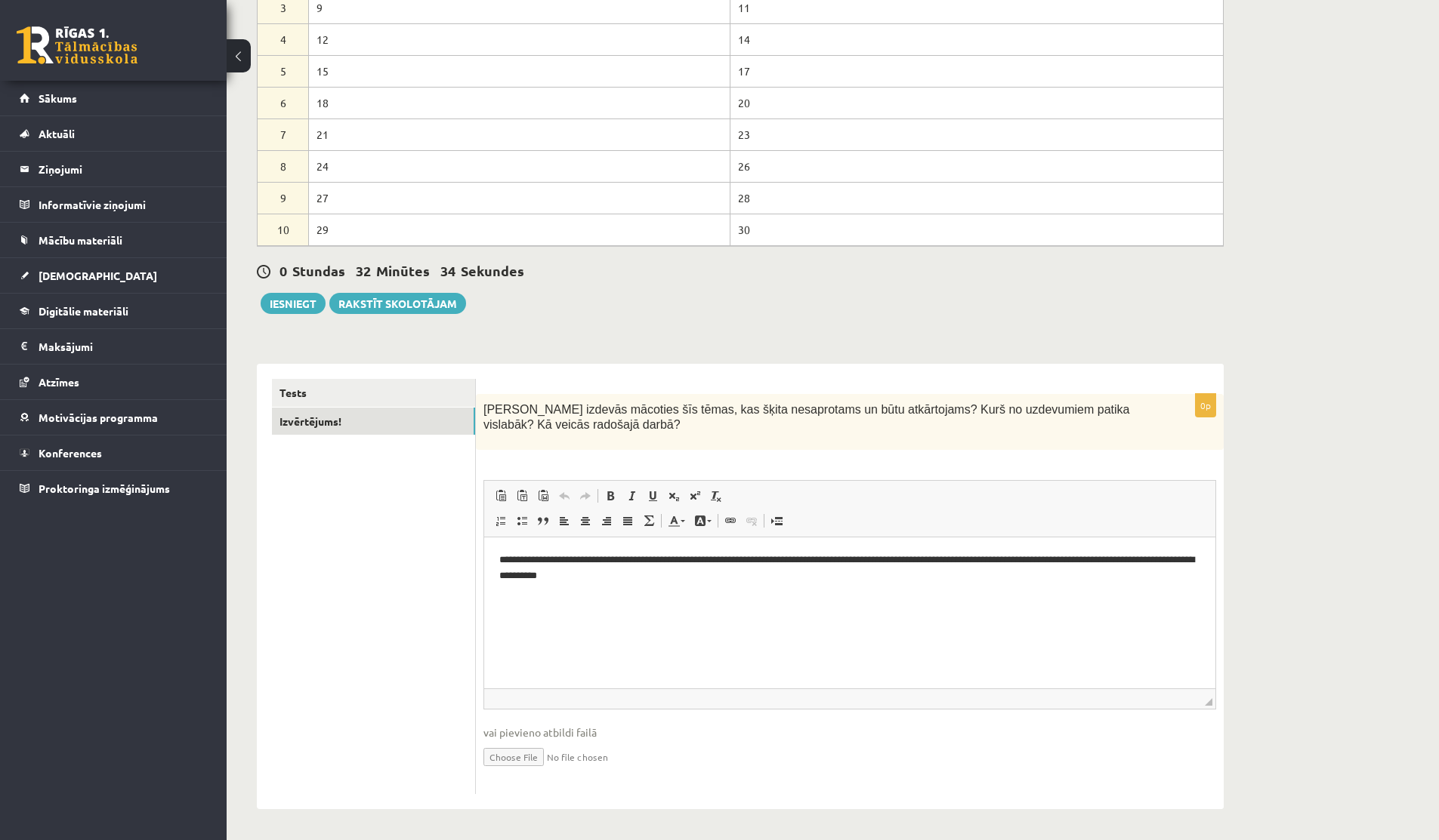
click at [1119, 562] on p "**********" at bounding box center [850, 568] width 701 height 32
click at [1119, 562] on p "**********" at bounding box center [850, 568] width 701 height 32
click at [1116, 561] on p "**********" at bounding box center [850, 568] width 701 height 32
click at [861, 598] on html "**********" at bounding box center [849, 568] width 731 height 62
click at [758, 580] on p "**********" at bounding box center [850, 568] width 701 height 32
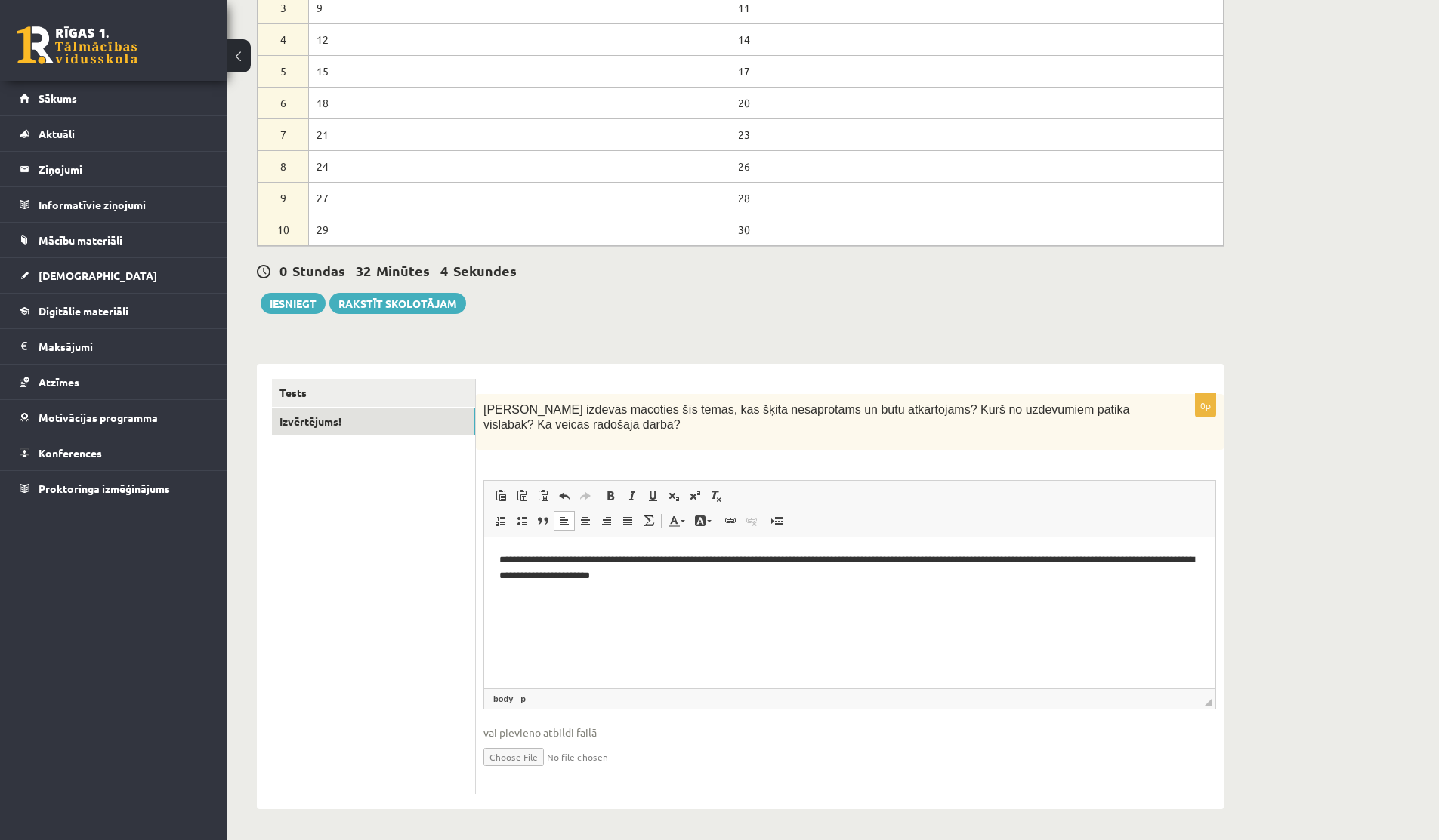
click at [688, 576] on p "**********" at bounding box center [850, 568] width 701 height 32
click at [792, 583] on p "**********" at bounding box center [850, 568] width 701 height 32
click at [882, 582] on p "**********" at bounding box center [850, 568] width 701 height 32
click at [546, 577] on p "**********" at bounding box center [850, 576] width 701 height 47
click at [1149, 559] on p "**********" at bounding box center [850, 576] width 701 height 47
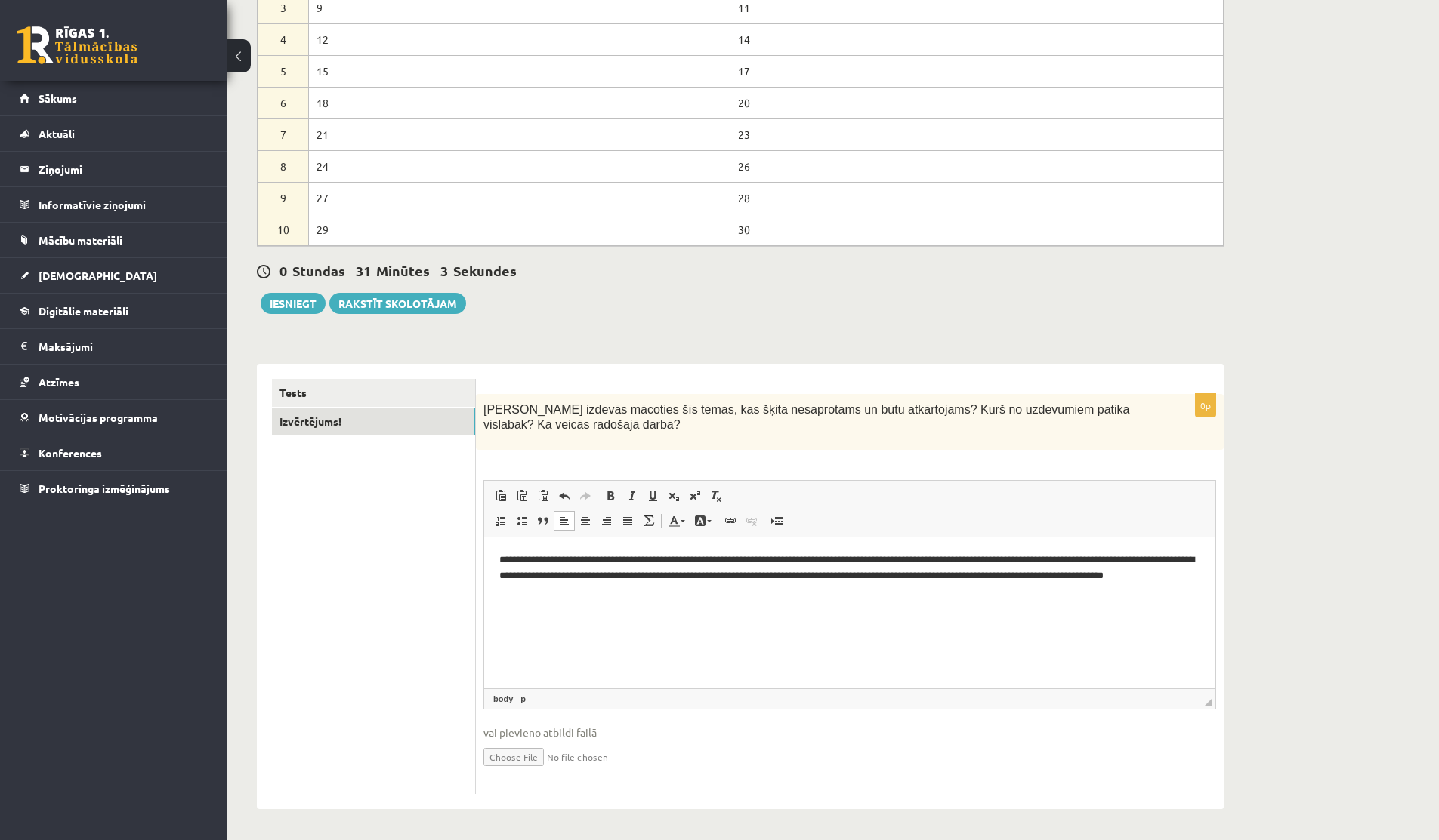
click at [1170, 564] on p "**********" at bounding box center [850, 576] width 701 height 47
click at [865, 596] on p "**********" at bounding box center [850, 576] width 701 height 47
click at [544, 580] on p "**********" at bounding box center [850, 576] width 701 height 47
click at [1159, 559] on p "**********" at bounding box center [850, 576] width 701 height 47
click at [544, 577] on p "**********" at bounding box center [850, 576] width 701 height 47
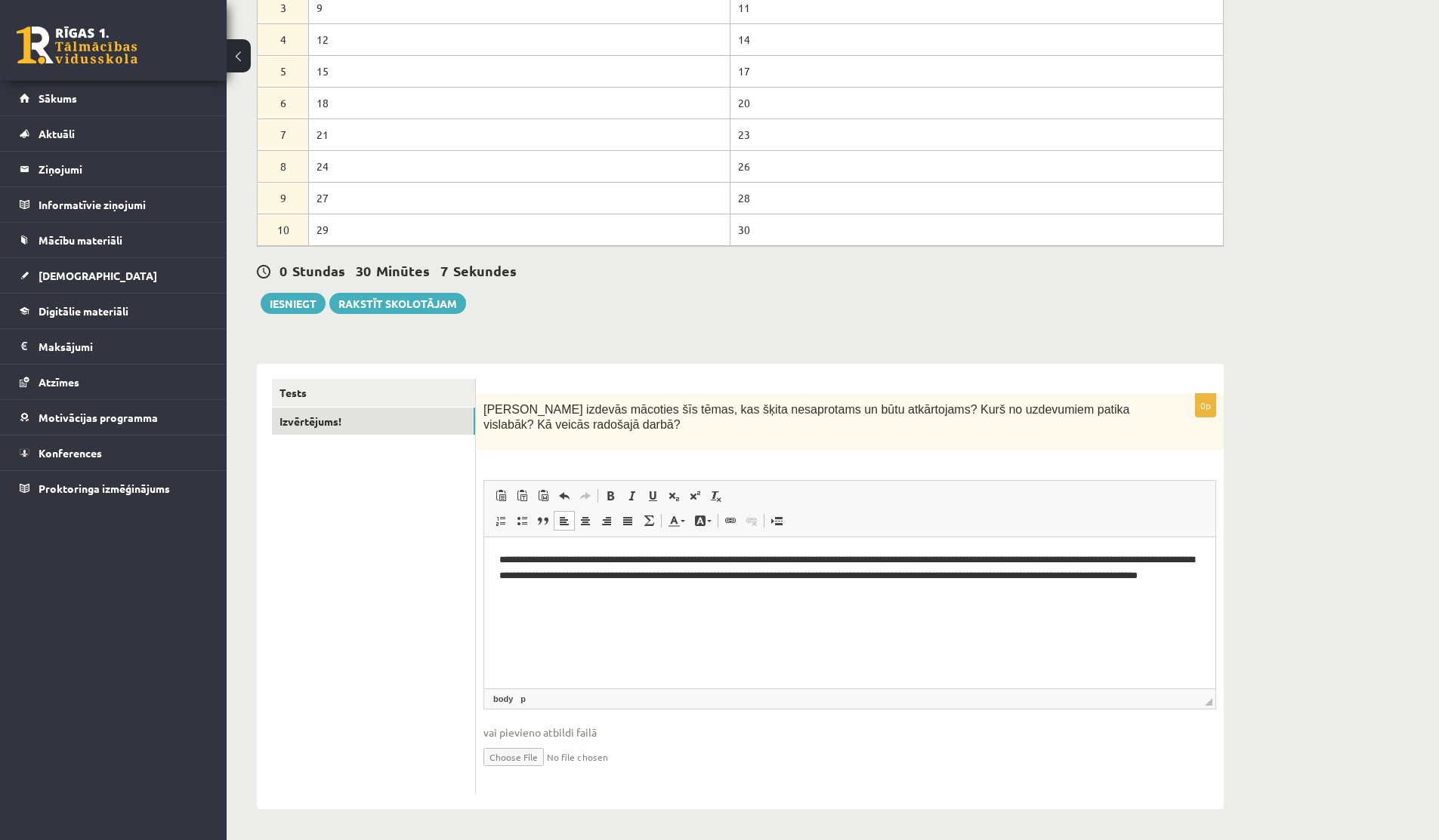
click at [749, 598] on p "**********" at bounding box center [850, 576] width 701 height 47
click at [380, 392] on link "Tests" at bounding box center [373, 392] width 203 height 28
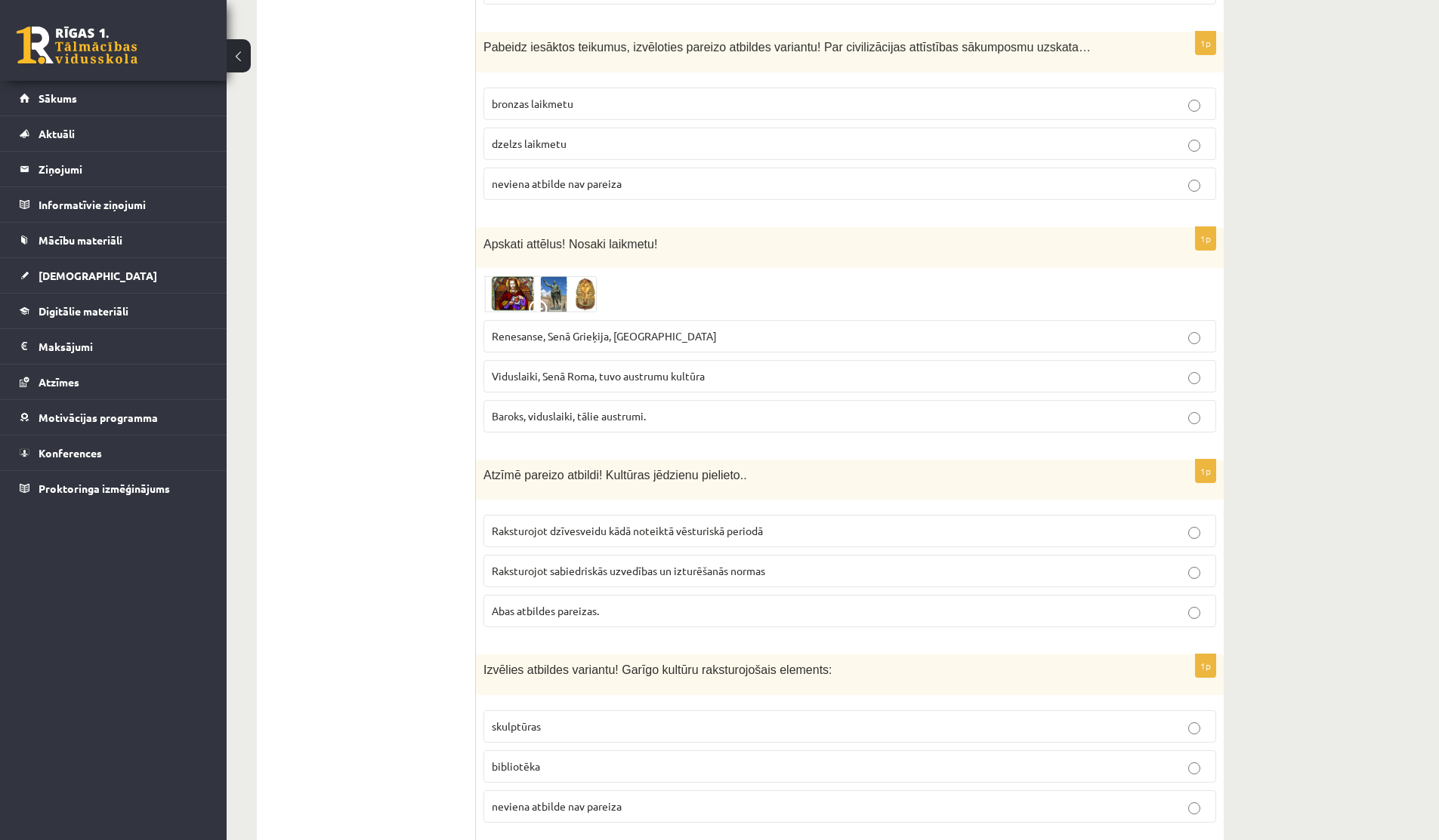
scroll to position [4386, 0]
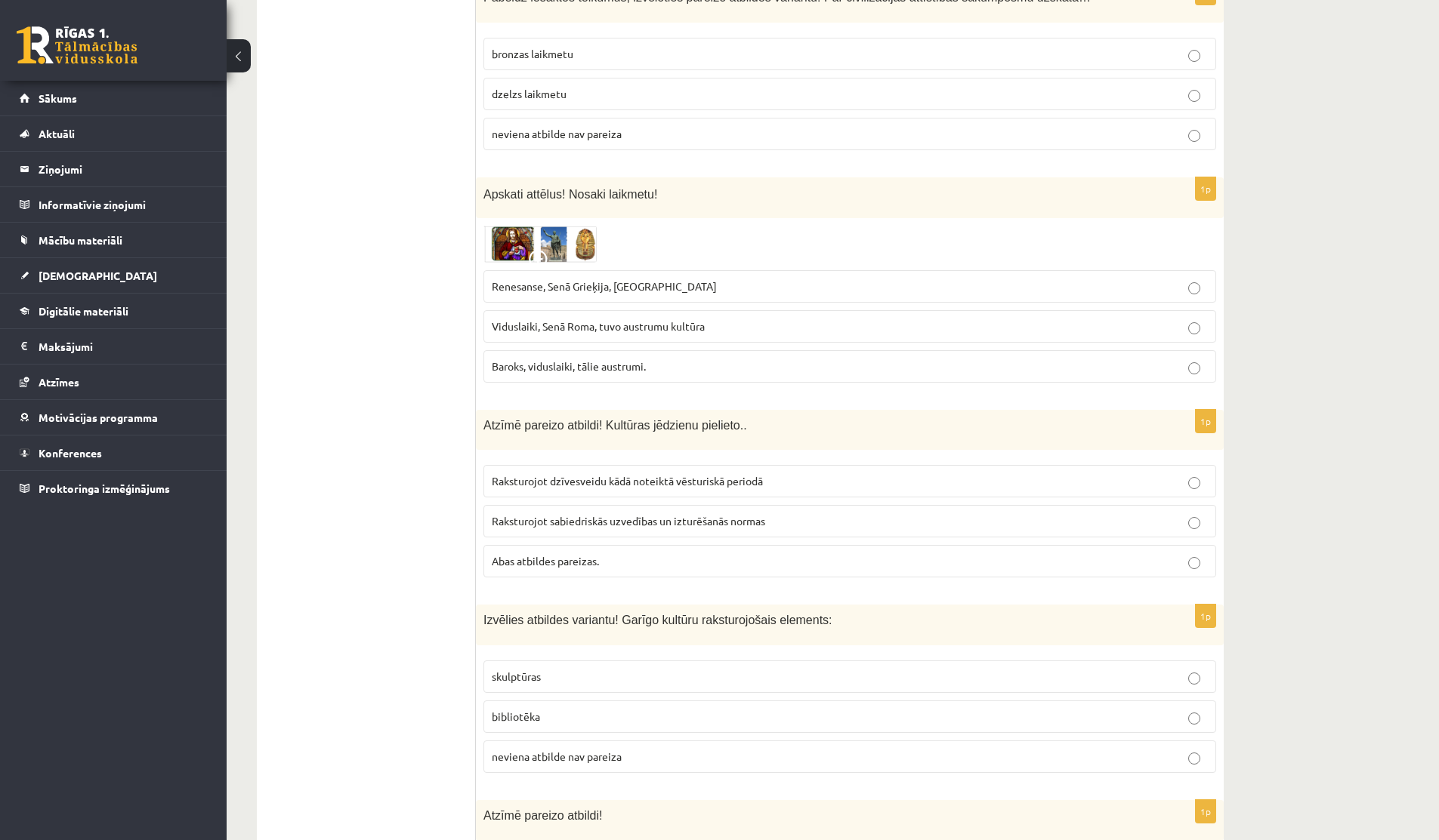
click at [559, 226] on img at bounding box center [540, 243] width 114 height 36
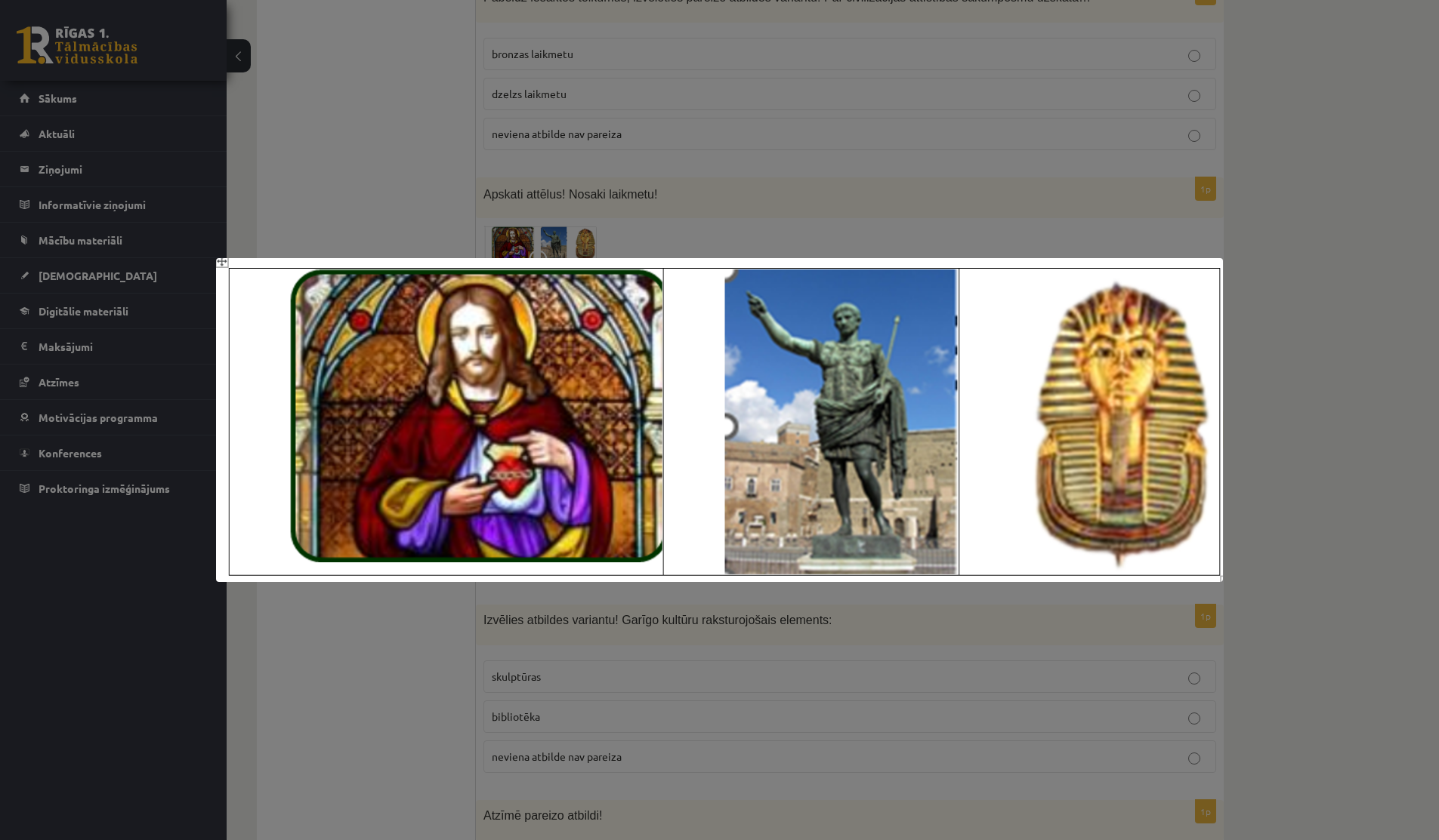
click at [1349, 246] on div at bounding box center [720, 420] width 1439 height 840
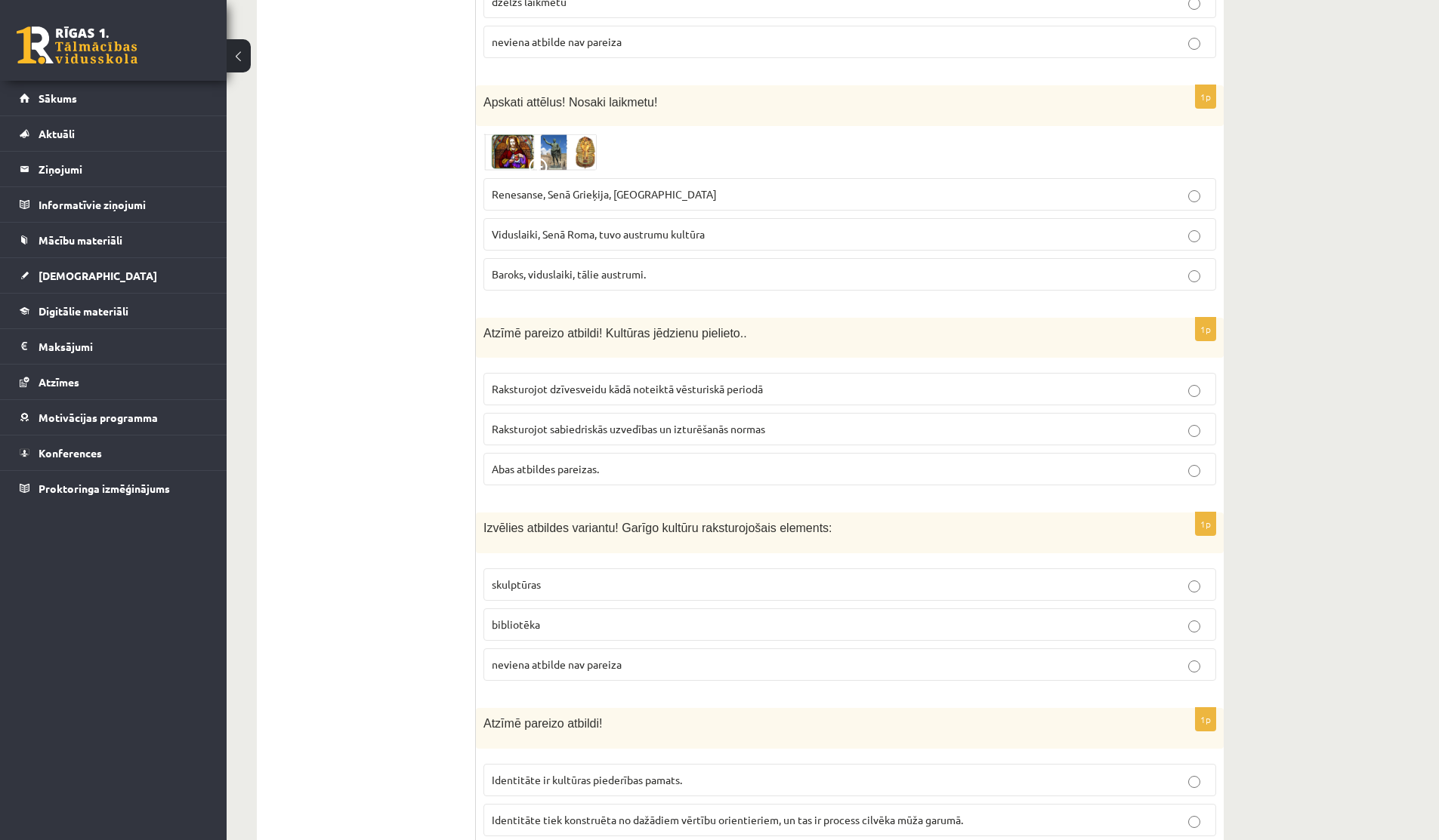
scroll to position [4471, 0]
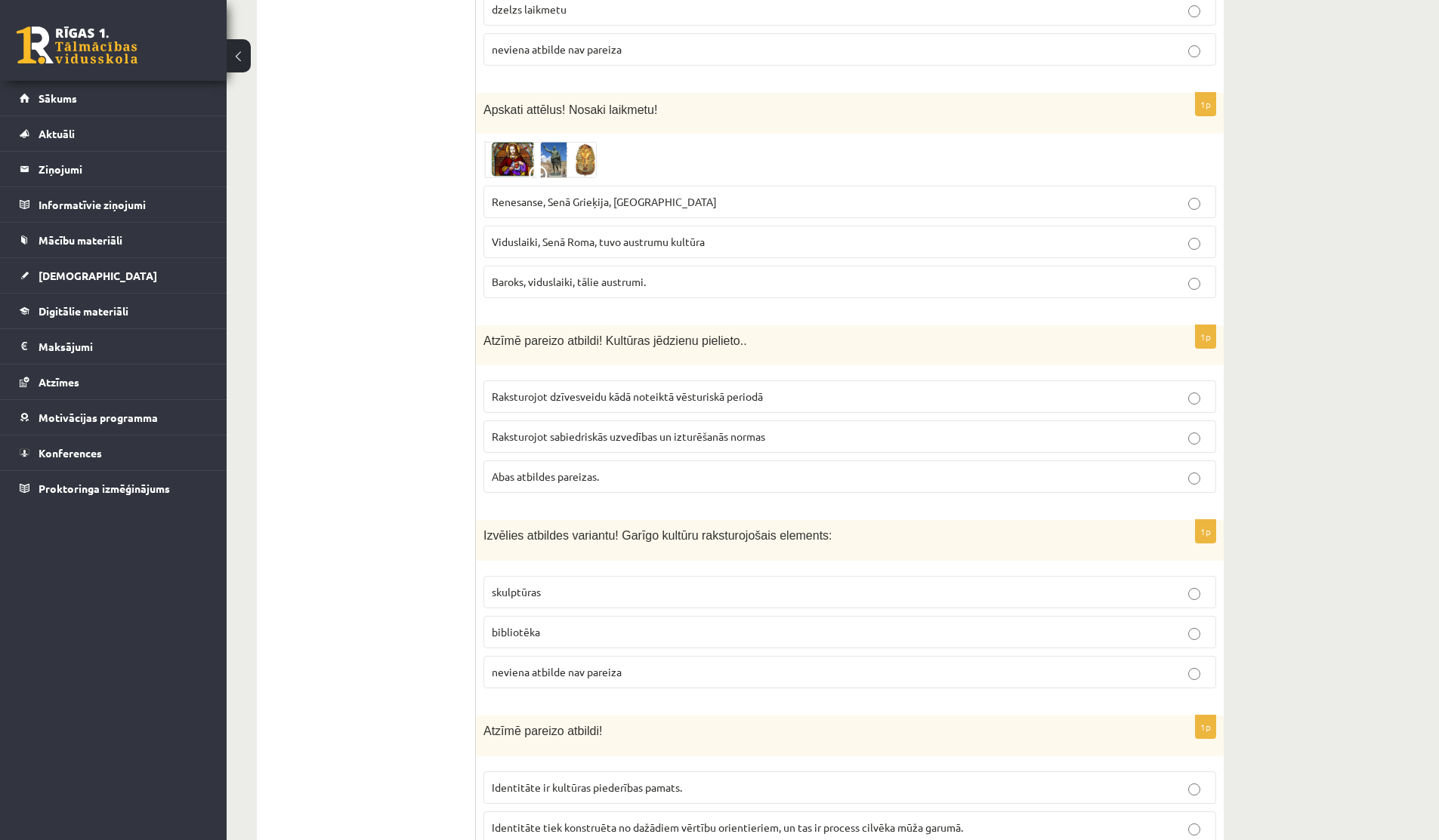
click at [524, 141] on img at bounding box center [540, 159] width 114 height 36
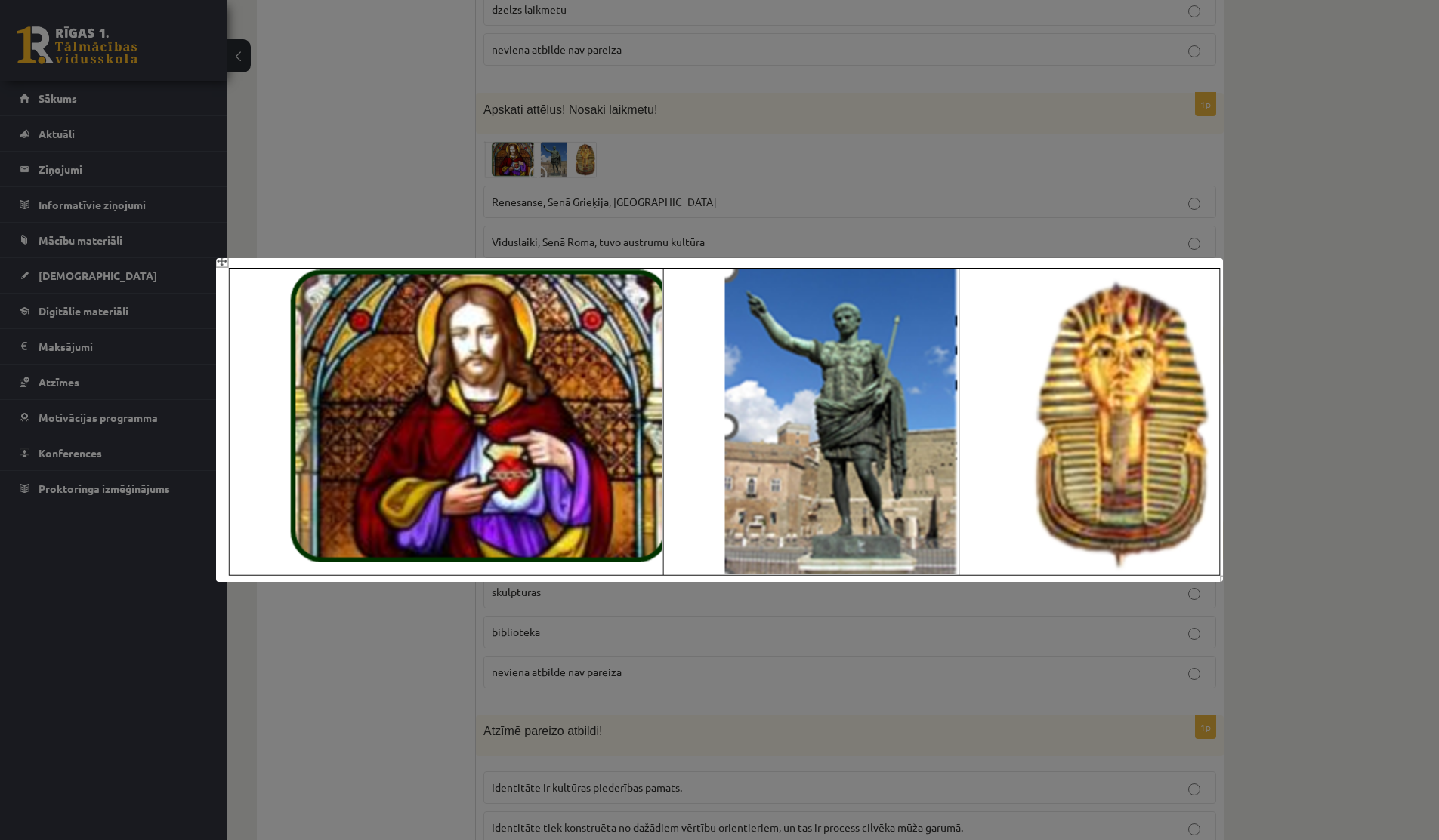
click at [1309, 192] on div at bounding box center [720, 420] width 1439 height 840
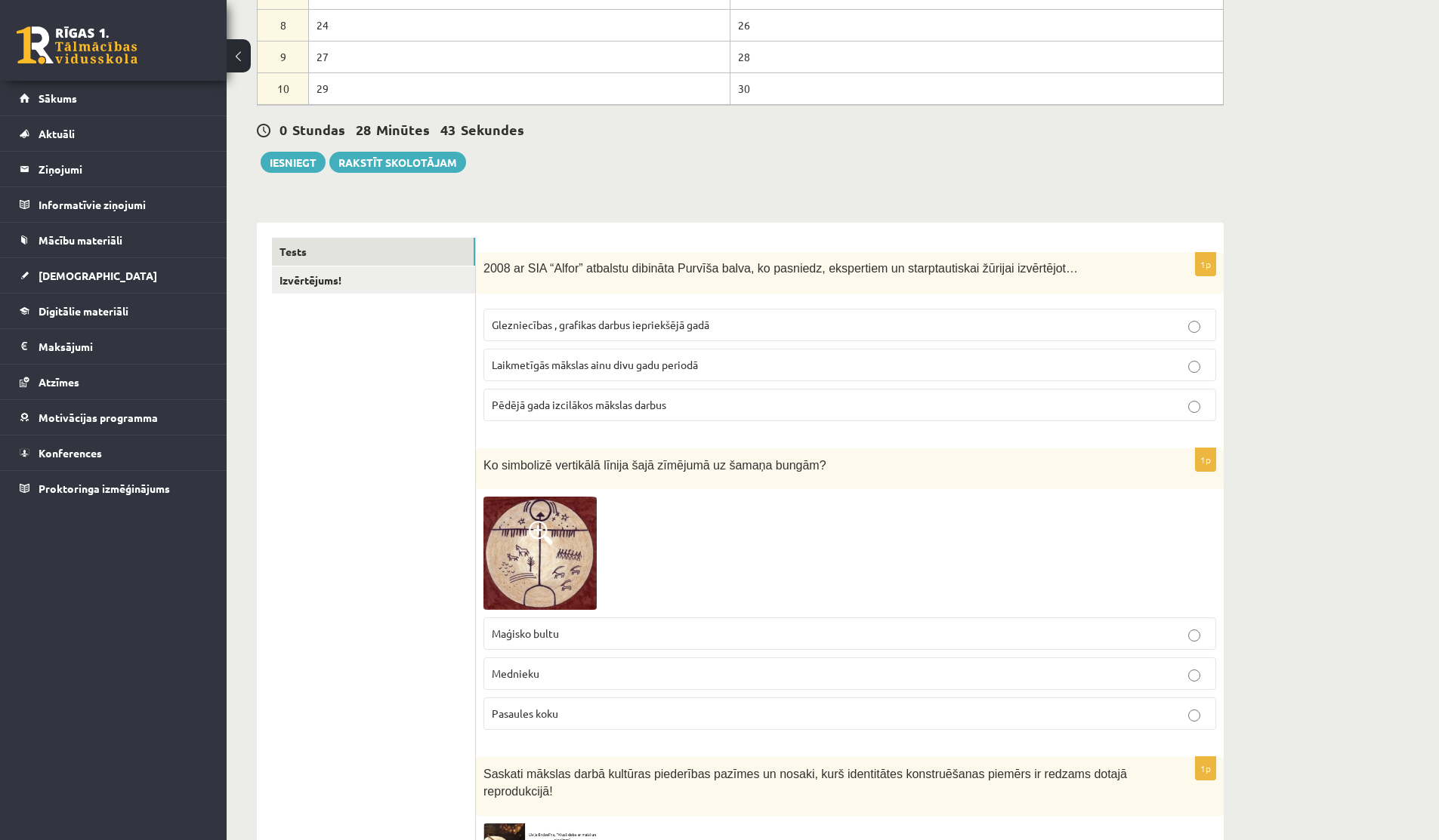
scroll to position [358, 0]
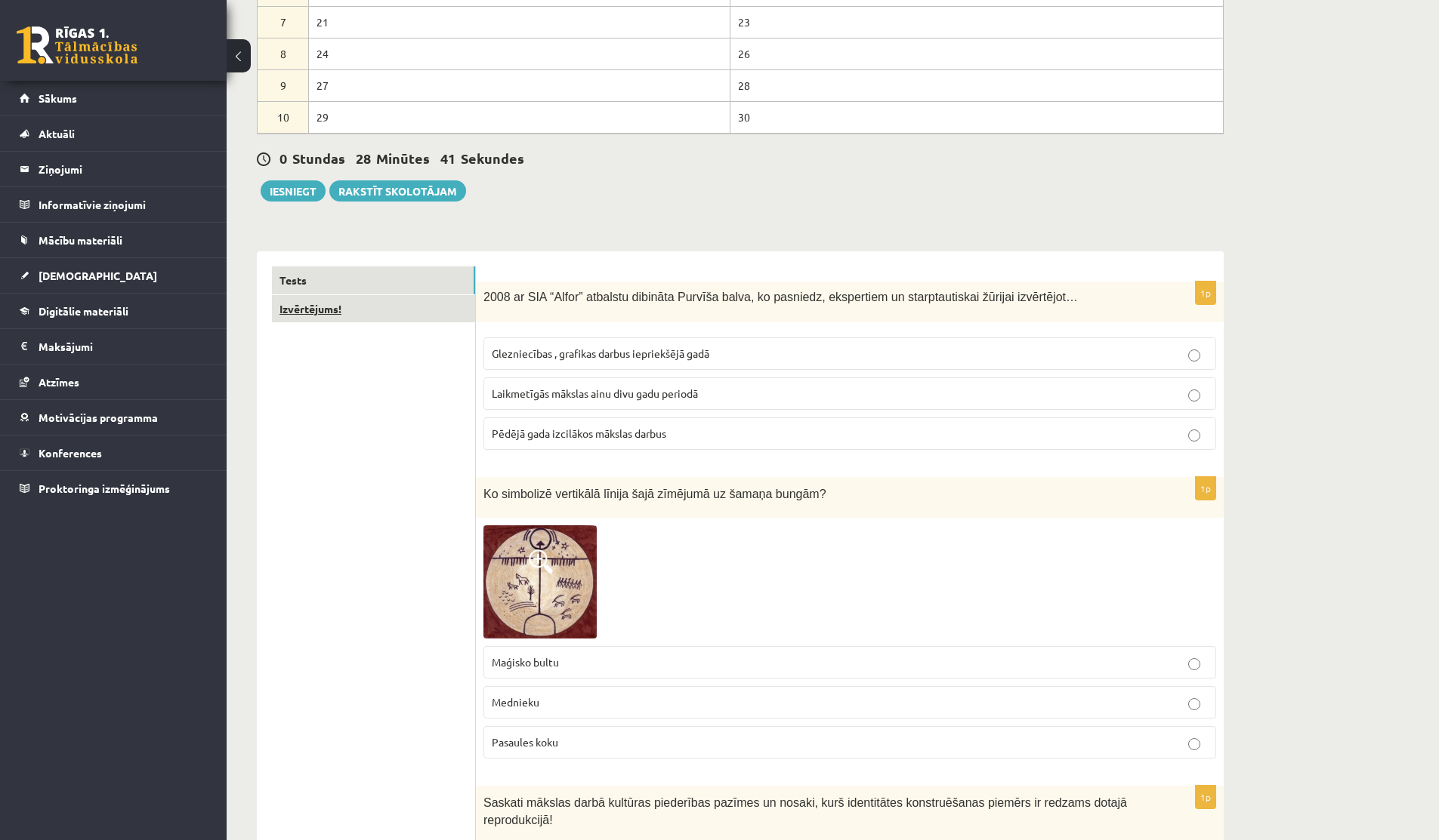
click at [373, 312] on link "Izvērtējums!" at bounding box center [373, 309] width 203 height 28
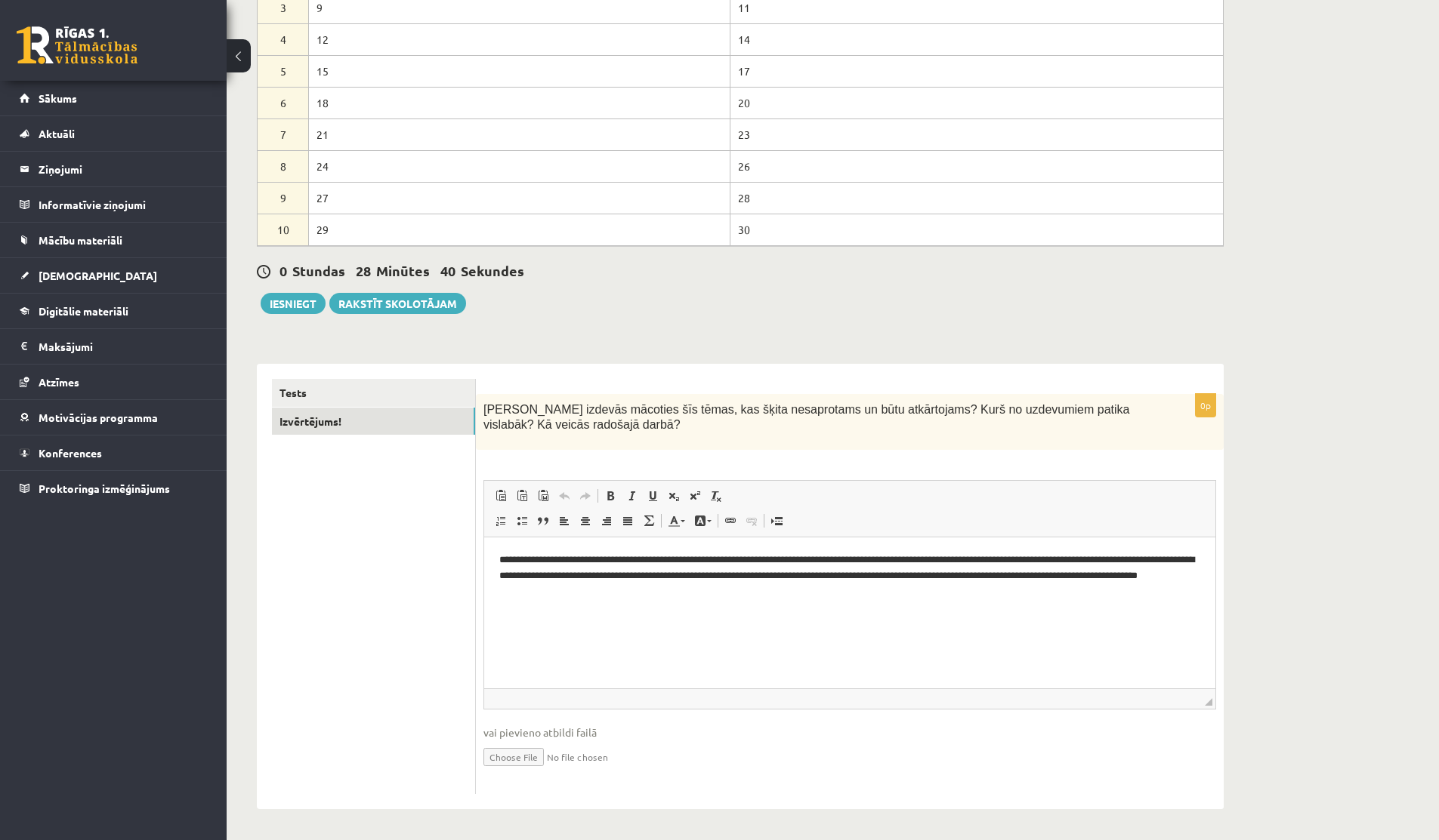
scroll to position [0, 0]
click at [734, 588] on p "**********" at bounding box center [850, 576] width 701 height 47
click at [386, 391] on link "Tests" at bounding box center [373, 392] width 203 height 28
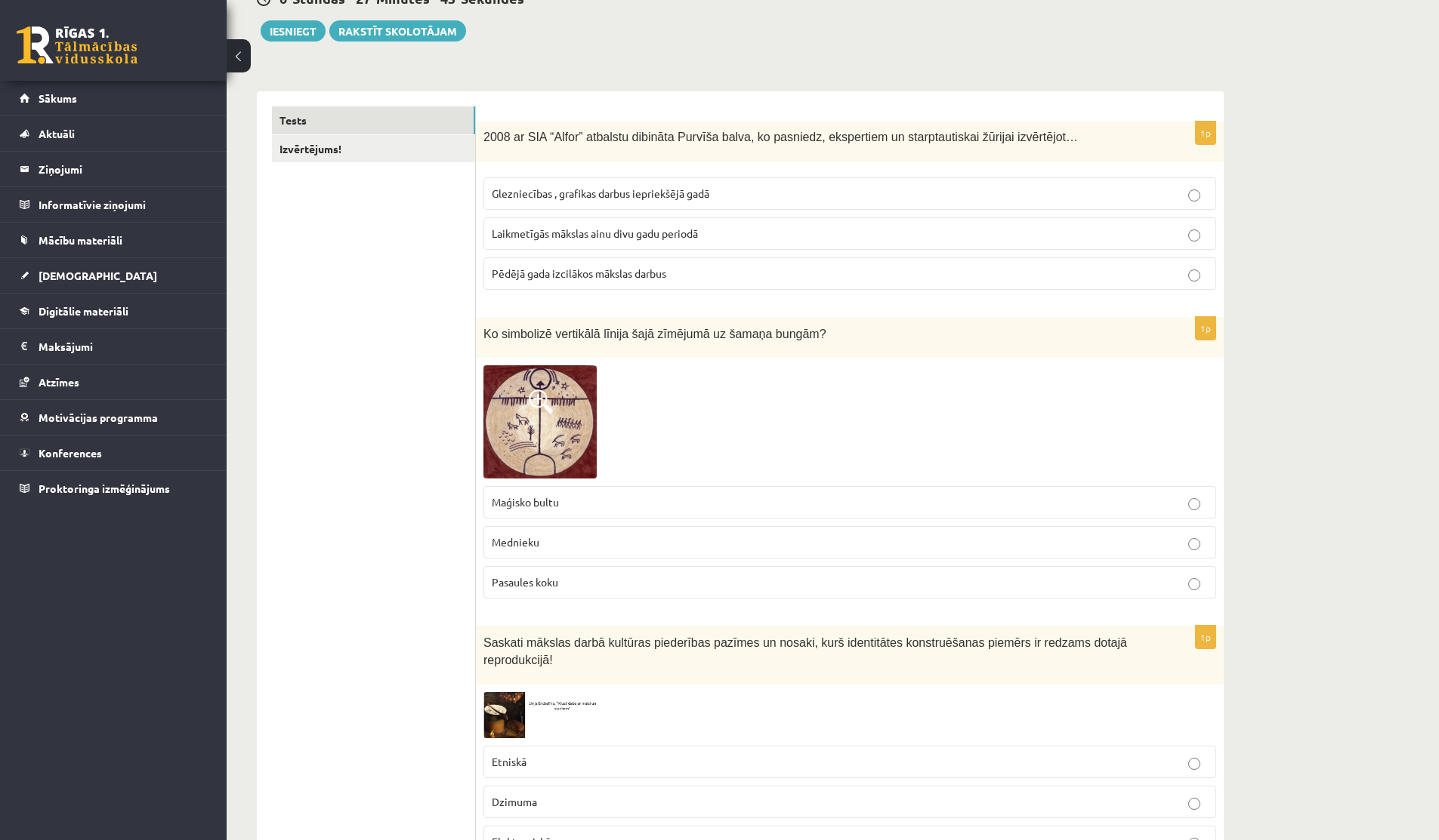
scroll to position [538, 0]
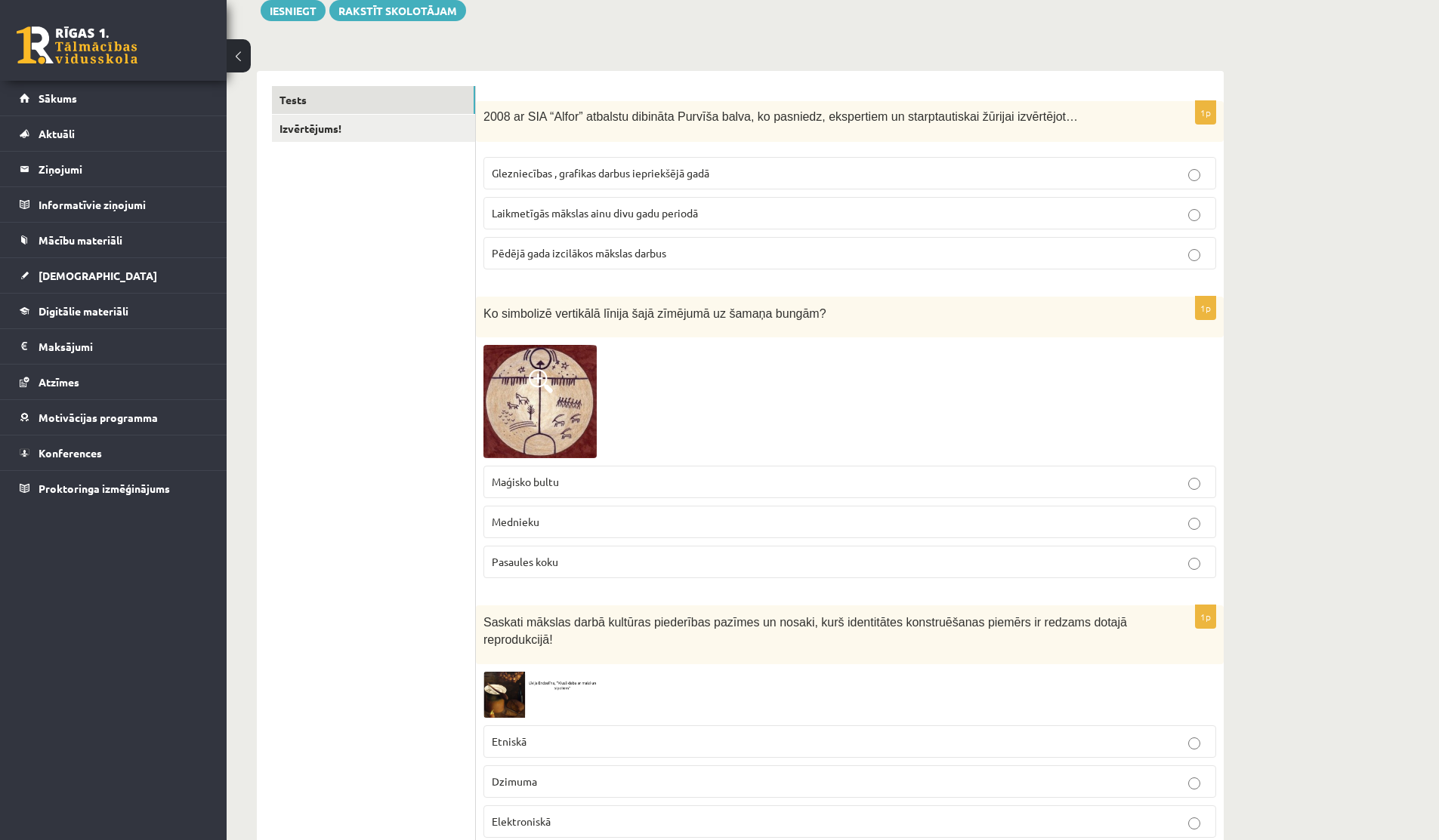
click at [547, 386] on span at bounding box center [541, 381] width 24 height 24
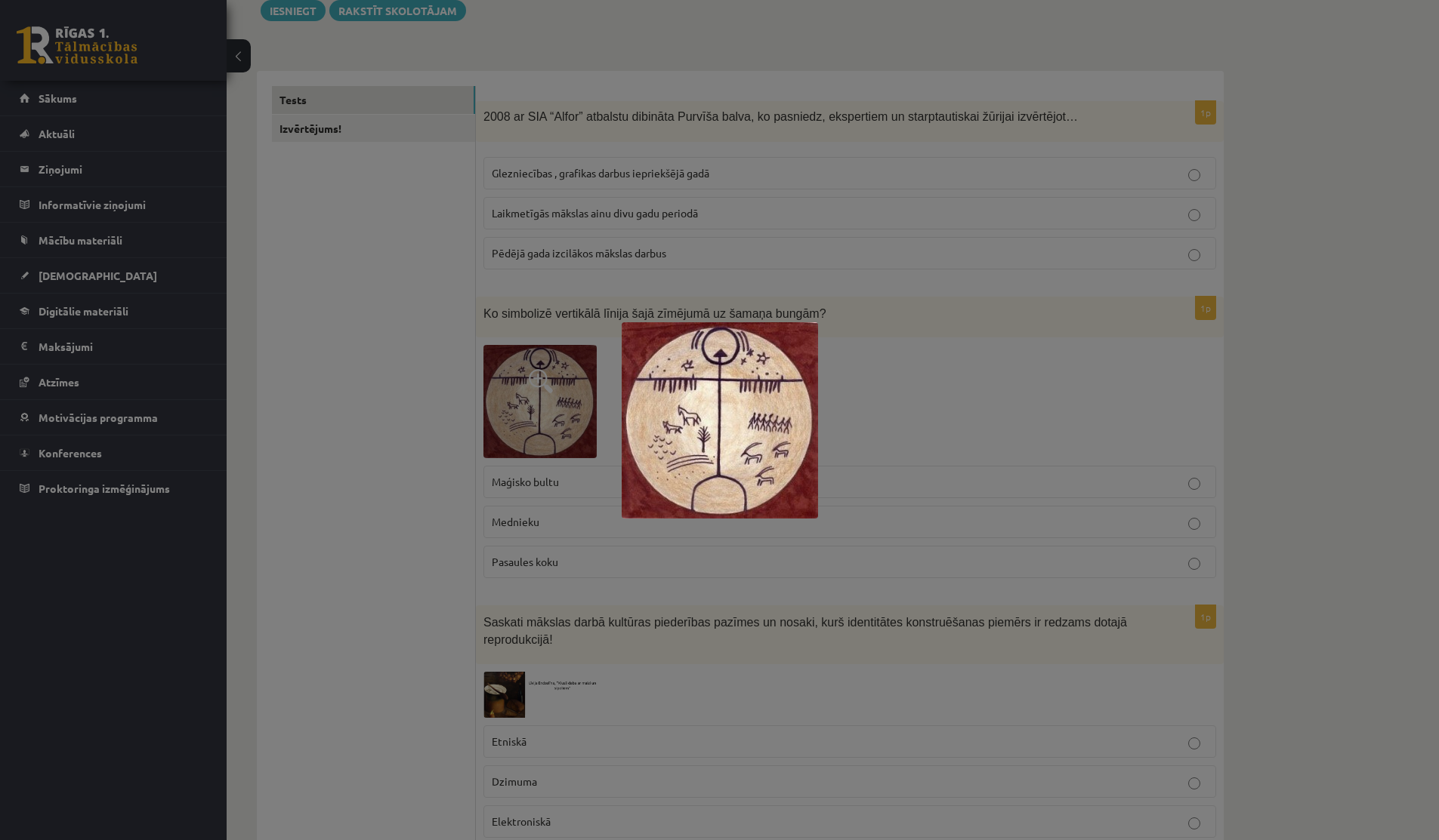
click at [447, 414] on div at bounding box center [720, 420] width 1439 height 840
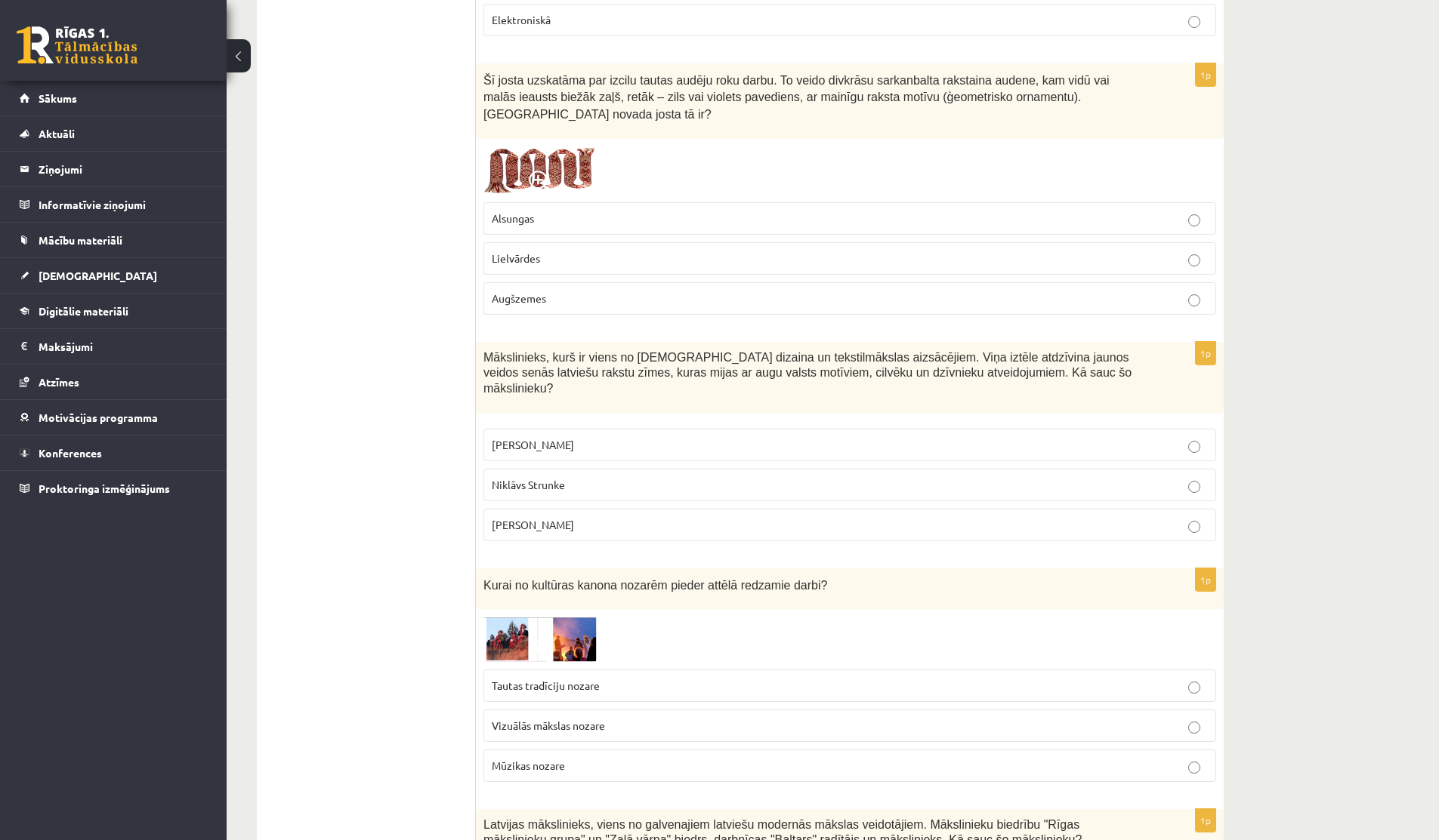
scroll to position [1342, 0]
click at [572, 476] on p "Niklāvs Strunke" at bounding box center [849, 484] width 716 height 16
click at [573, 516] on p "Rihards Zariņš" at bounding box center [849, 524] width 716 height 16
click at [578, 427] on label "Ansis Cīrulis" at bounding box center [849, 444] width 732 height 32
click at [537, 516] on span "Rihards Zariņš" at bounding box center [532, 523] width 82 height 14
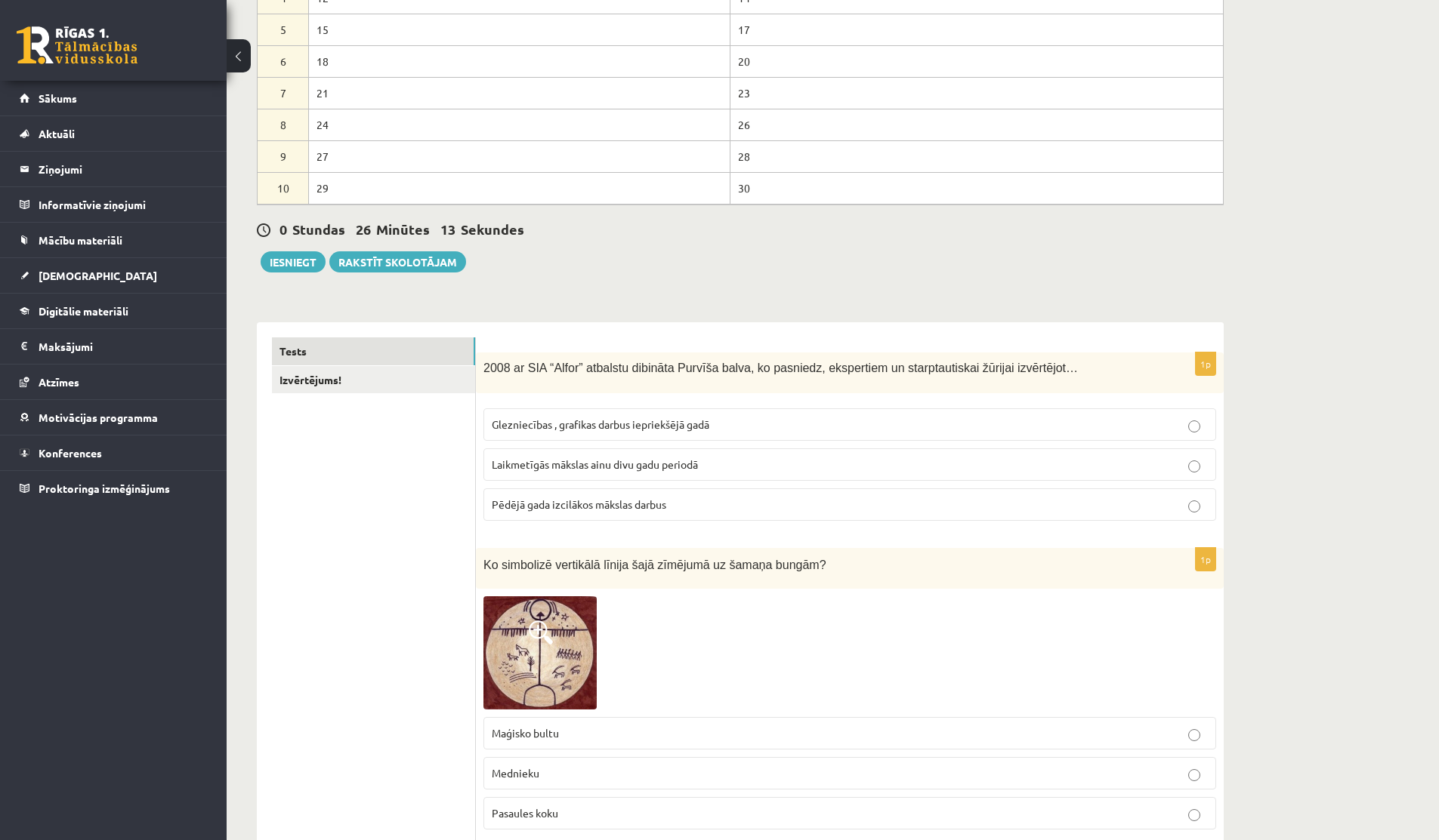
scroll to position [0, 0]
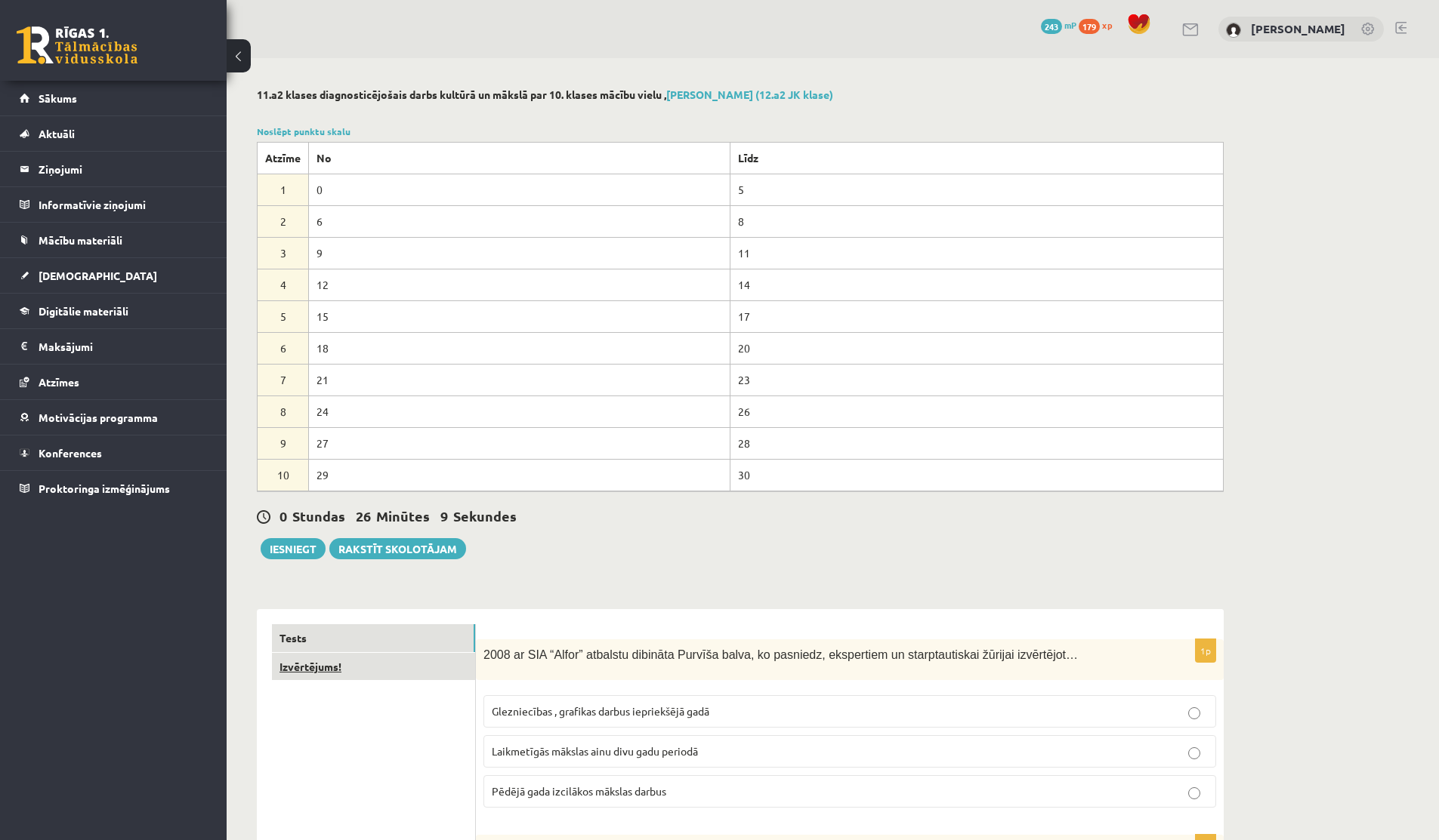
click at [367, 670] on link "Izvērtējums!" at bounding box center [373, 666] width 203 height 28
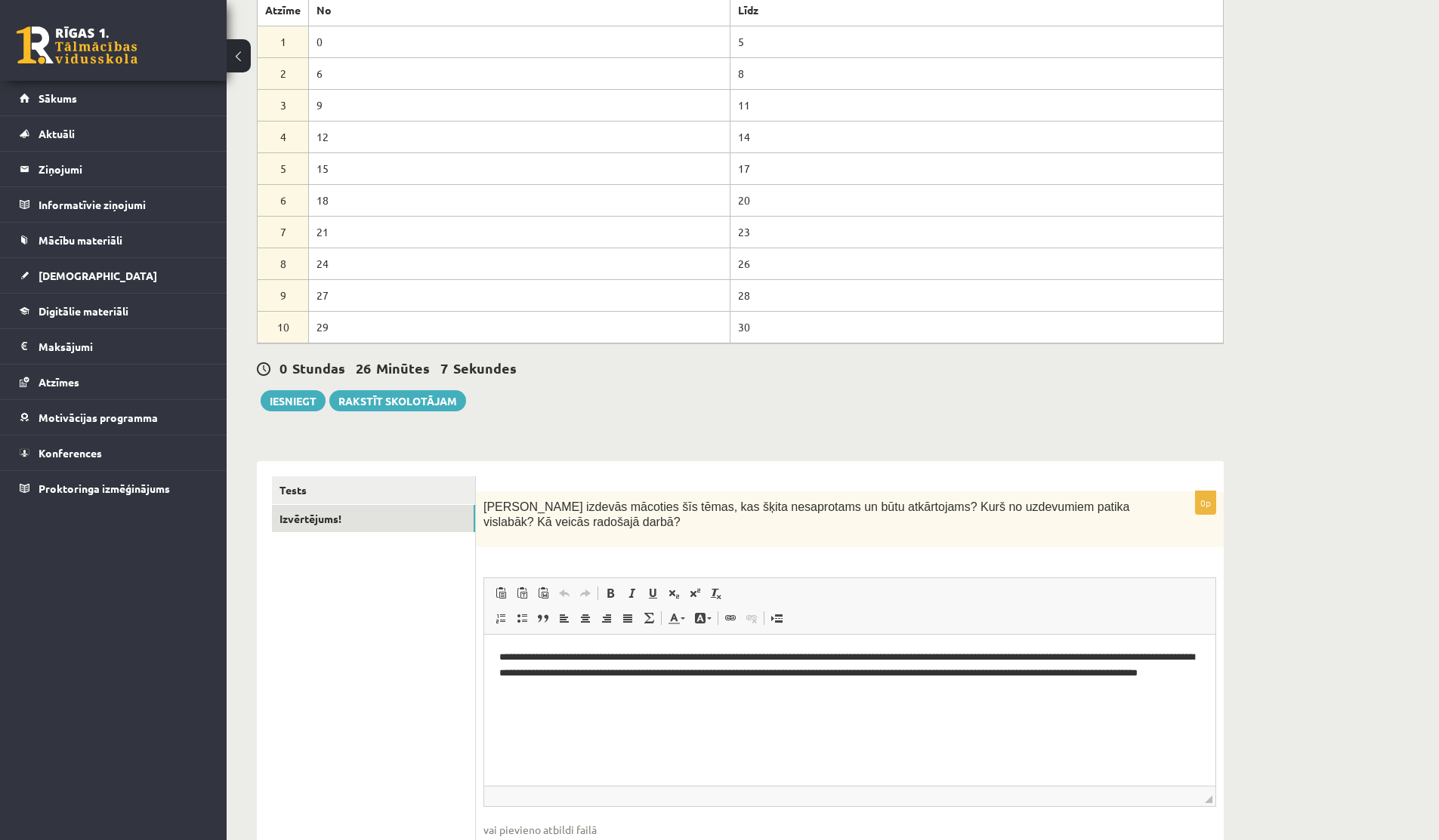
scroll to position [246, 0]
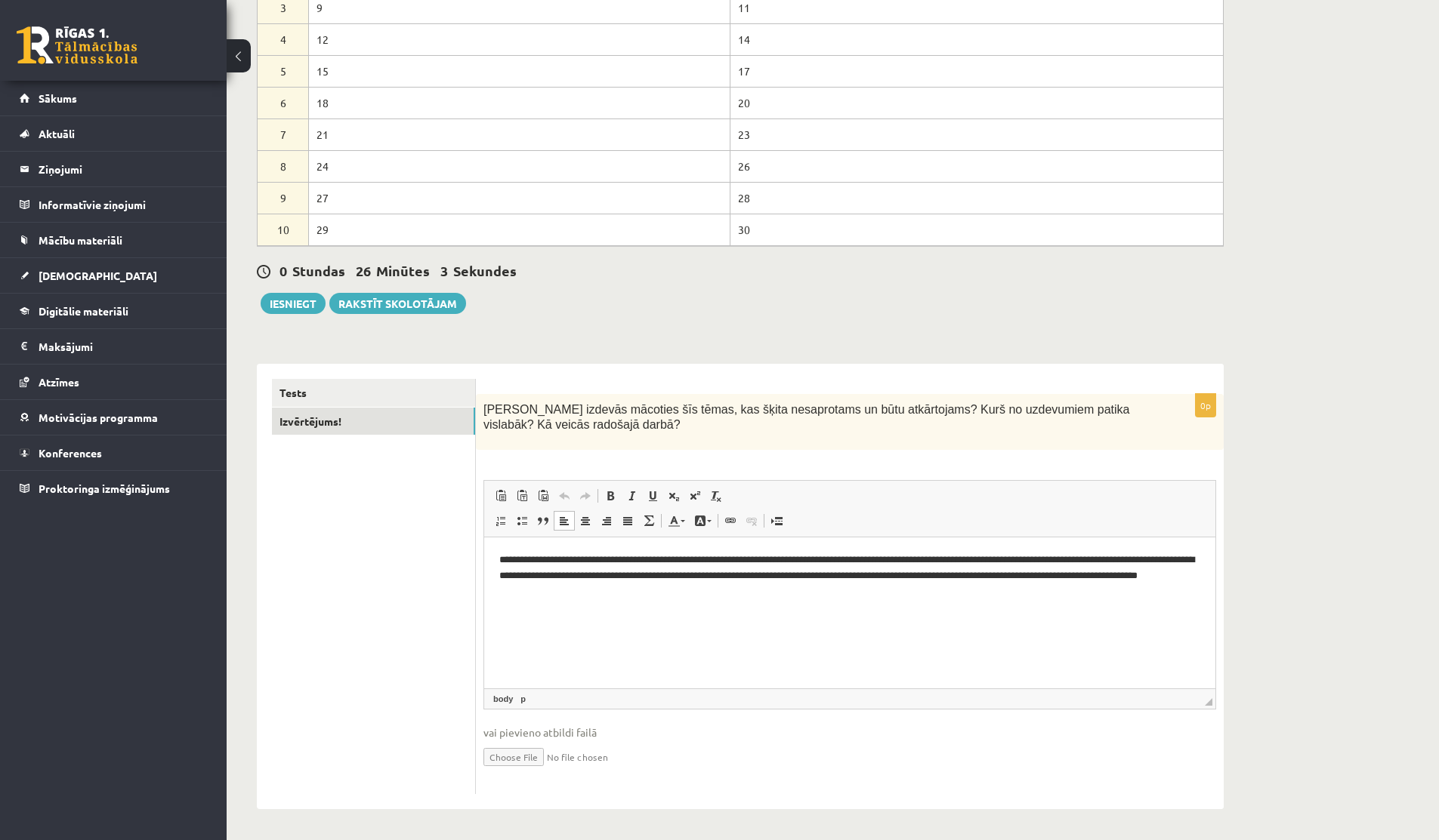
click at [548, 579] on p "**********" at bounding box center [850, 576] width 701 height 47
click at [371, 393] on link "Tests" at bounding box center [373, 392] width 203 height 28
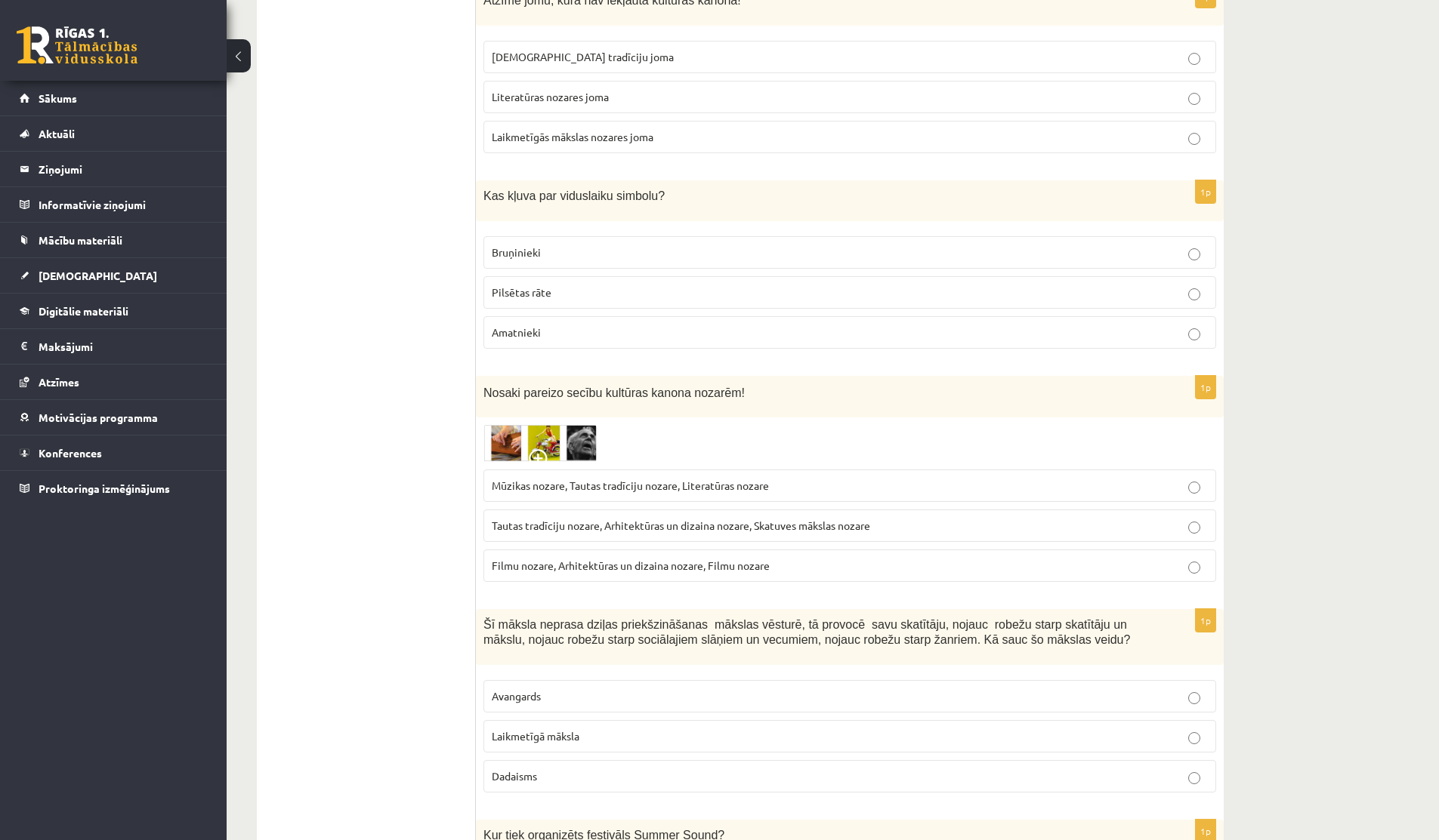
scroll to position [2376, 0]
click at [567, 431] on img at bounding box center [540, 444] width 114 height 37
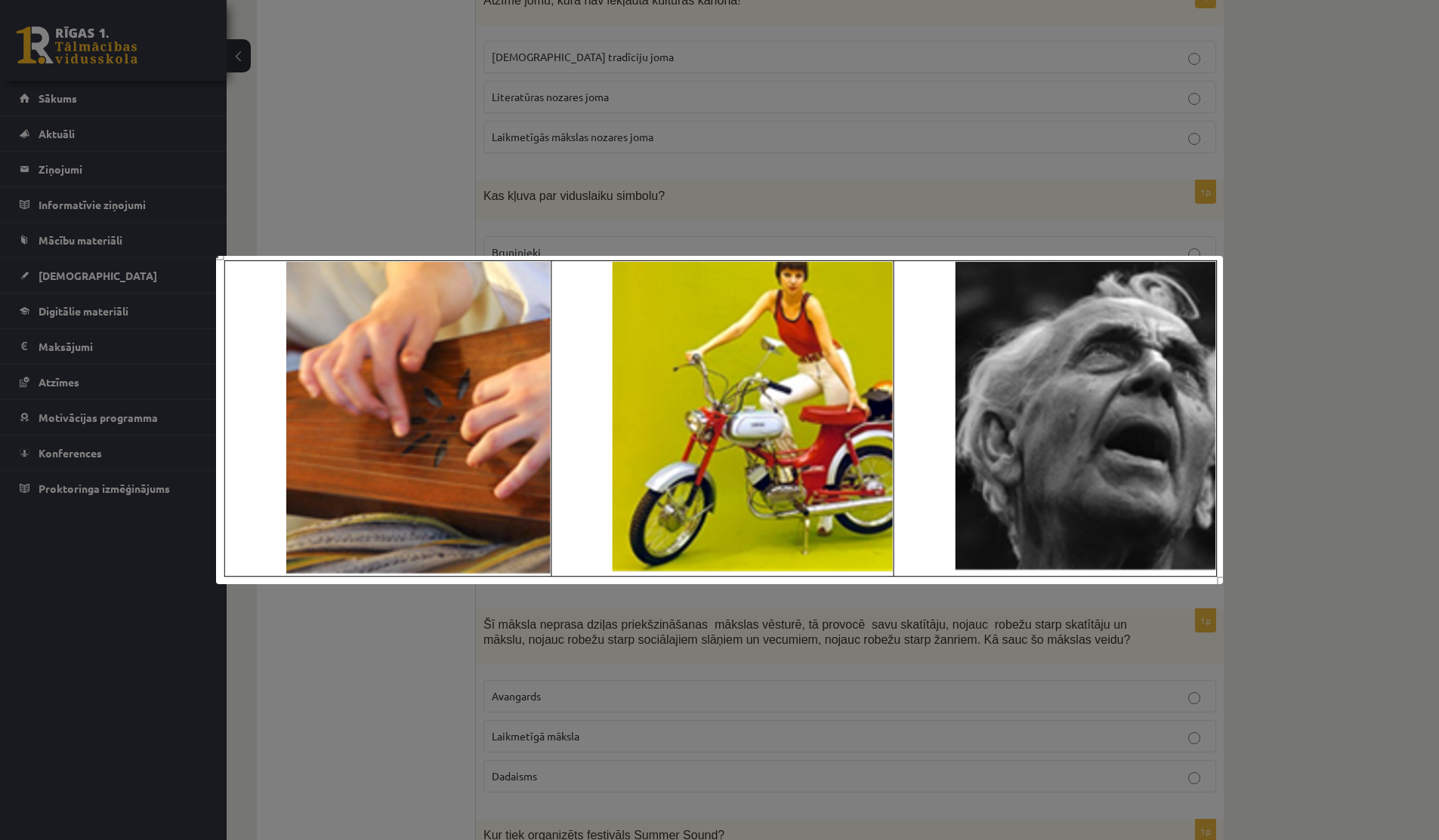
click at [334, 139] on div at bounding box center [720, 420] width 1439 height 840
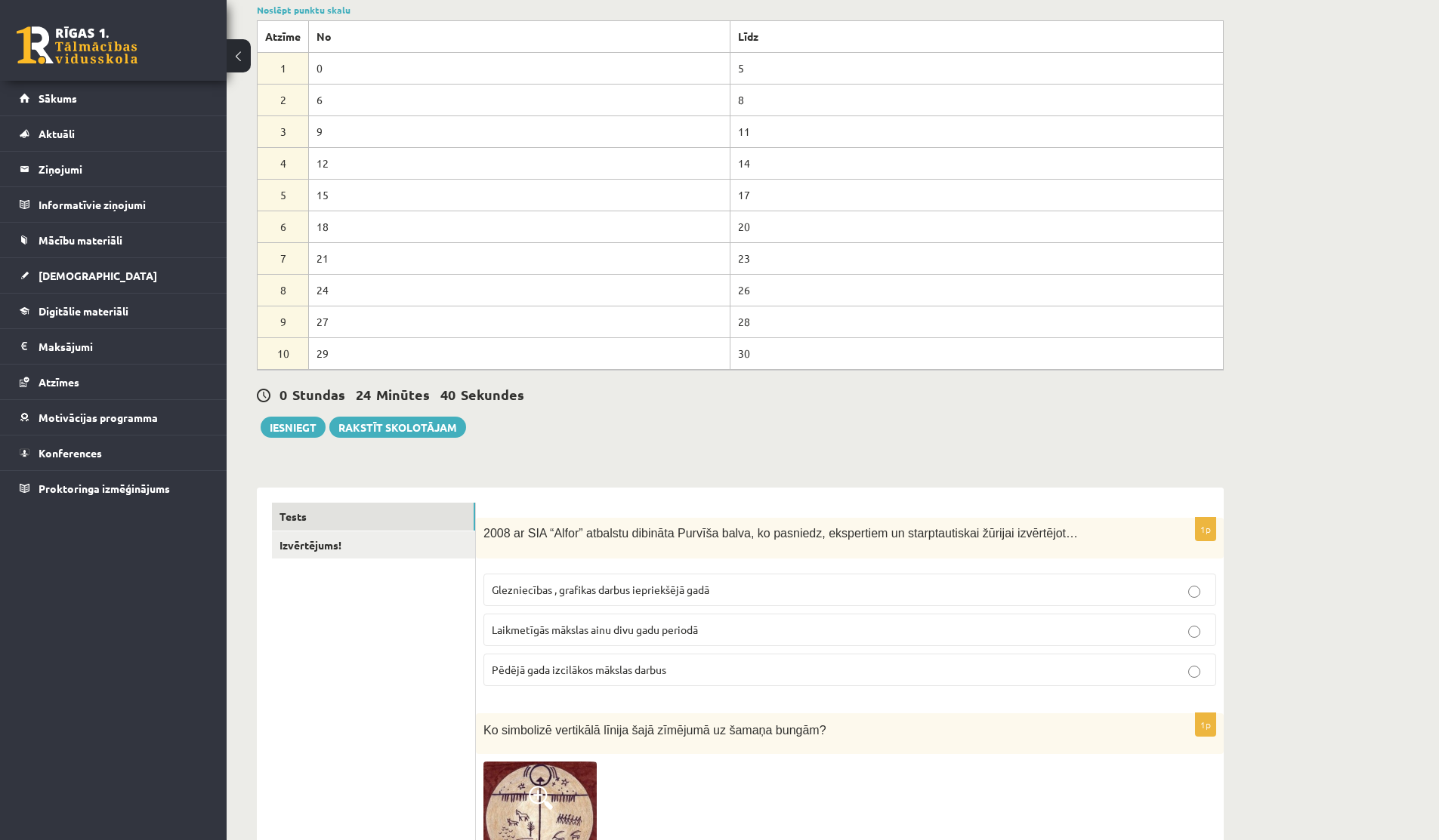
scroll to position [0, 0]
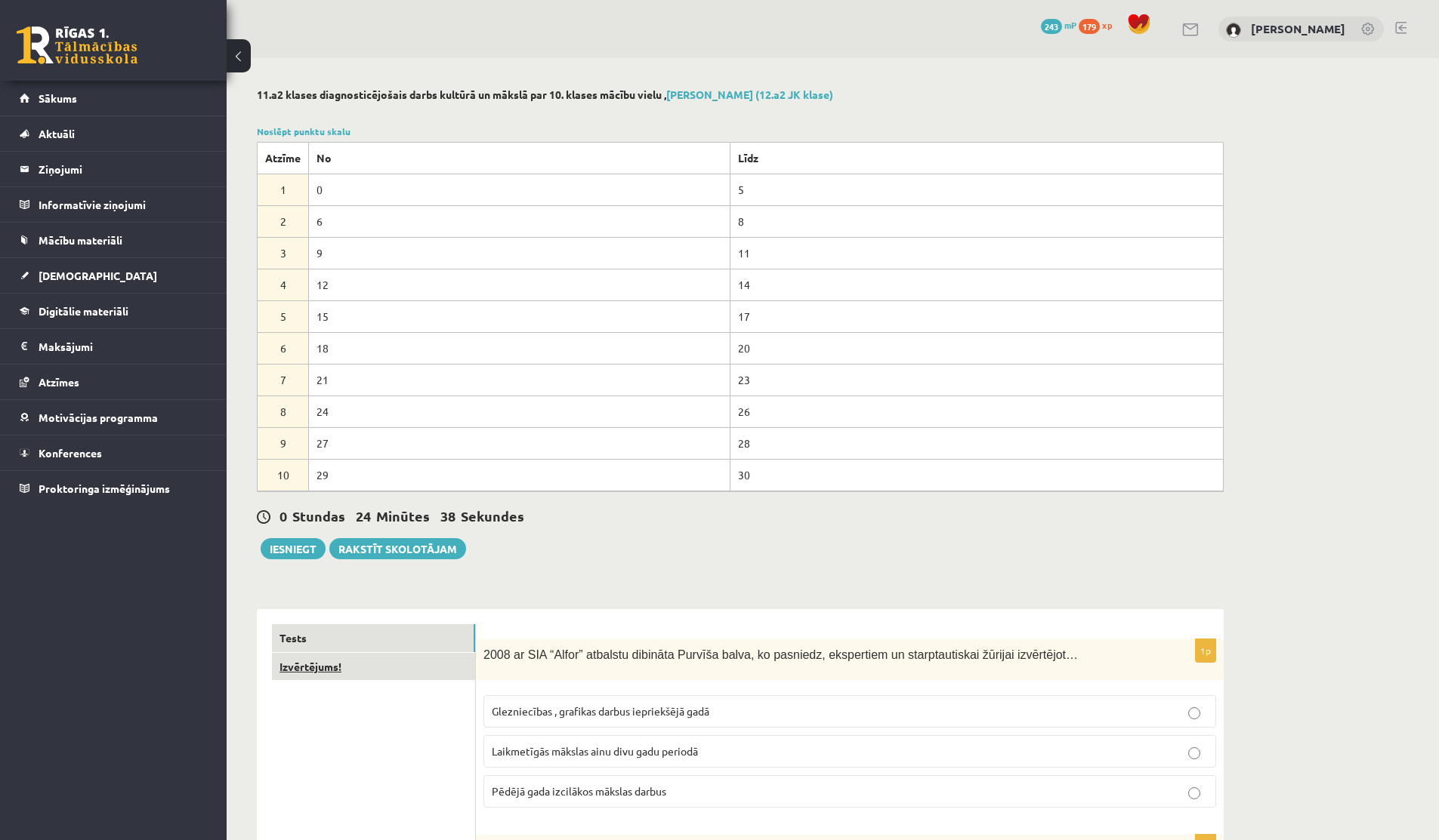
click at [345, 662] on link "Izvērtējums!" at bounding box center [373, 666] width 203 height 28
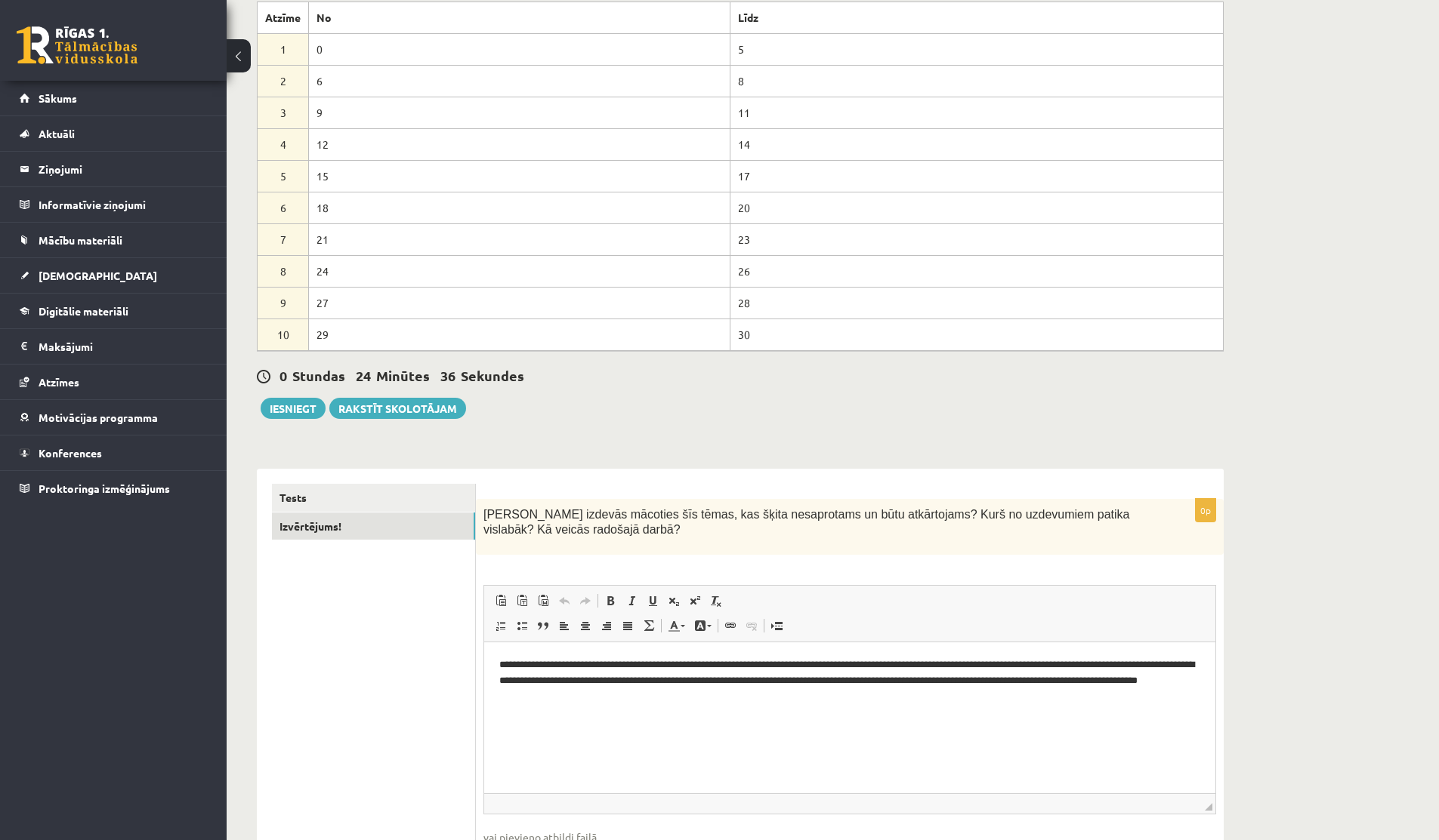
scroll to position [145, 0]
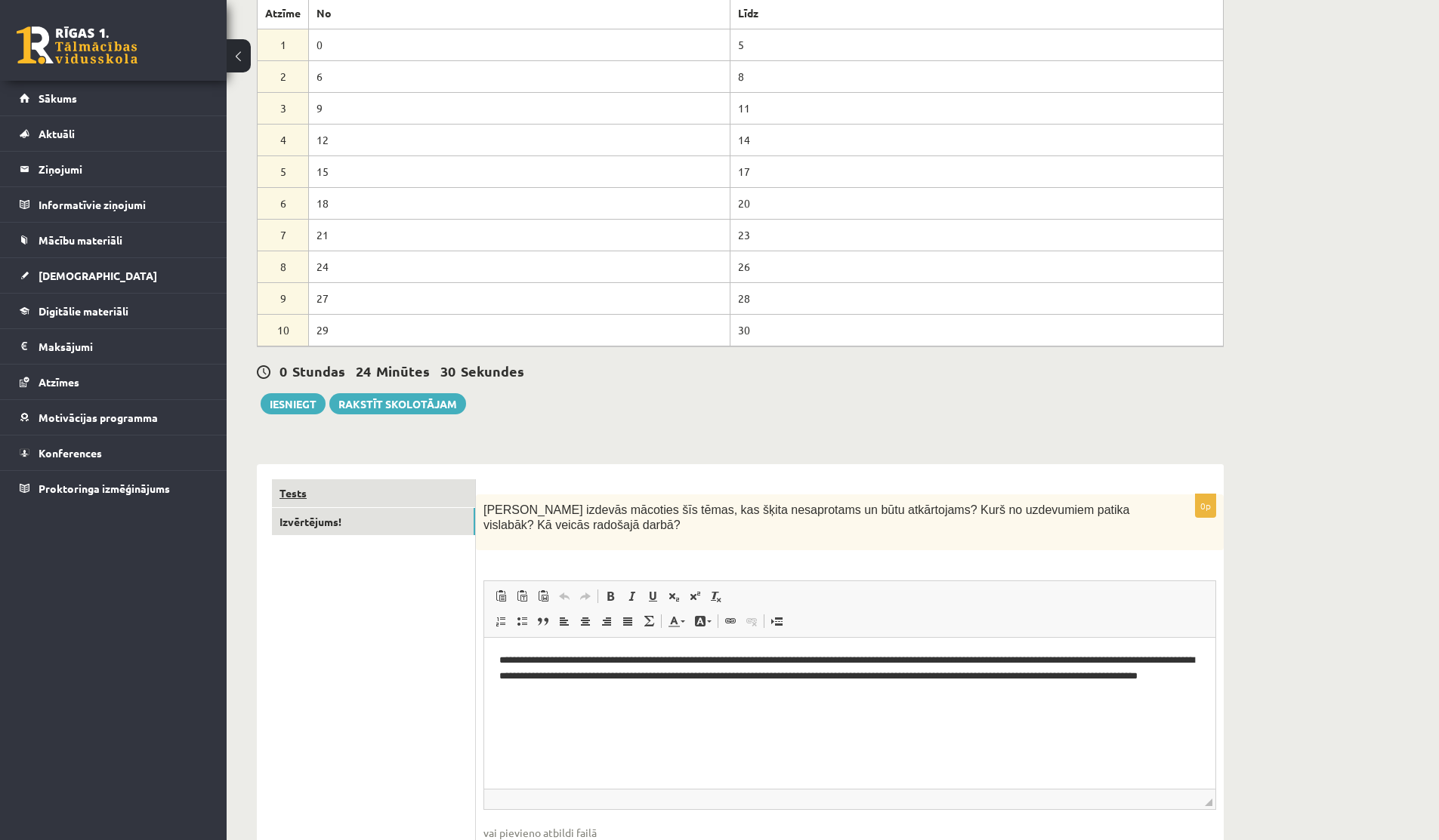
click at [379, 503] on link "Tests" at bounding box center [373, 493] width 203 height 28
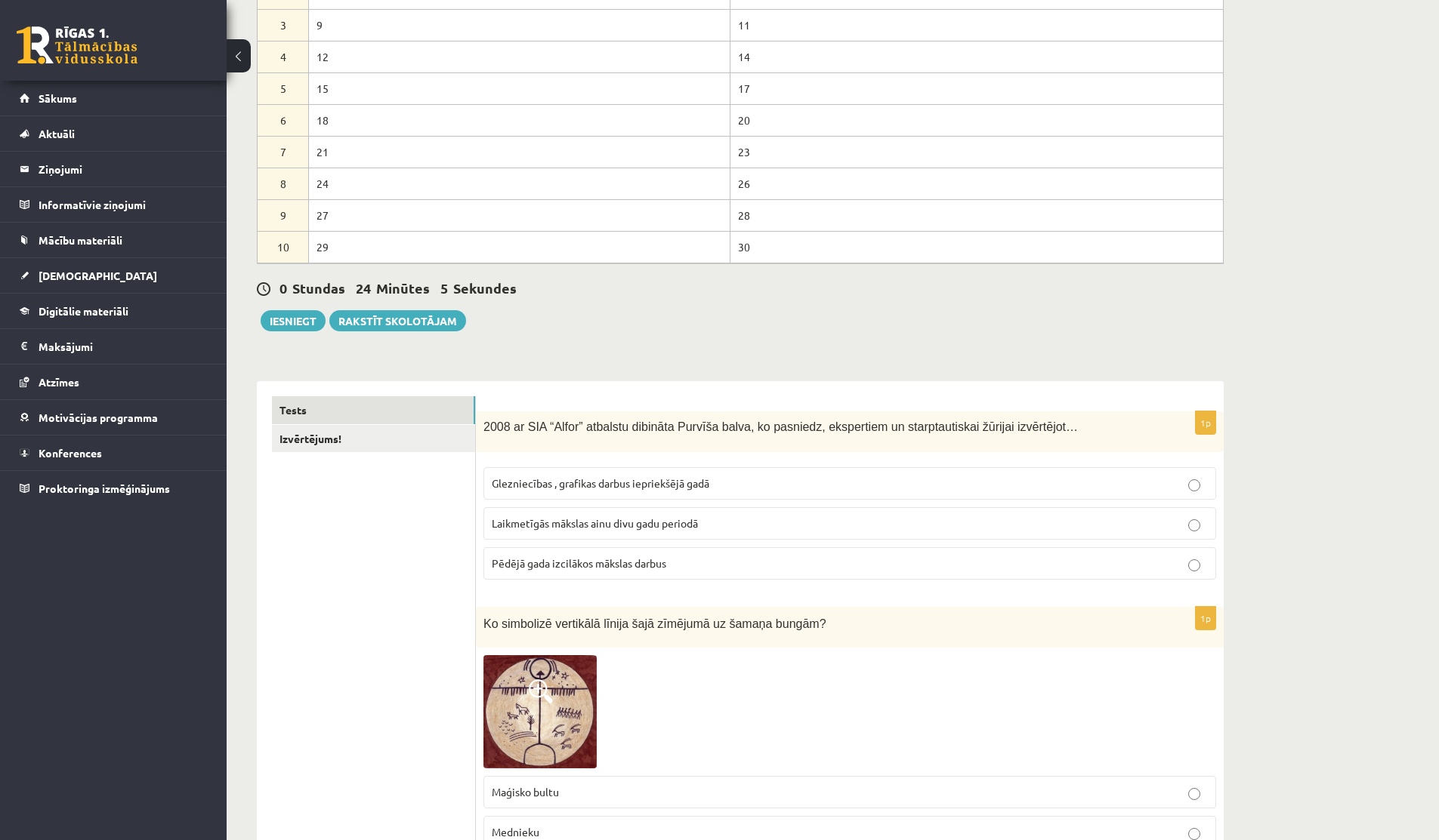
scroll to position [0, 0]
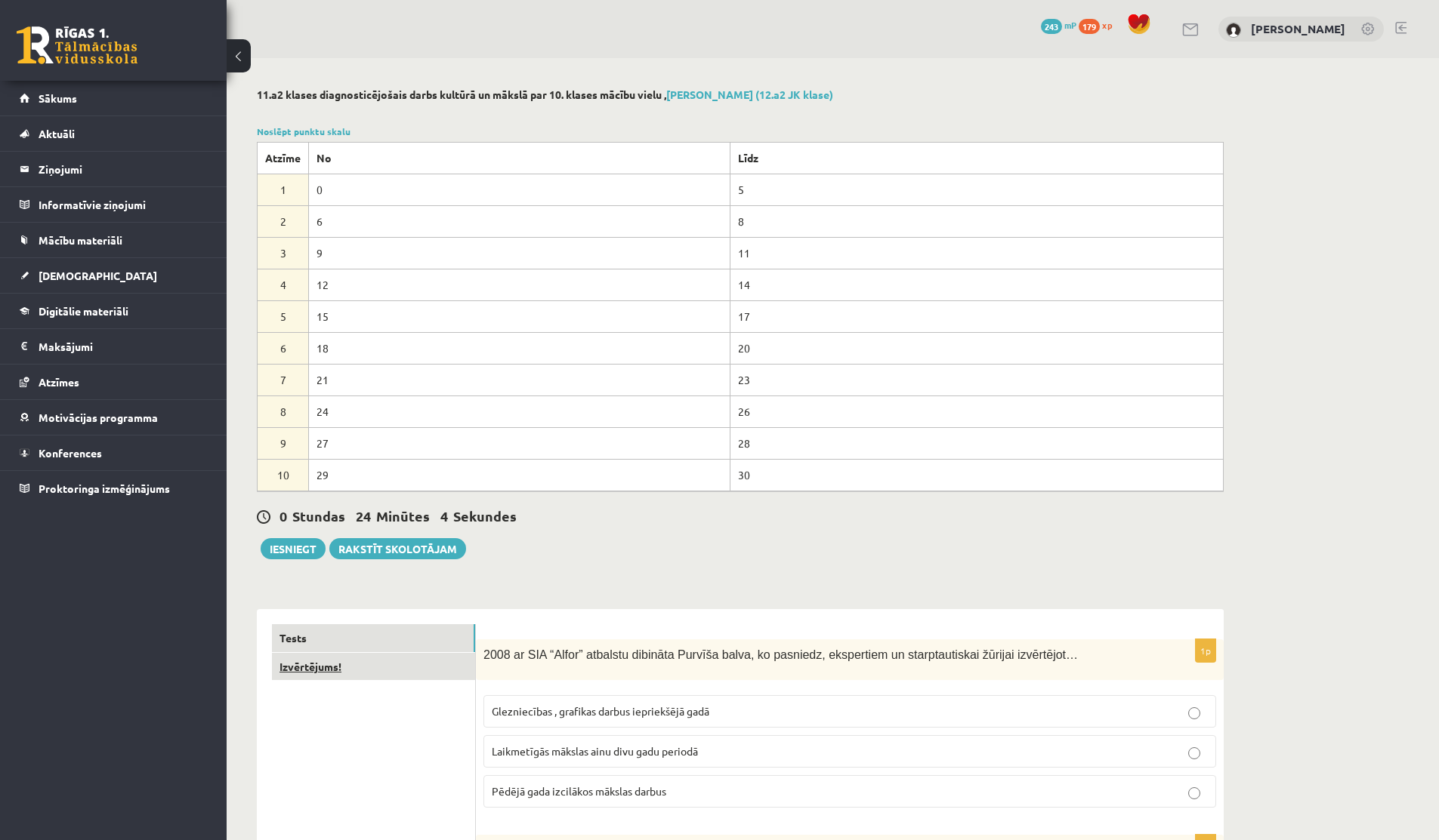
click at [369, 674] on link "Izvērtējums!" at bounding box center [373, 666] width 203 height 28
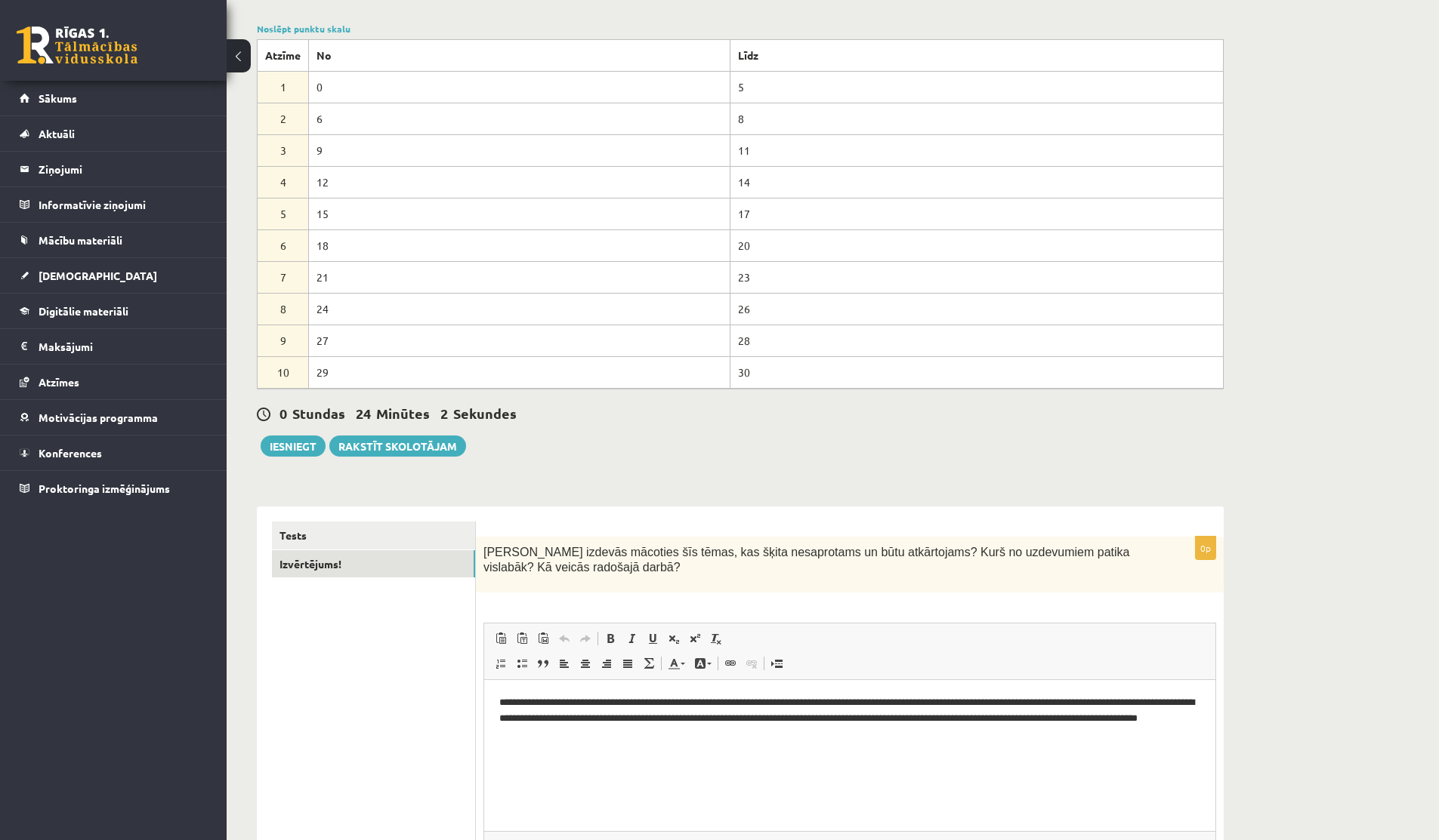
scroll to position [108, 0]
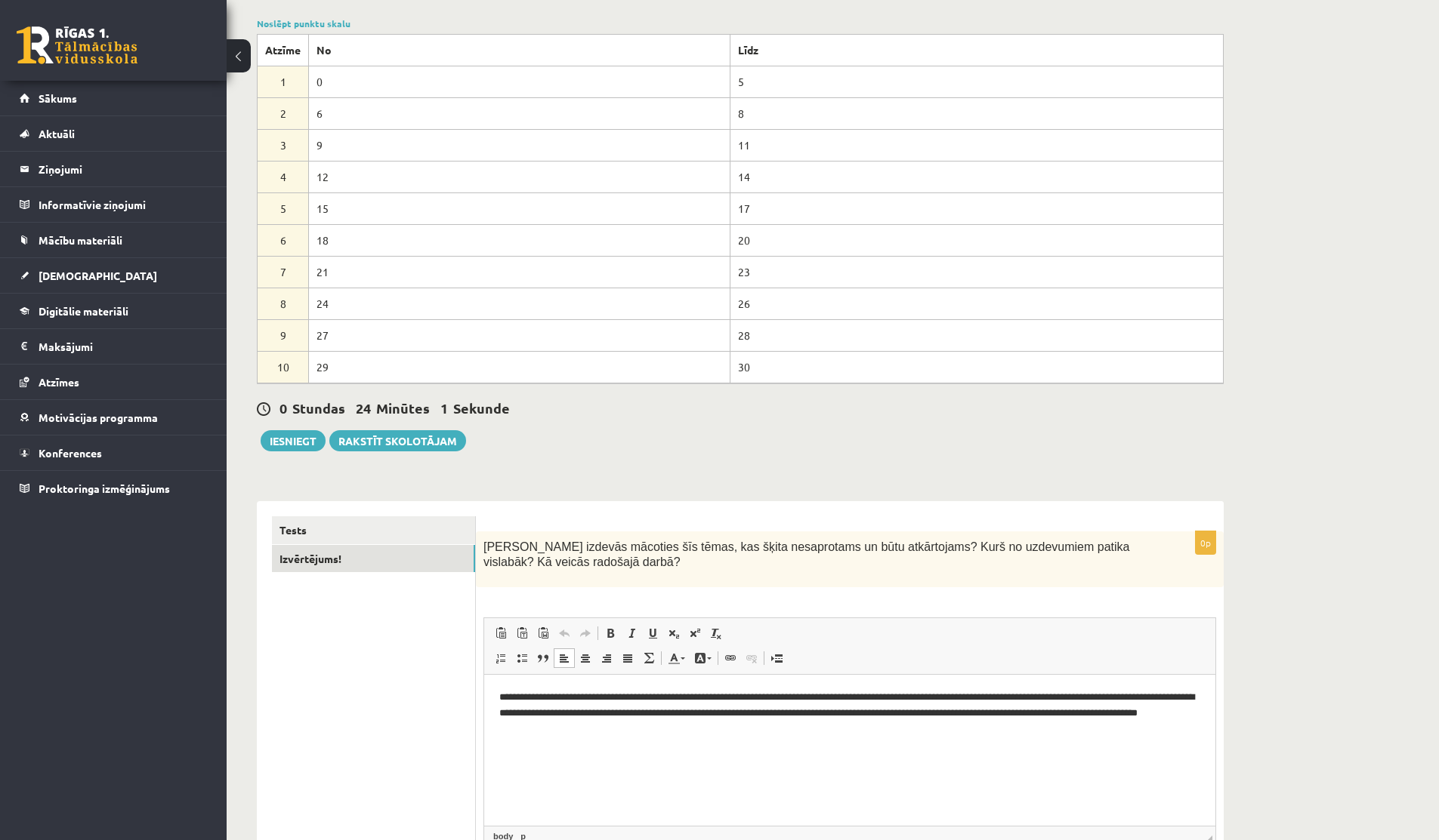
click at [750, 697] on p "**********" at bounding box center [850, 714] width 701 height 47
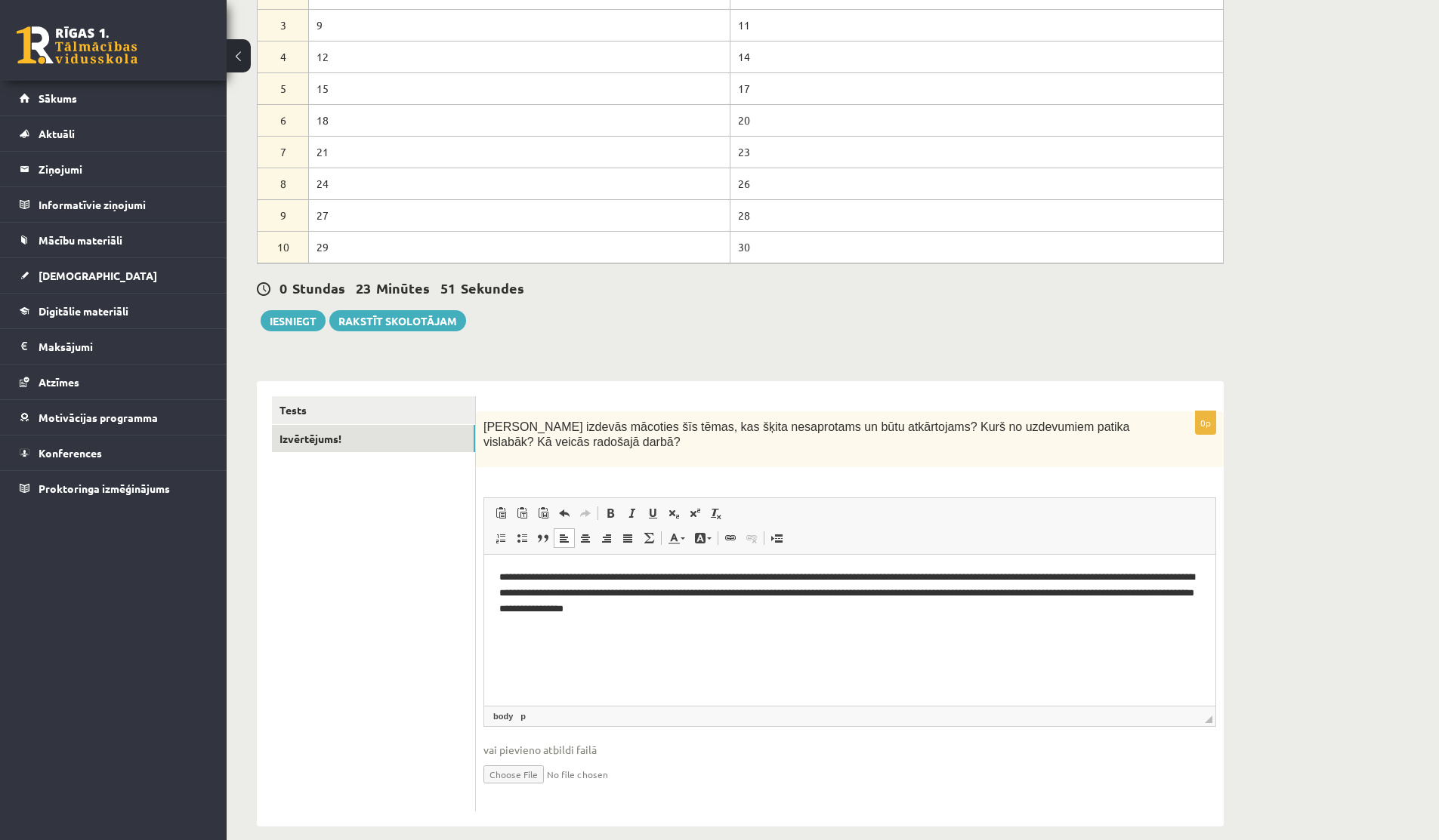
scroll to position [246, 0]
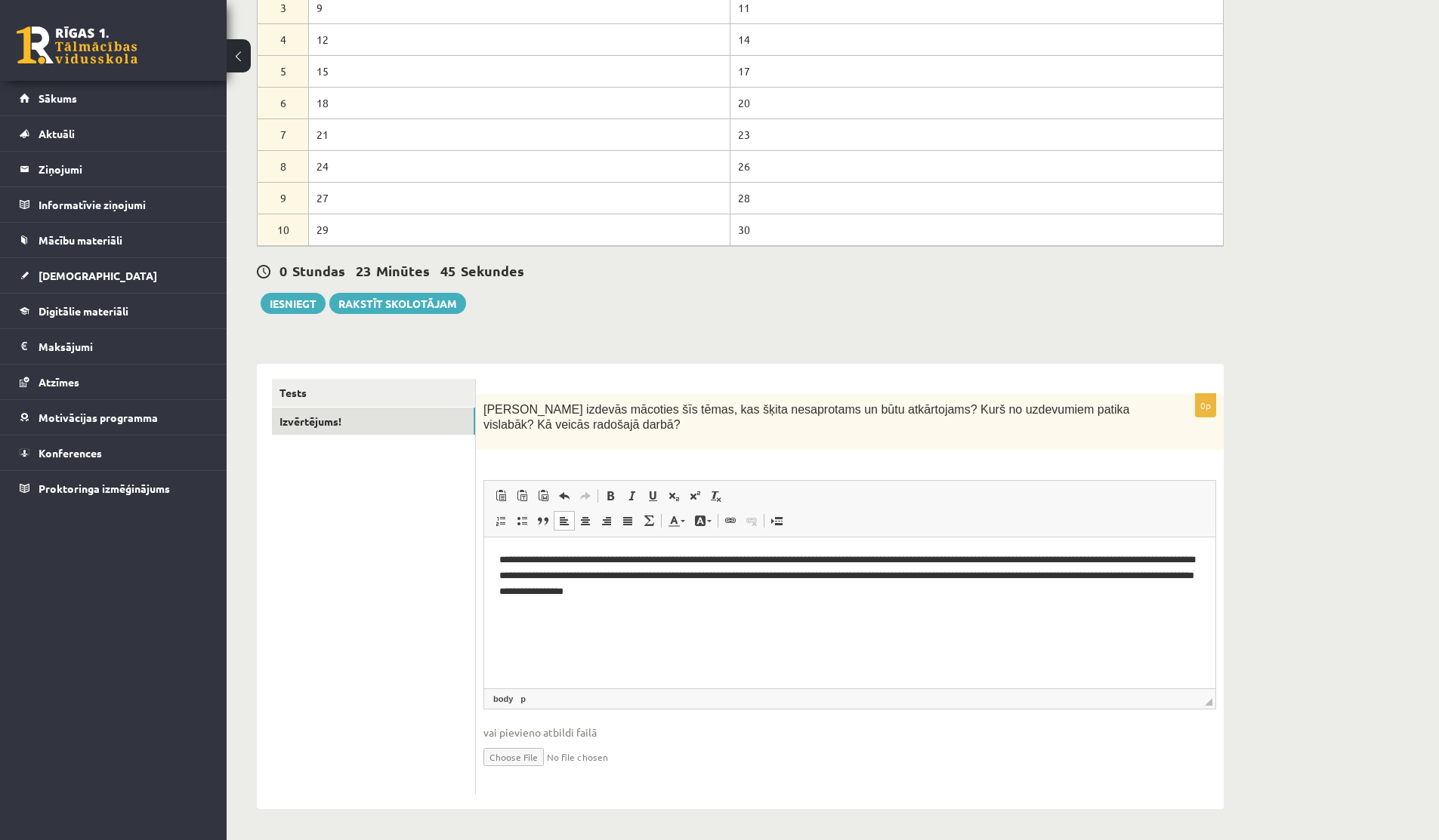
click at [859, 559] on p "**********" at bounding box center [850, 576] width 701 height 47
click at [842, 591] on p "**********" at bounding box center [850, 576] width 701 height 47
click at [301, 387] on link "Tests" at bounding box center [373, 392] width 203 height 28
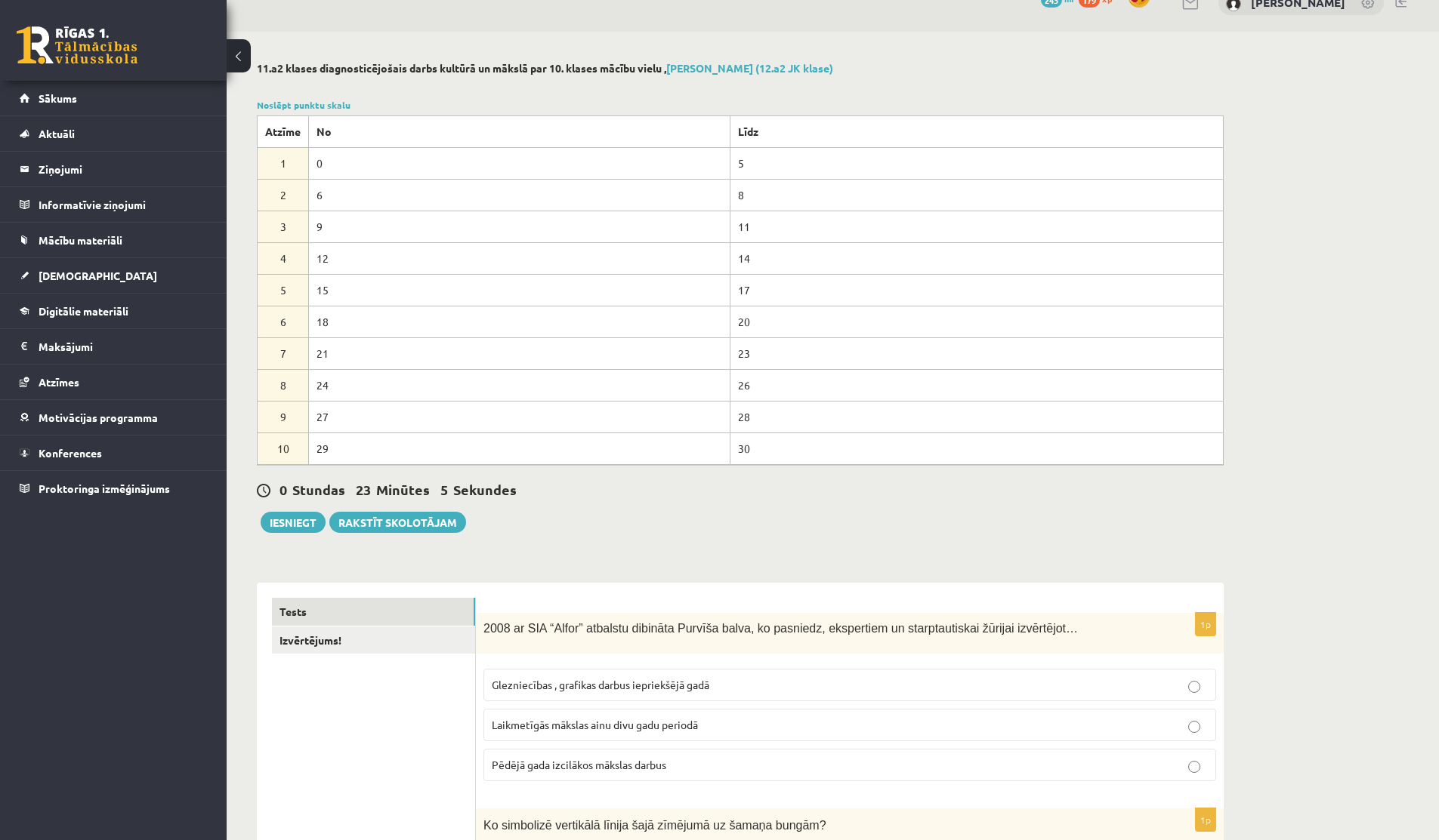
scroll to position [35, 0]
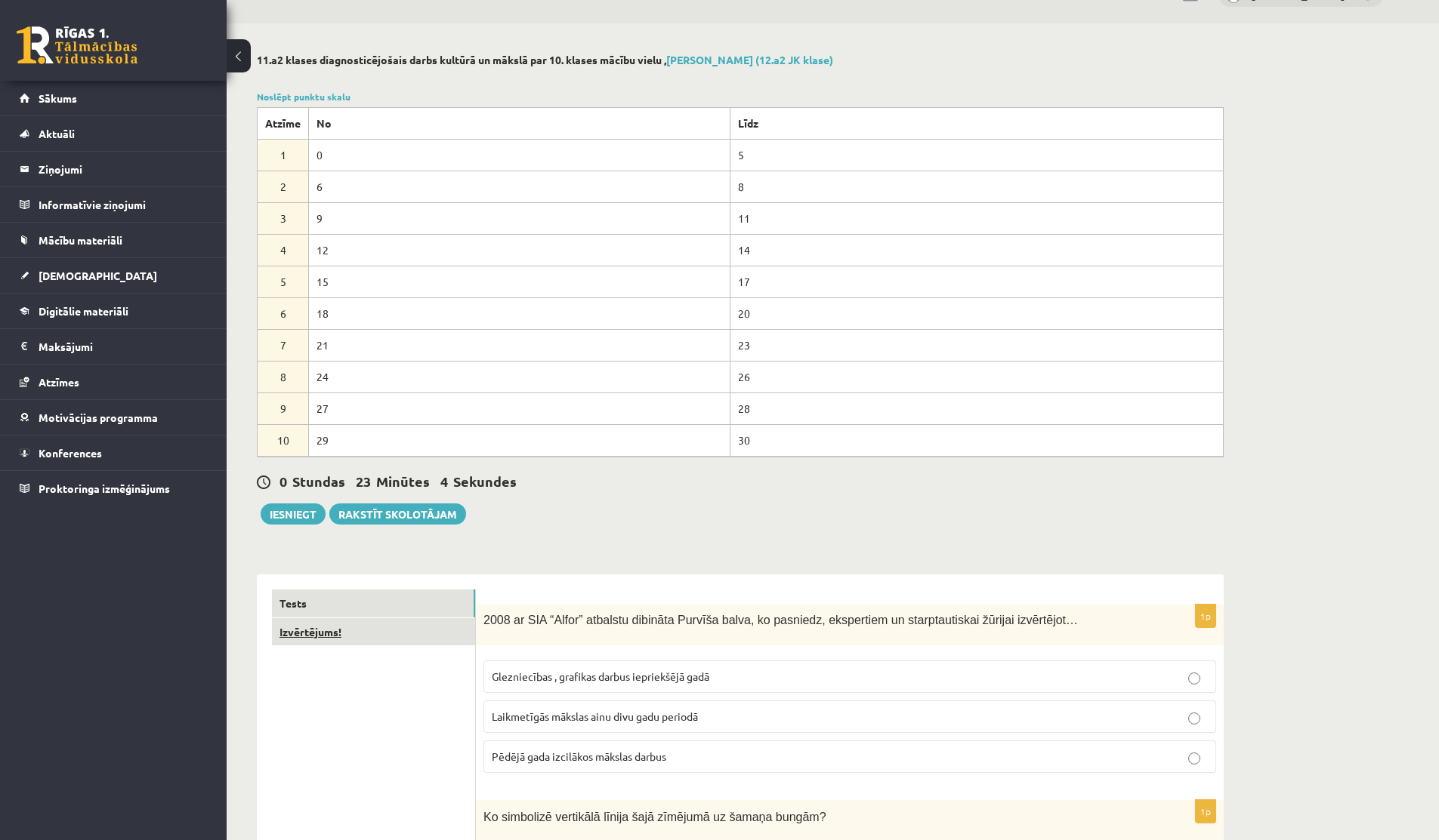
click at [327, 631] on link "Izvērtējums!" at bounding box center [373, 632] width 203 height 28
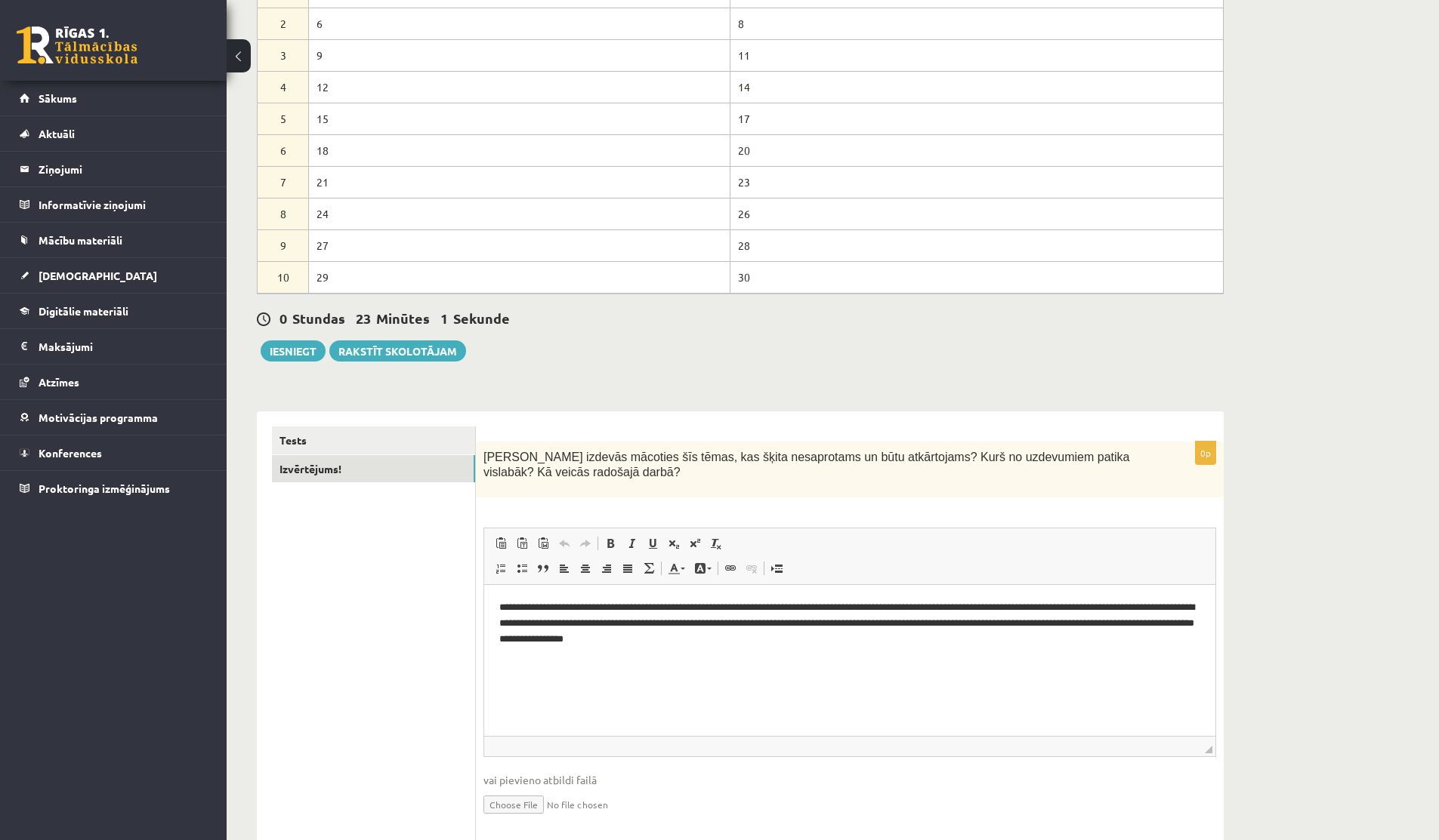
scroll to position [246, 0]
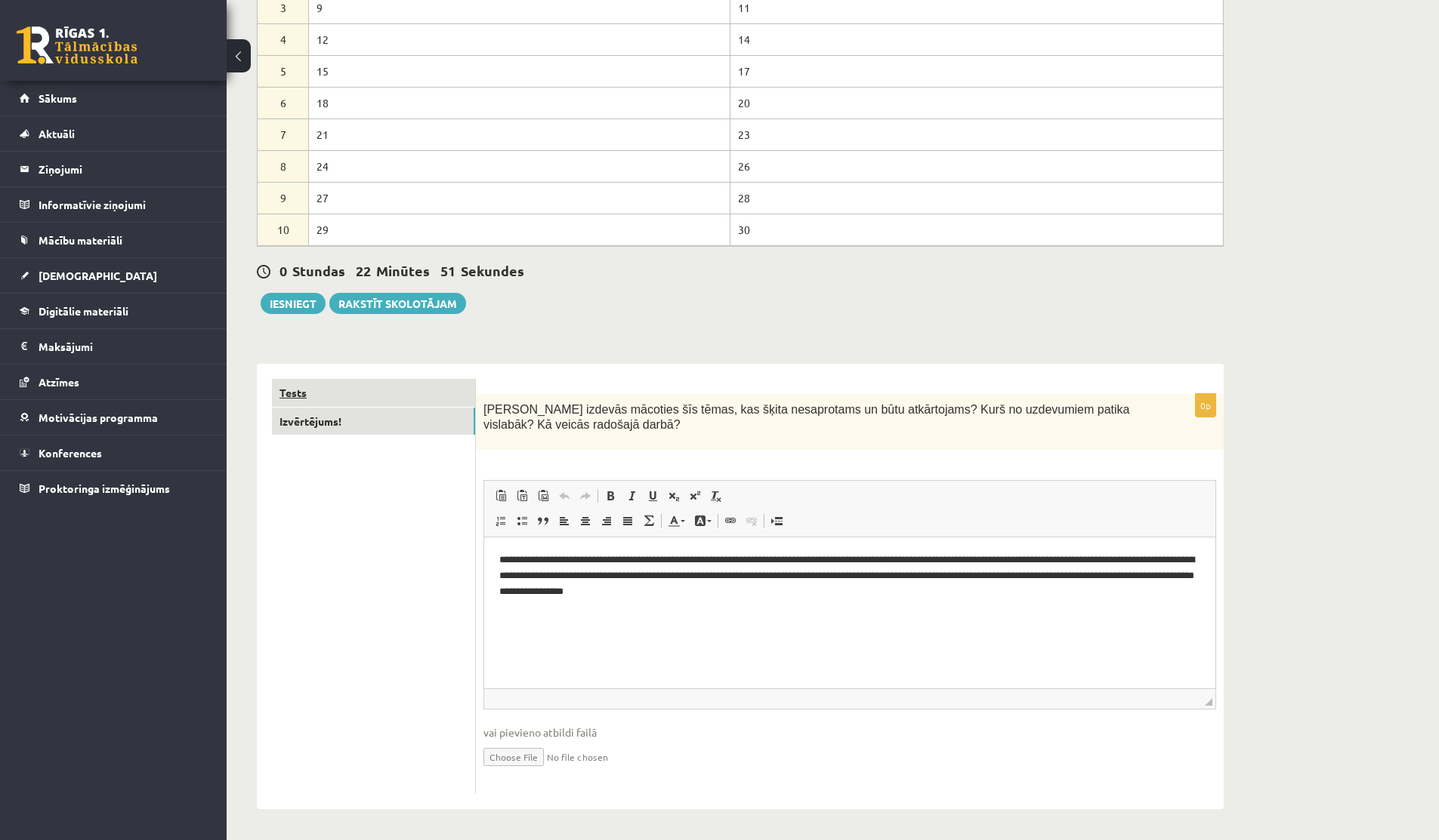
click at [357, 401] on link "Tests" at bounding box center [373, 392] width 203 height 28
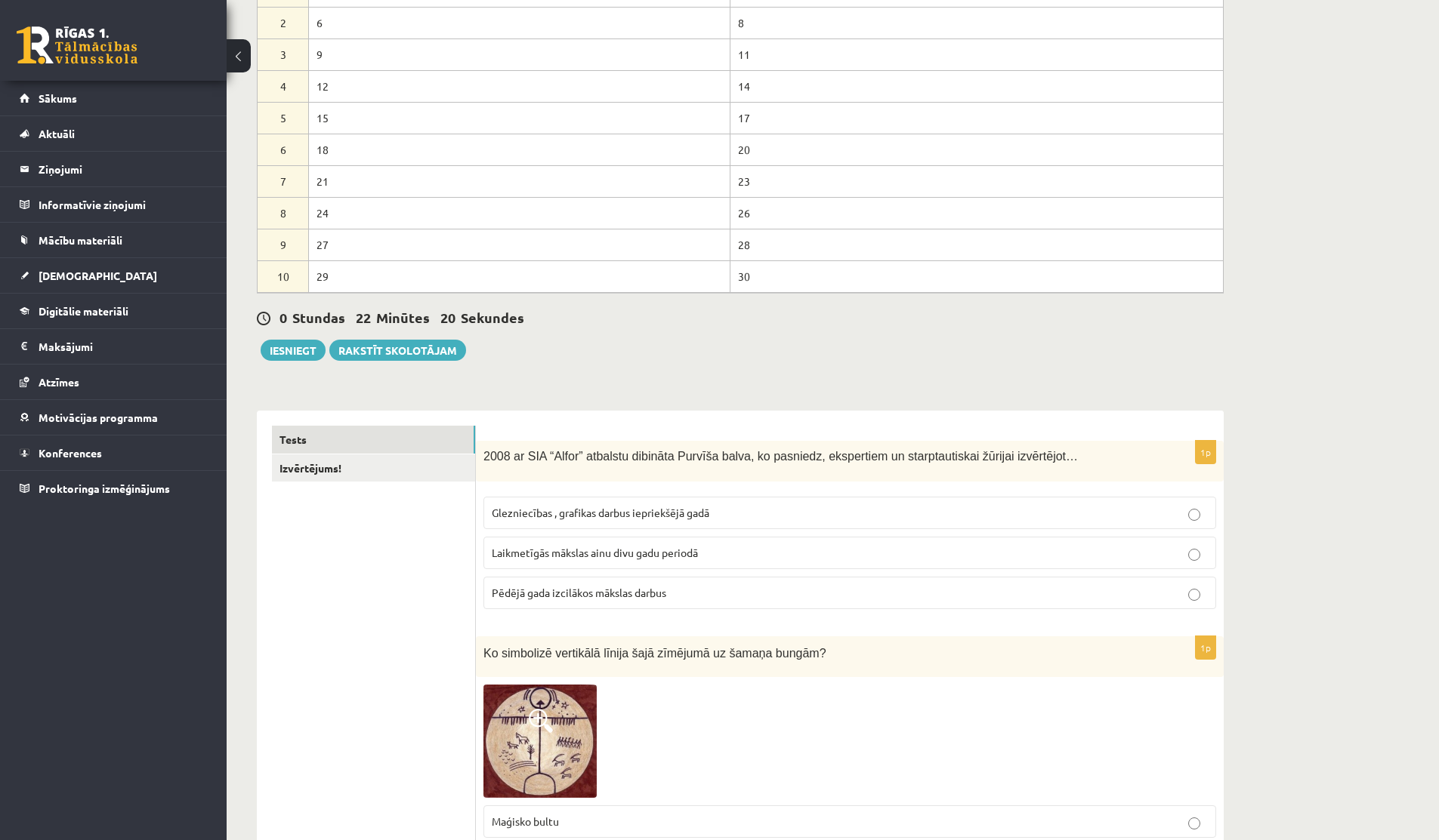
scroll to position [0, 0]
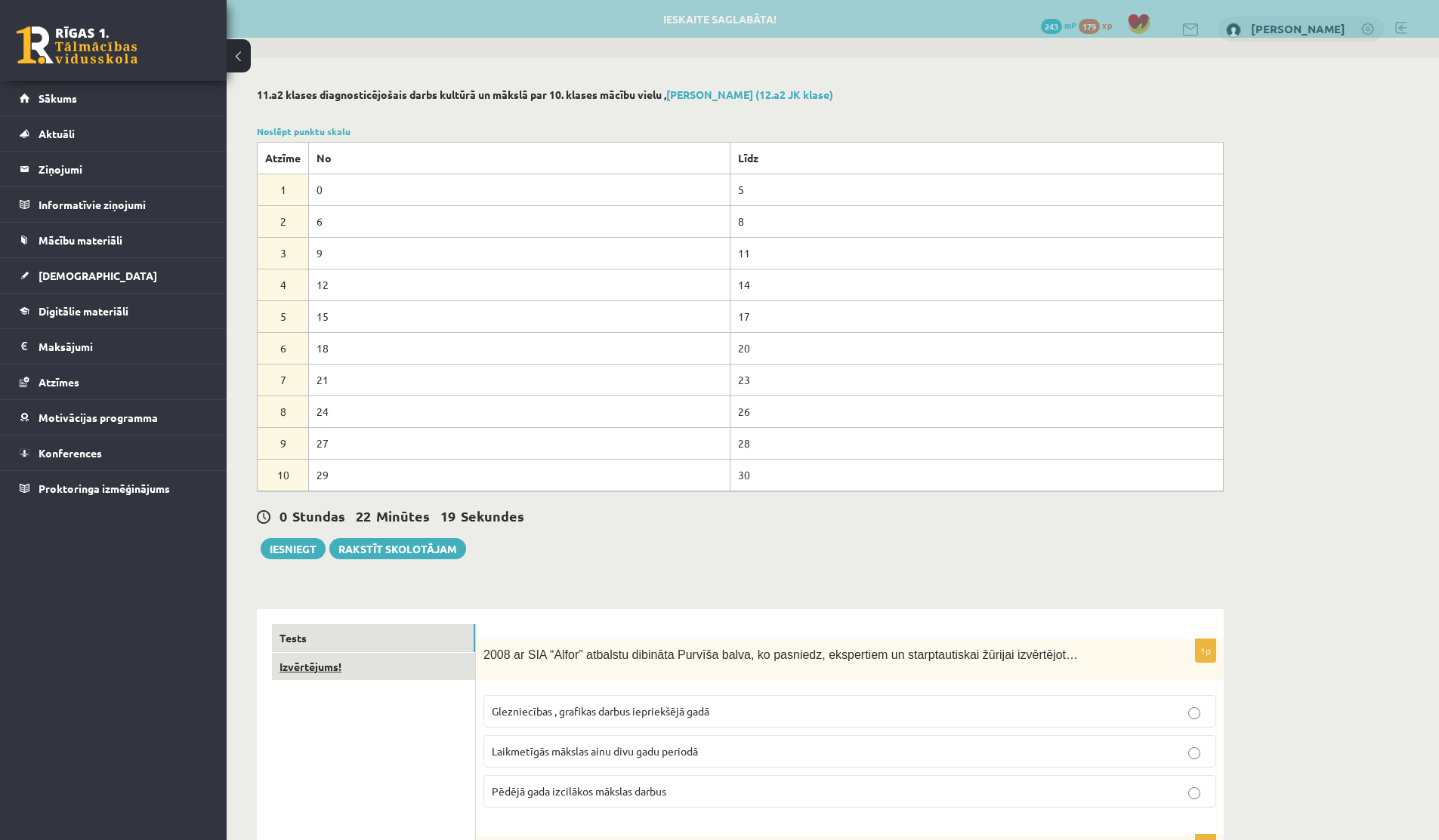
click at [322, 675] on link "Izvērtējums!" at bounding box center [373, 666] width 203 height 28
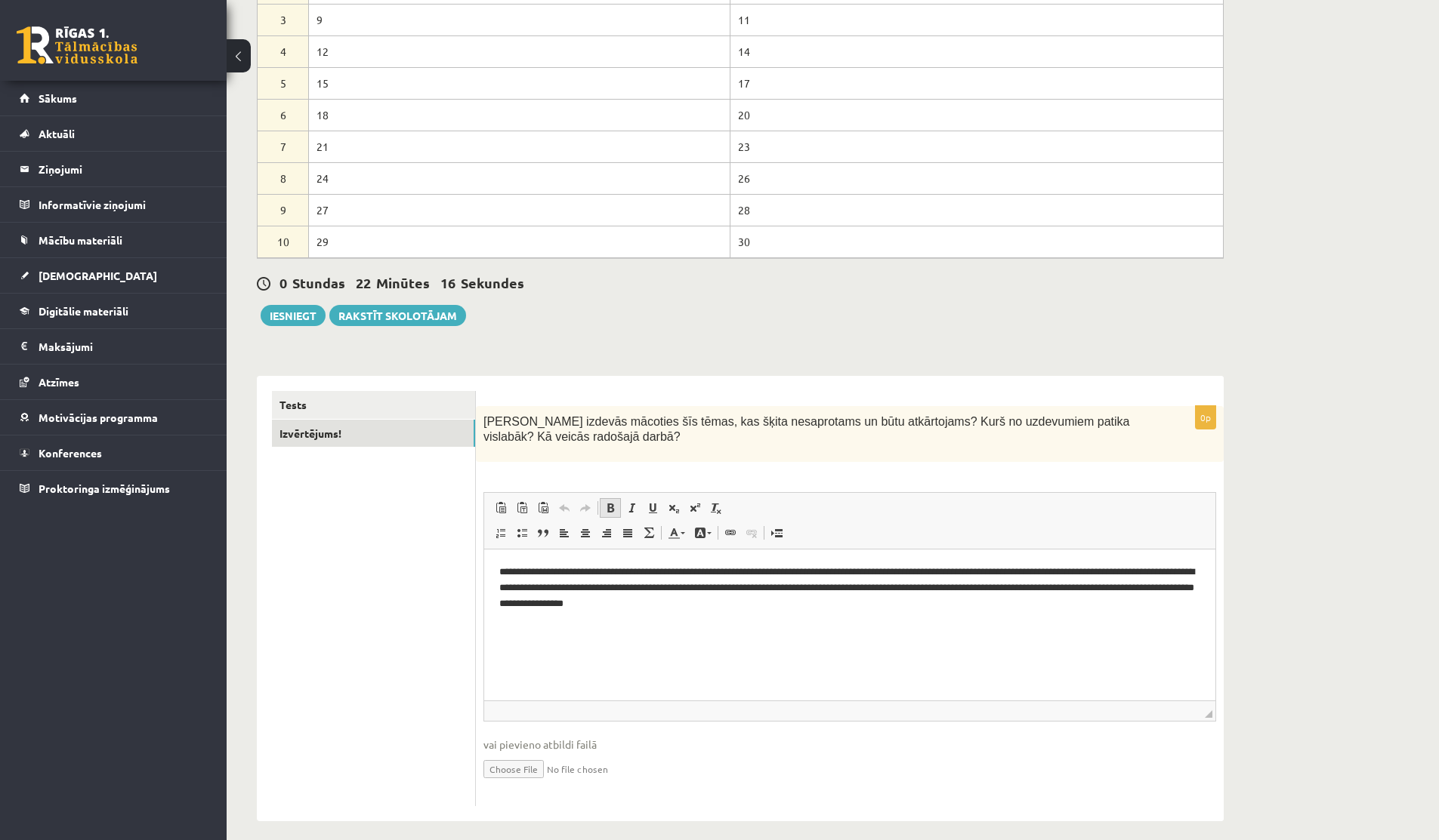
scroll to position [246, 0]
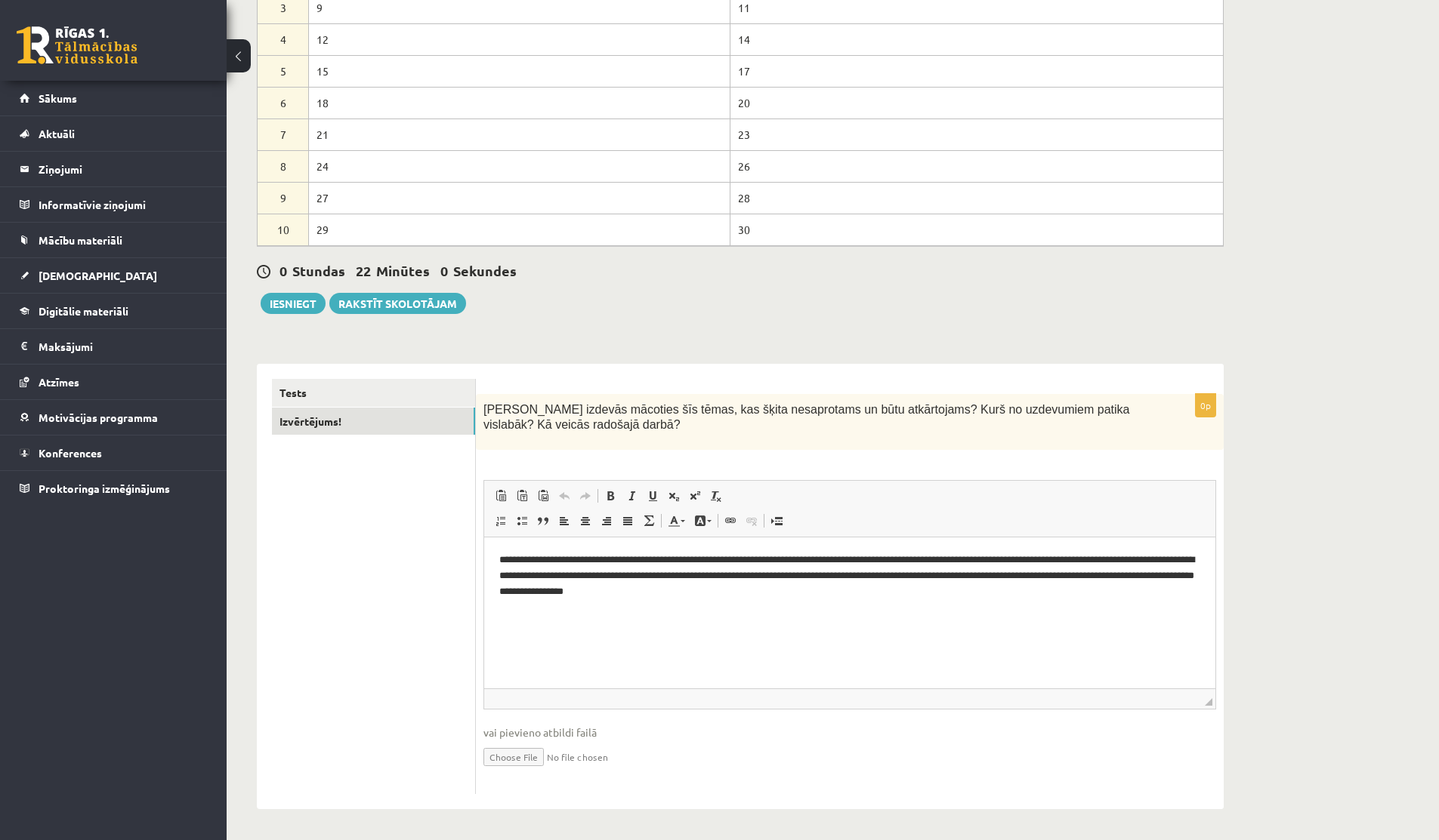
click at [685, 580] on p "**********" at bounding box center [850, 576] width 701 height 47
click at [907, 614] on html "**********" at bounding box center [849, 576] width 731 height 77
click at [748, 576] on p "**********" at bounding box center [850, 576] width 701 height 47
click at [637, 576] on p "**********" at bounding box center [850, 576] width 701 height 47
click at [838, 593] on p "**********" at bounding box center [850, 576] width 701 height 47
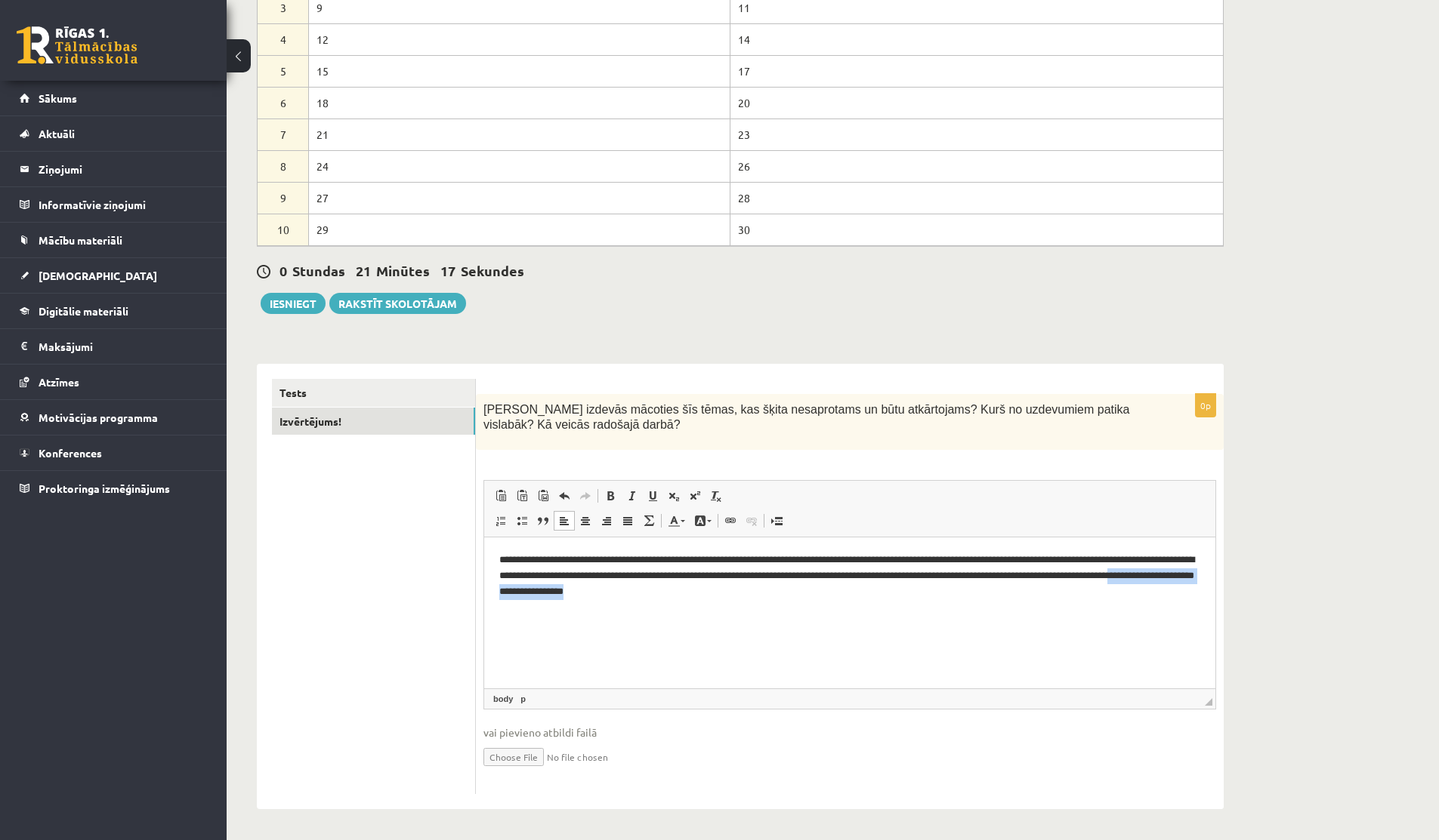
drag, startPoint x: 812, startPoint y: 587, endPoint x: 624, endPoint y: 594, distance: 188.1
click at [624, 594] on p "**********" at bounding box center [850, 576] width 701 height 47
click at [873, 600] on html "**********" at bounding box center [849, 576] width 731 height 77
click at [329, 394] on link "Tests" at bounding box center [373, 392] width 203 height 28
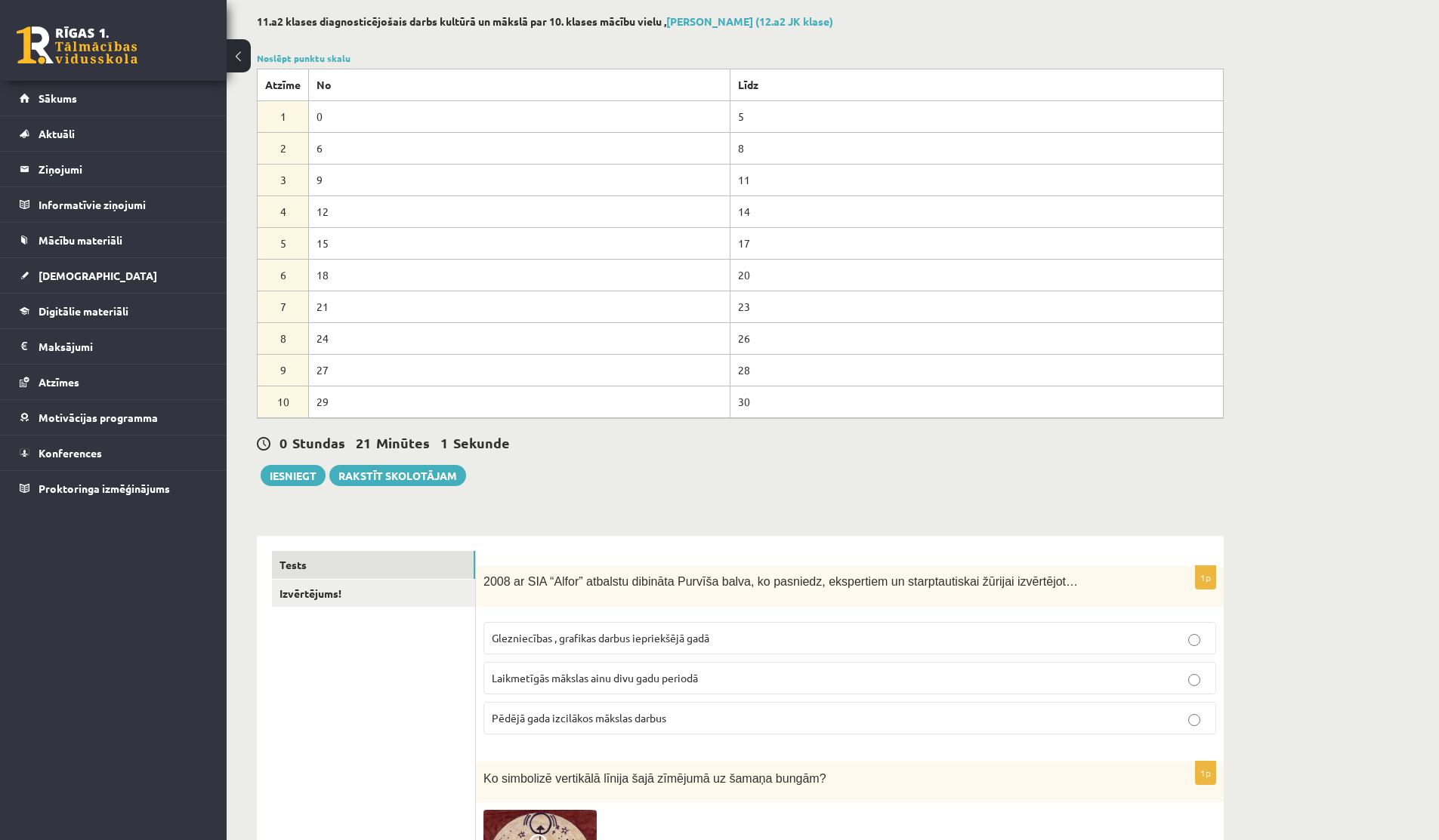
scroll to position [0, 0]
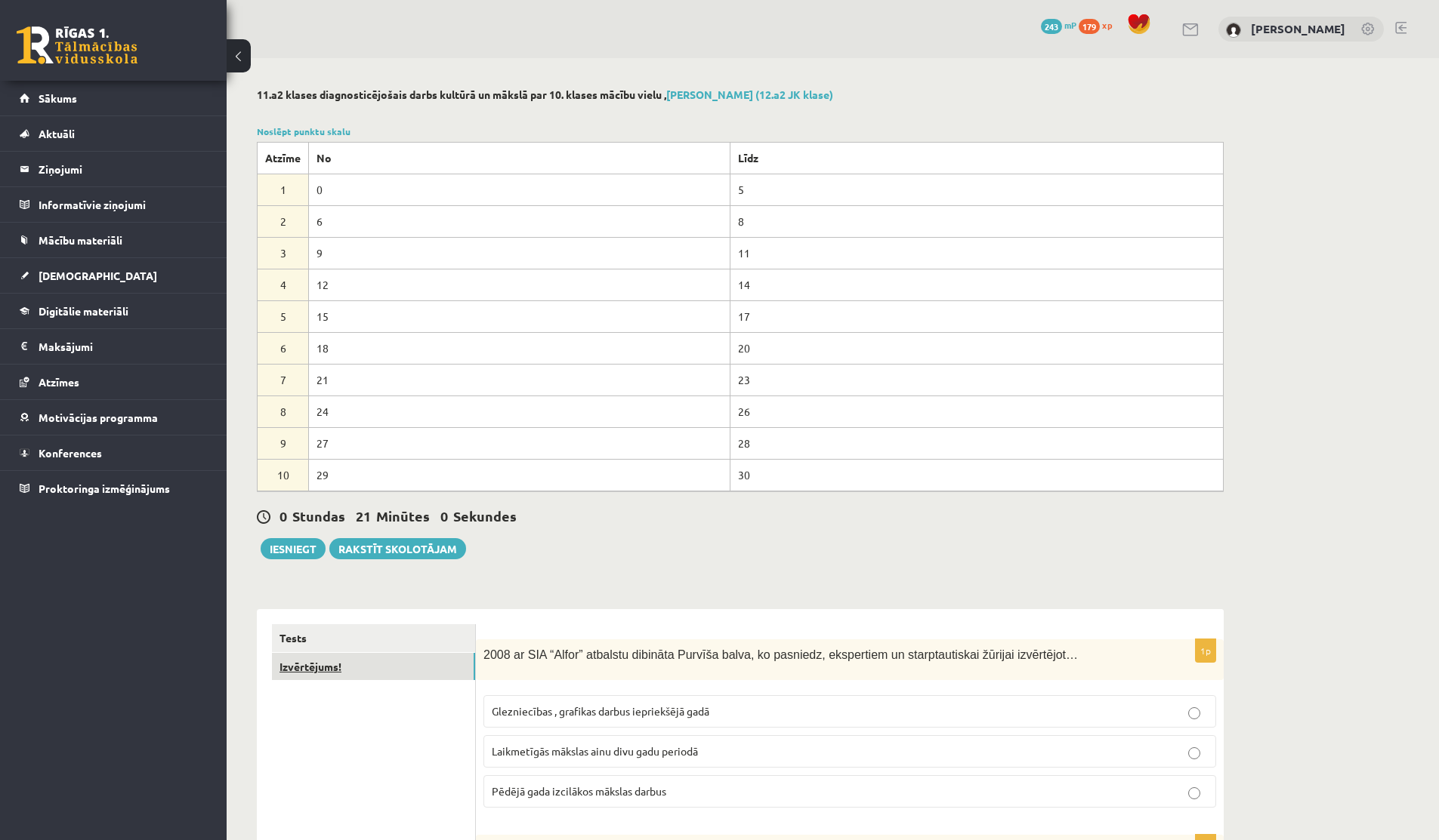
click at [351, 666] on link "Izvērtējums!" at bounding box center [373, 666] width 203 height 28
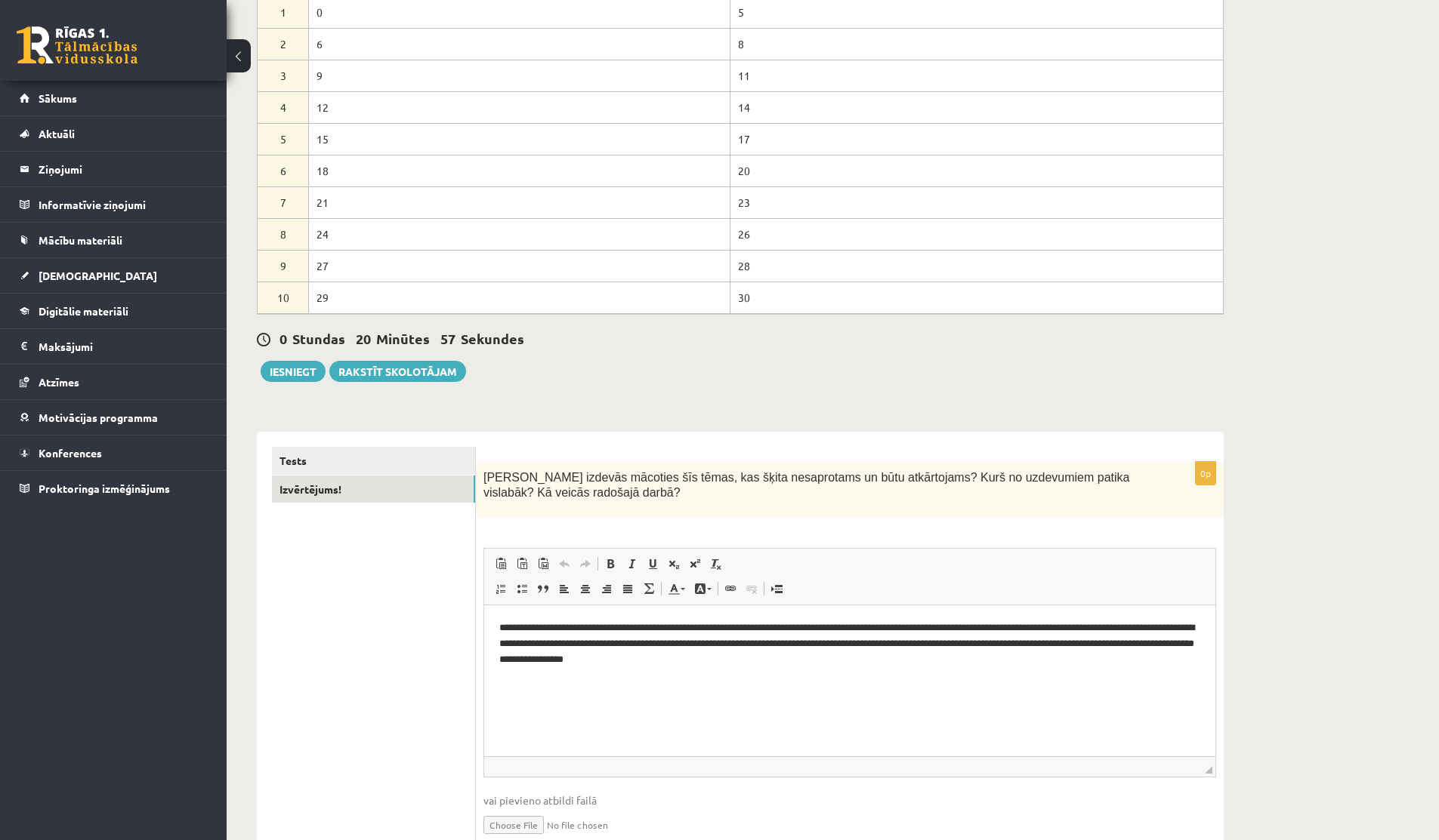
scroll to position [227, 0]
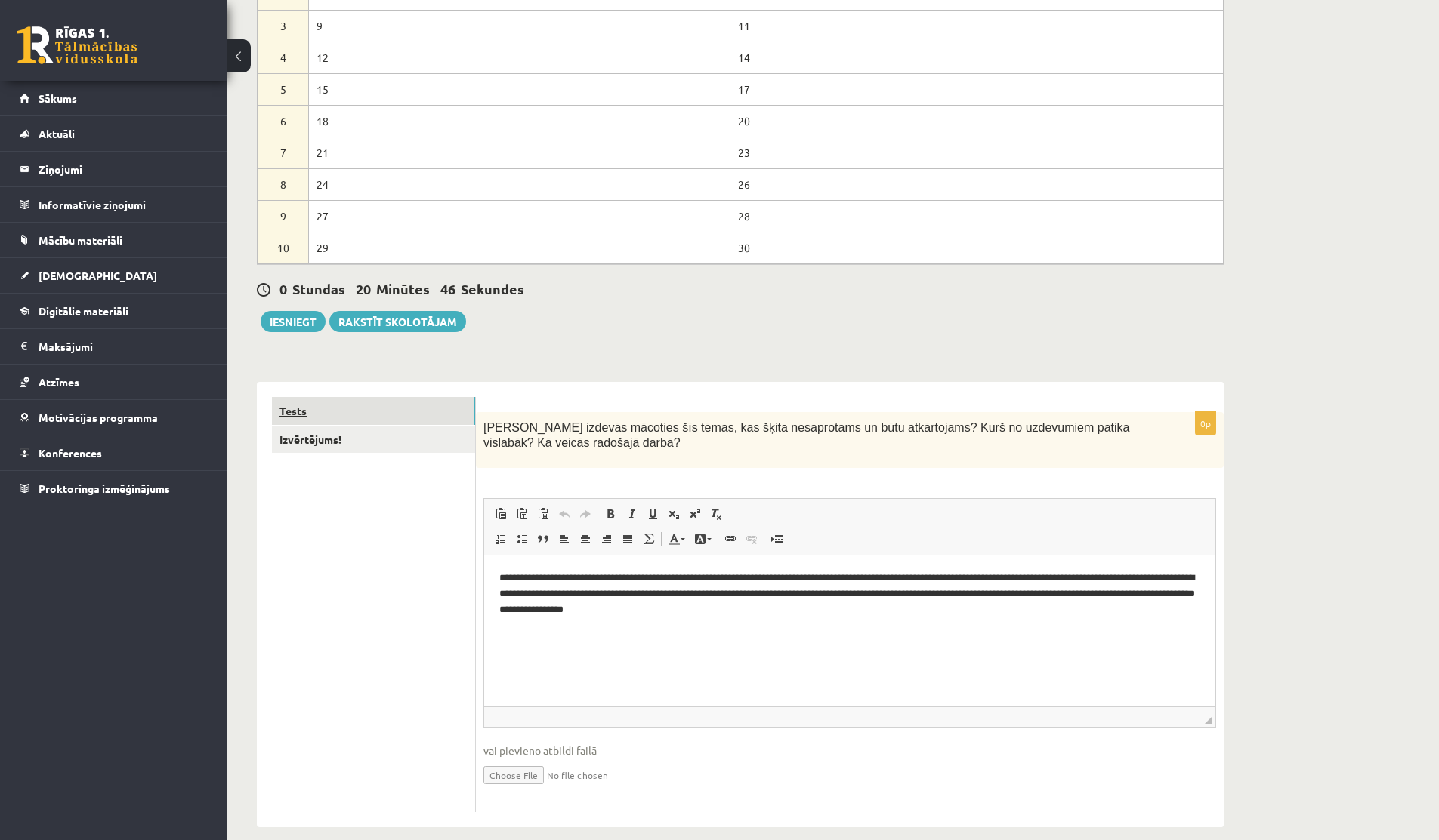
click at [380, 414] on link "Tests" at bounding box center [373, 411] width 203 height 28
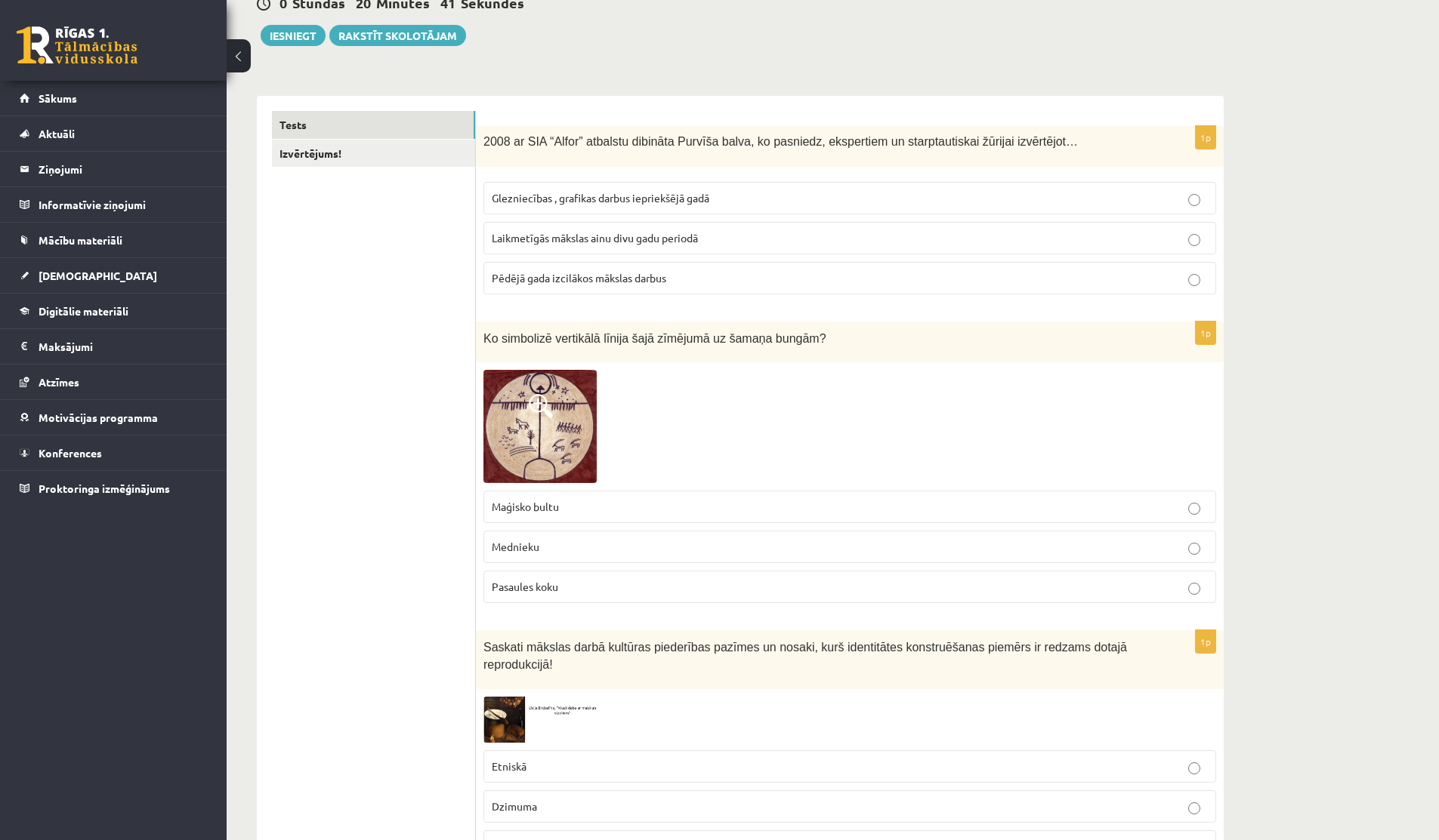
scroll to position [573, 0]
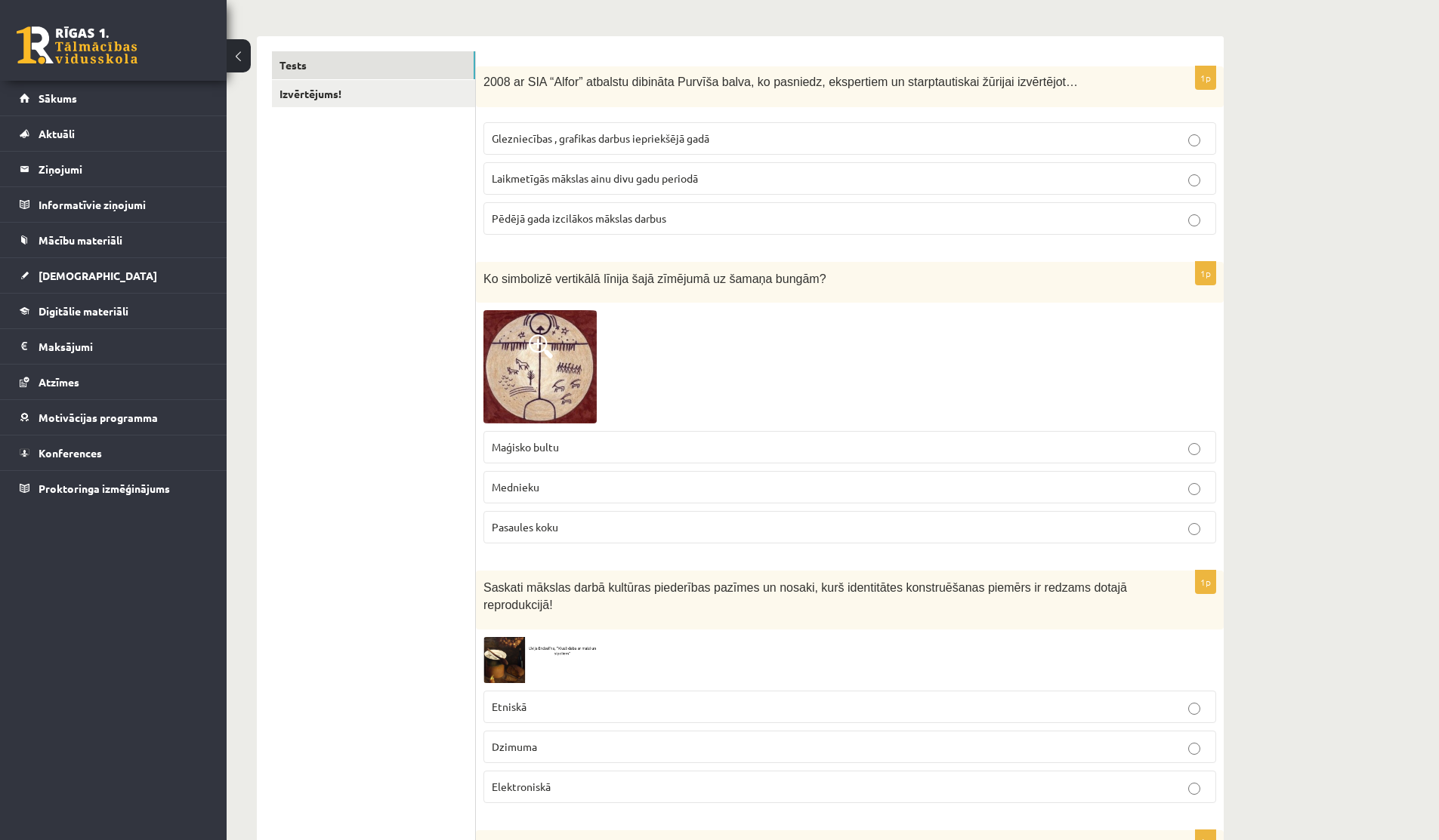
click at [534, 533] on span "Pasaules koku" at bounding box center [525, 527] width 67 height 14
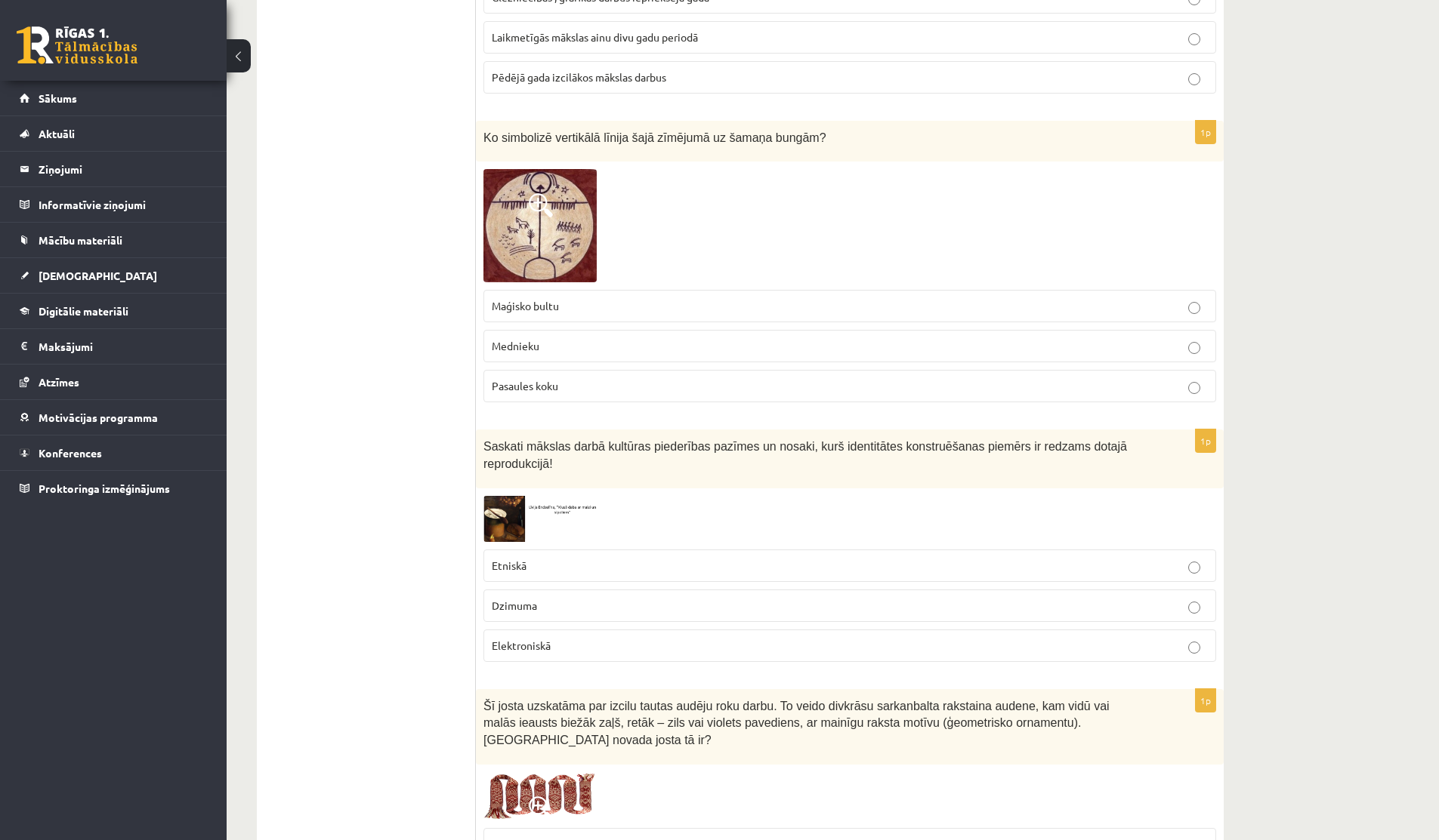
scroll to position [0, 0]
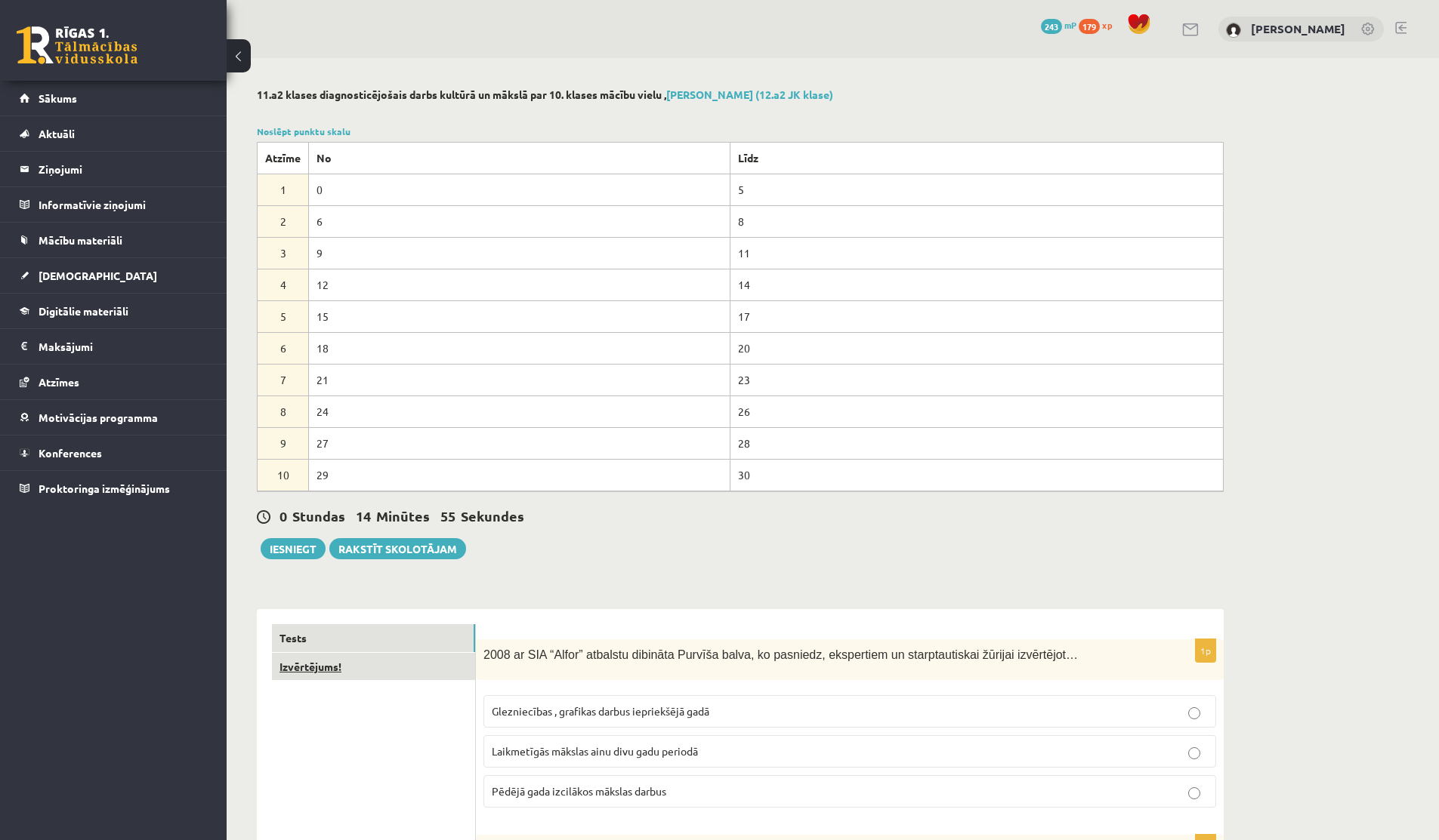
click at [356, 670] on link "Izvērtējums!" at bounding box center [373, 666] width 203 height 28
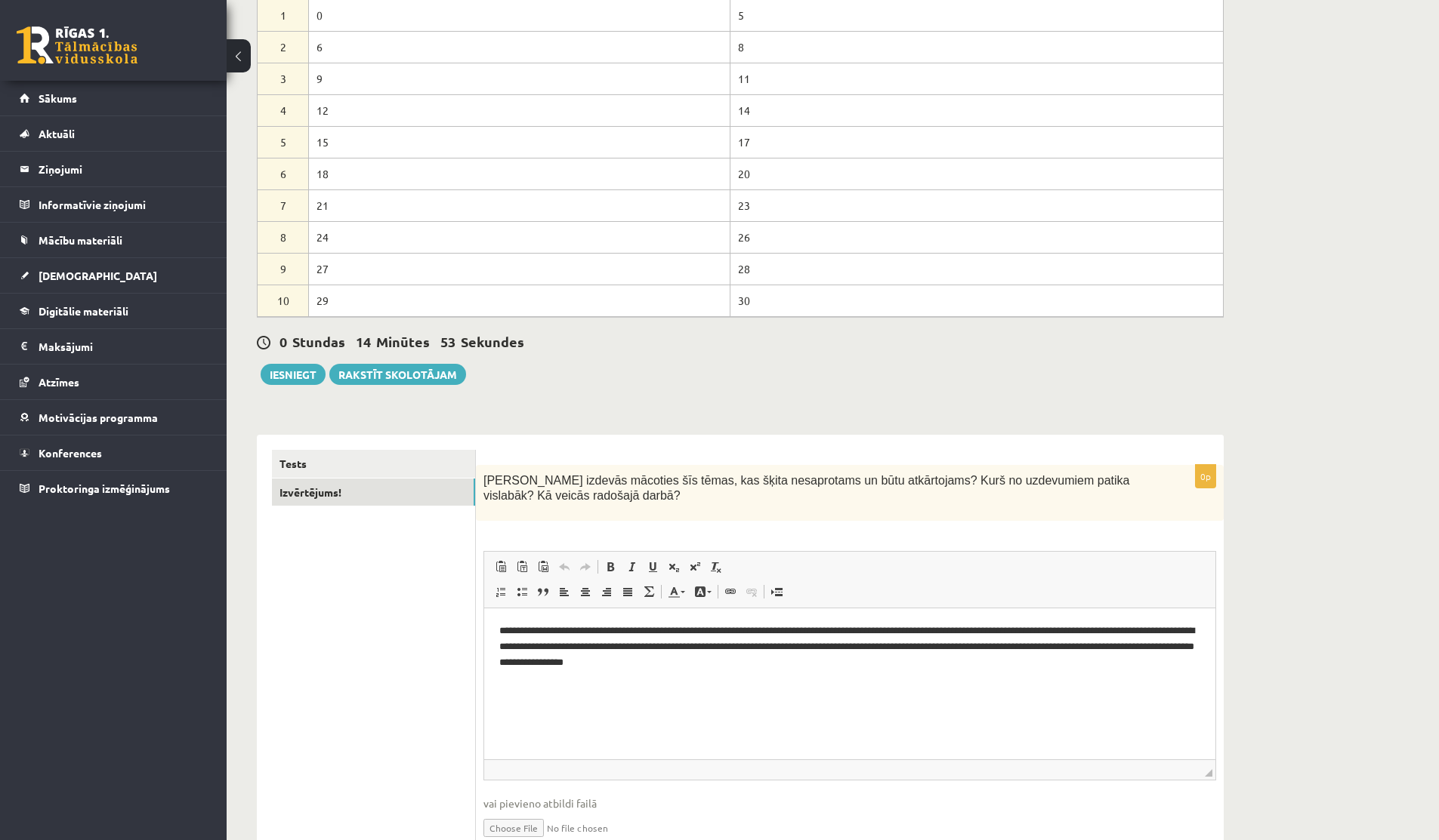
scroll to position [246, 0]
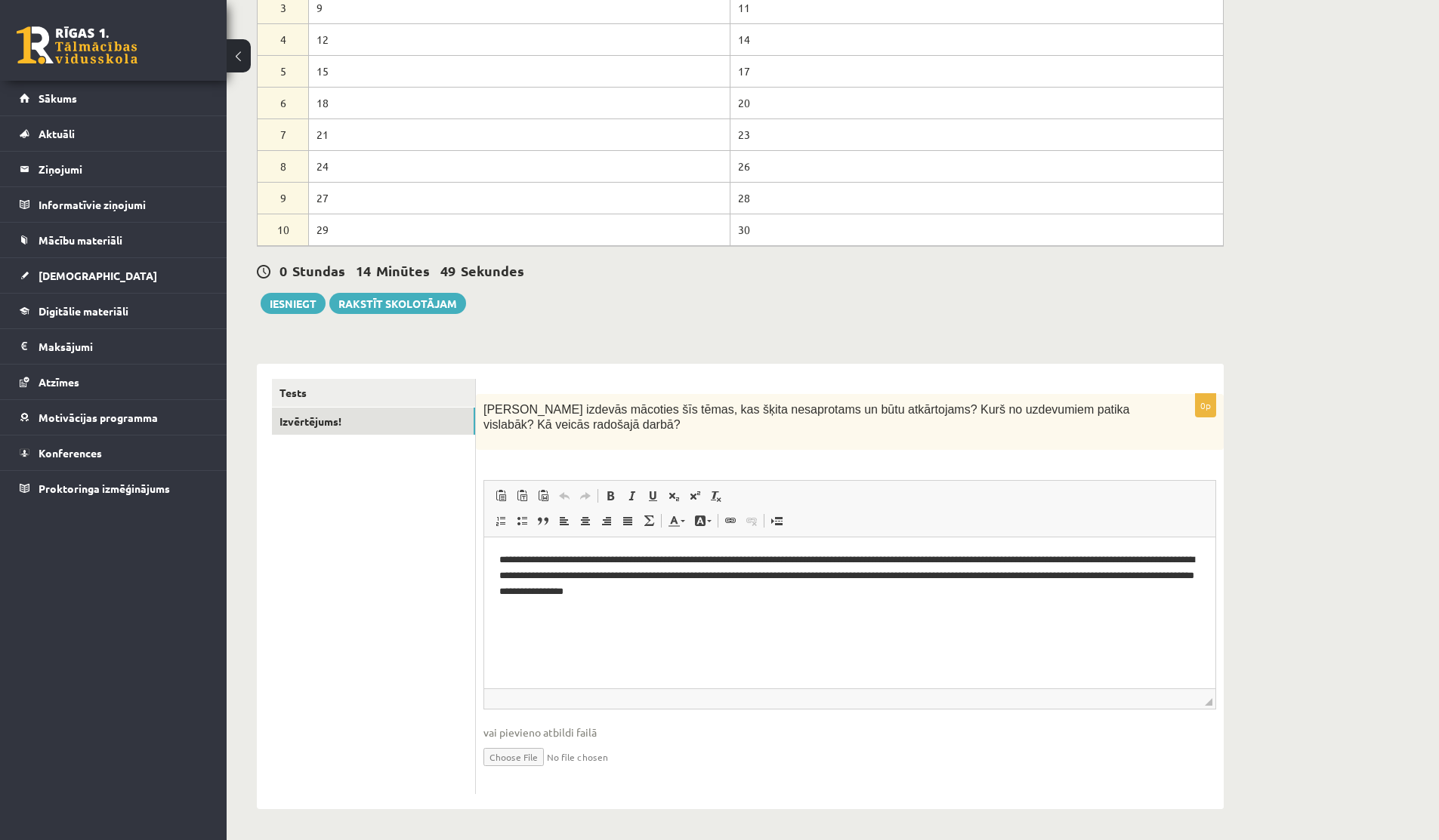
click at [577, 577] on p "**********" at bounding box center [850, 576] width 701 height 47
click at [598, 576] on p "**********" at bounding box center [850, 576] width 701 height 47
click at [556, 576] on p "**********" at bounding box center [850, 576] width 701 height 47
click at [513, 576] on p "**********" at bounding box center [850, 576] width 701 height 47
click at [346, 388] on link "Tests" at bounding box center [373, 392] width 203 height 28
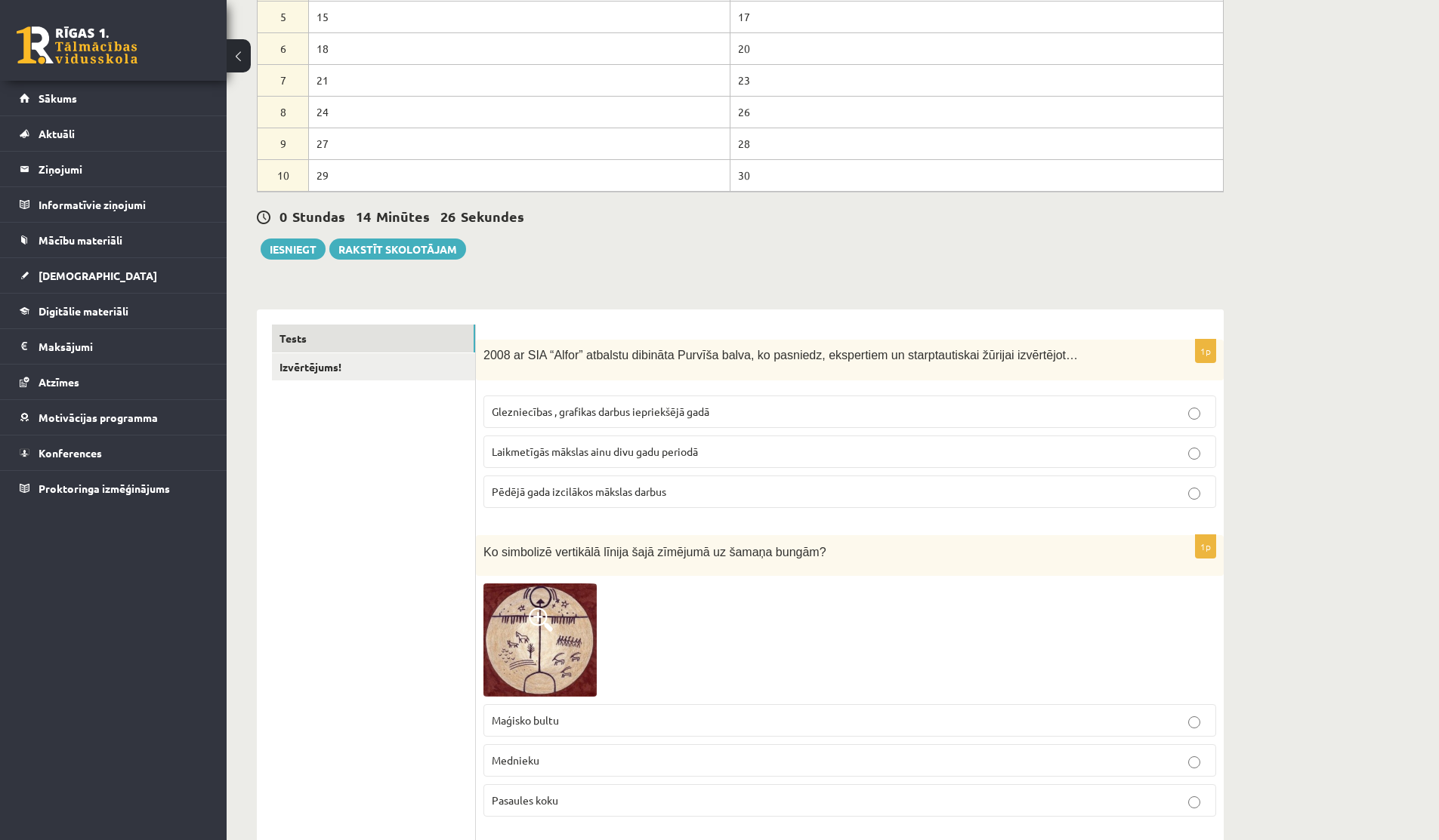
scroll to position [0, 0]
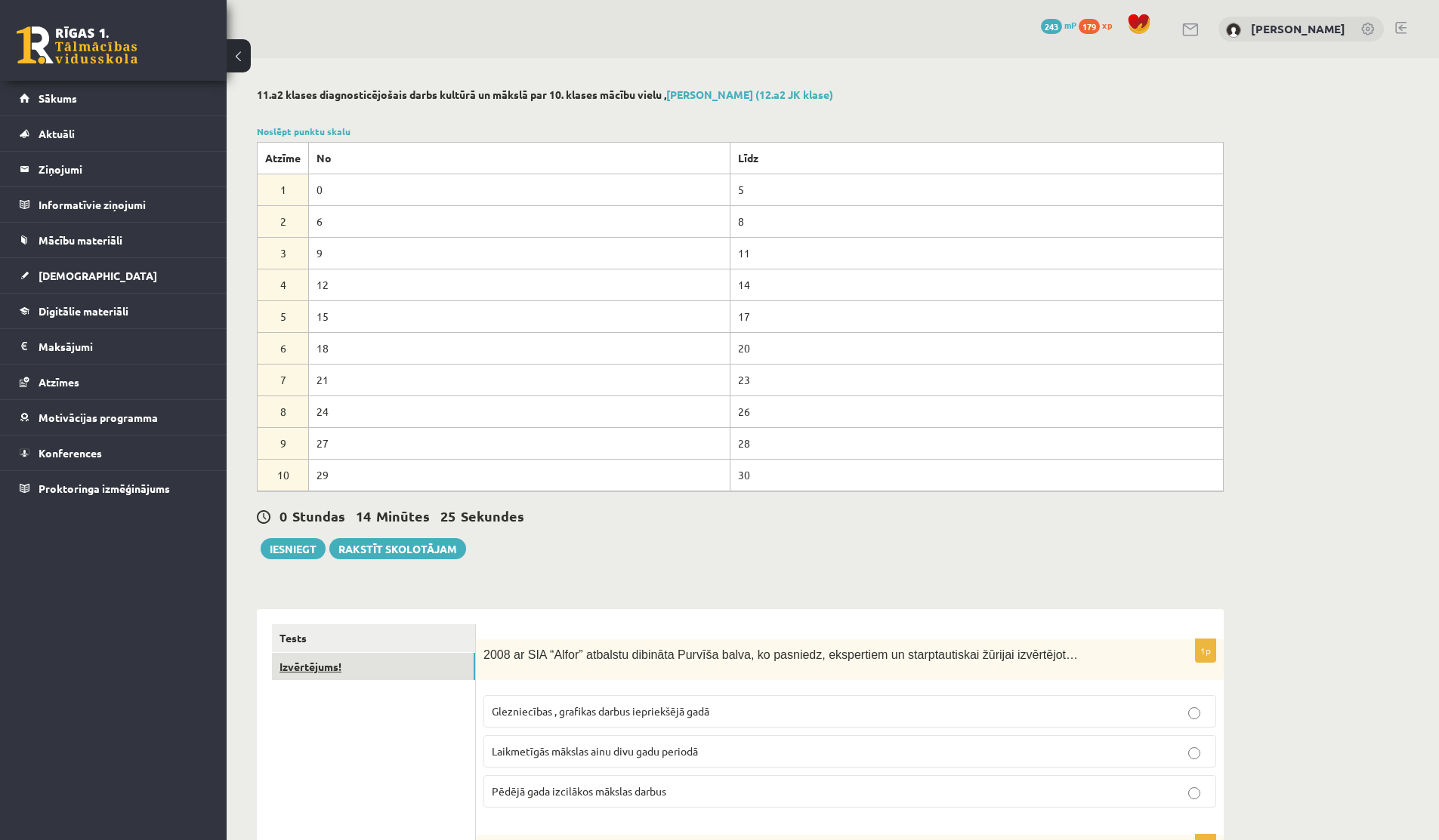
click at [307, 664] on link "Izvērtējums!" at bounding box center [373, 666] width 203 height 28
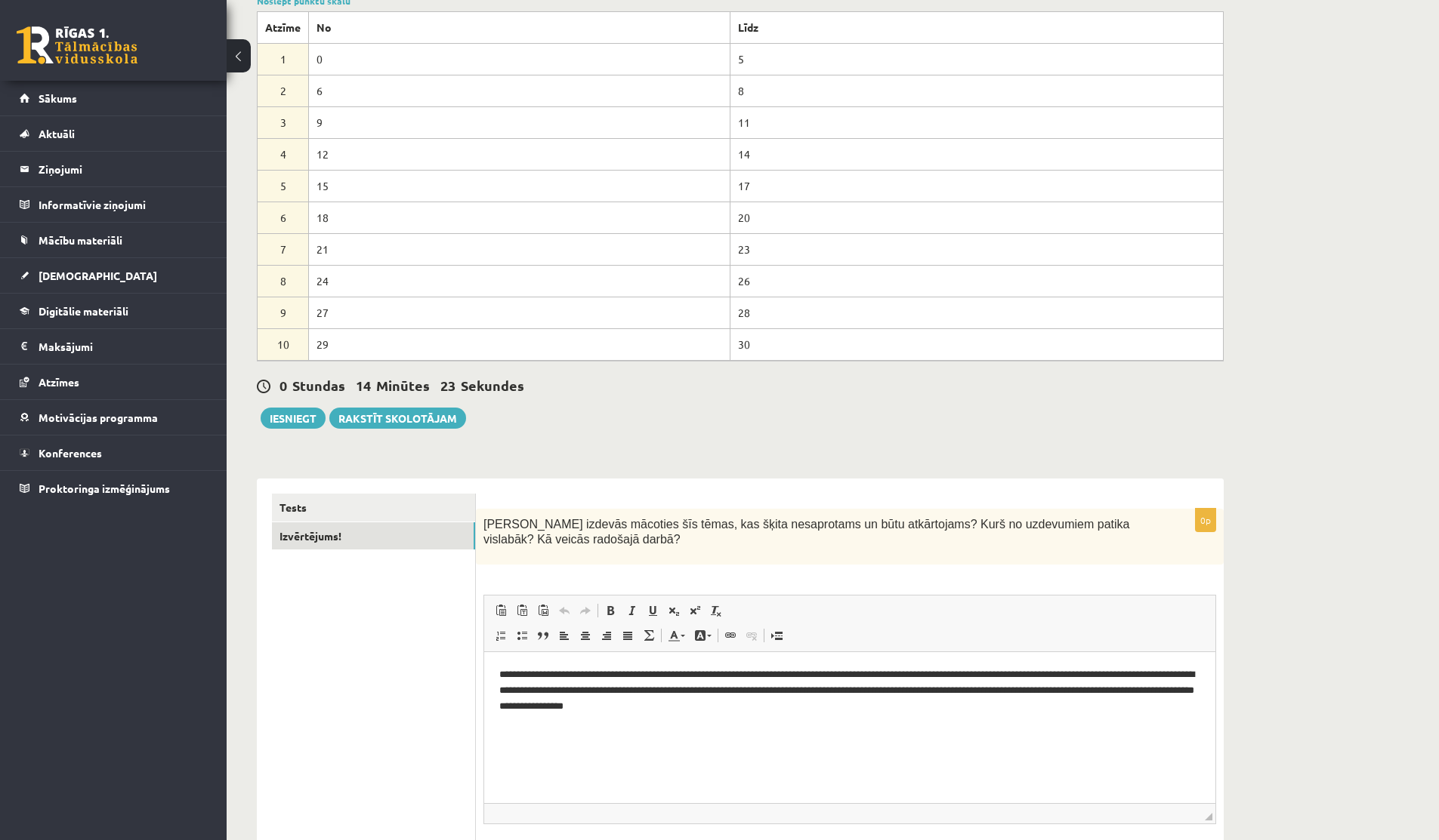
scroll to position [246, 0]
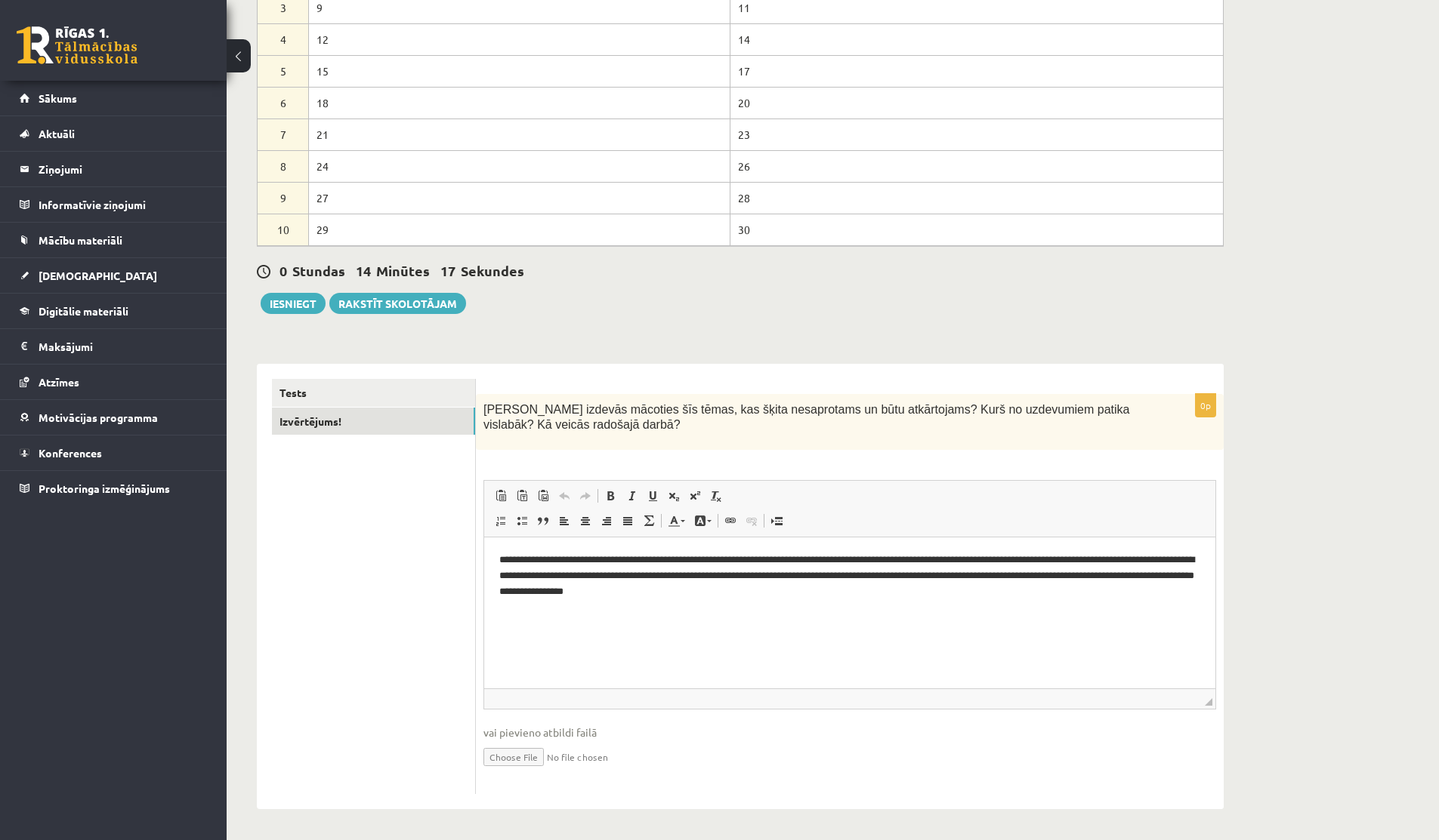
click at [554, 578] on p "**********" at bounding box center [850, 576] width 701 height 47
click at [881, 596] on p "**********" at bounding box center [850, 576] width 701 height 47
click at [945, 598] on p "**********" at bounding box center [850, 576] width 701 height 47
click at [361, 388] on link "Tests" at bounding box center [373, 392] width 203 height 28
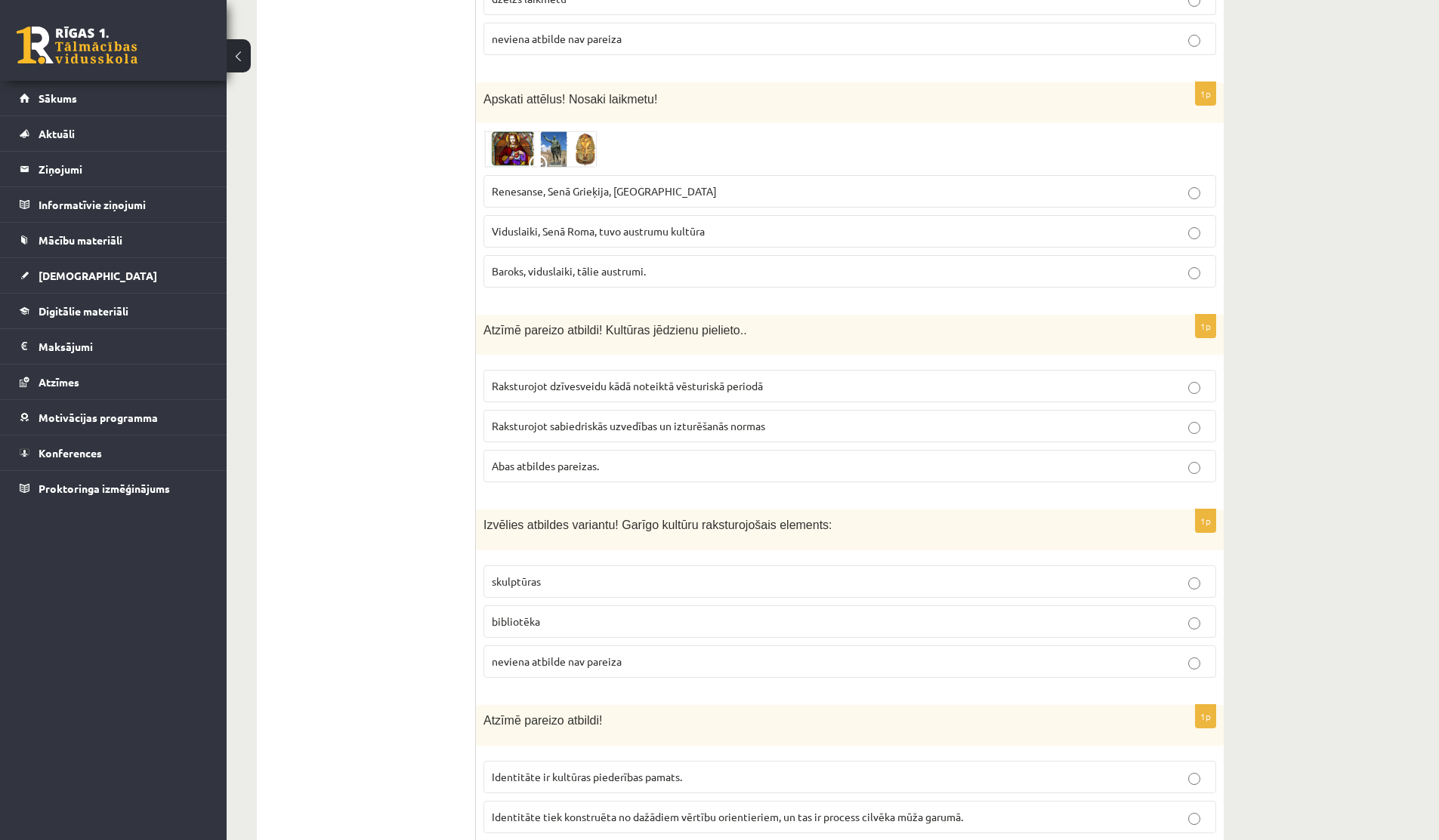
scroll to position [4479, 0]
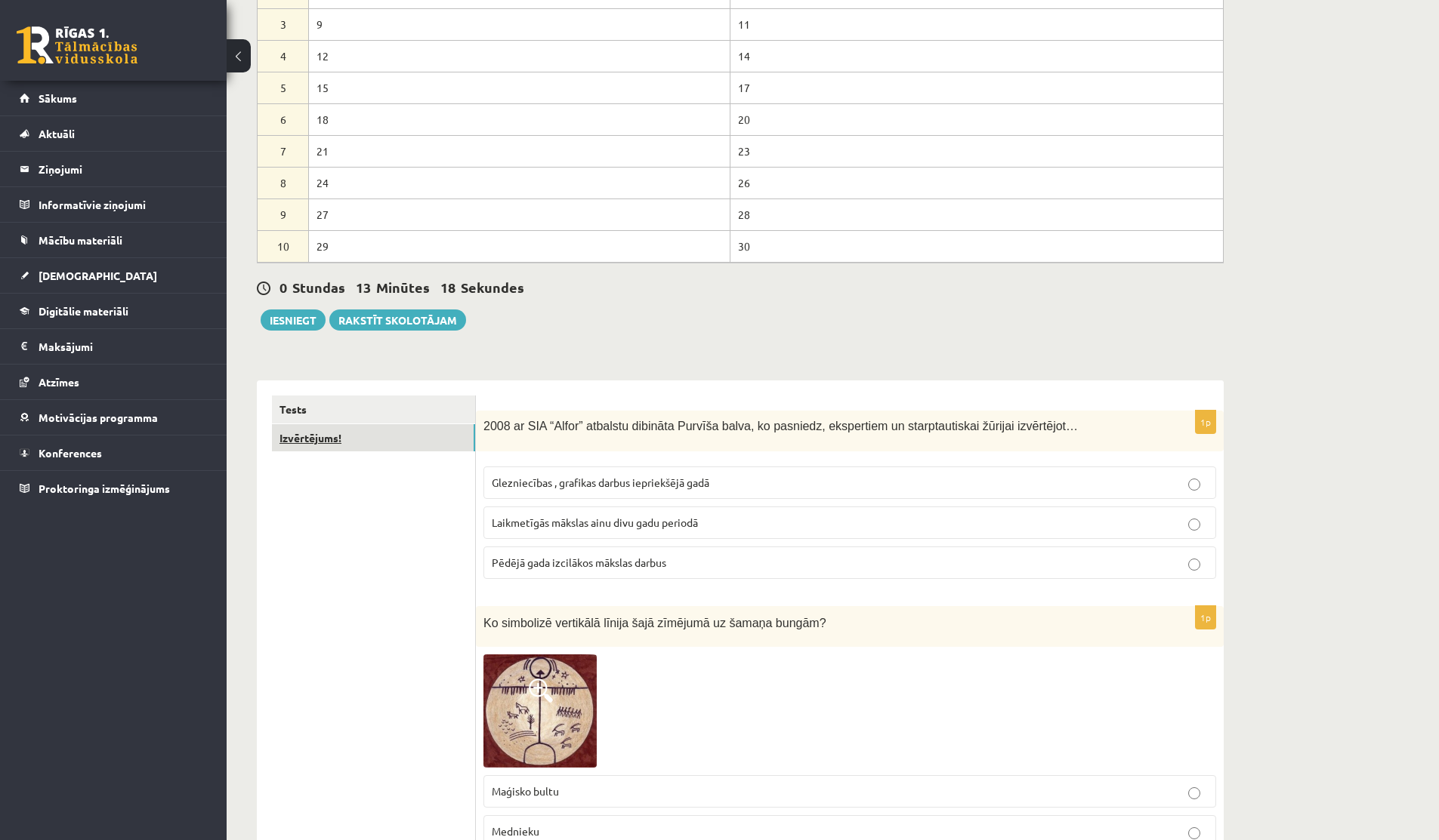
click at [378, 449] on link "Izvērtējums!" at bounding box center [373, 438] width 203 height 28
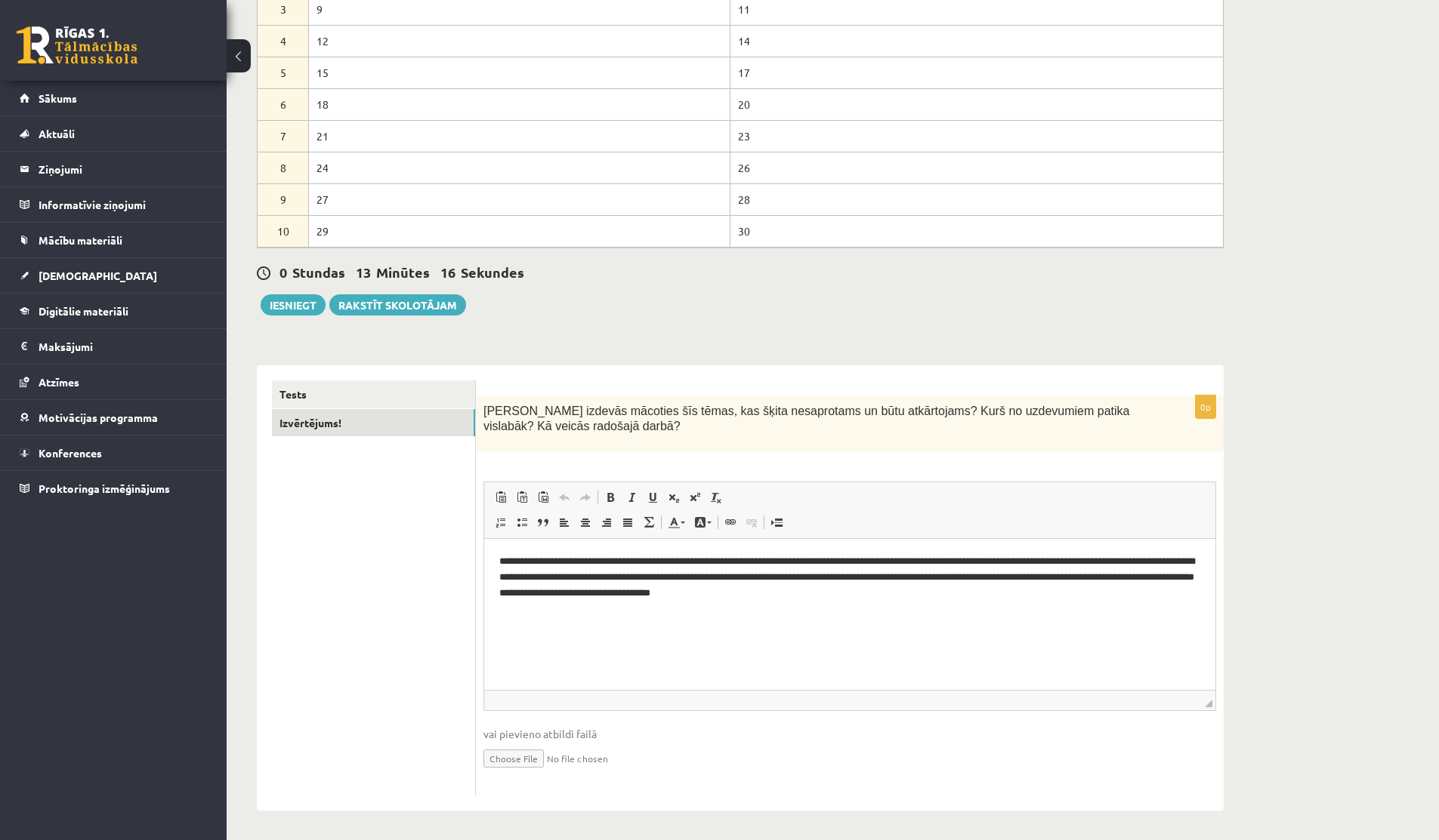
scroll to position [246, 0]
click at [300, 387] on link "Tests" at bounding box center [373, 392] width 203 height 28
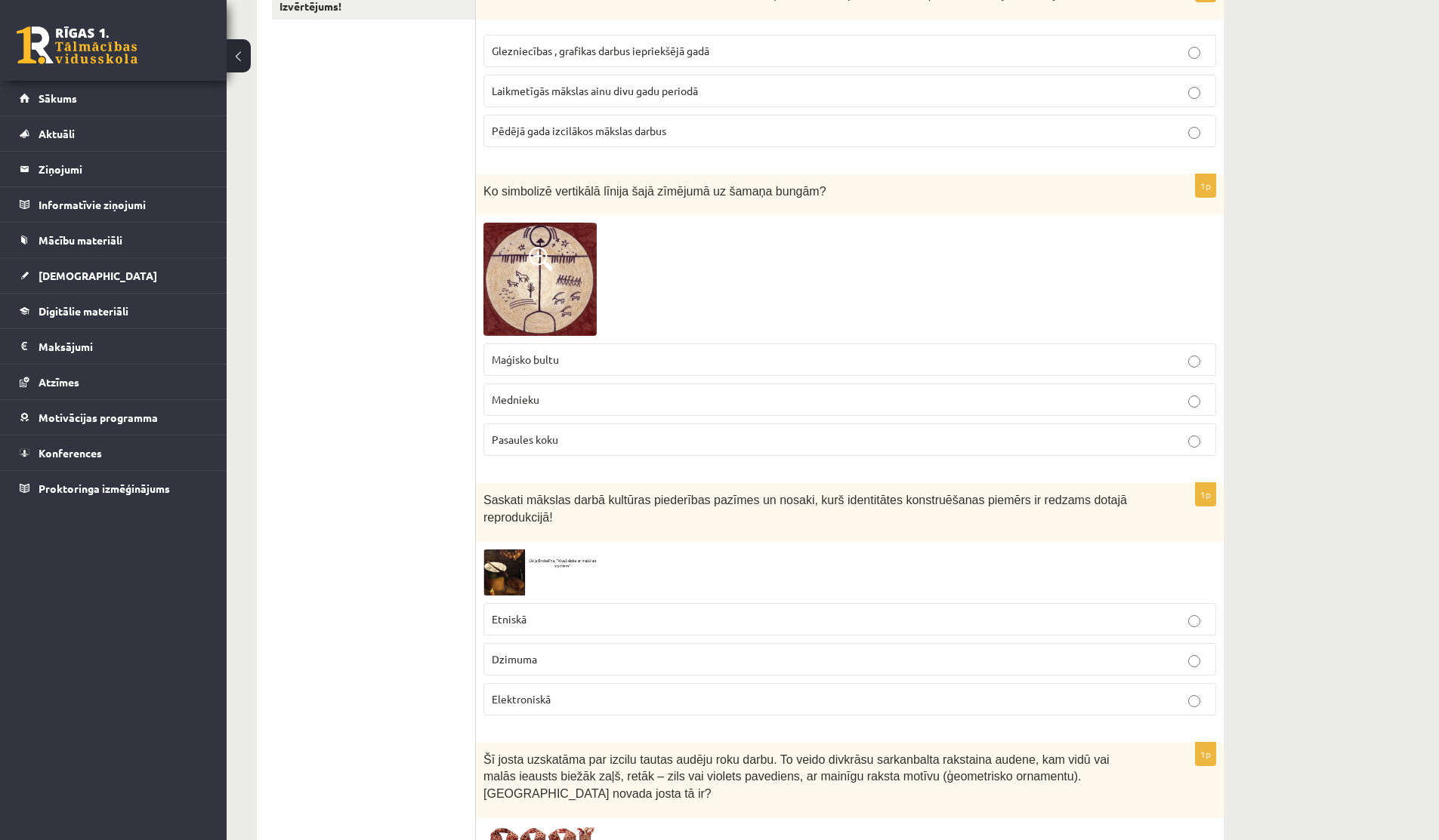
scroll to position [0, 0]
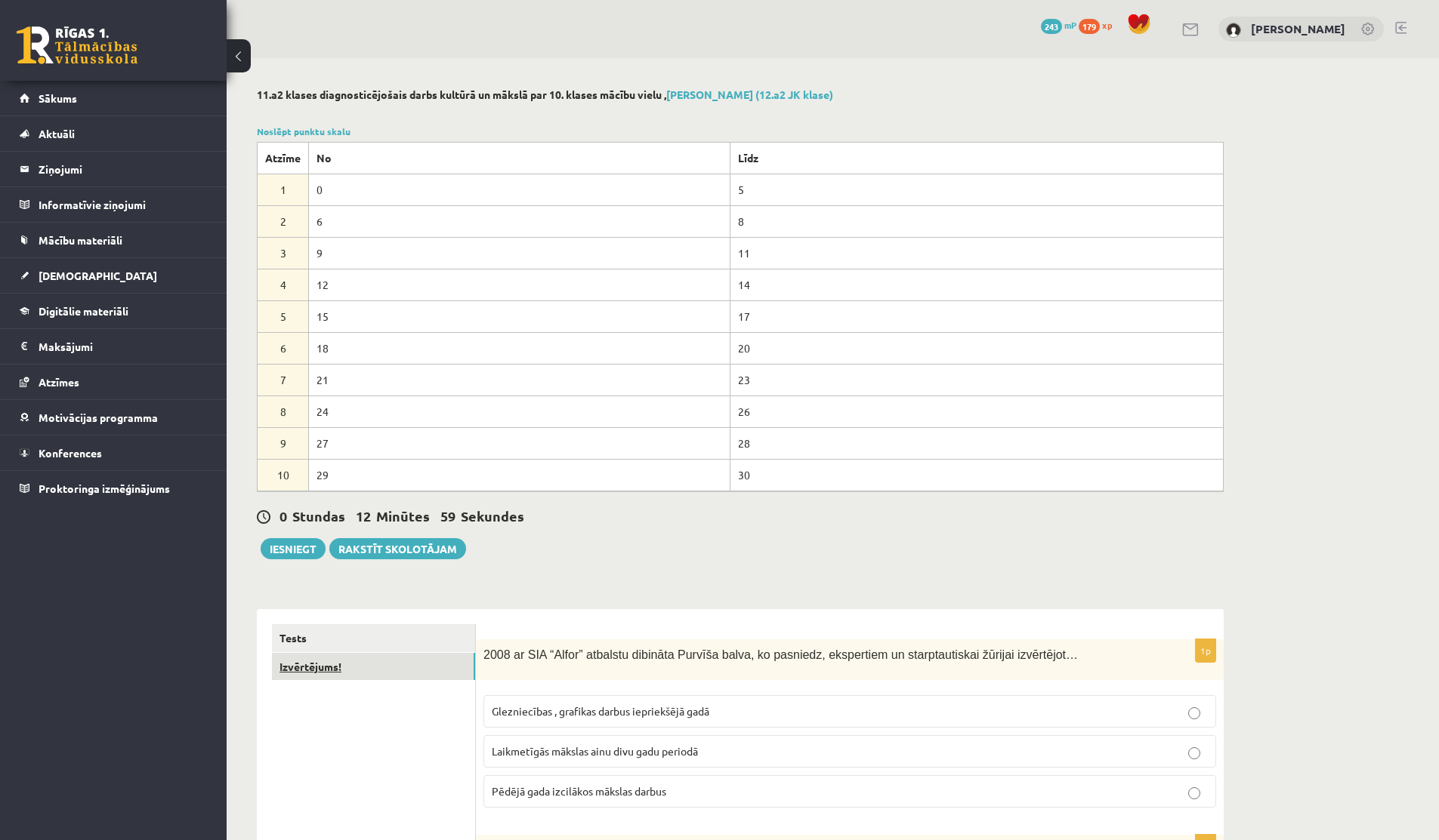
click at [321, 665] on link "Izvērtējums!" at bounding box center [373, 666] width 203 height 28
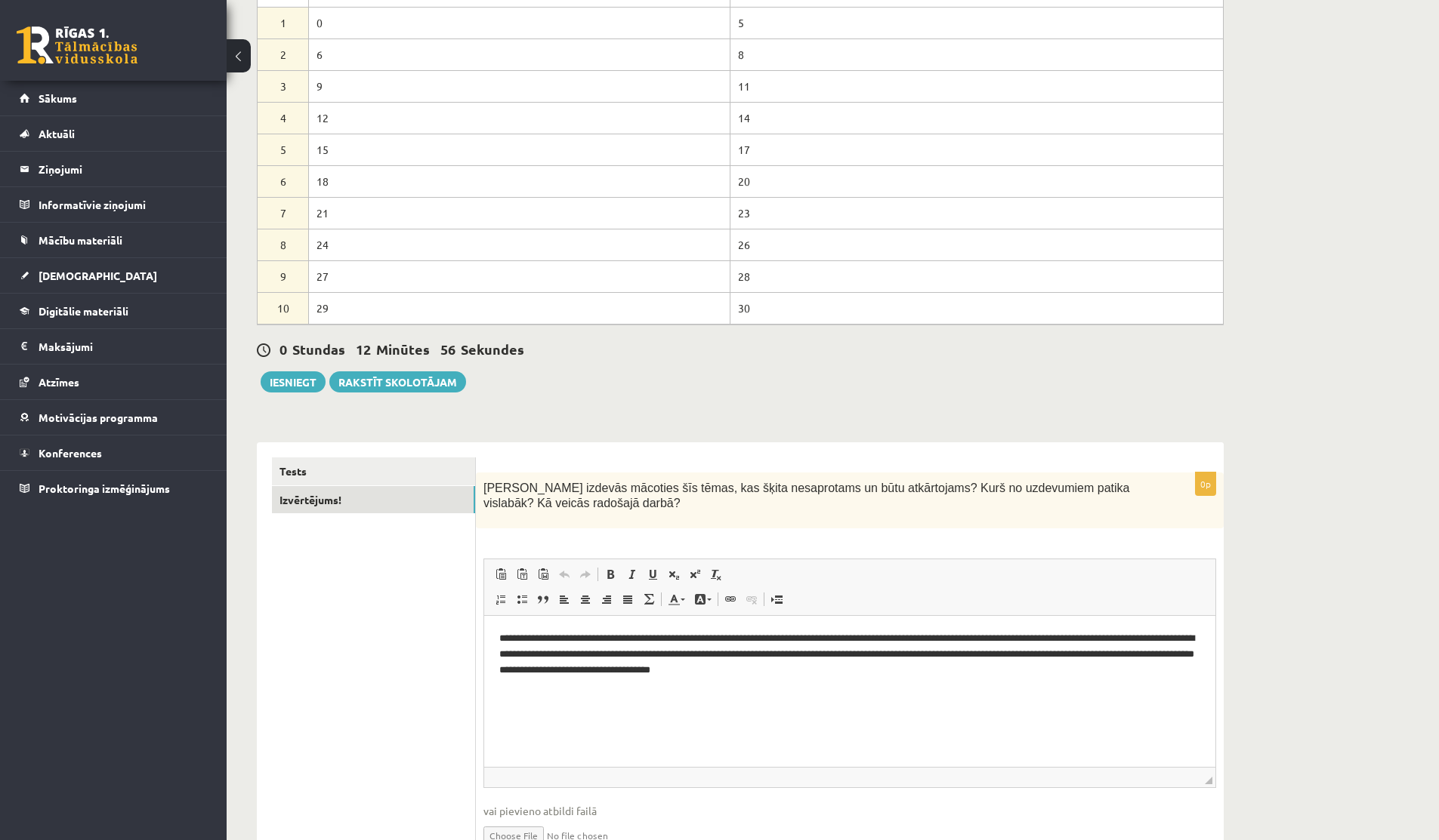
scroll to position [171, 0]
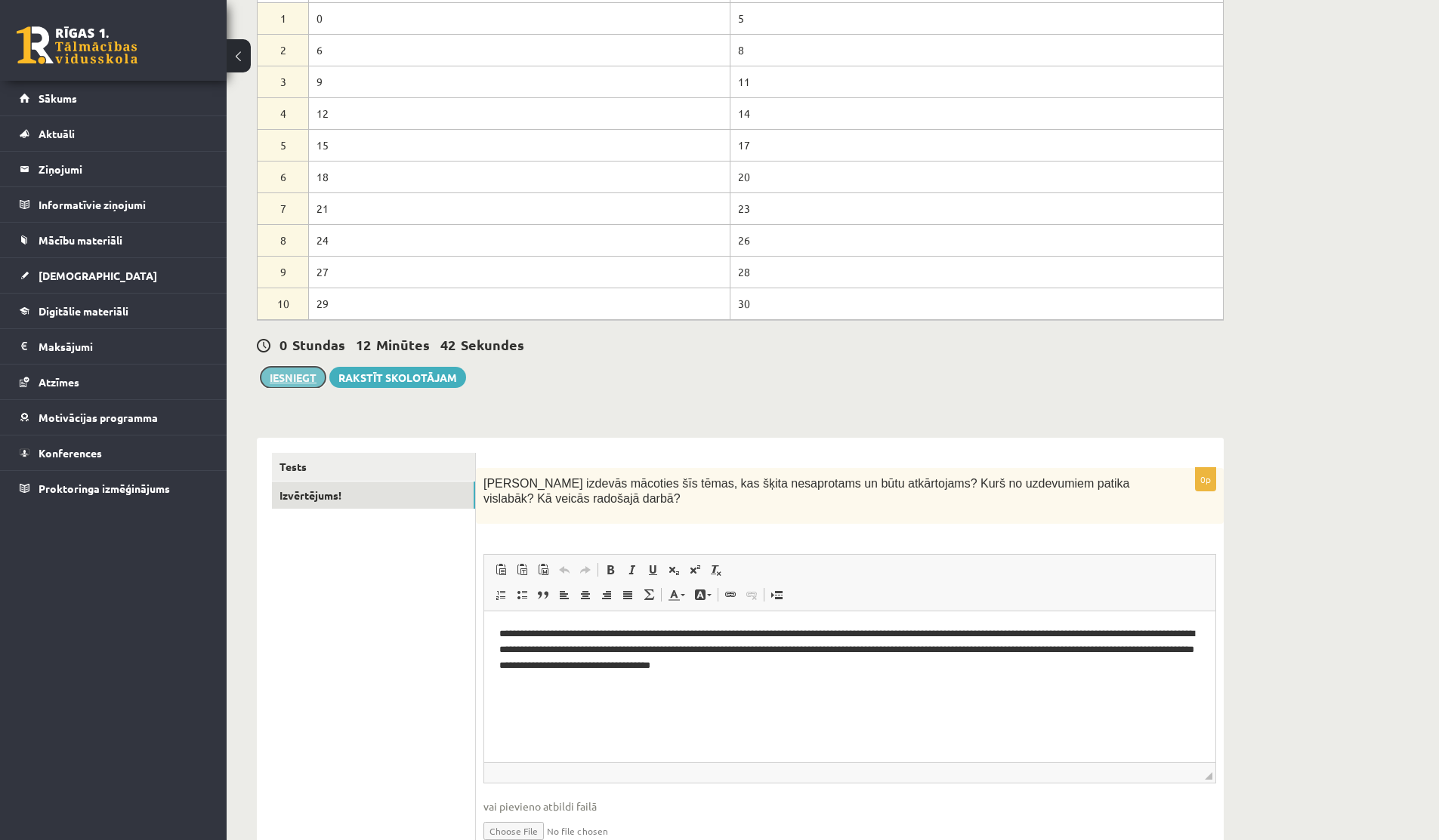
click at [282, 386] on button "Iesniegt" at bounding box center [293, 378] width 65 height 21
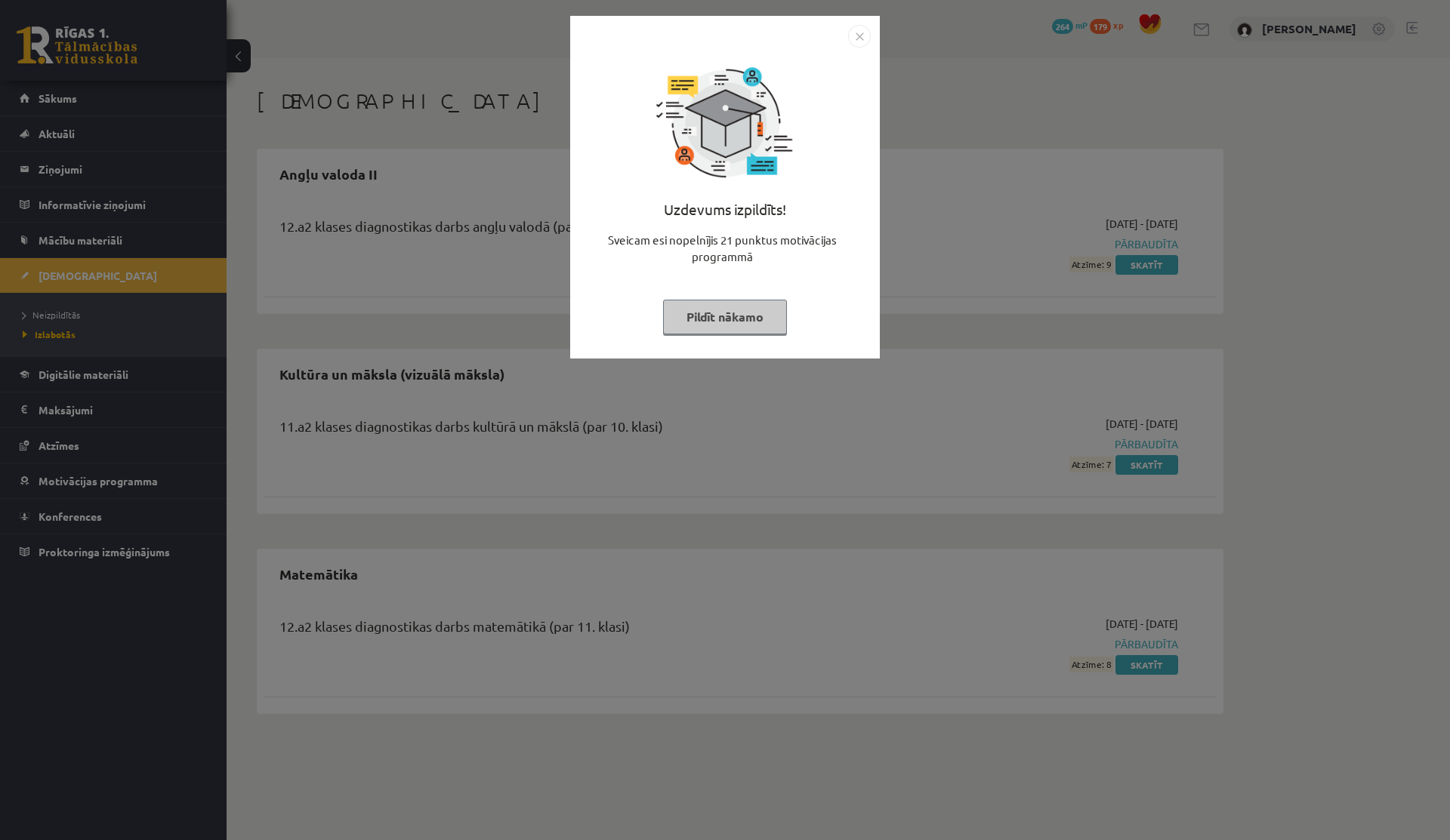
click at [752, 312] on button "Pildīt nākamo" at bounding box center [725, 317] width 124 height 35
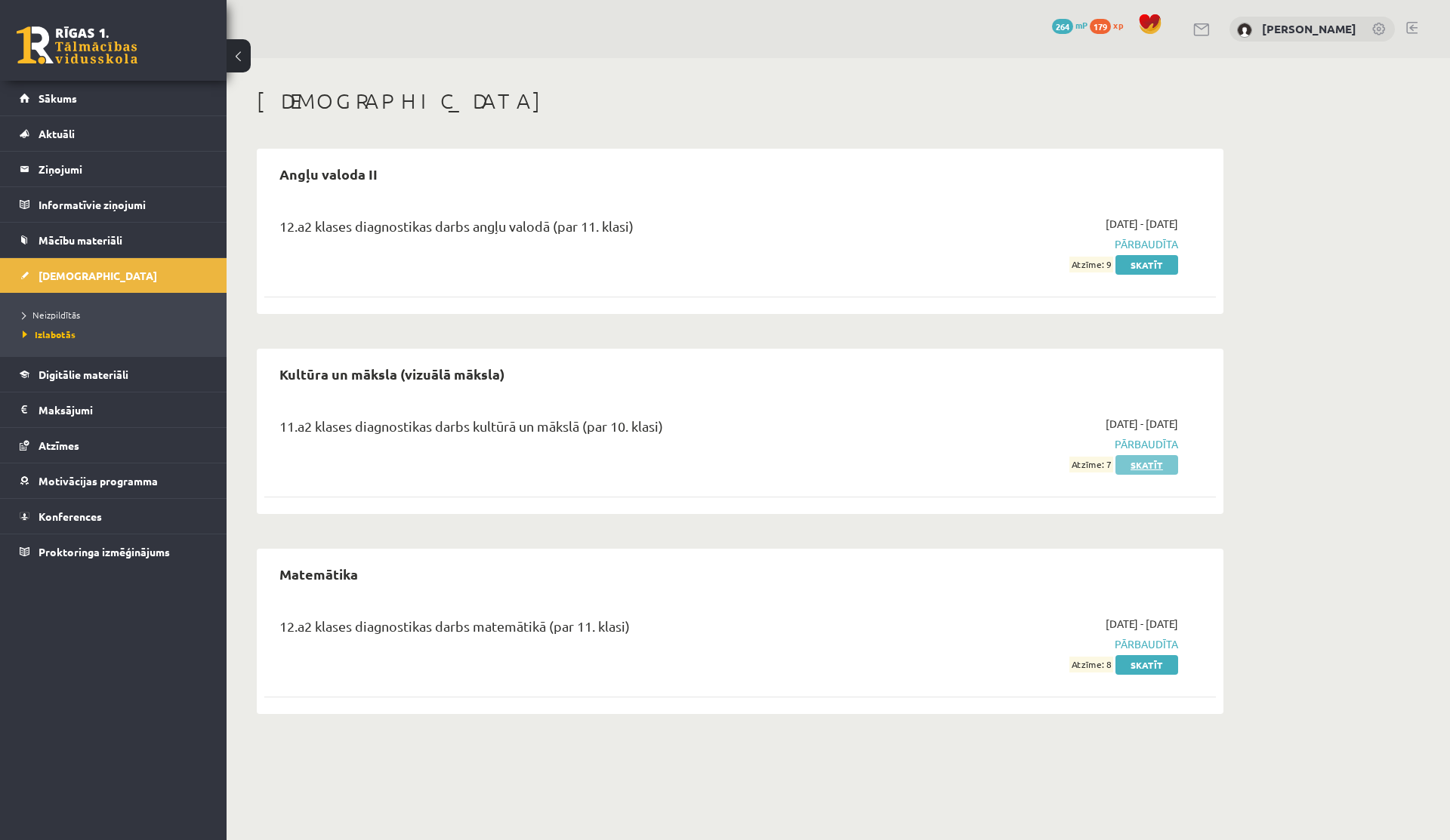
click at [1143, 464] on link "Skatīt" at bounding box center [1146, 465] width 62 height 19
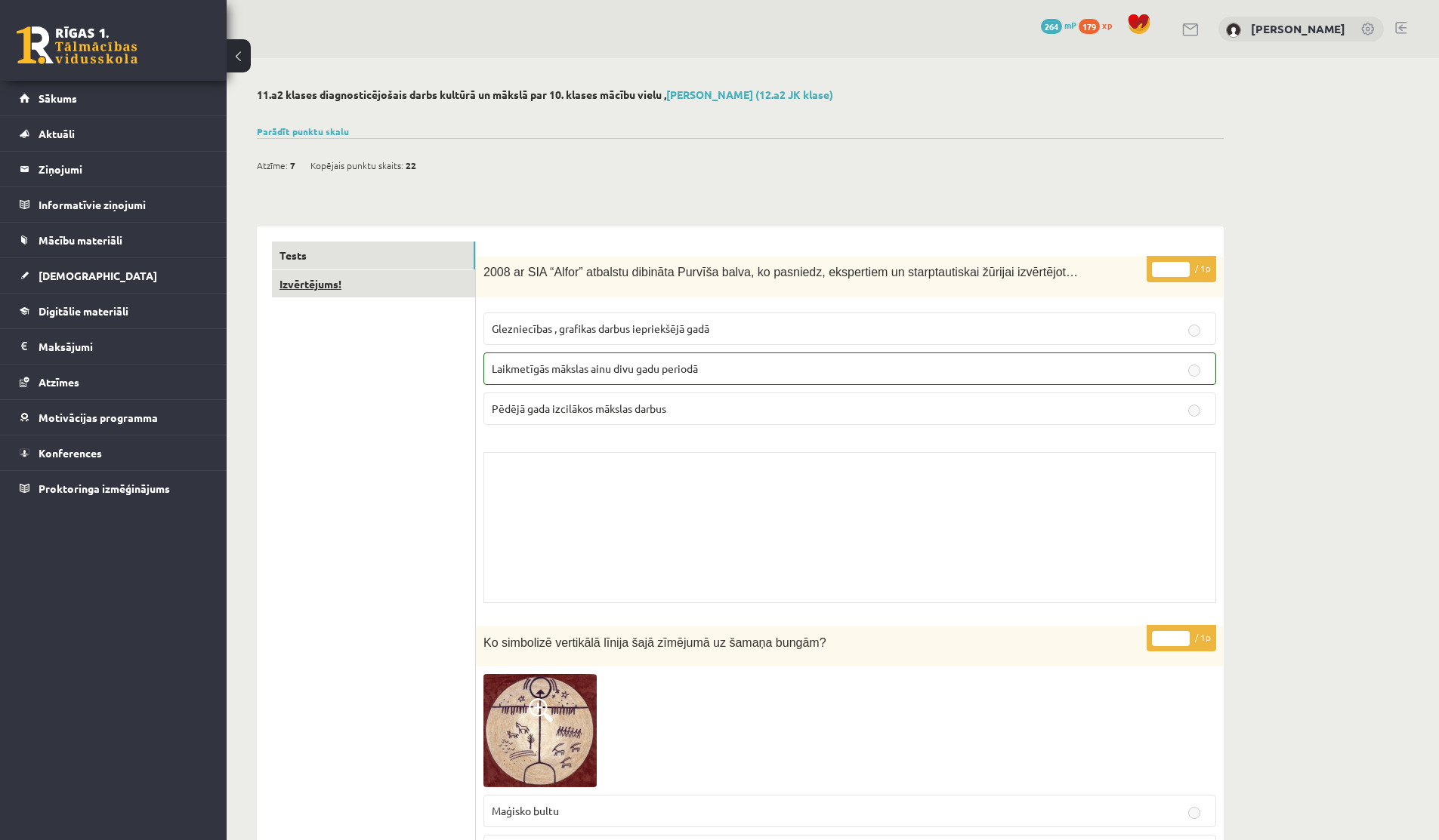
click at [332, 285] on link "Izvērtējums!" at bounding box center [373, 284] width 203 height 28
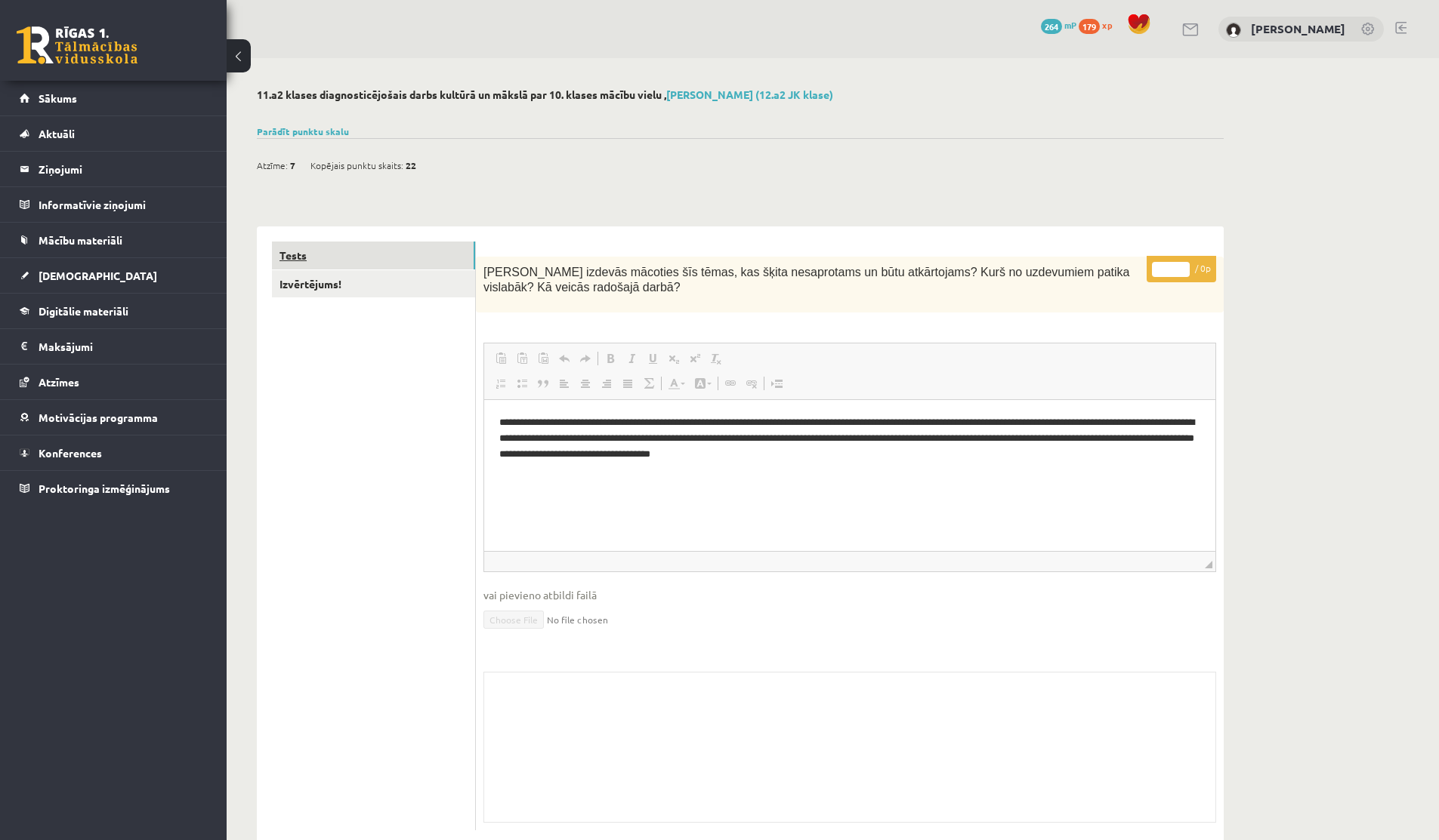
click at [324, 252] on link "Tests" at bounding box center [373, 255] width 203 height 28
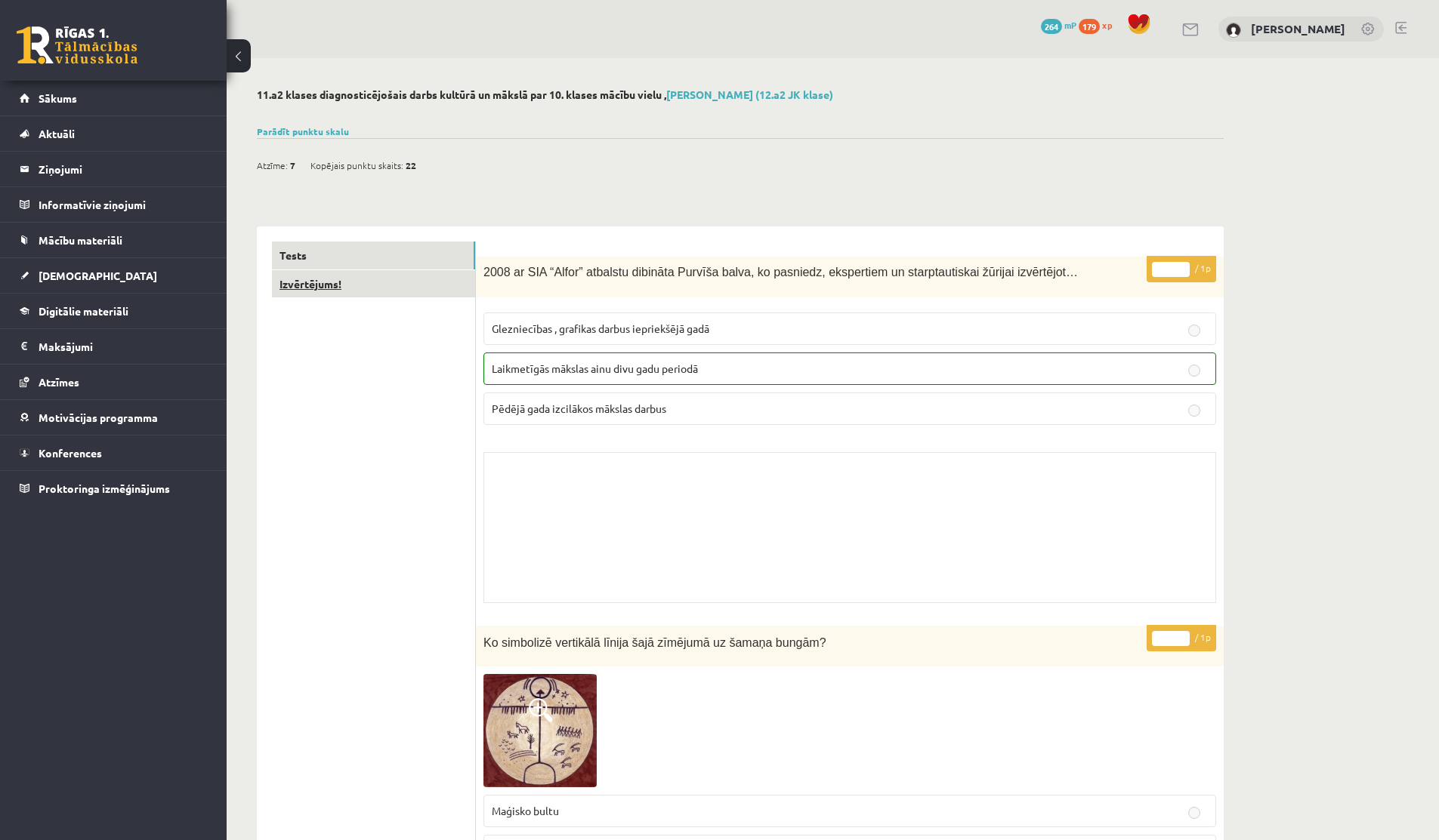
click at [294, 281] on link "Izvērtējums!" at bounding box center [373, 284] width 203 height 28
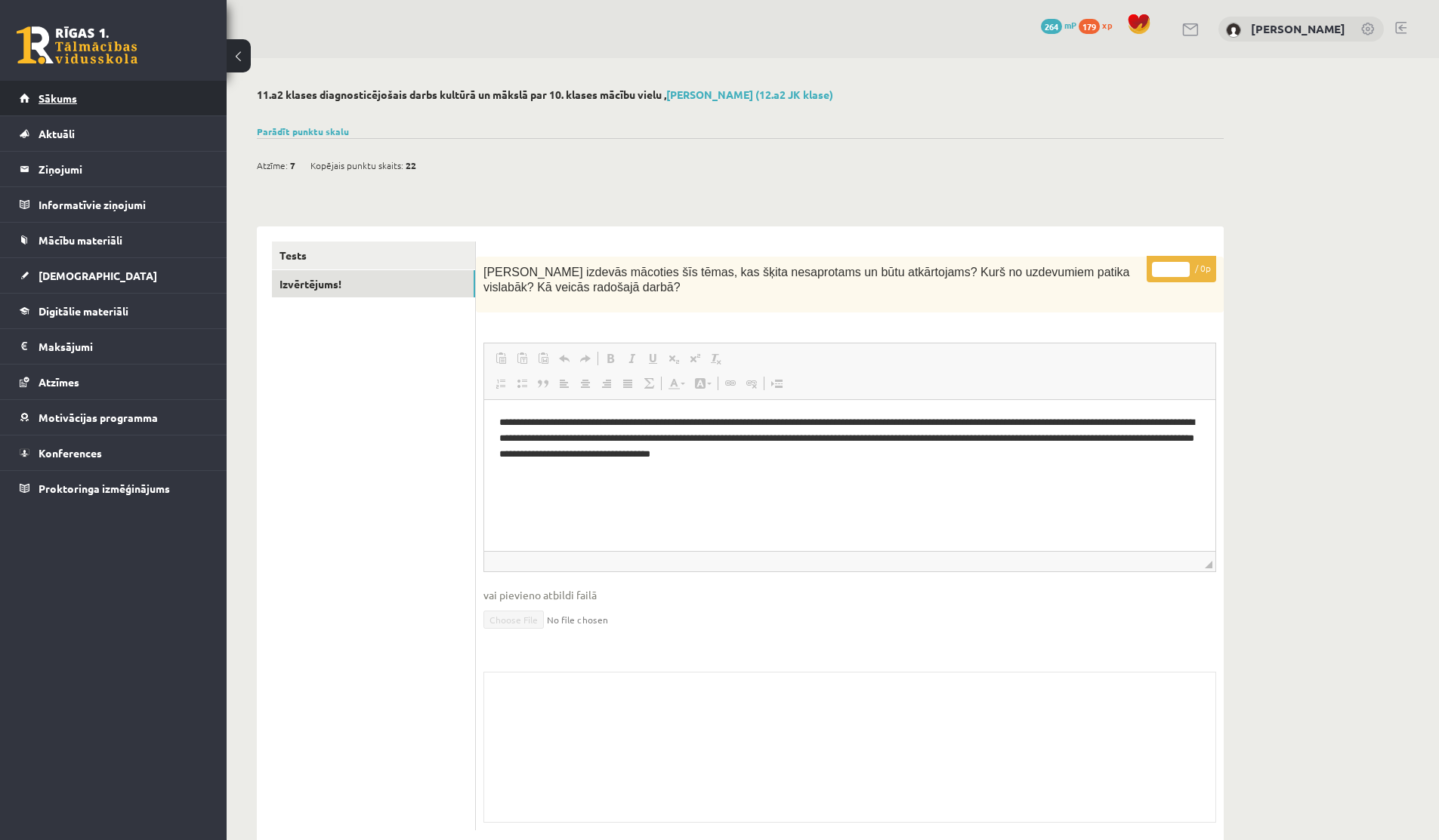
click at [73, 112] on link "Sākums" at bounding box center [114, 98] width 188 height 35
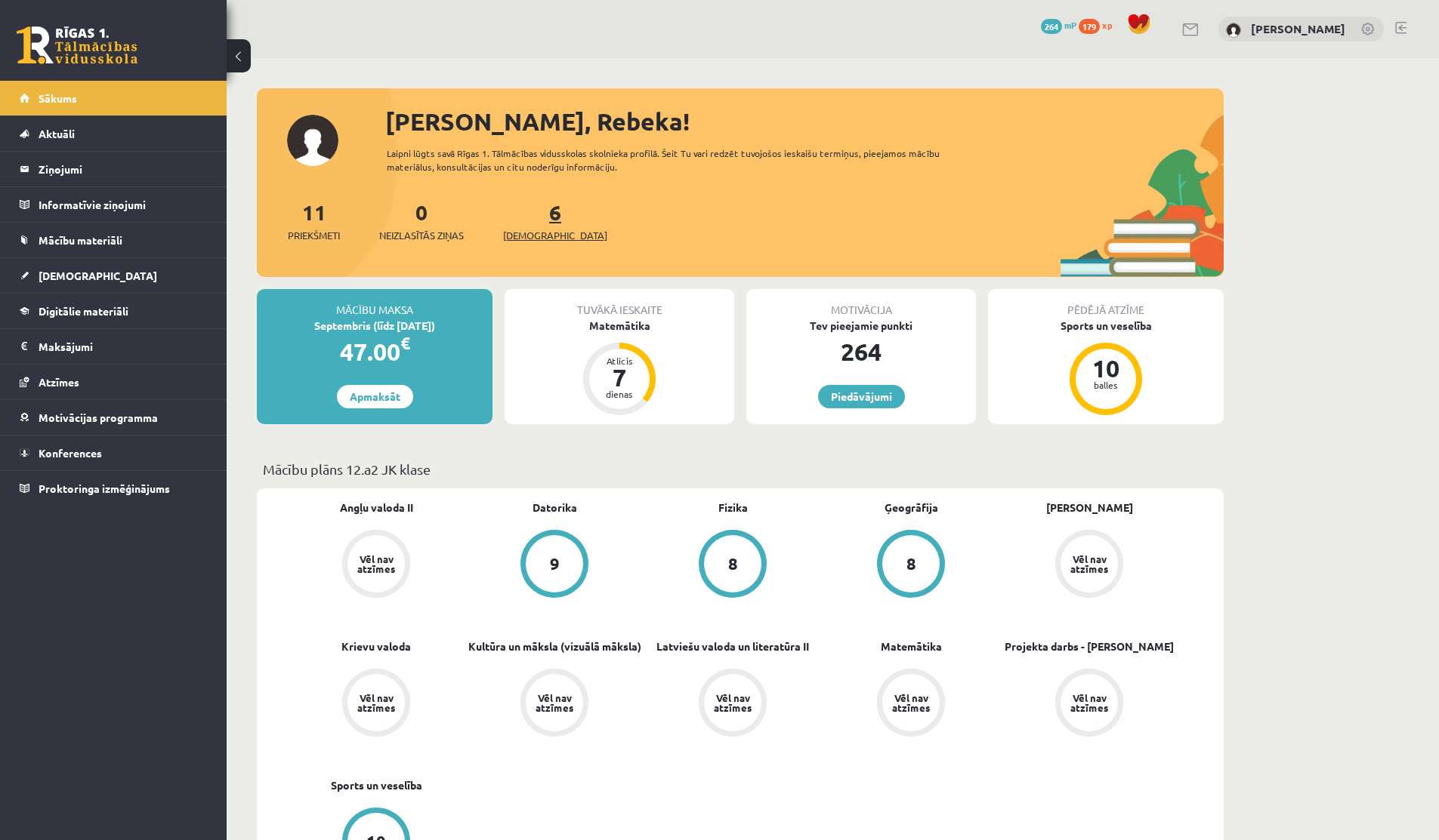
click at [530, 218] on link "6 Ieskaites" at bounding box center [555, 221] width 105 height 45
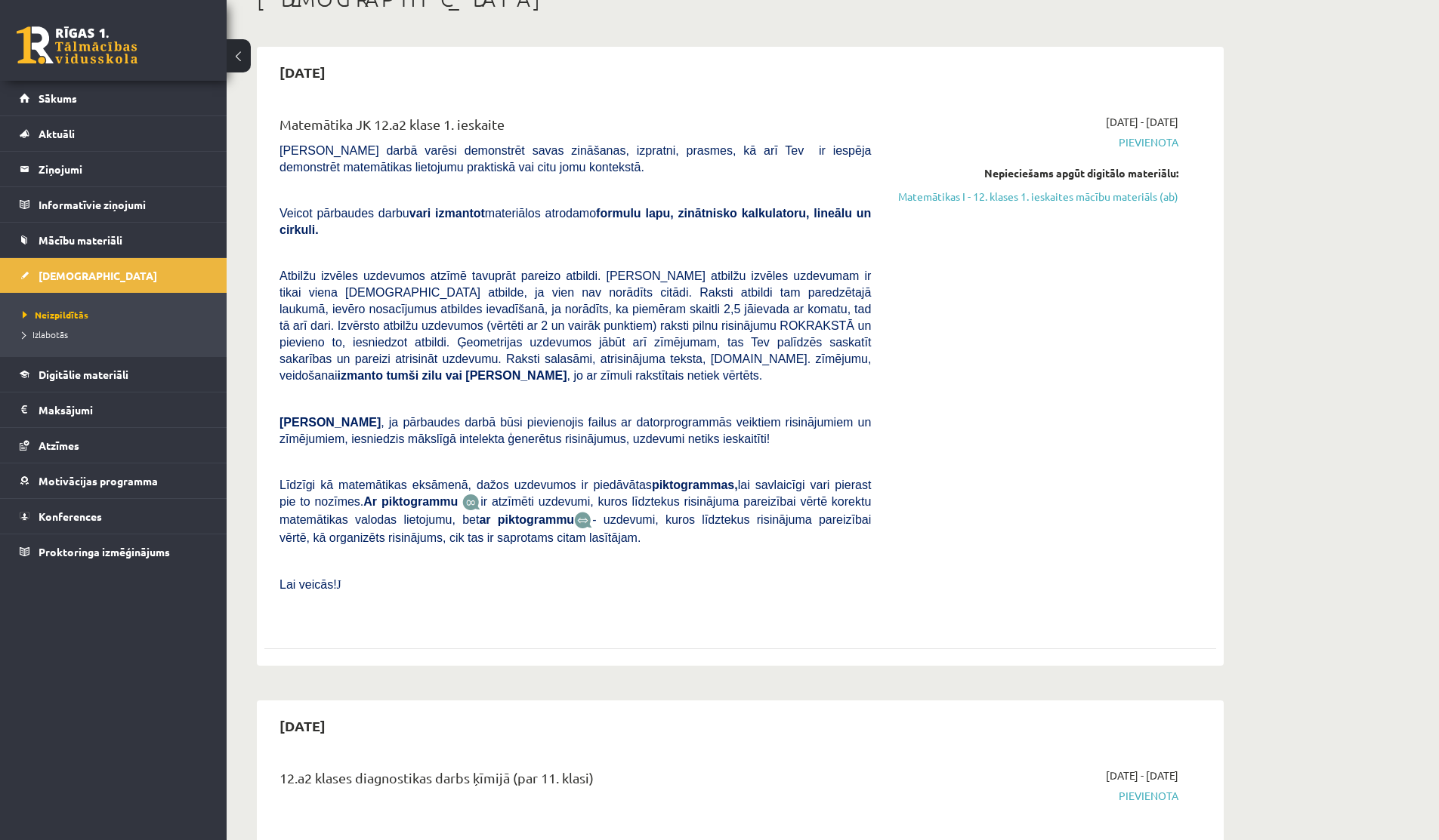
scroll to position [97, 0]
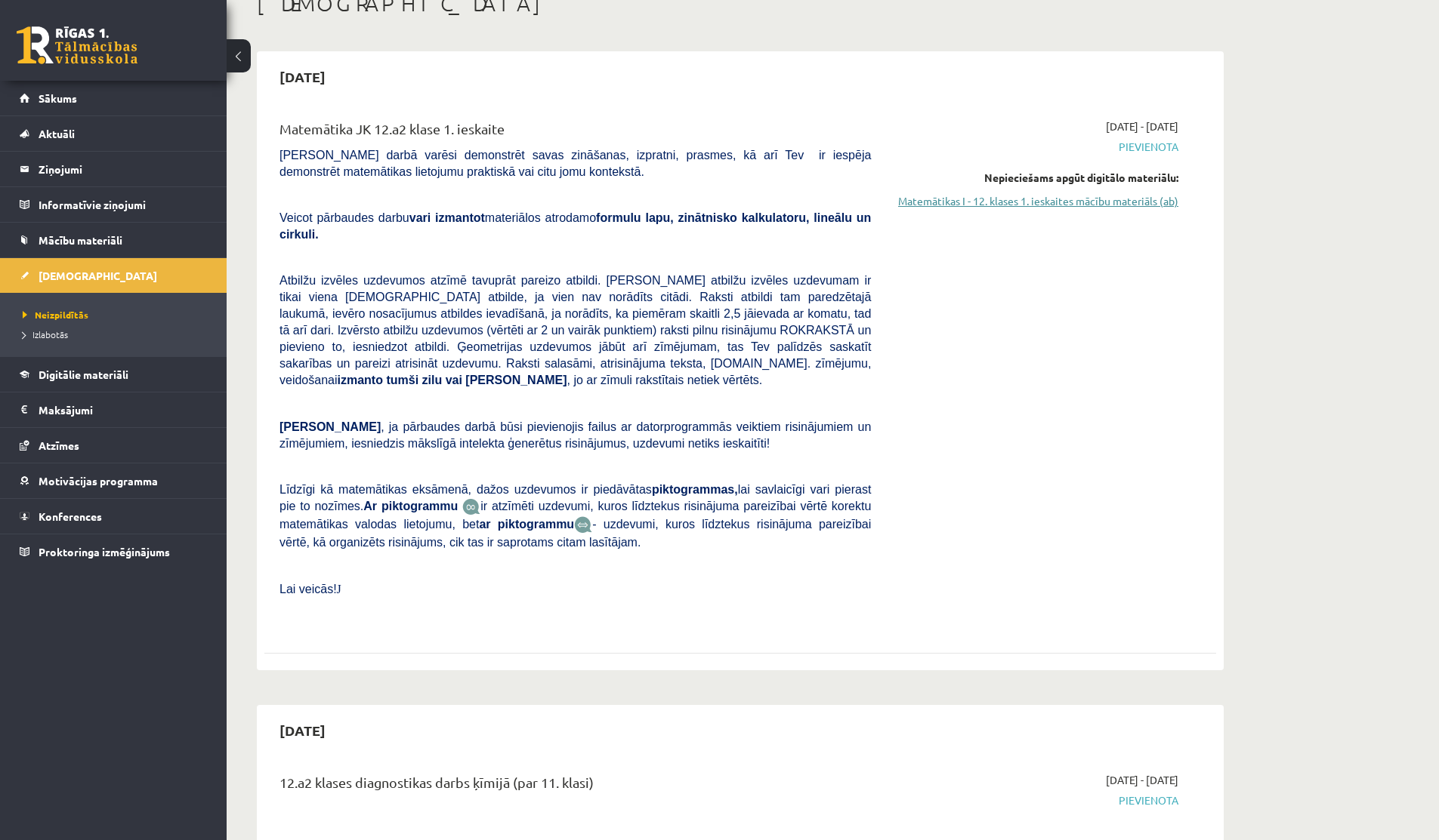
click at [917, 204] on link "Matemātikas I - 12. klases 1. ieskaites mācību materiāls (ab)" at bounding box center [1036, 201] width 285 height 16
click at [50, 342] on li "Izlabotās" at bounding box center [117, 334] width 189 height 19
click at [42, 332] on span "Izlabotās" at bounding box center [49, 334] width 53 height 12
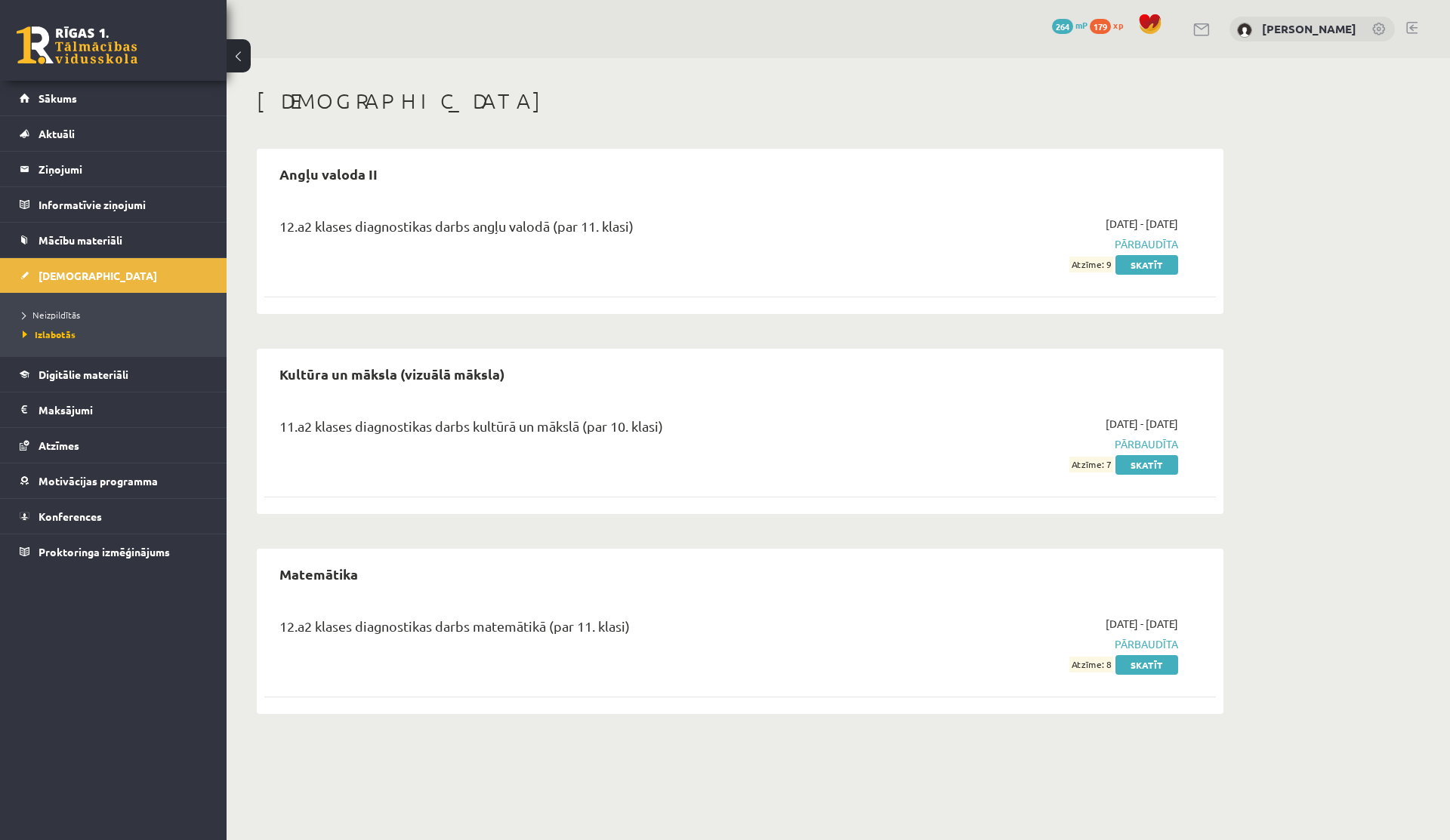
click at [1251, 30] on div "[PERSON_NAME]" at bounding box center [1312, 29] width 165 height 26
click at [1265, 30] on link "[PERSON_NAME]" at bounding box center [1309, 28] width 94 height 15
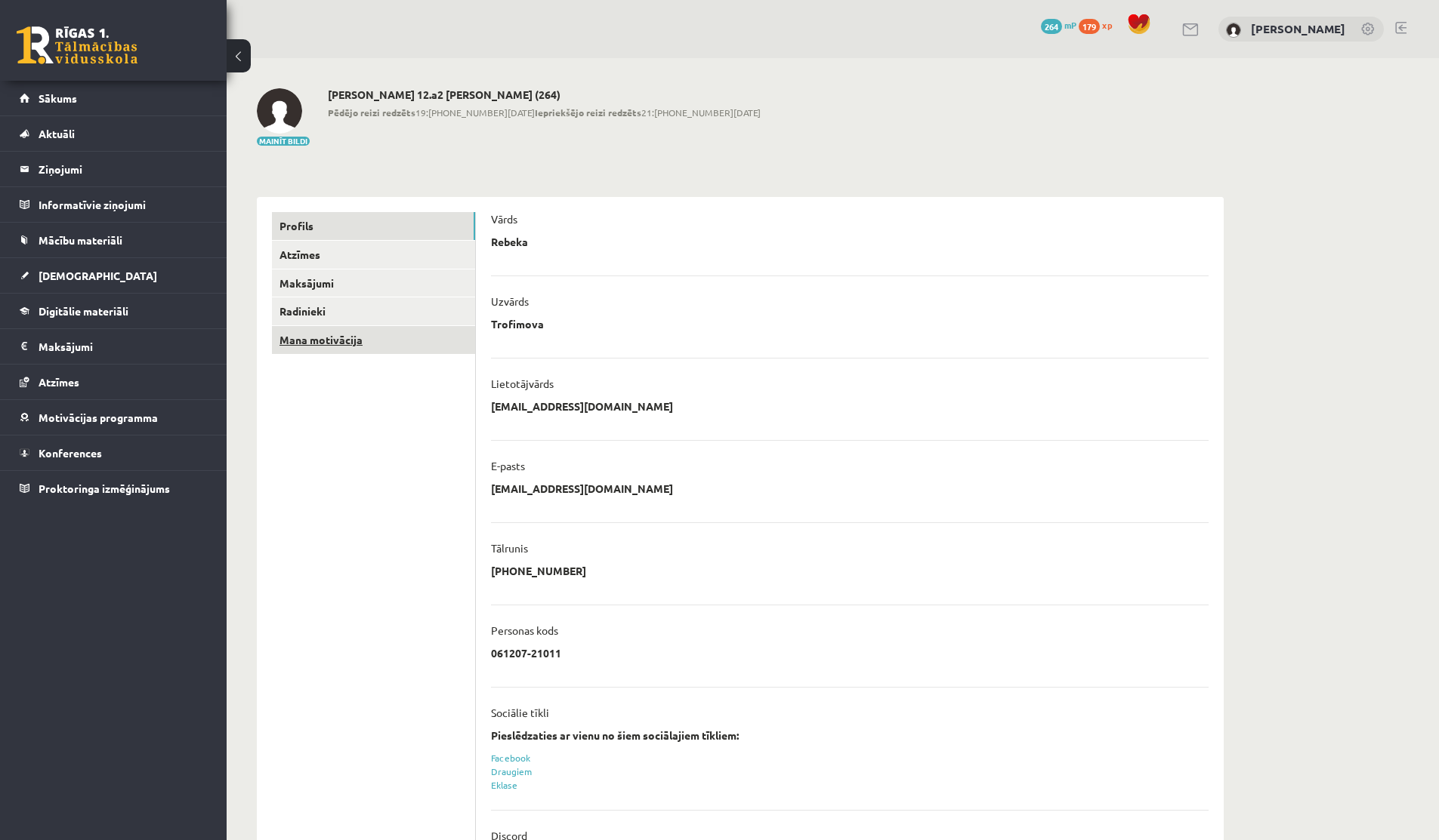
click at [367, 349] on link "Mana motivācija" at bounding box center [373, 340] width 203 height 28
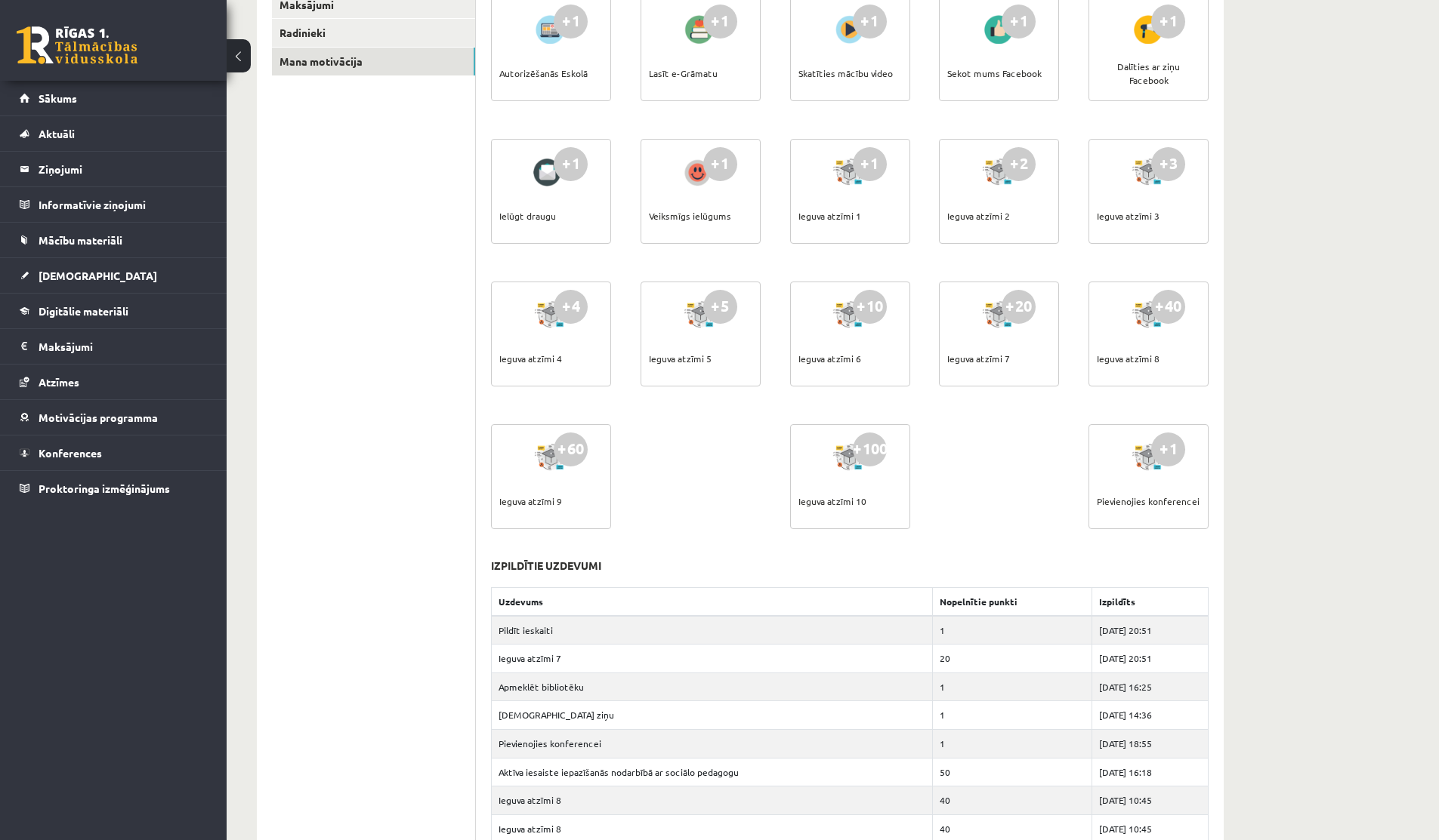
scroll to position [276, 0]
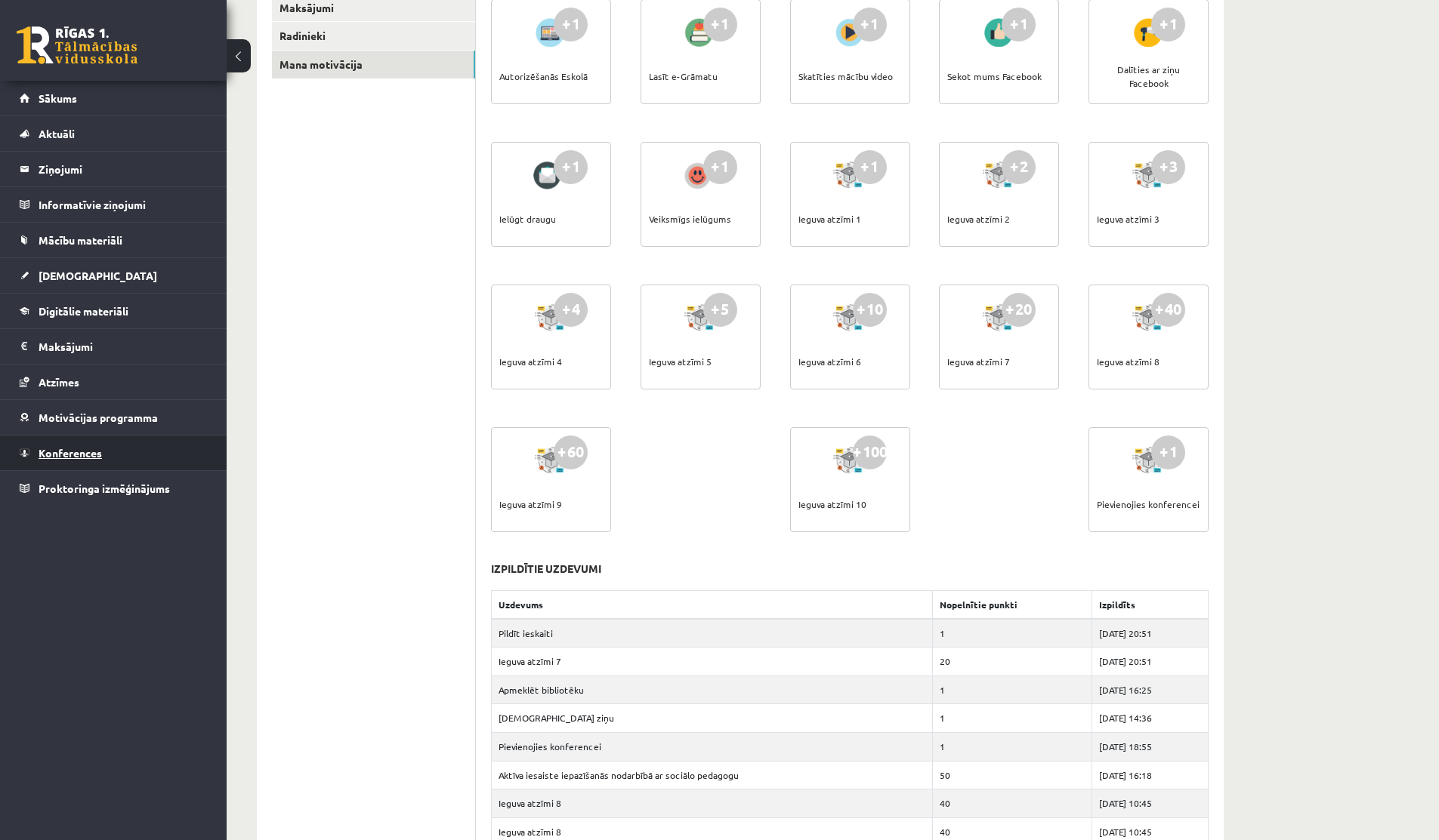
click at [65, 460] on link "Konferences" at bounding box center [114, 452] width 188 height 35
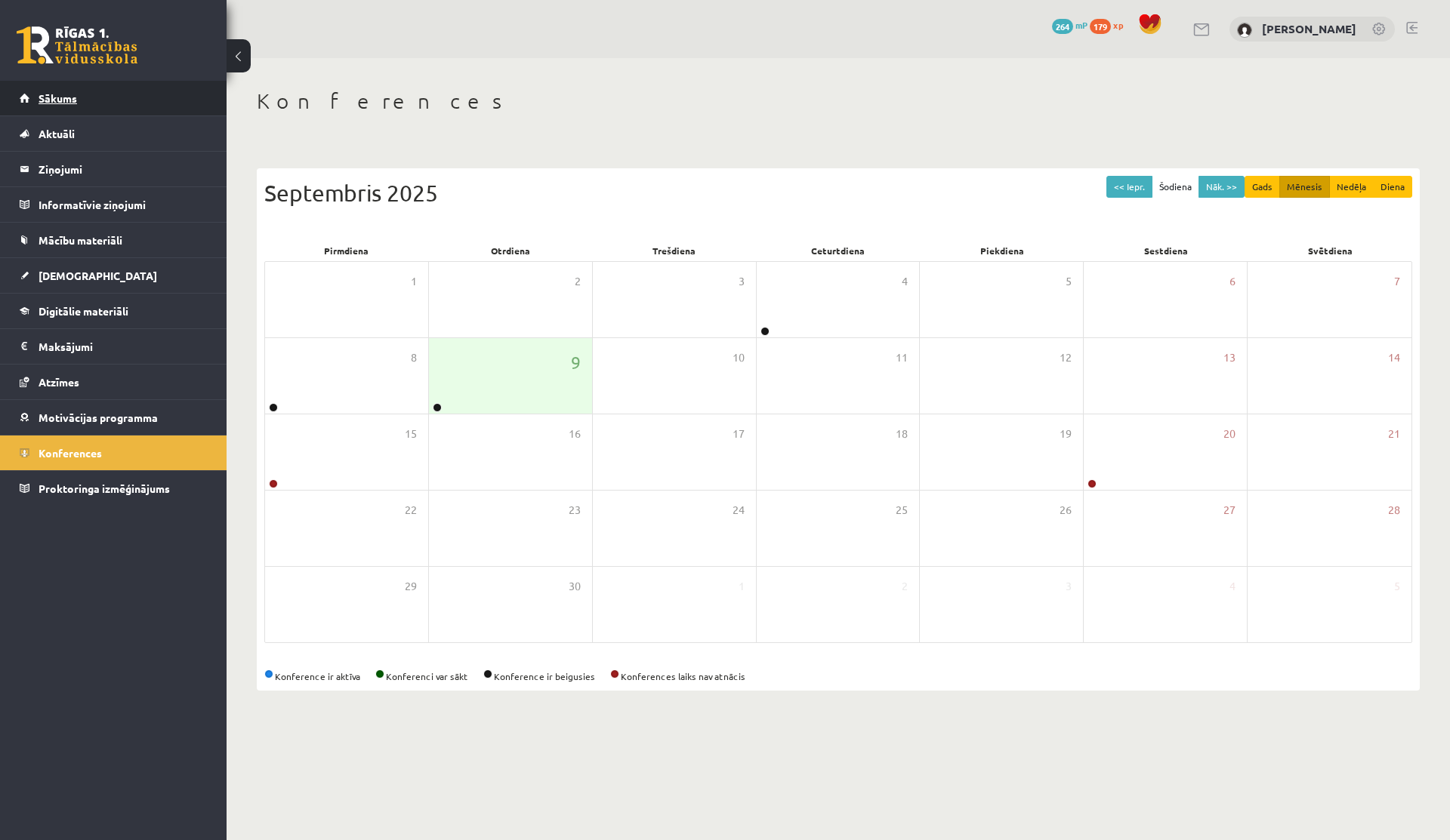
click at [66, 87] on link "Sākums" at bounding box center [114, 98] width 188 height 35
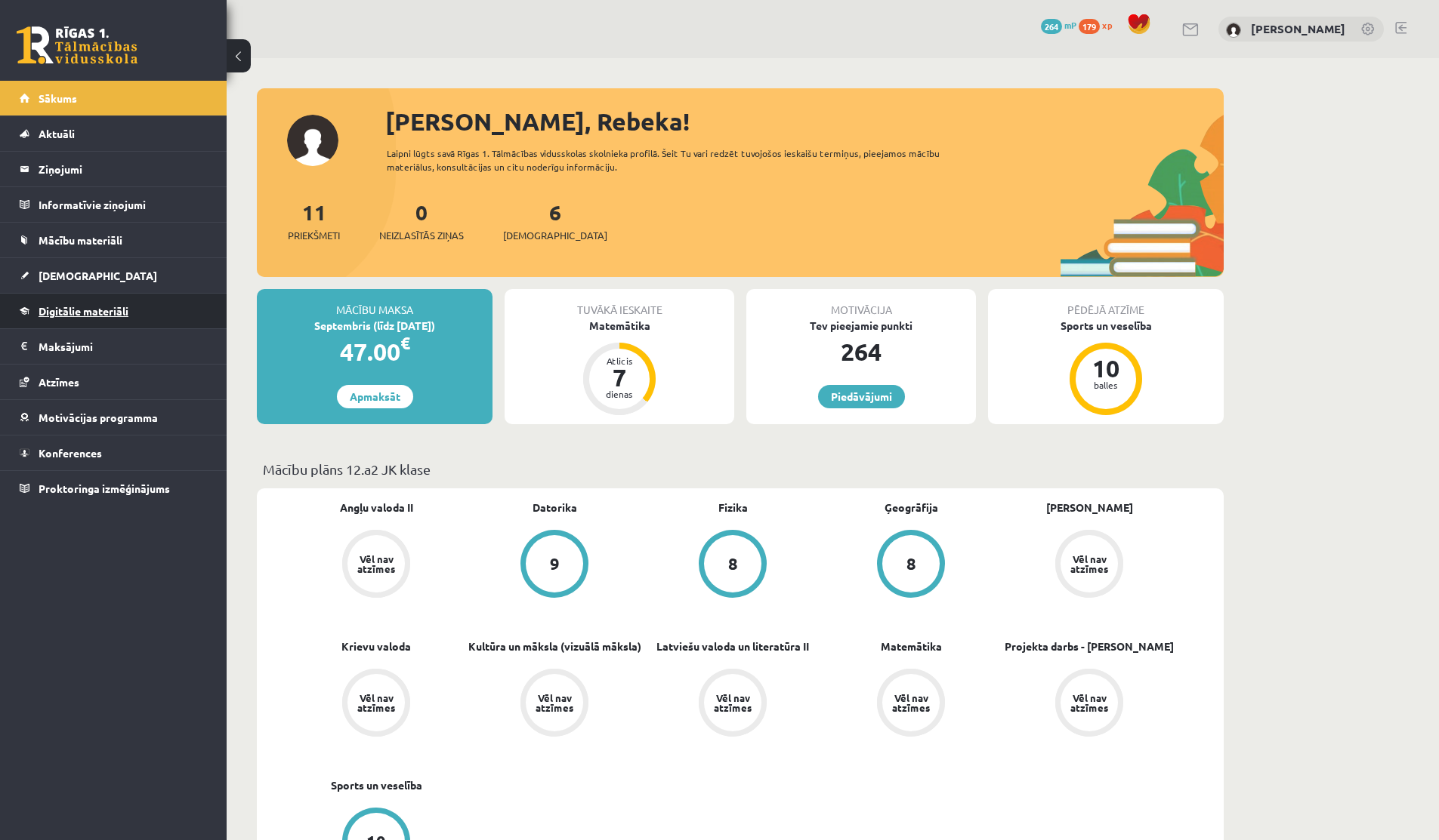
click at [71, 319] on link "Digitālie materiāli" at bounding box center [114, 311] width 188 height 35
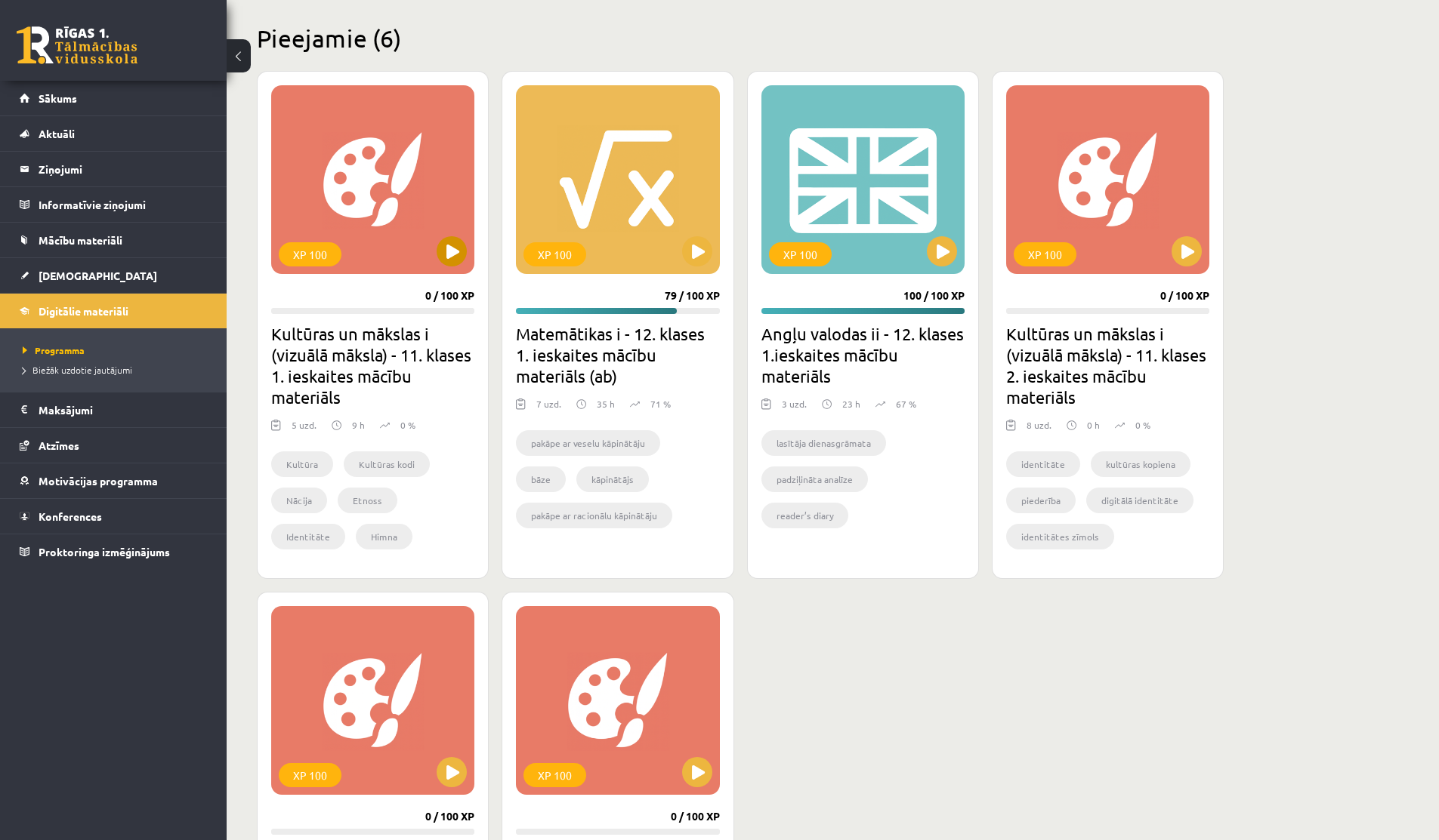
scroll to position [458, 0]
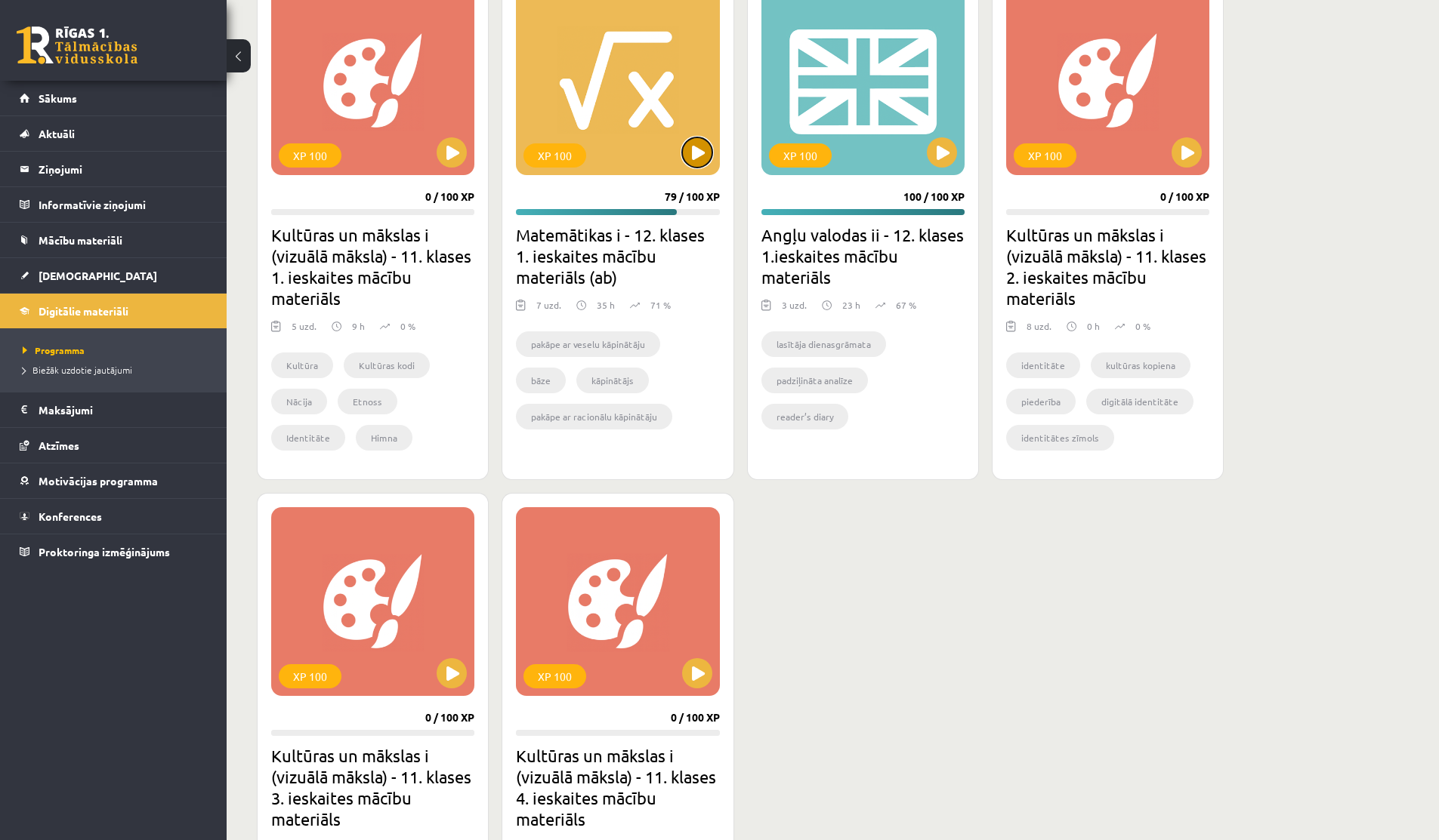
click at [695, 165] on button at bounding box center [697, 152] width 30 height 30
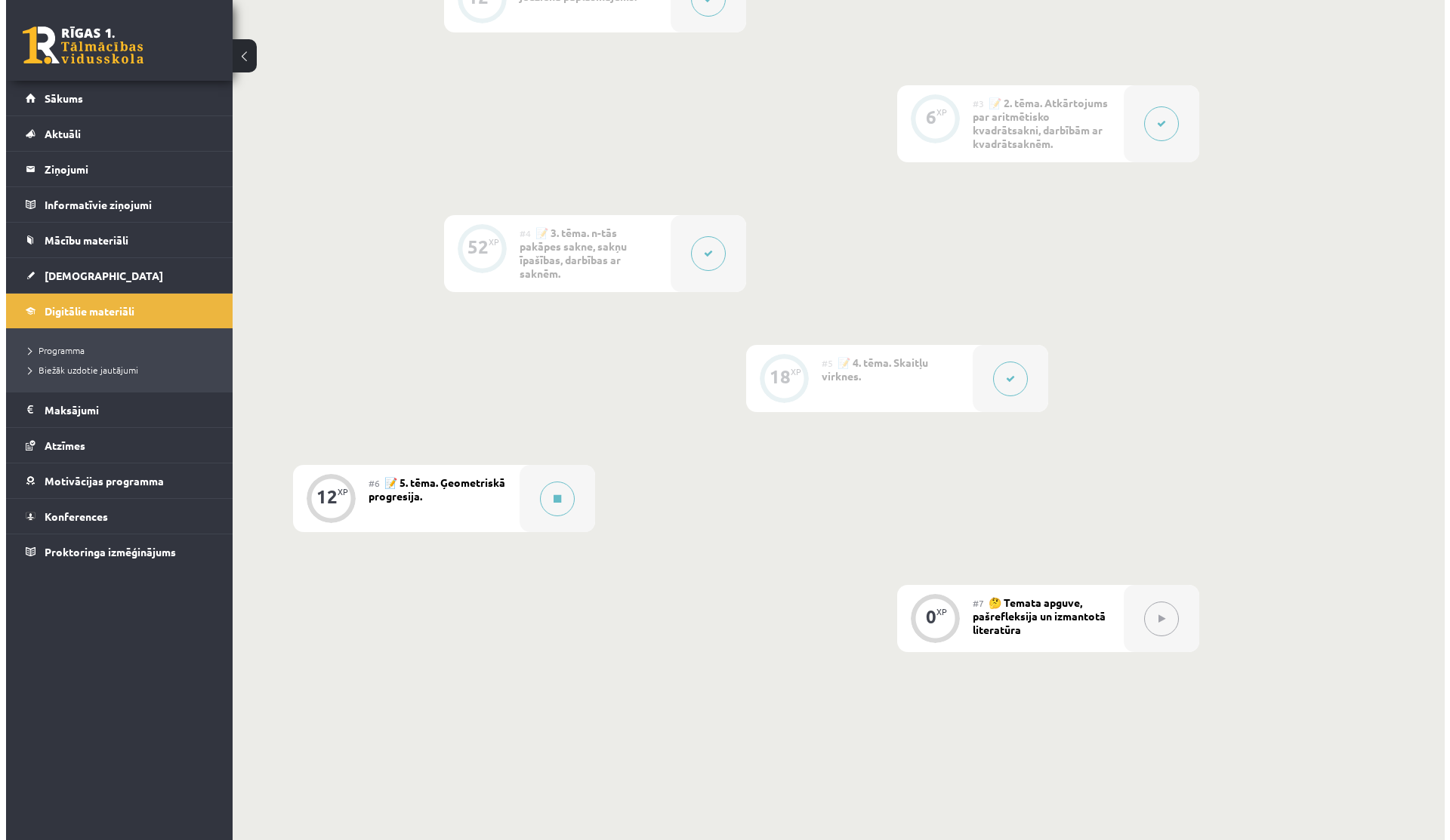
scroll to position [659, 0]
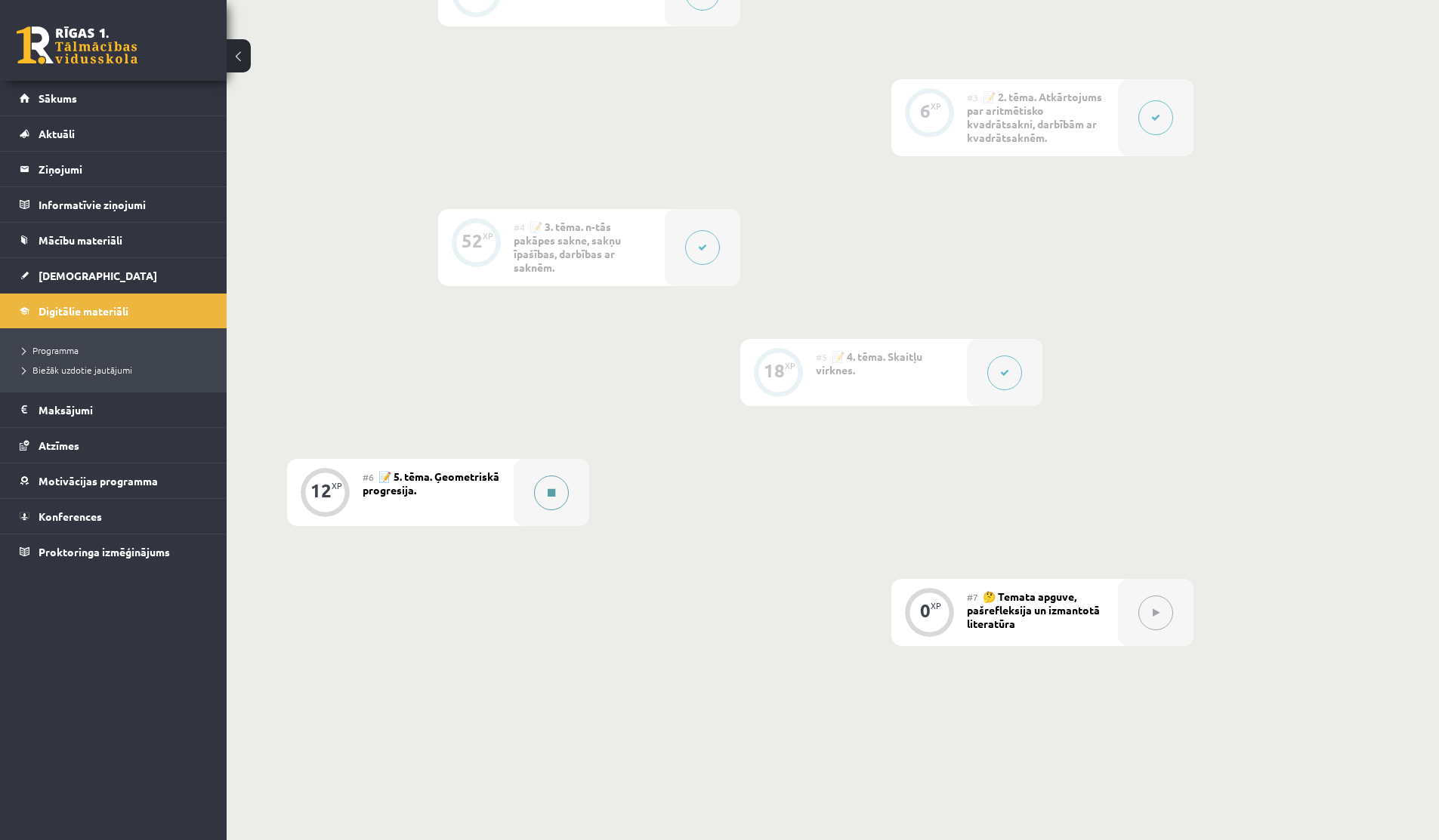
click at [542, 494] on button at bounding box center [551, 493] width 35 height 35
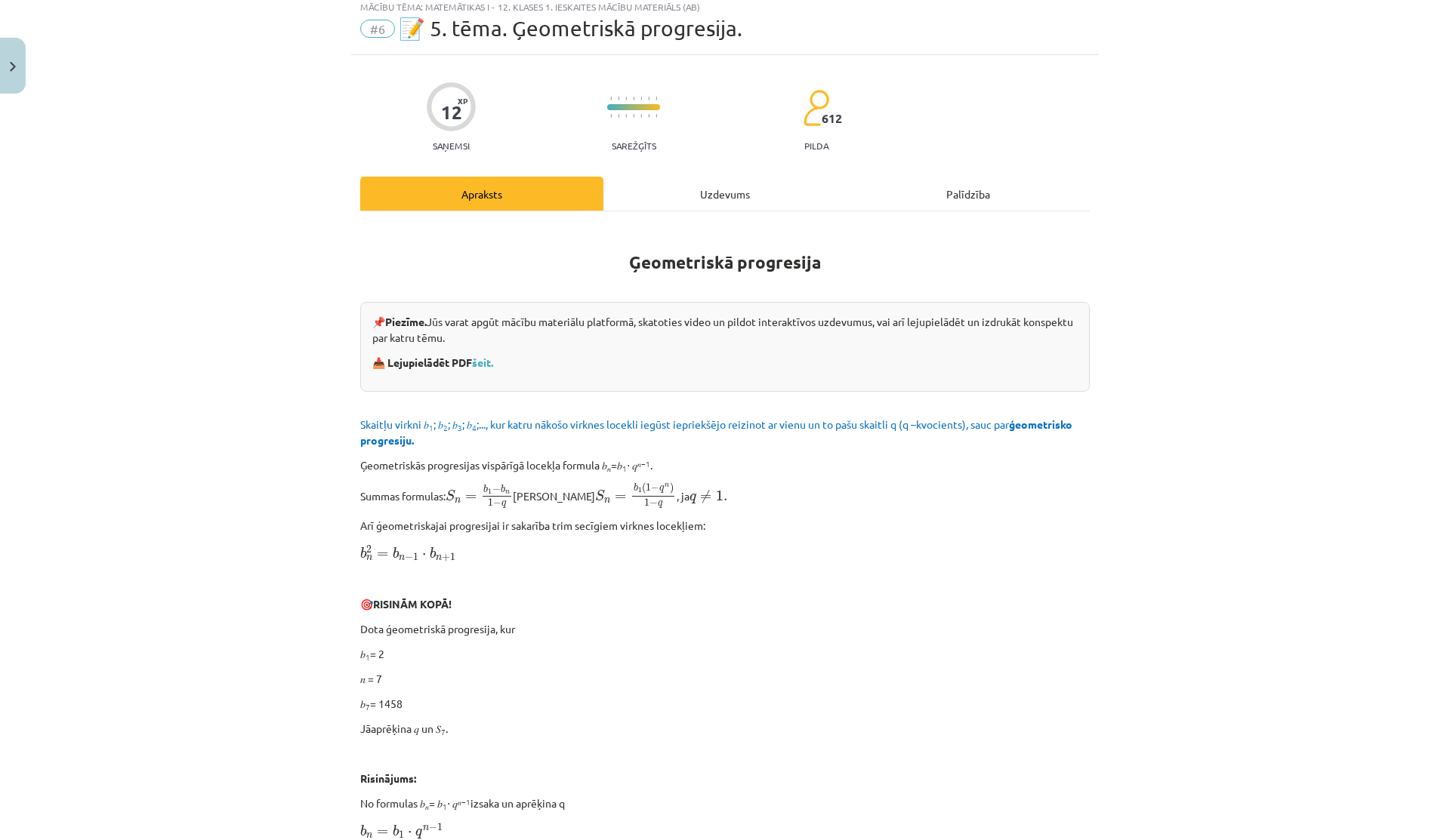
scroll to position [49, 0]
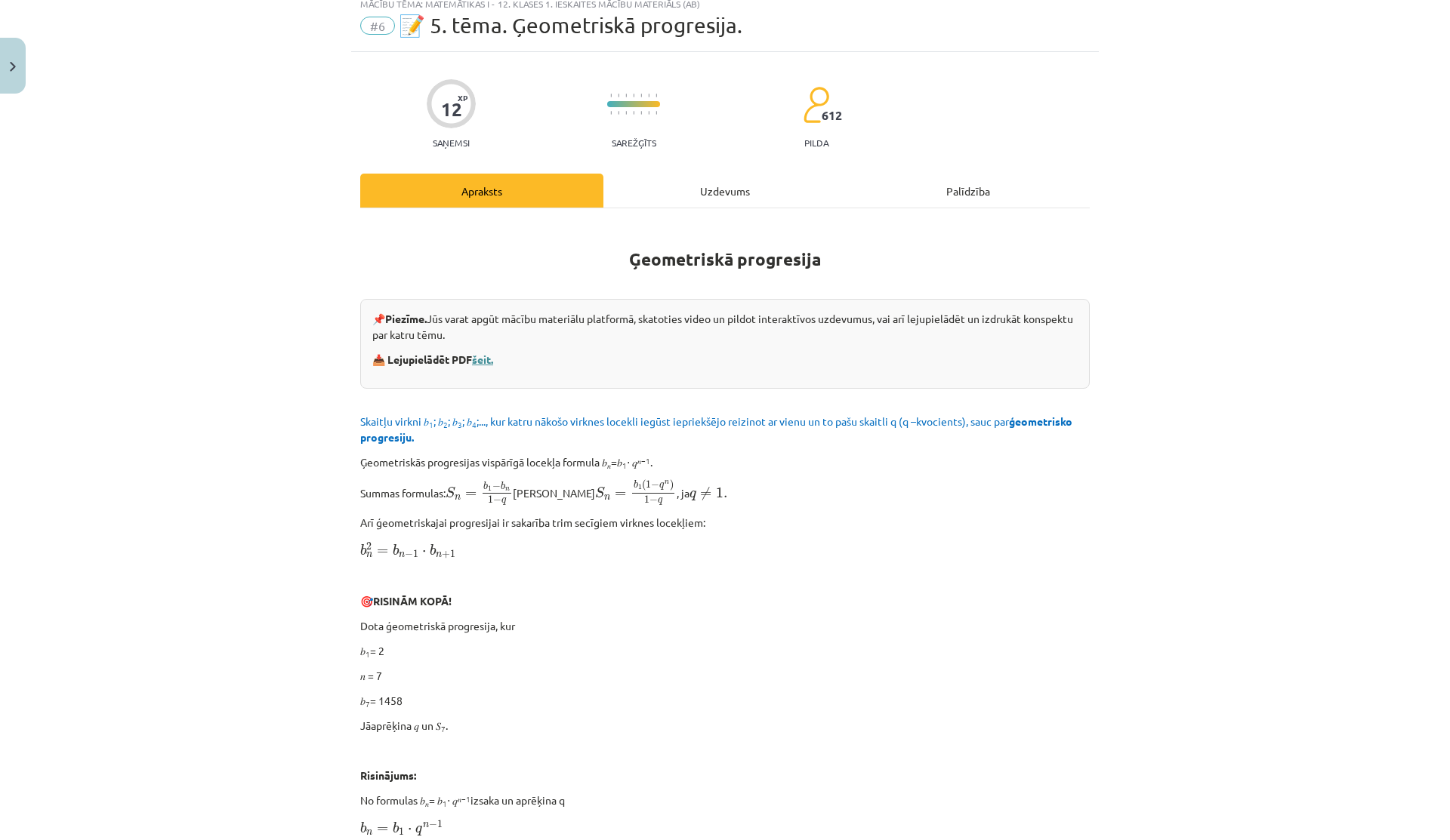
click at [480, 361] on link "šeit." at bounding box center [483, 359] width 21 height 14
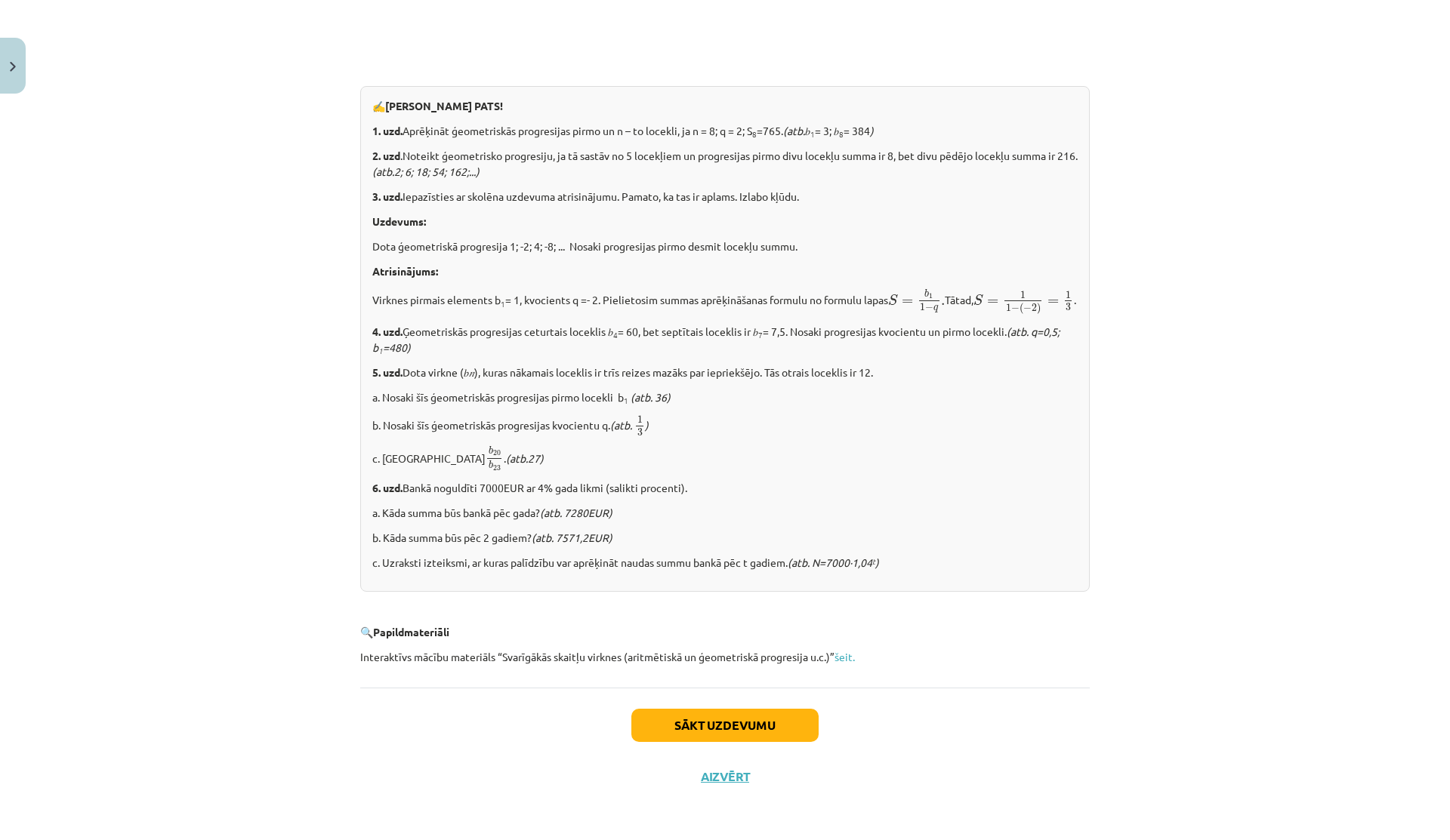
scroll to position [1598, 0]
click at [706, 785] on button "Aizvērt" at bounding box center [725, 777] width 58 height 15
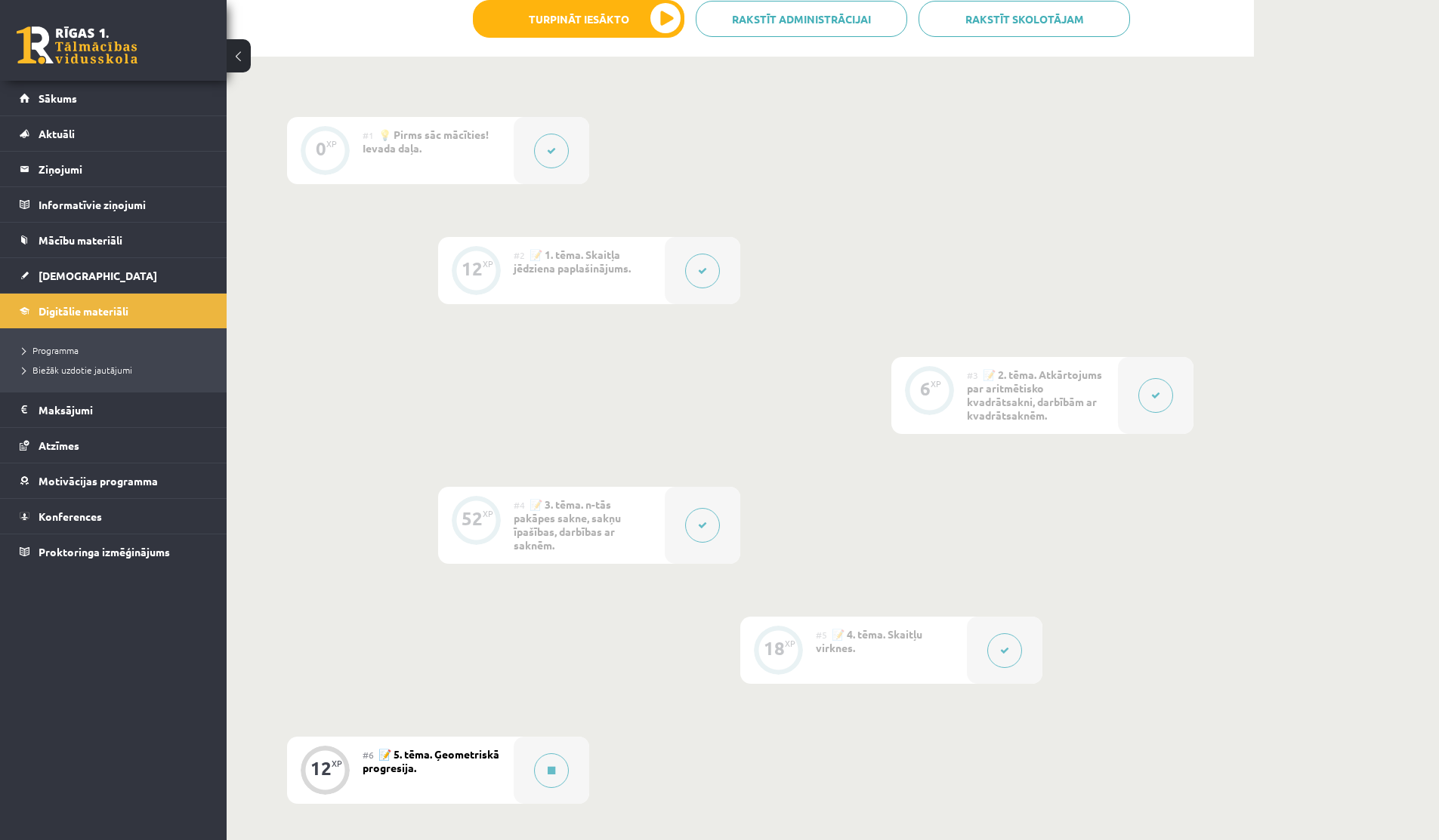
scroll to position [0, 0]
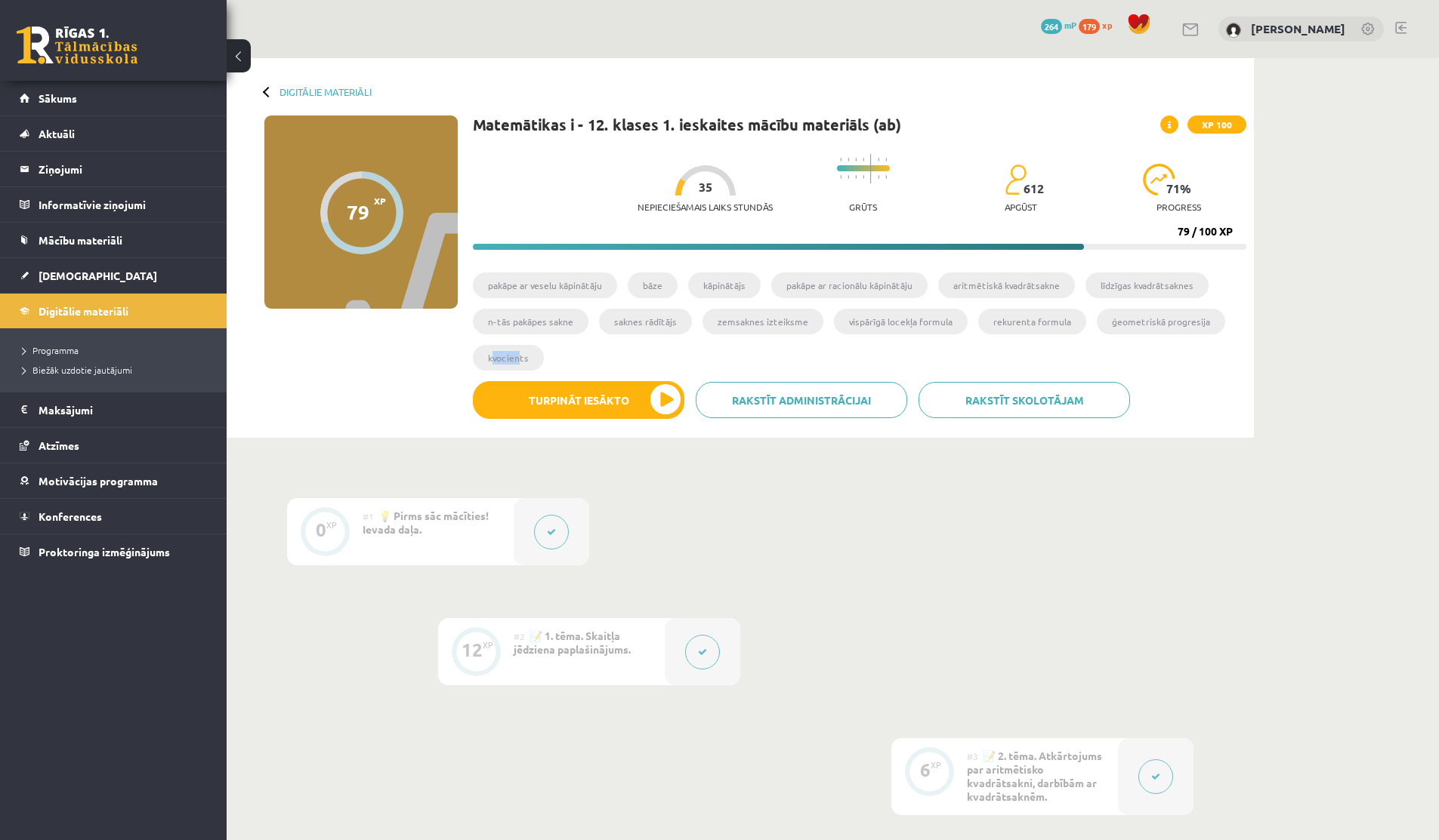
drag, startPoint x: 493, startPoint y: 357, endPoint x: 518, endPoint y: 357, distance: 25.0
click at [518, 357] on li "kvocients" at bounding box center [509, 358] width 71 height 26
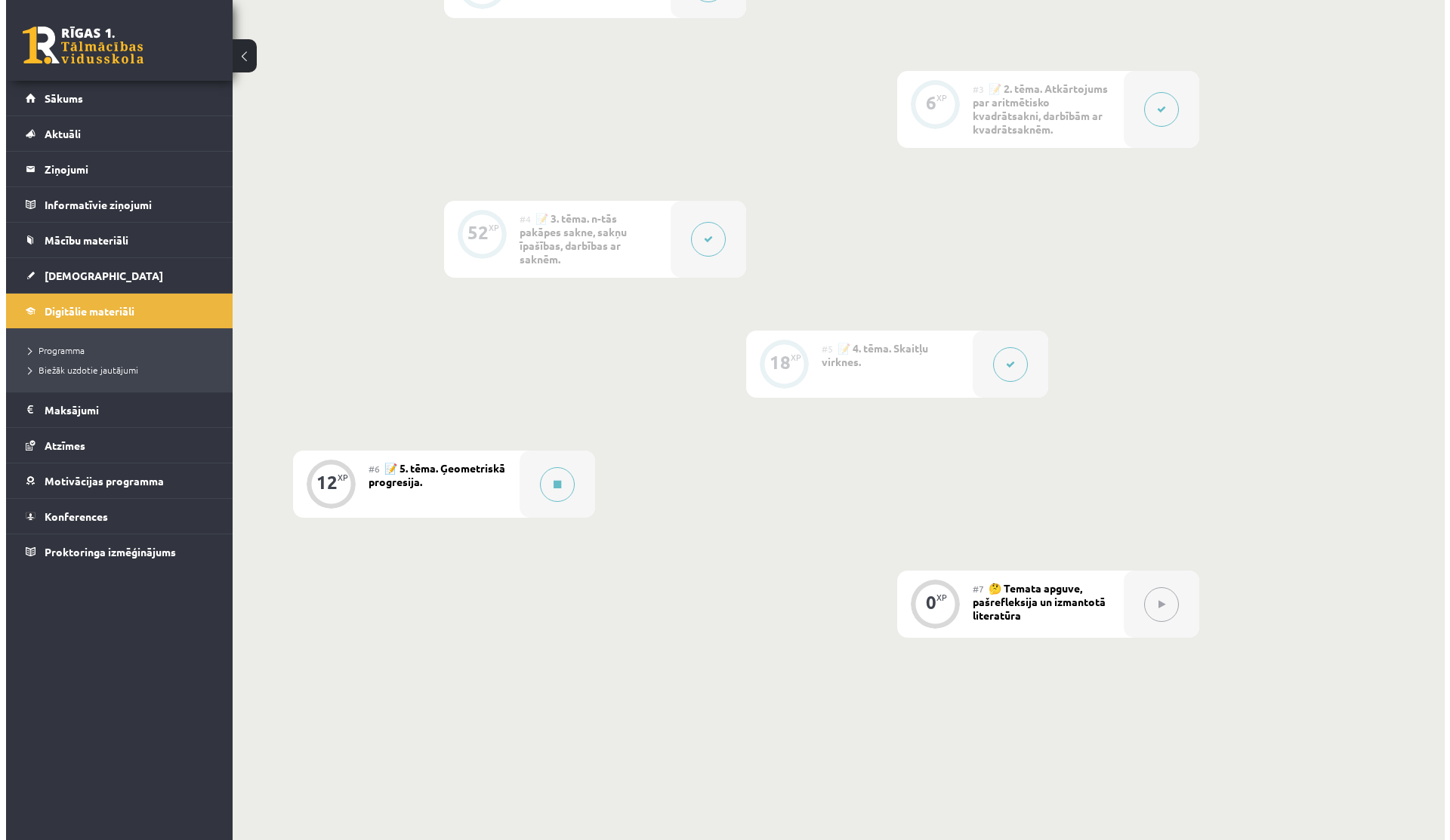
scroll to position [730, 0]
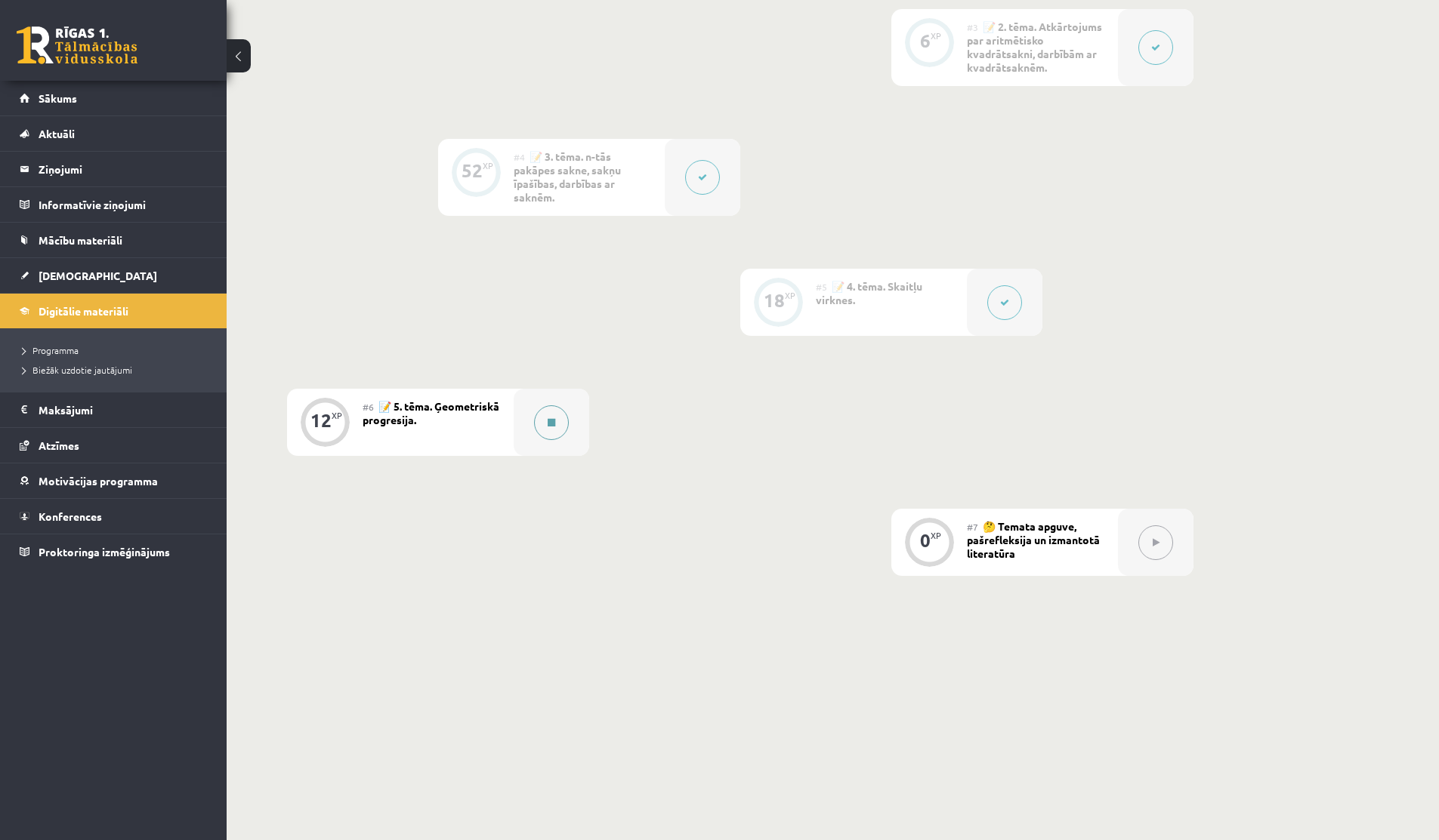
click at [547, 412] on button at bounding box center [551, 422] width 35 height 35
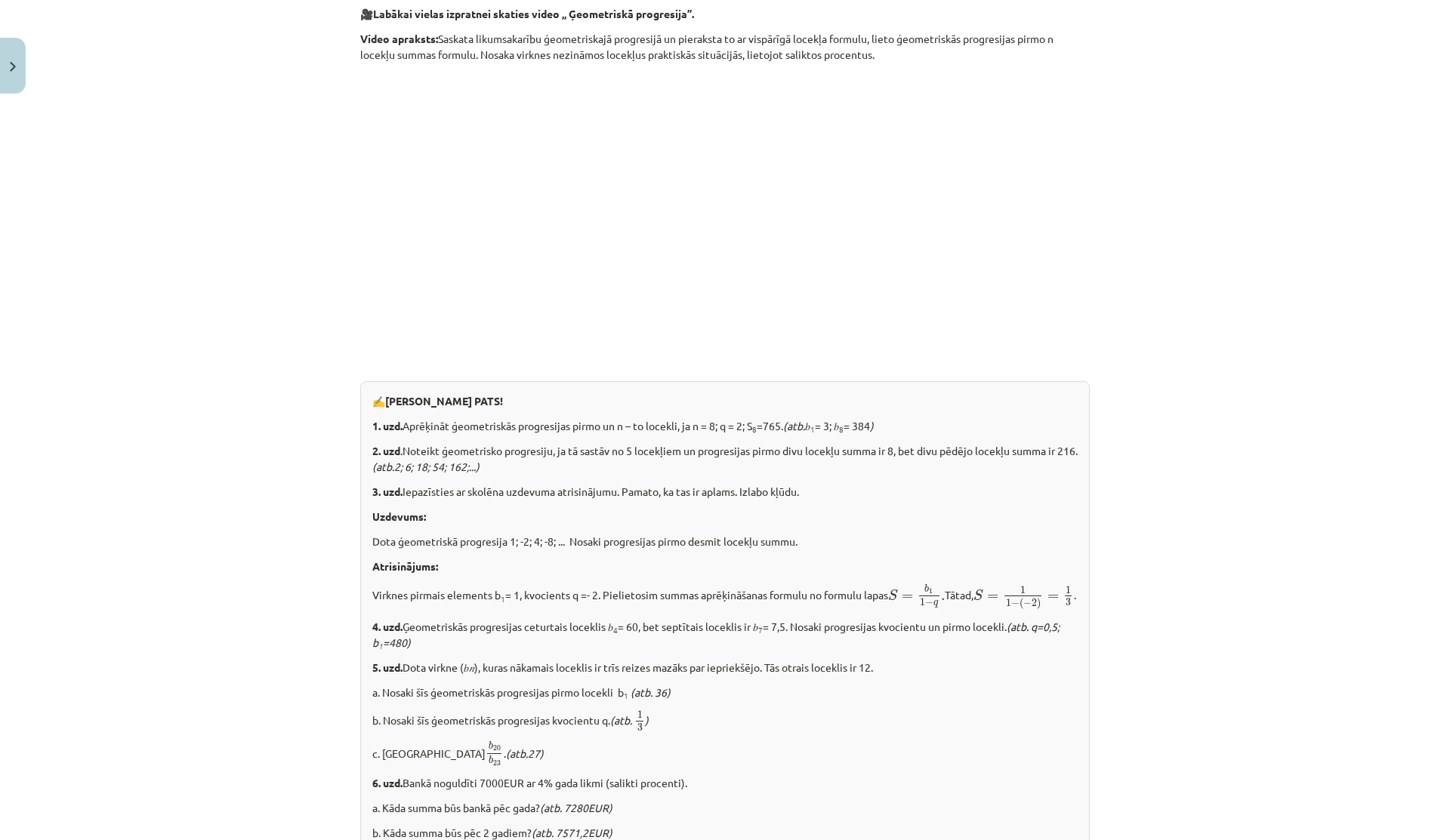
scroll to position [1289, 0]
click at [667, 538] on p "Dota ģeometriskā progresija 1; -2; 4; -8; ... Nosaki progresijas pirmo desmit l…" at bounding box center [725, 543] width 706 height 16
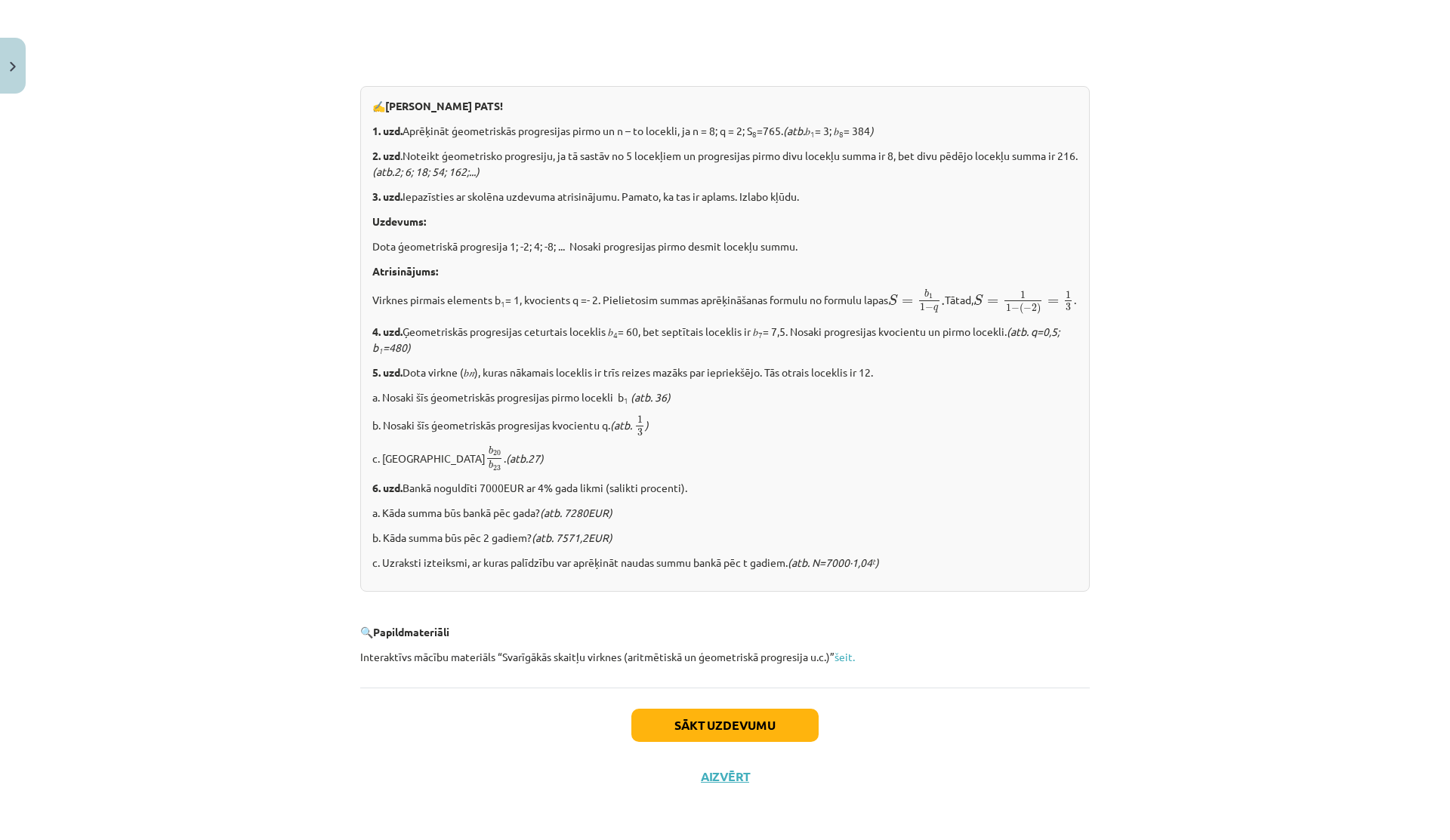
scroll to position [1575, 0]
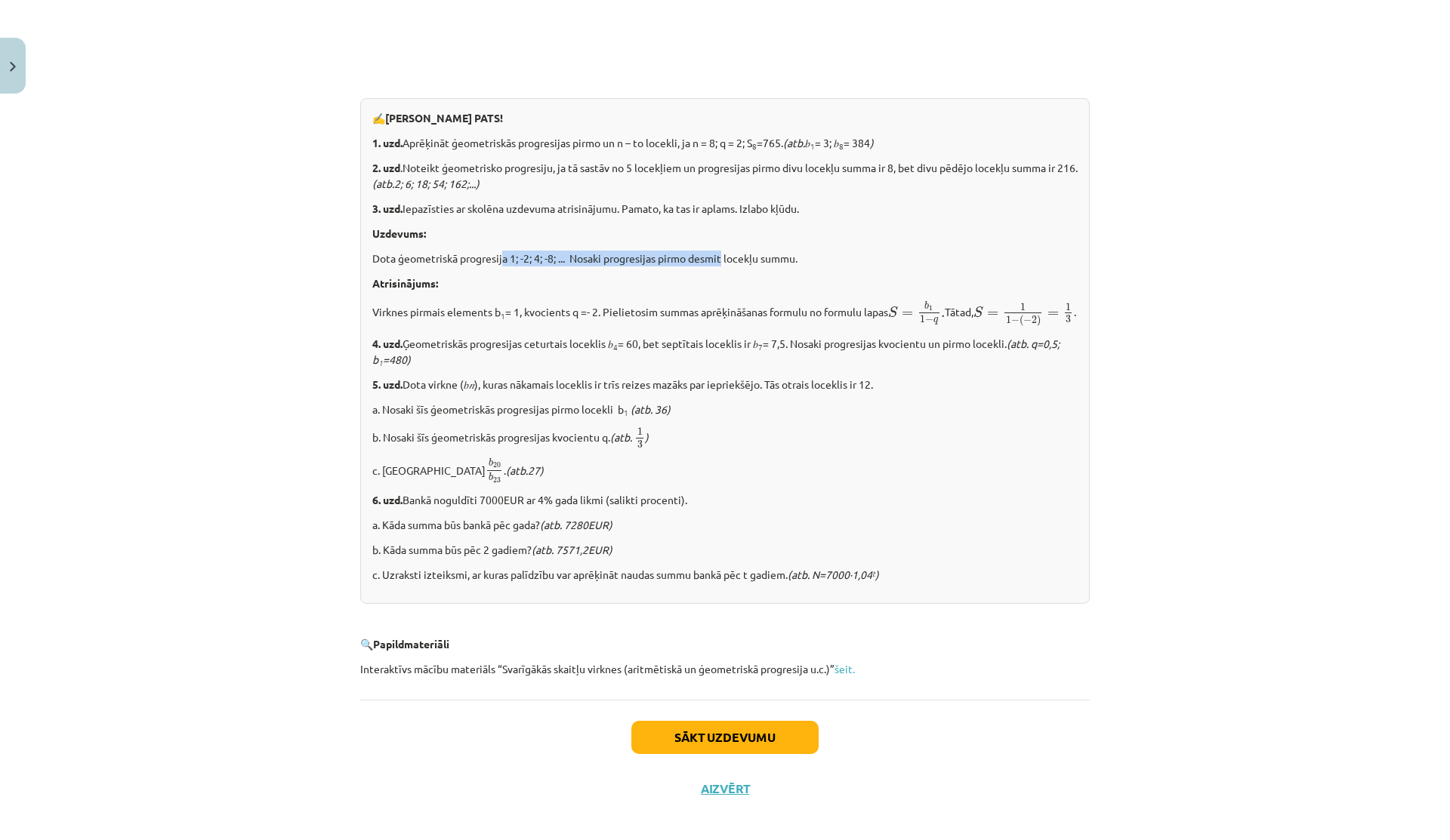
drag, startPoint x: 499, startPoint y: 257, endPoint x: 723, endPoint y: 254, distance: 224.0
click at [723, 254] on p "Dota ģeometriskā progresija 1; -2; 4; -8; ... Nosaki progresijas pirmo desmit l…" at bounding box center [725, 259] width 706 height 16
drag, startPoint x: 486, startPoint y: 523, endPoint x: 551, endPoint y: 523, distance: 65.0
click at [551, 508] on p "6. uzd. Bankā noguldīti 7000EUR ar 4% gada likmi (salikti procenti)." at bounding box center [725, 500] width 706 height 16
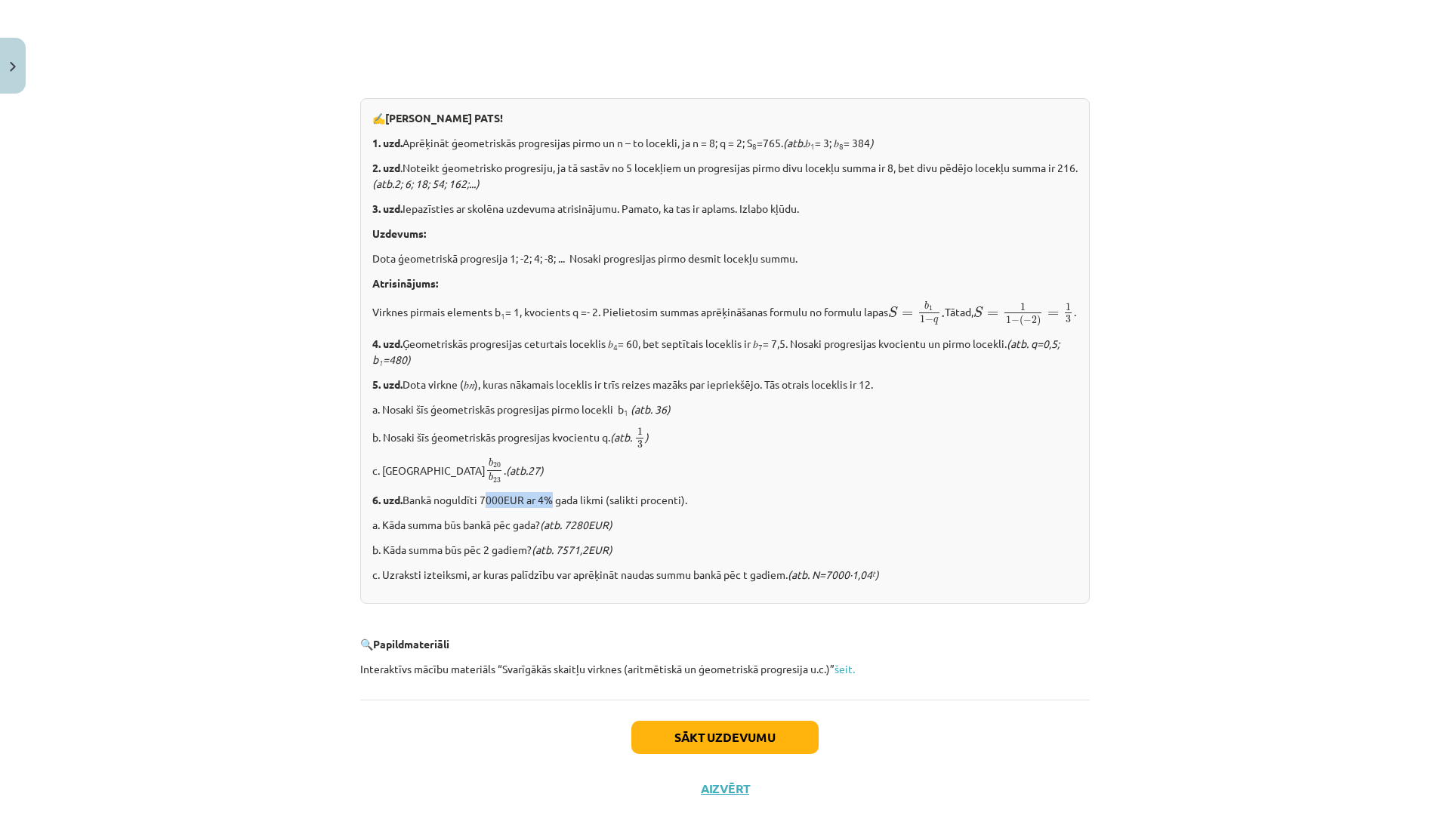
click at [551, 508] on p "6. uzd. Bankā noguldīti 7000EUR ar 4% gada likmi (salikti procenti)." at bounding box center [725, 500] width 706 height 16
drag, startPoint x: 443, startPoint y: 545, endPoint x: 507, endPoint y: 545, distance: 64.0
click at [507, 533] on p "a. Kāda summa būs bankā pēc gada? (atb. 7280EUR)" at bounding box center [725, 525] width 706 height 16
drag, startPoint x: 415, startPoint y: 572, endPoint x: 516, endPoint y: 572, distance: 101.0
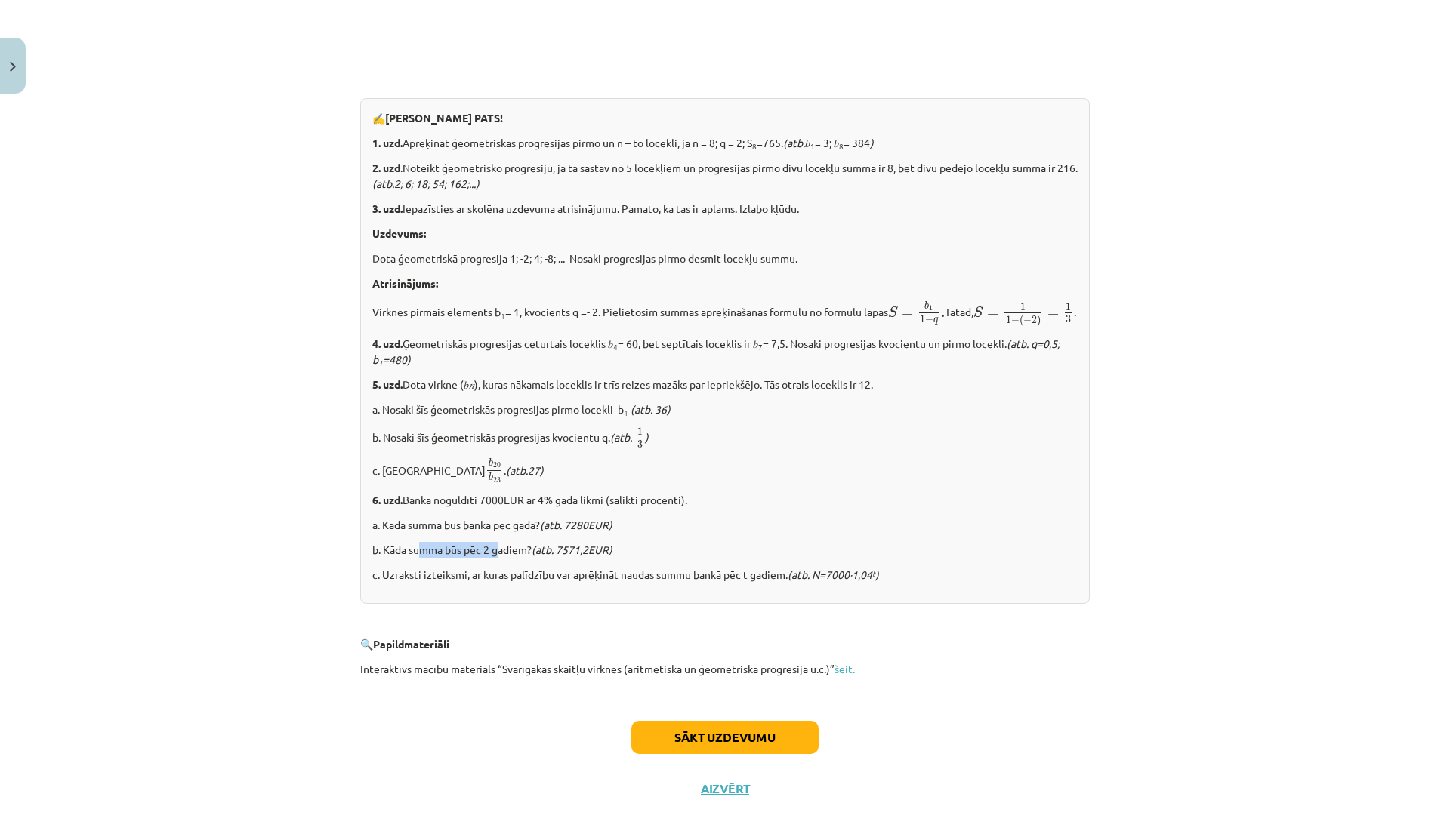
click at [516, 558] on p "b. Kāda summa būs pēc 2 gadiem? (atb. 7571,2EUR)" at bounding box center [725, 551] width 706 height 16
drag, startPoint x: 411, startPoint y: 600, endPoint x: 710, endPoint y: 596, distance: 299.0
click at [710, 583] on p "c. Uzraksti izteiksmi, ar kuras palīdzību var aprēķināt naudas summu bankā pēc …" at bounding box center [725, 575] width 706 height 16
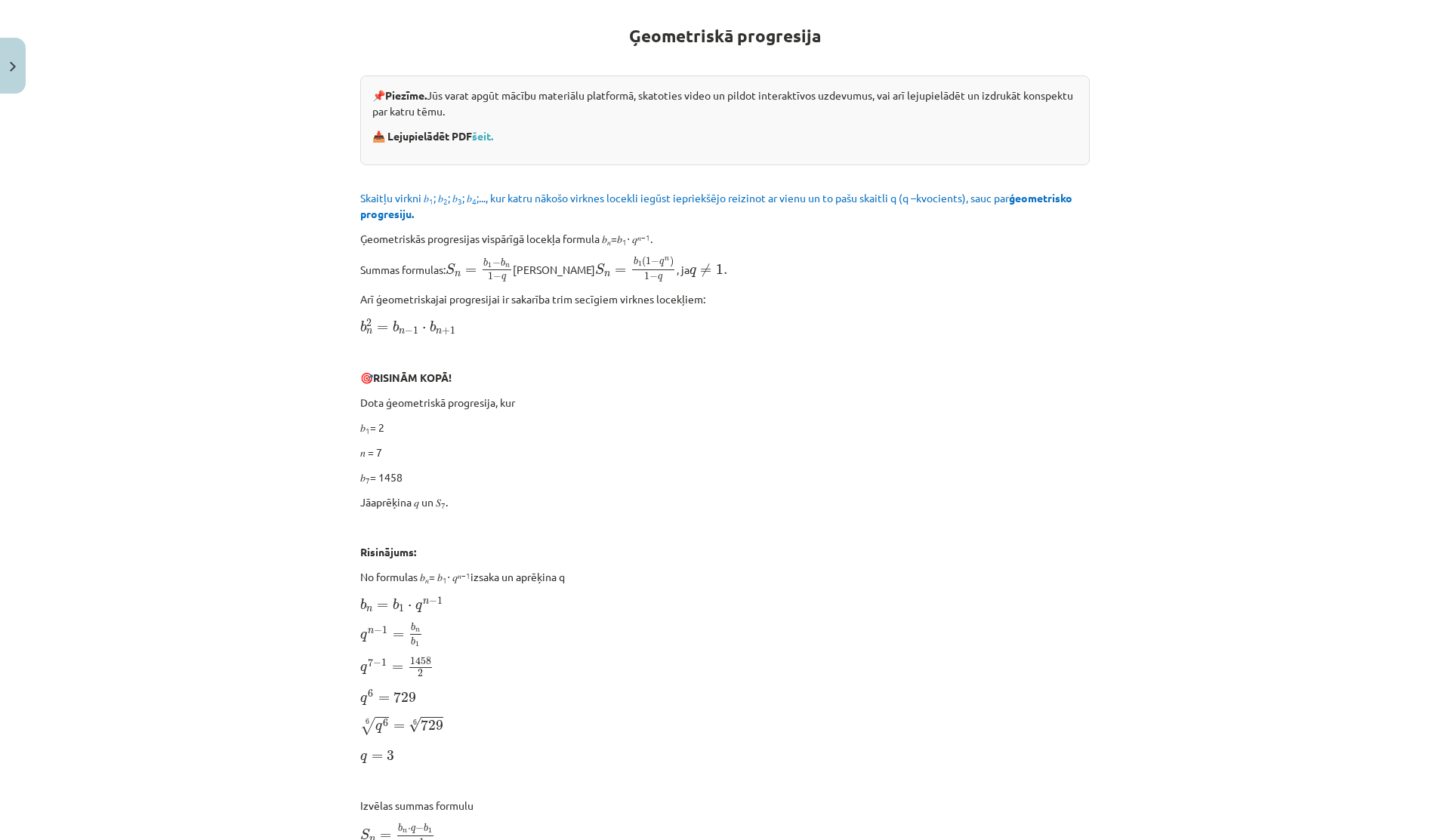
scroll to position [0, 0]
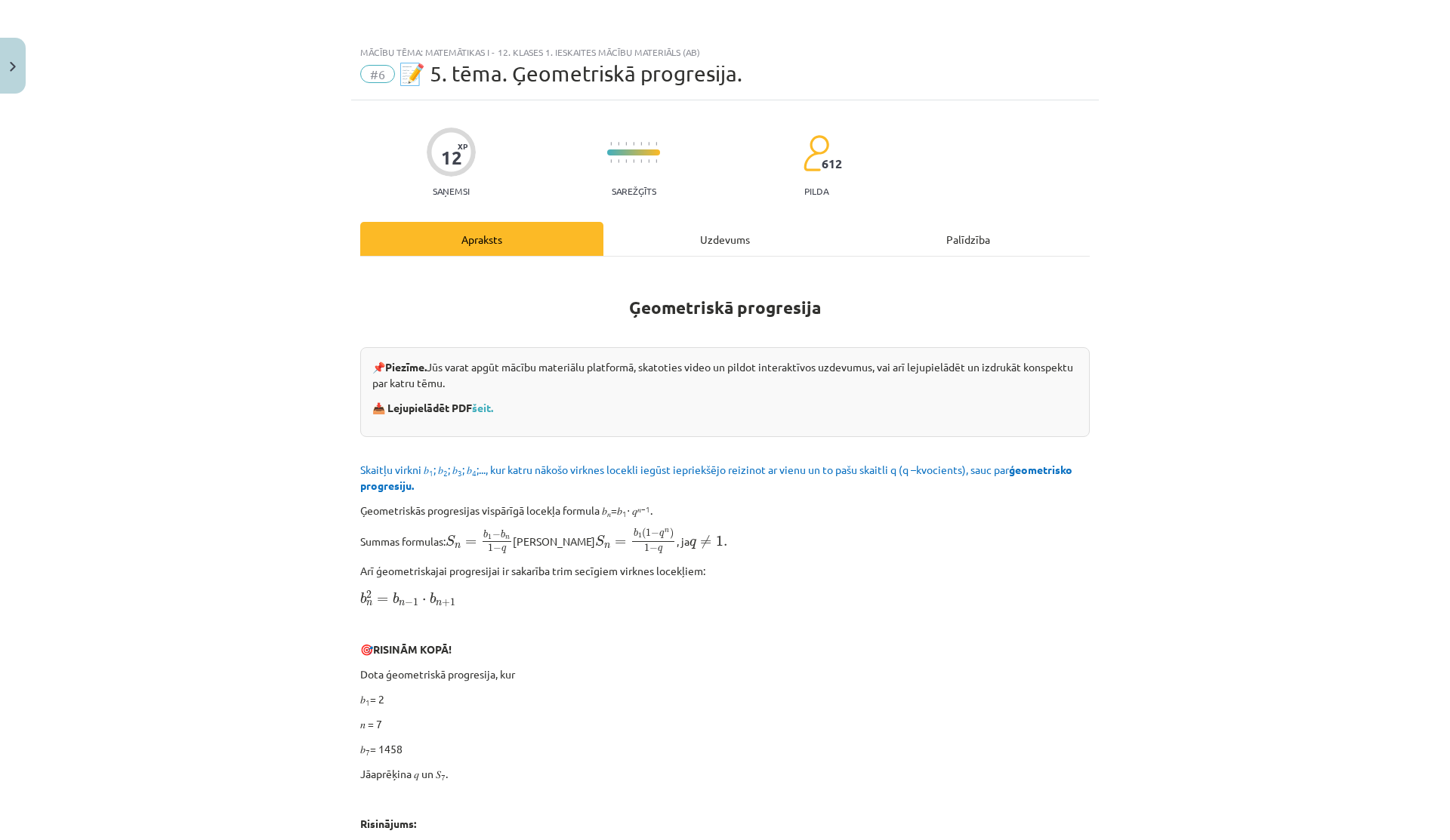
click at [695, 236] on div "Uzdevums" at bounding box center [725, 239] width 243 height 34
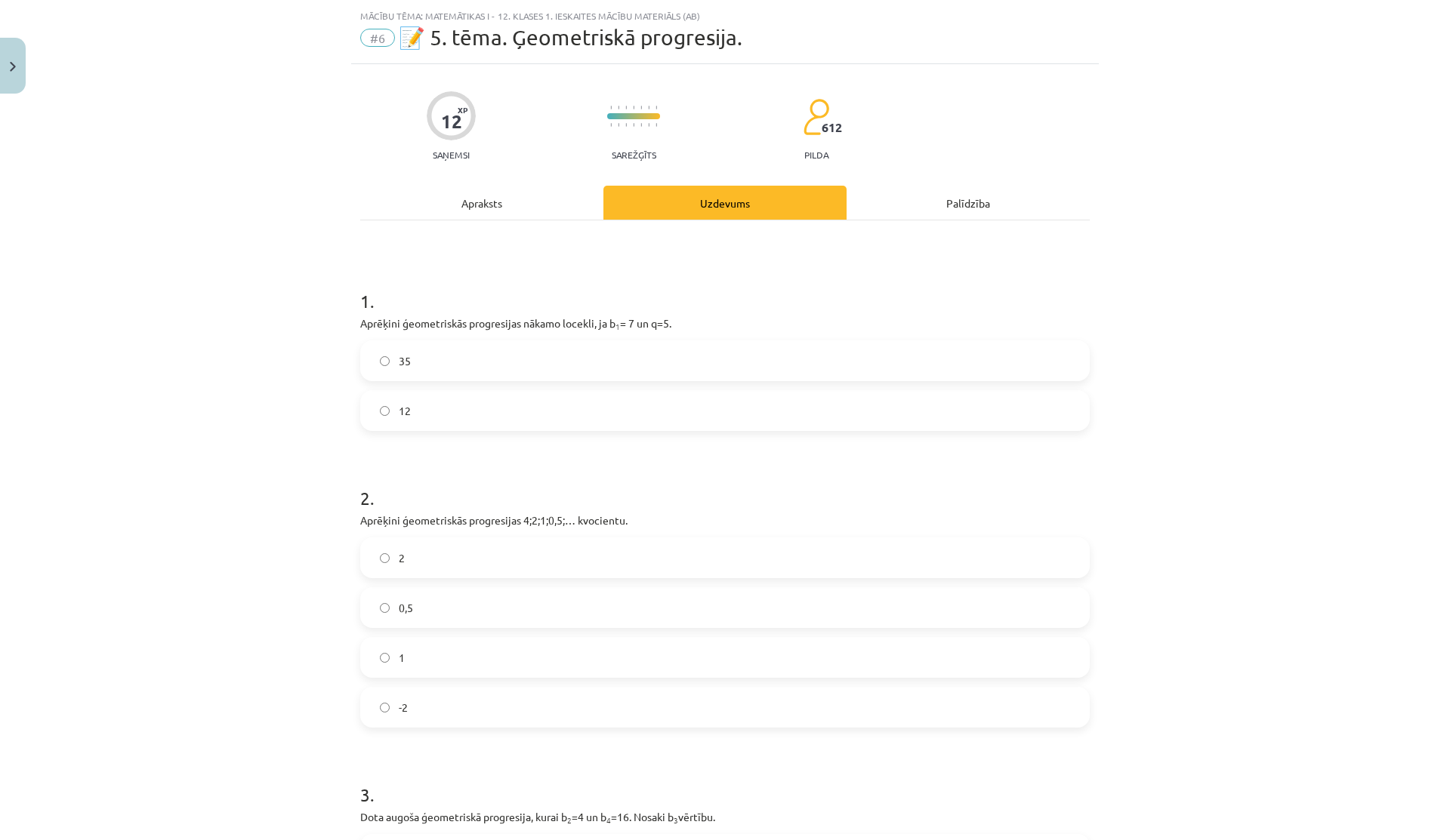
scroll to position [38, 0]
click at [533, 207] on div "Apraksts" at bounding box center [482, 201] width 243 height 34
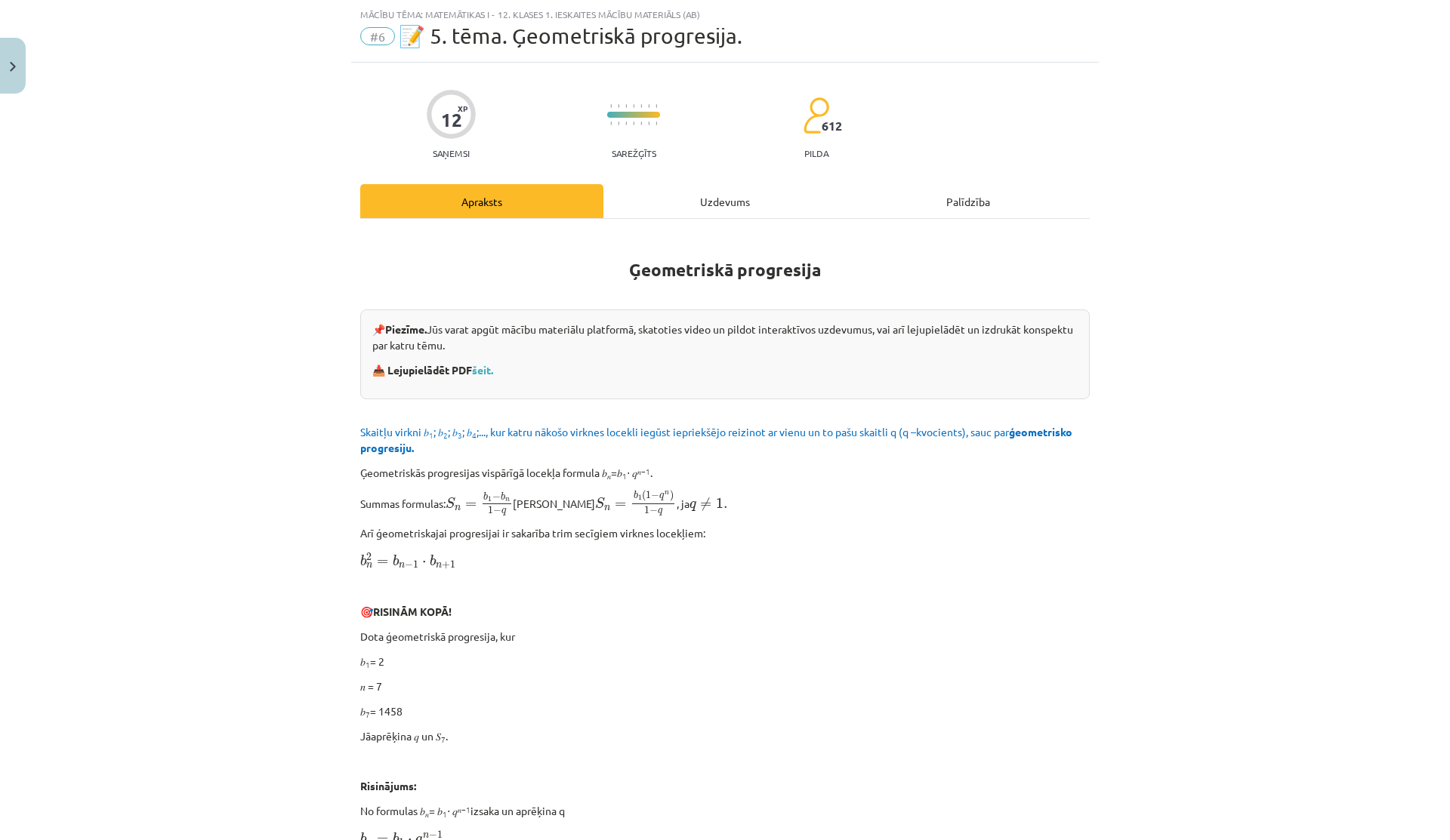
click at [611, 198] on div "Uzdevums" at bounding box center [725, 201] width 243 height 34
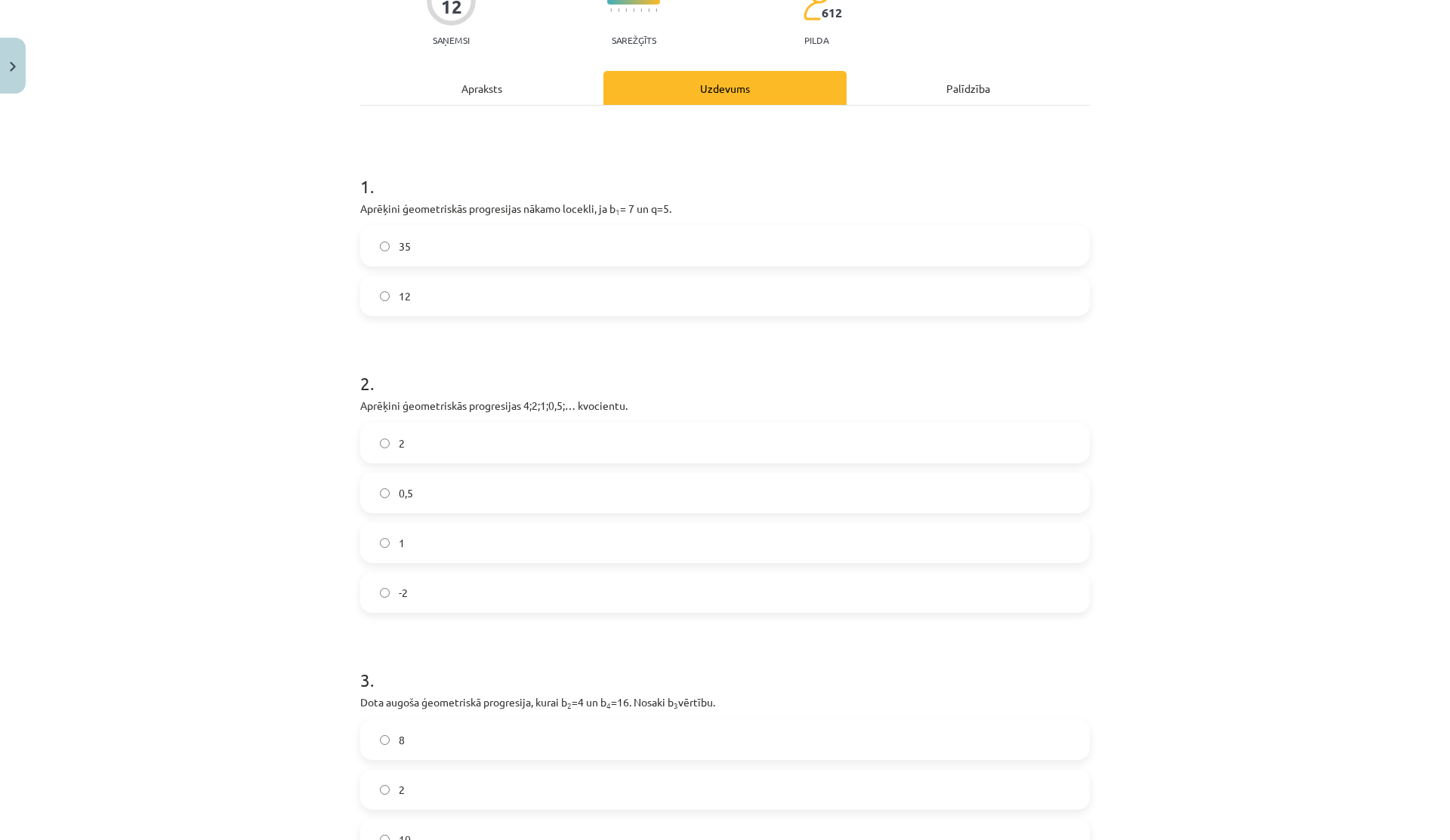
scroll to position [0, 0]
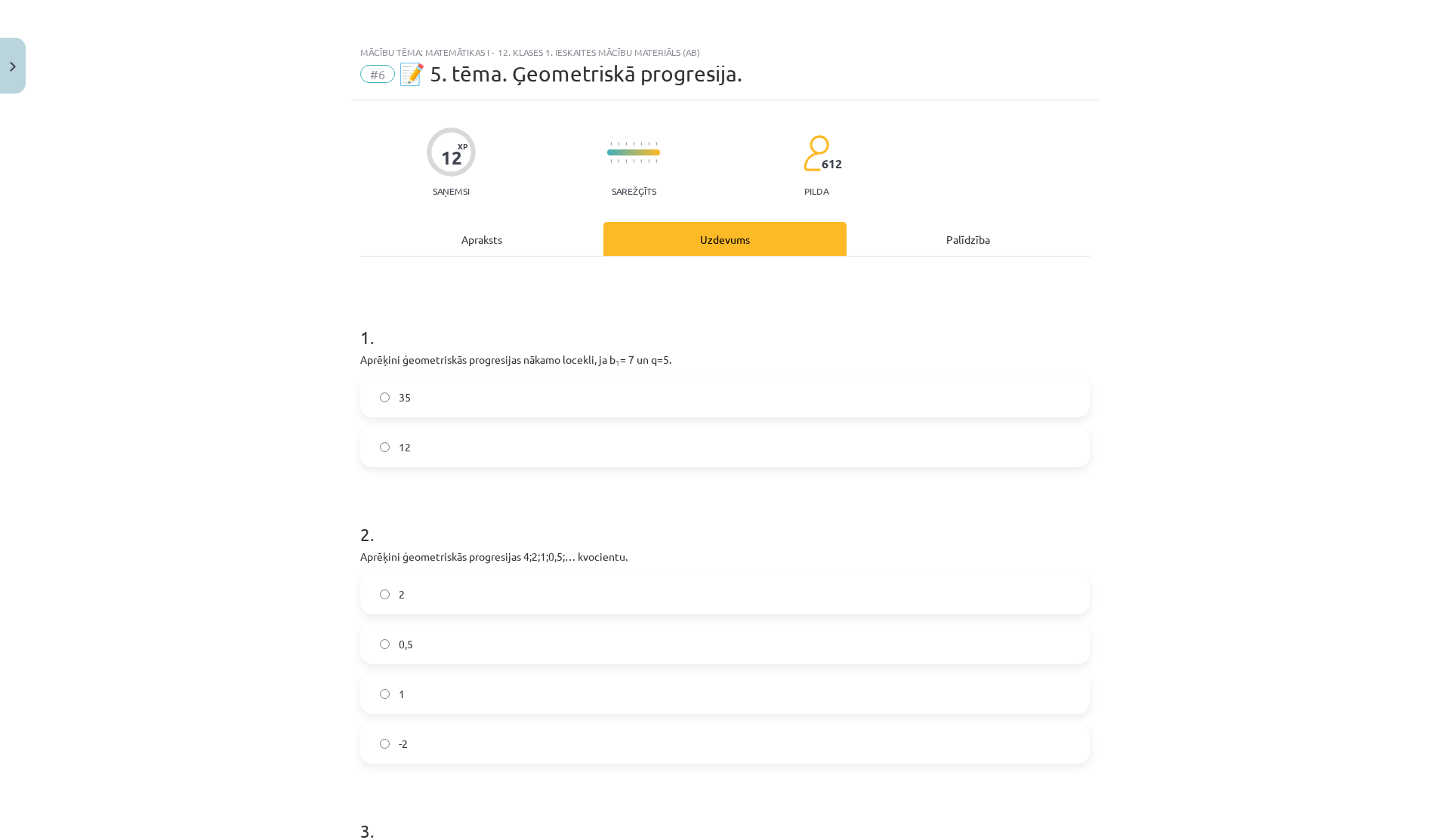
click at [480, 247] on div "Apraksts" at bounding box center [482, 239] width 243 height 34
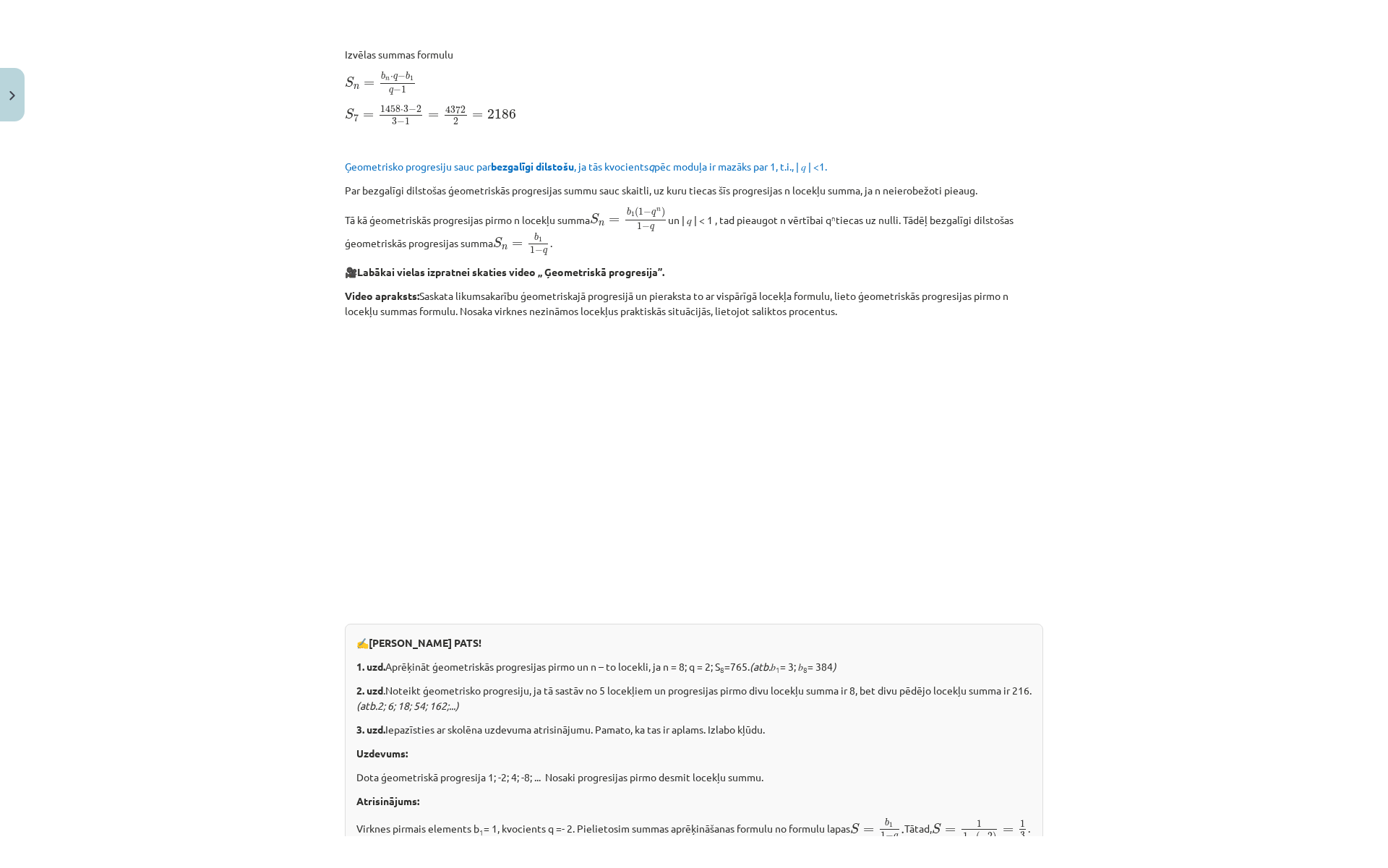
scroll to position [319, 0]
